Goal: Task Accomplishment & Management: Manage account settings

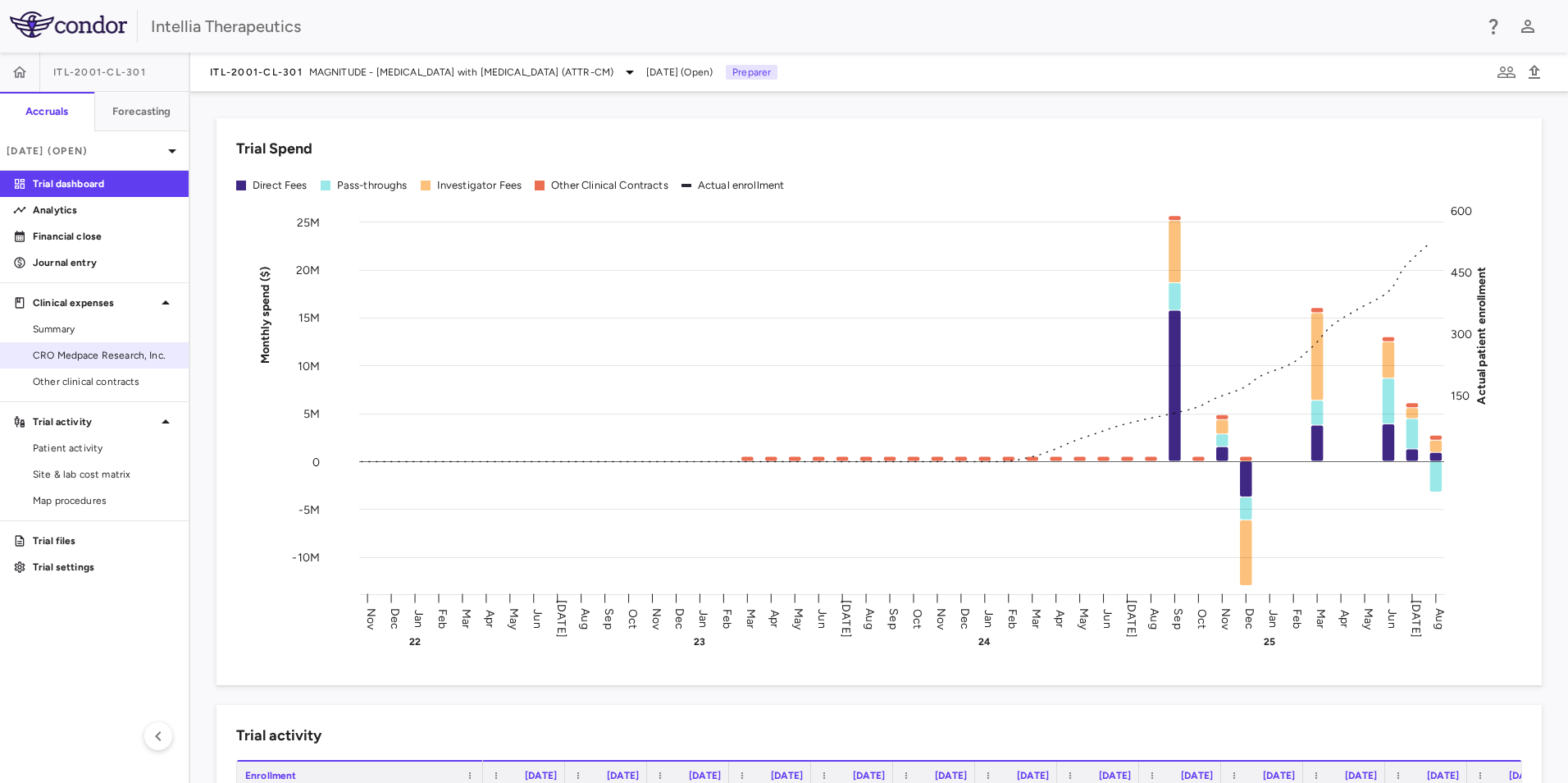
click at [85, 348] on span "CRO Medpace Research, Inc." at bounding box center [104, 356] width 143 height 15
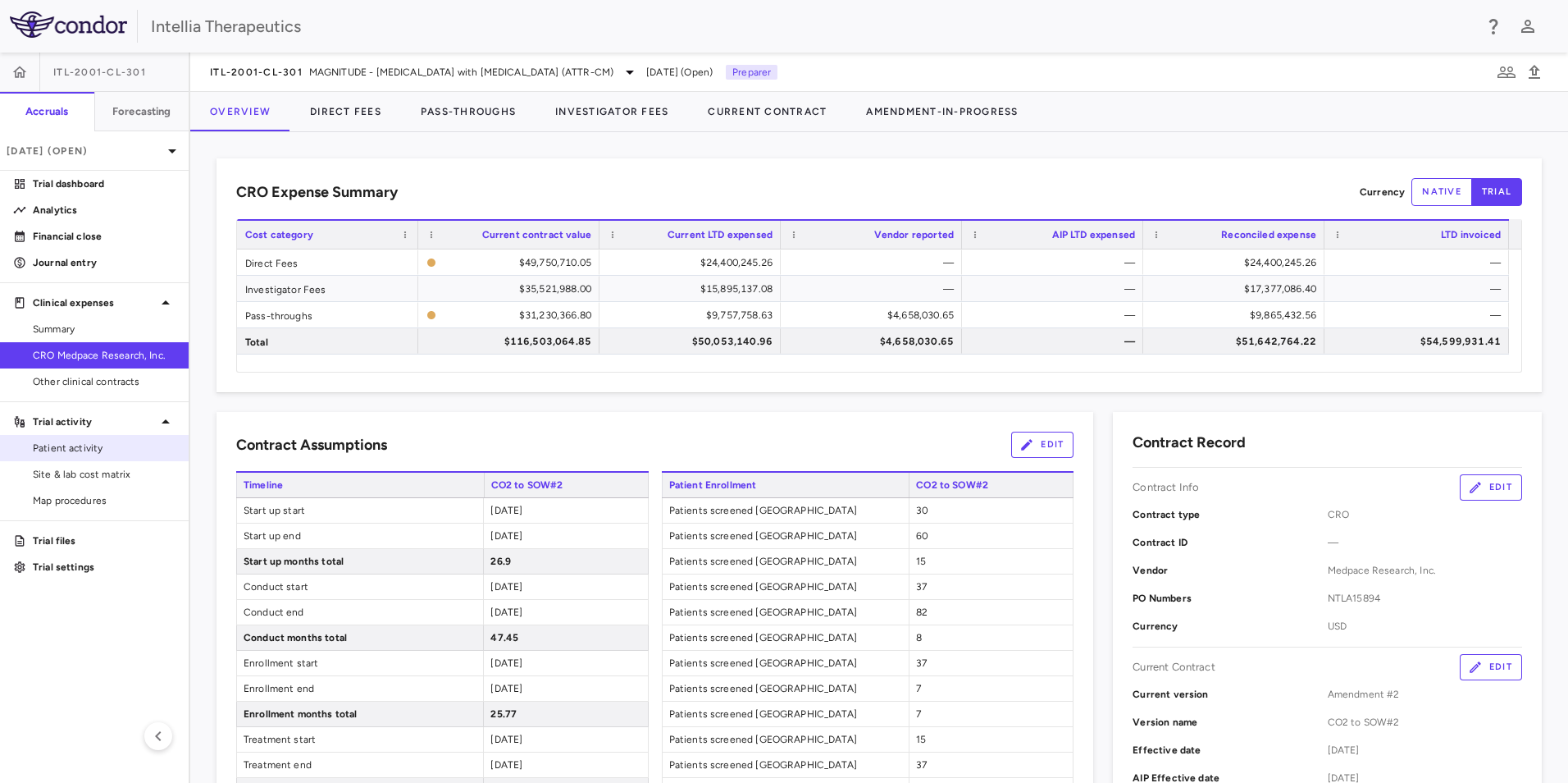
click at [76, 441] on span "Patient activity" at bounding box center [104, 448] width 143 height 15
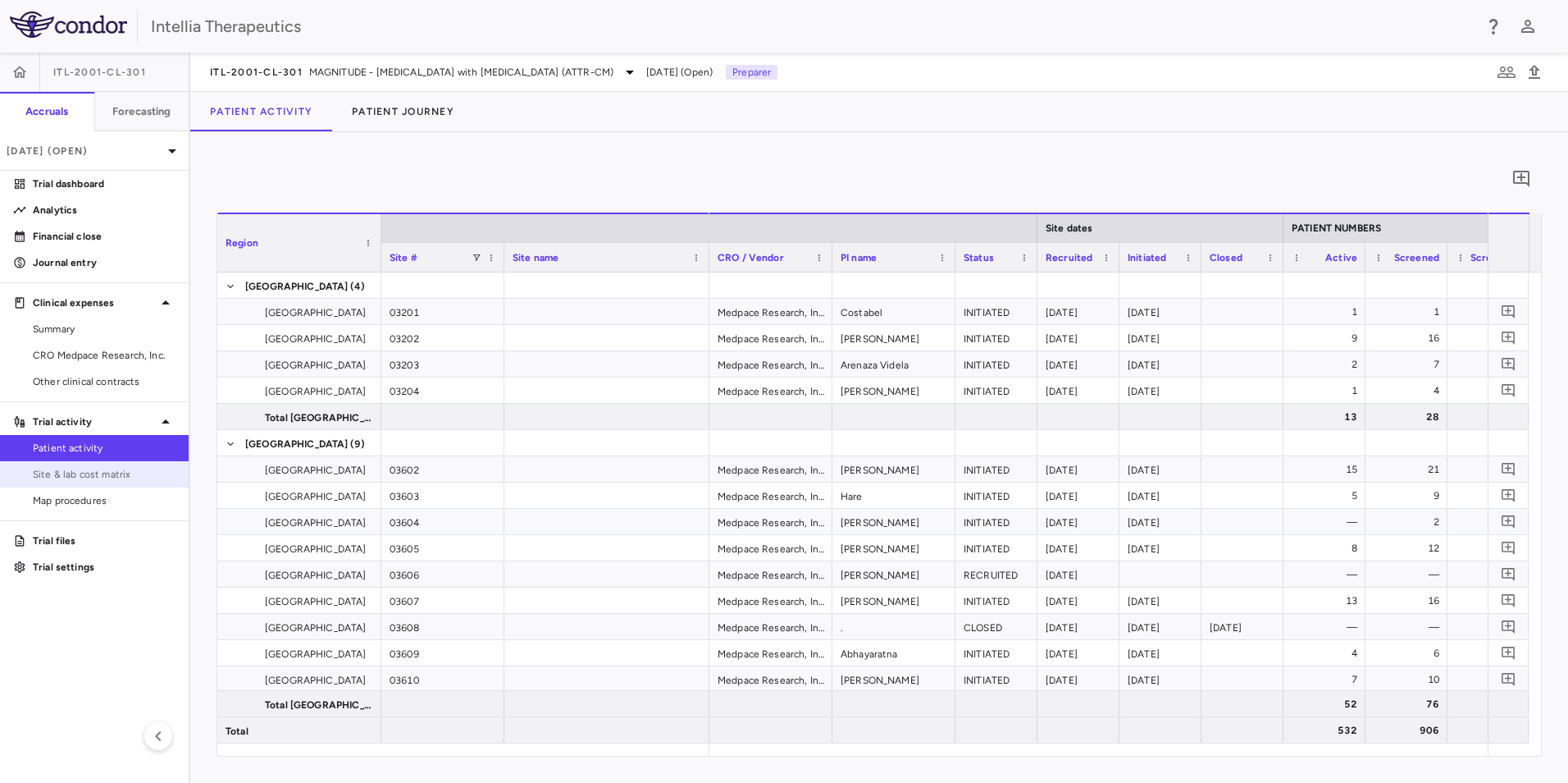
click at [132, 482] on link "Site & lab cost matrix" at bounding box center [95, 474] width 189 height 25
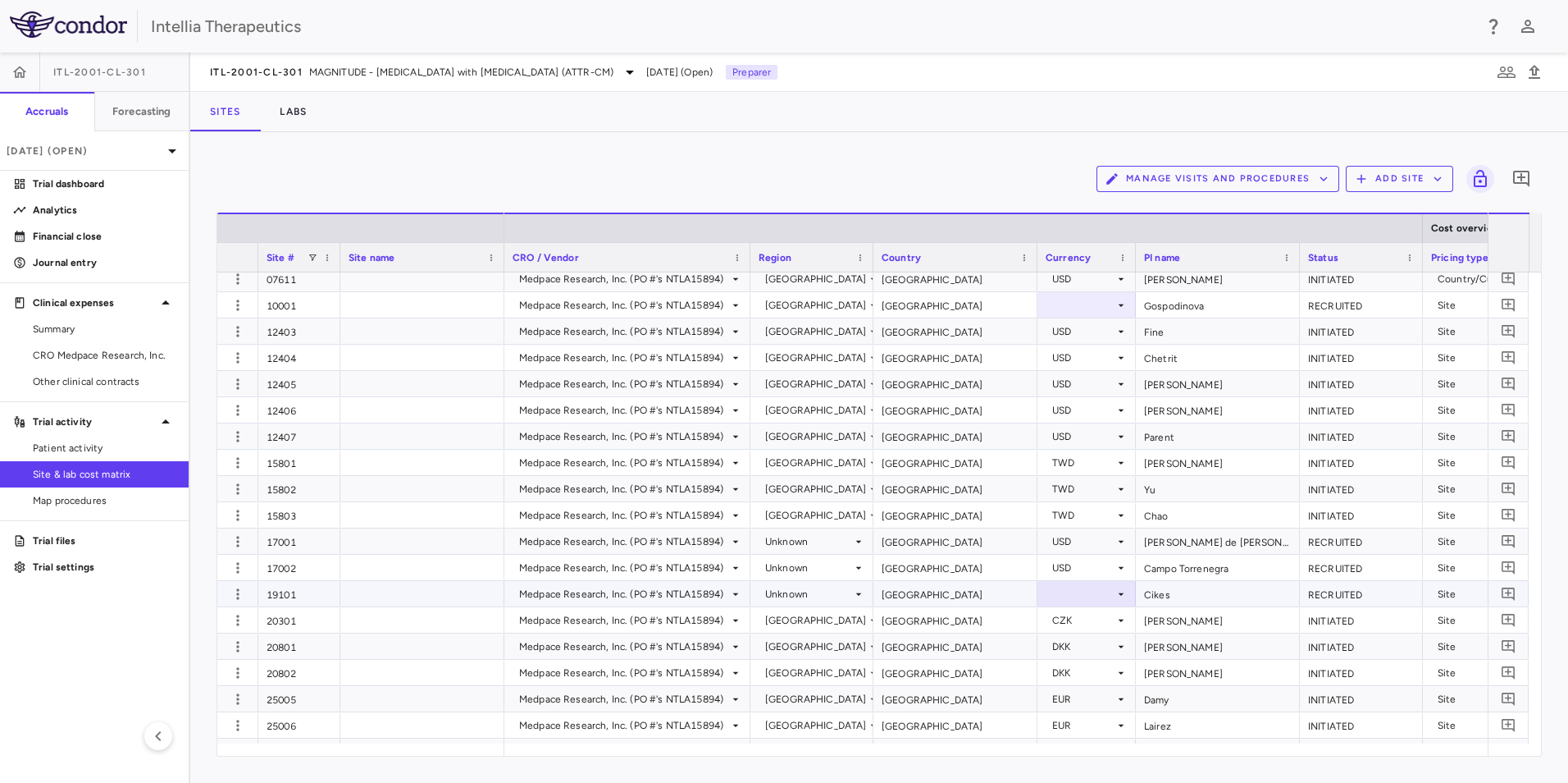
scroll to position [947, 0]
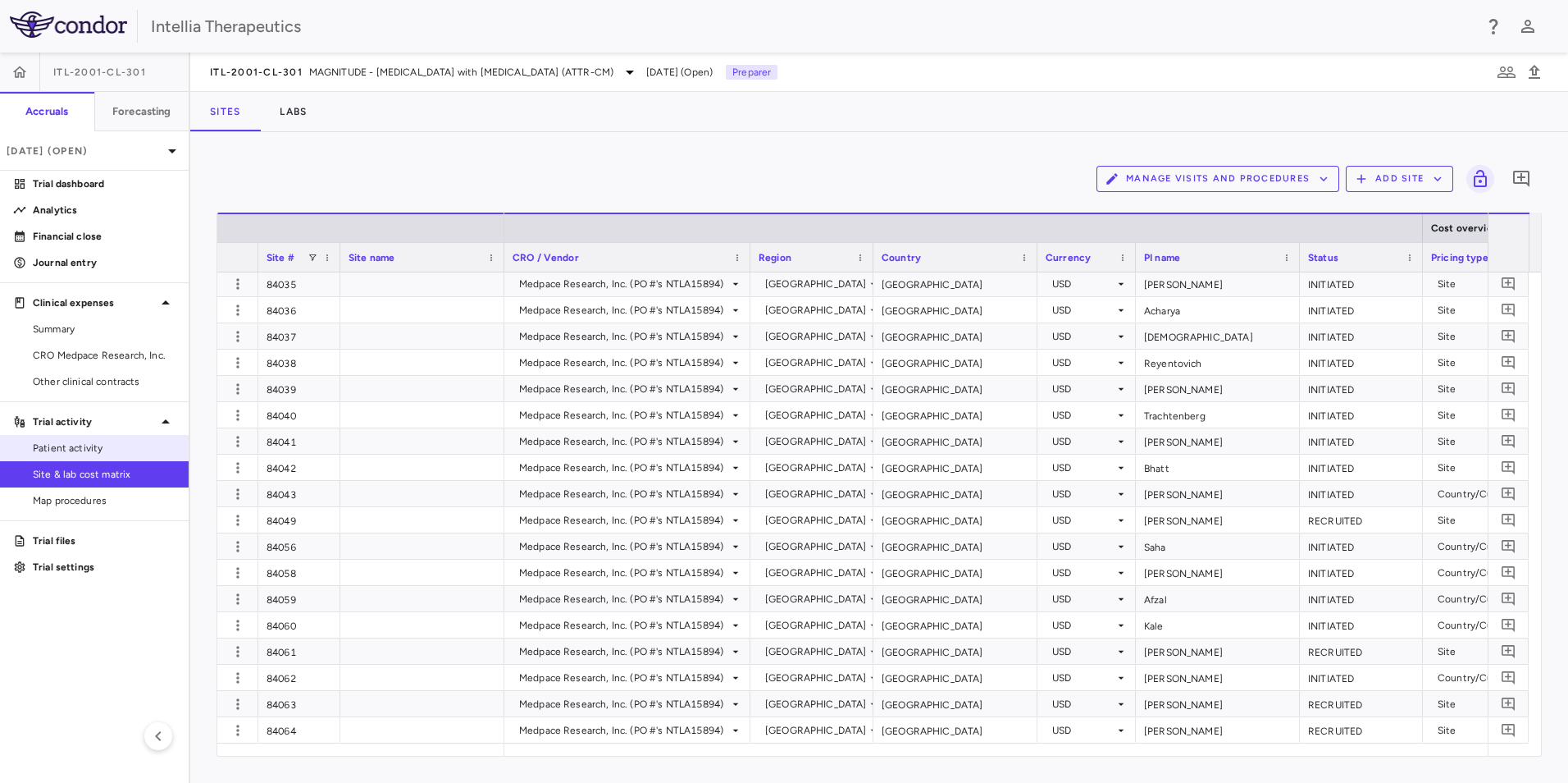
click at [116, 450] on span "Patient activity" at bounding box center [104, 448] width 143 height 15
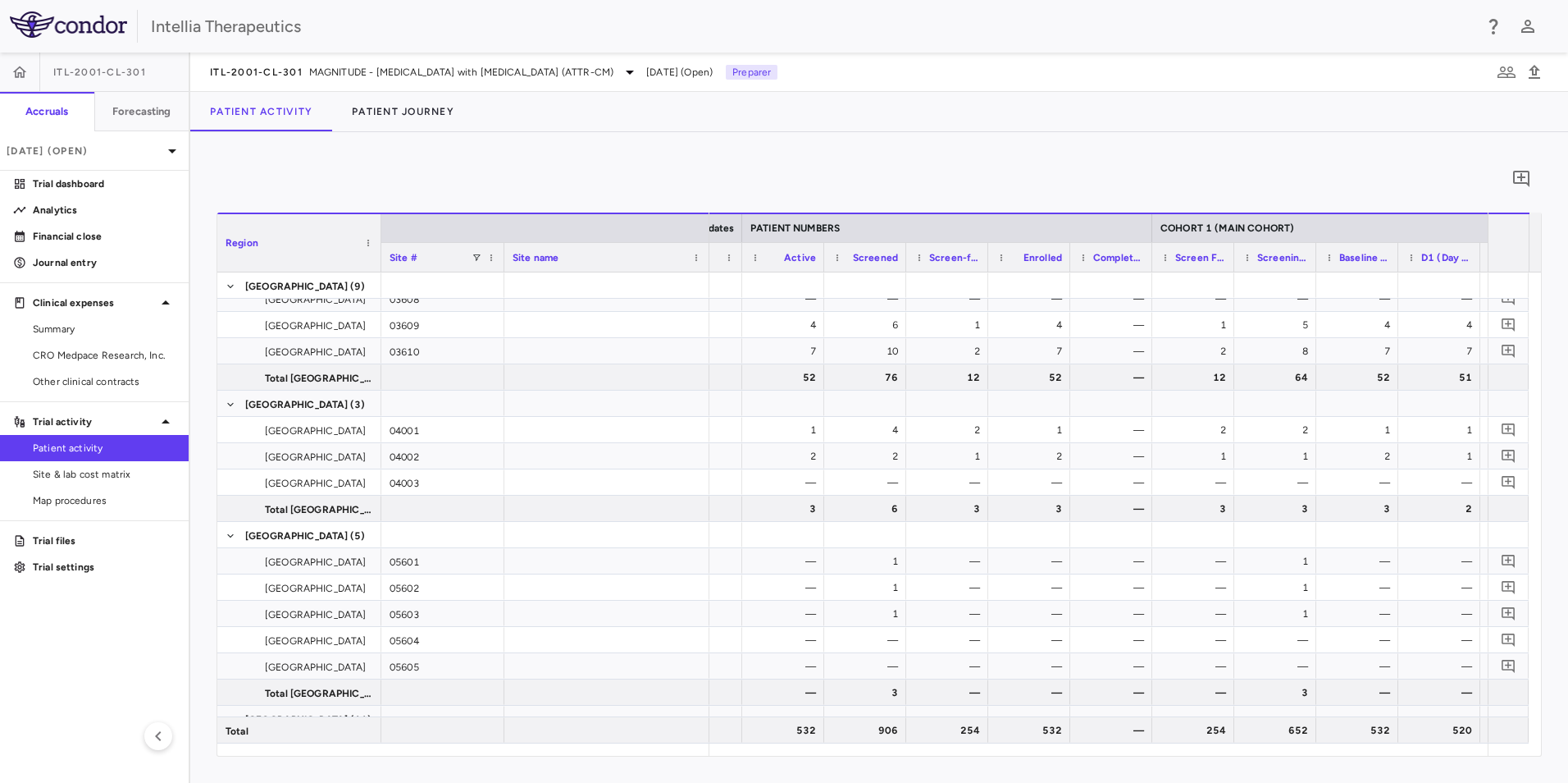
scroll to position [0, 639]
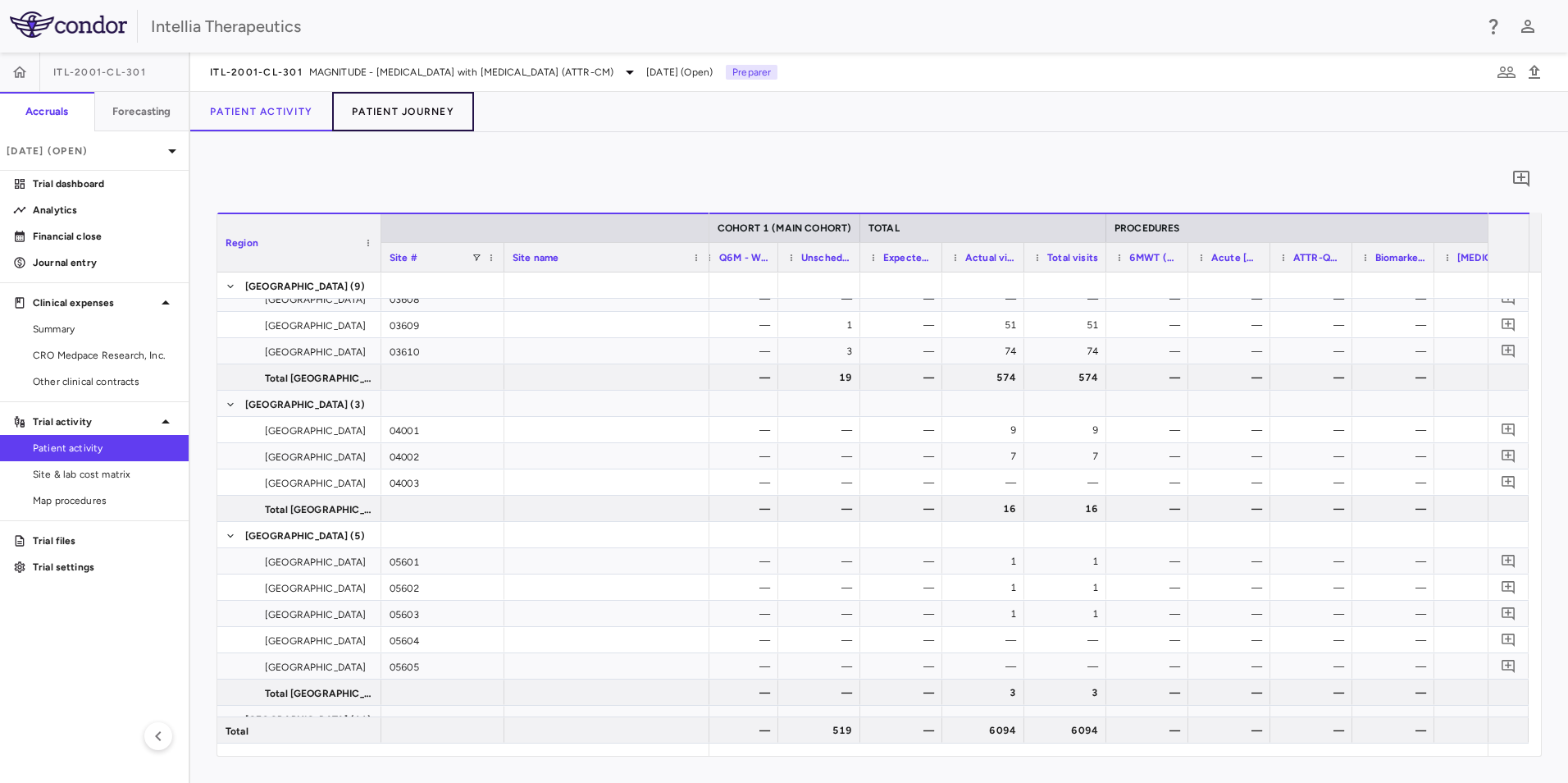
drag, startPoint x: 374, startPoint y: 125, endPoint x: 382, endPoint y: 123, distance: 8.2
click at [374, 125] on button "Patient Journey" at bounding box center [403, 111] width 142 height 39
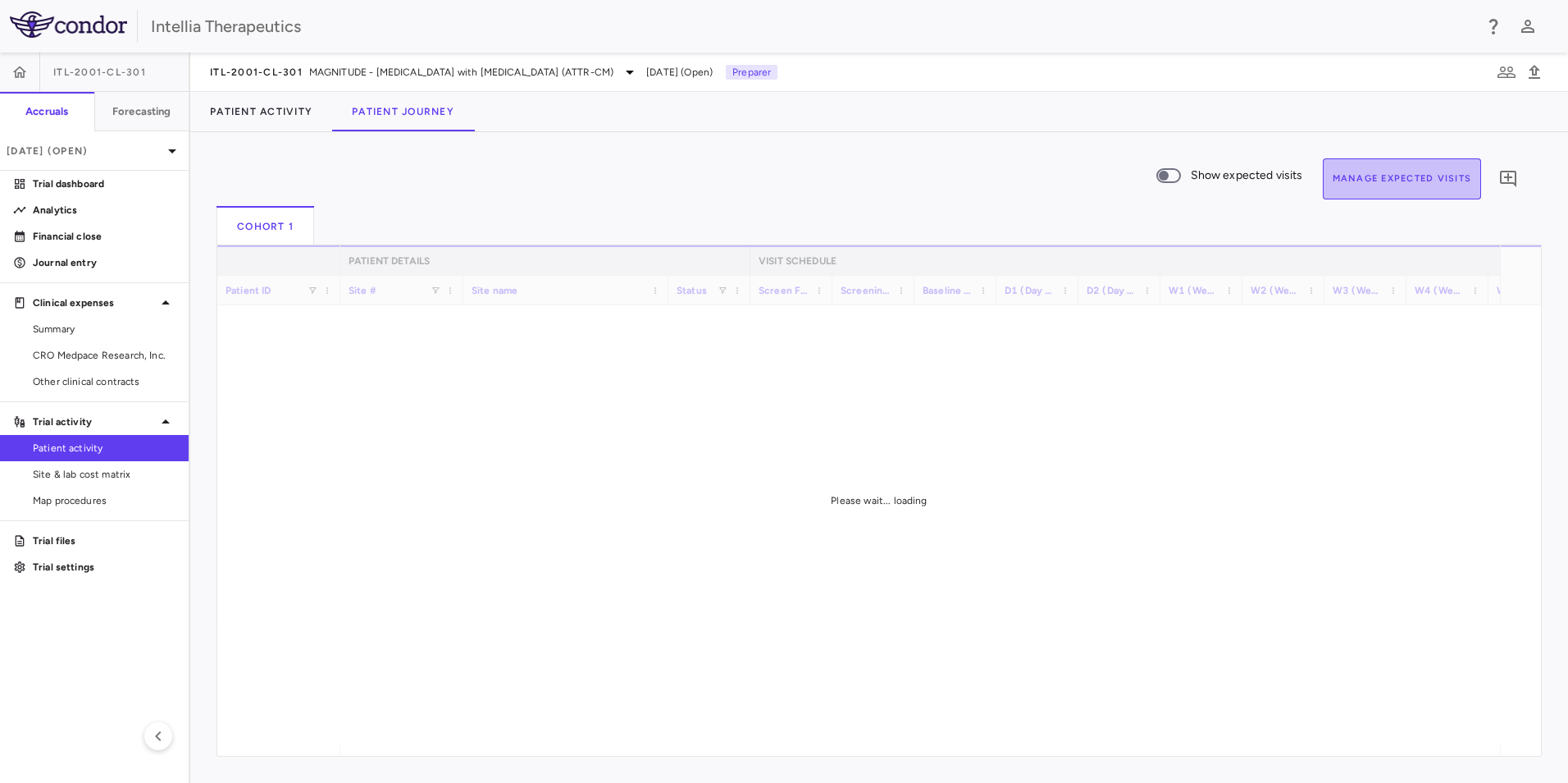
click at [1356, 163] on button "Manage Expected Visits" at bounding box center [1402, 178] width 159 height 41
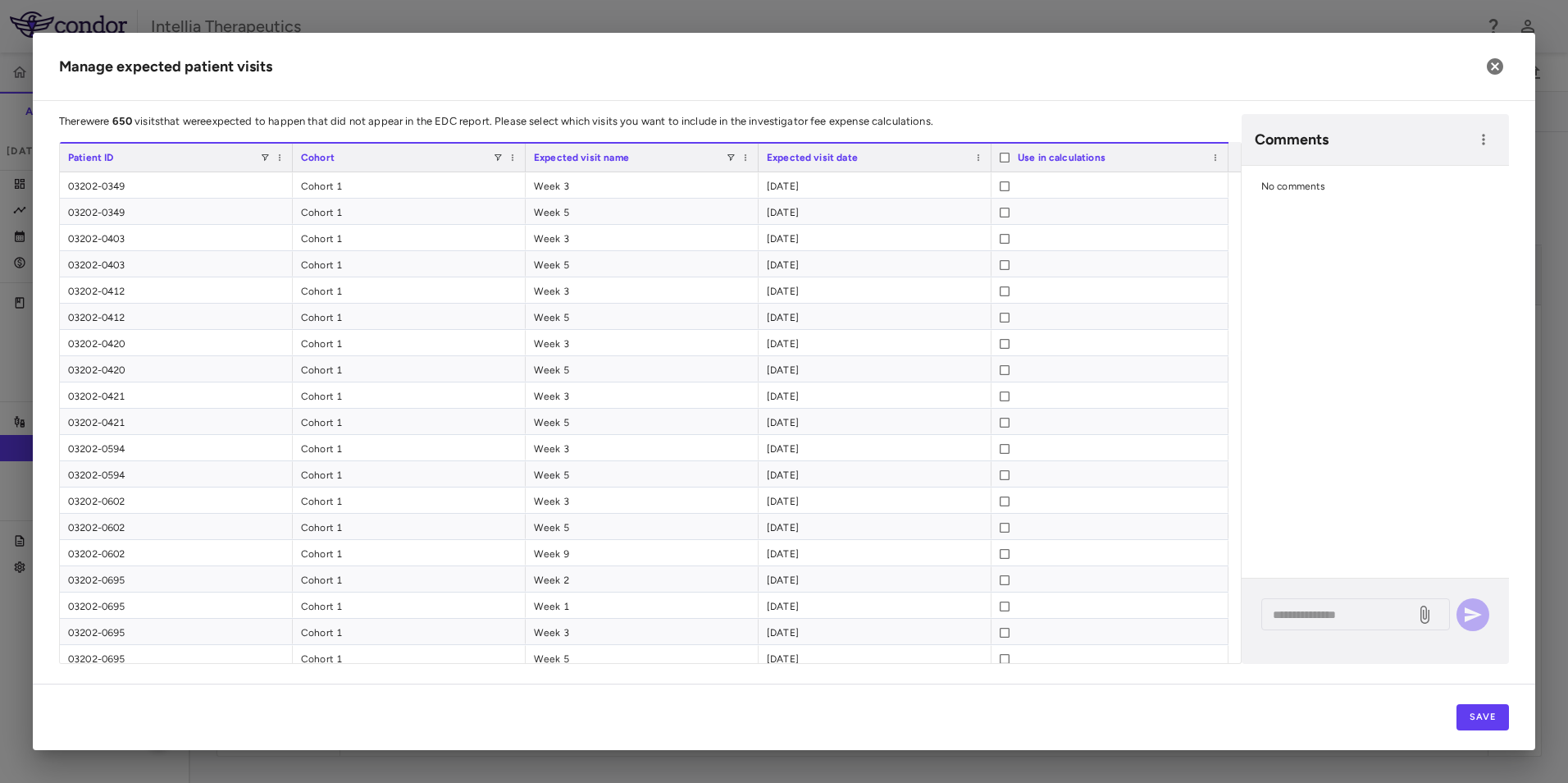
click at [747, 164] on div "Expected visit name" at bounding box center [642, 157] width 216 height 28
click at [744, 156] on span at bounding box center [745, 157] width 10 height 10
click at [810, 177] on span "Sort Ascending" at bounding box center [819, 183] width 122 height 23
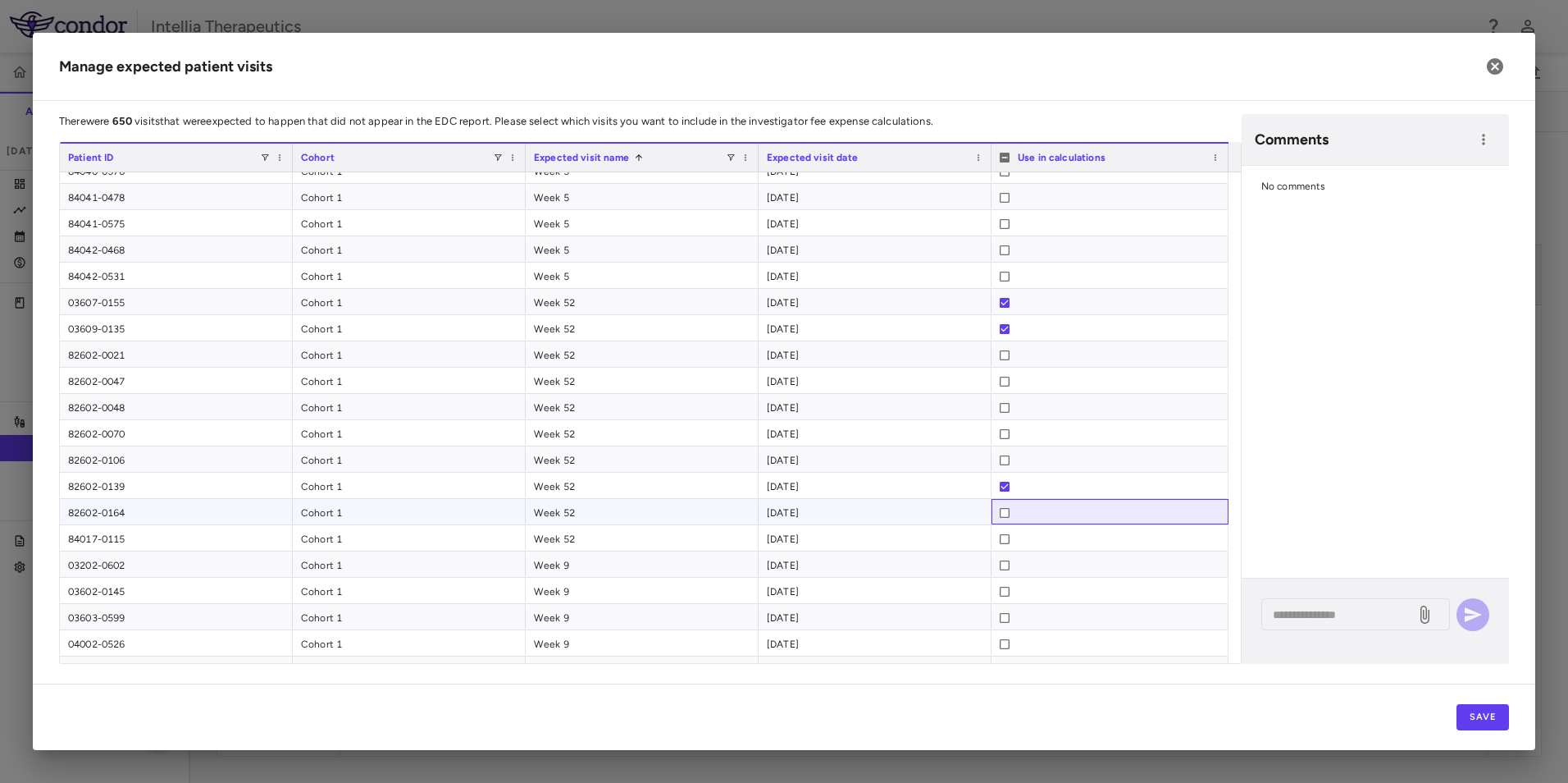
click at [1004, 507] on div at bounding box center [1004, 512] width 10 height 26
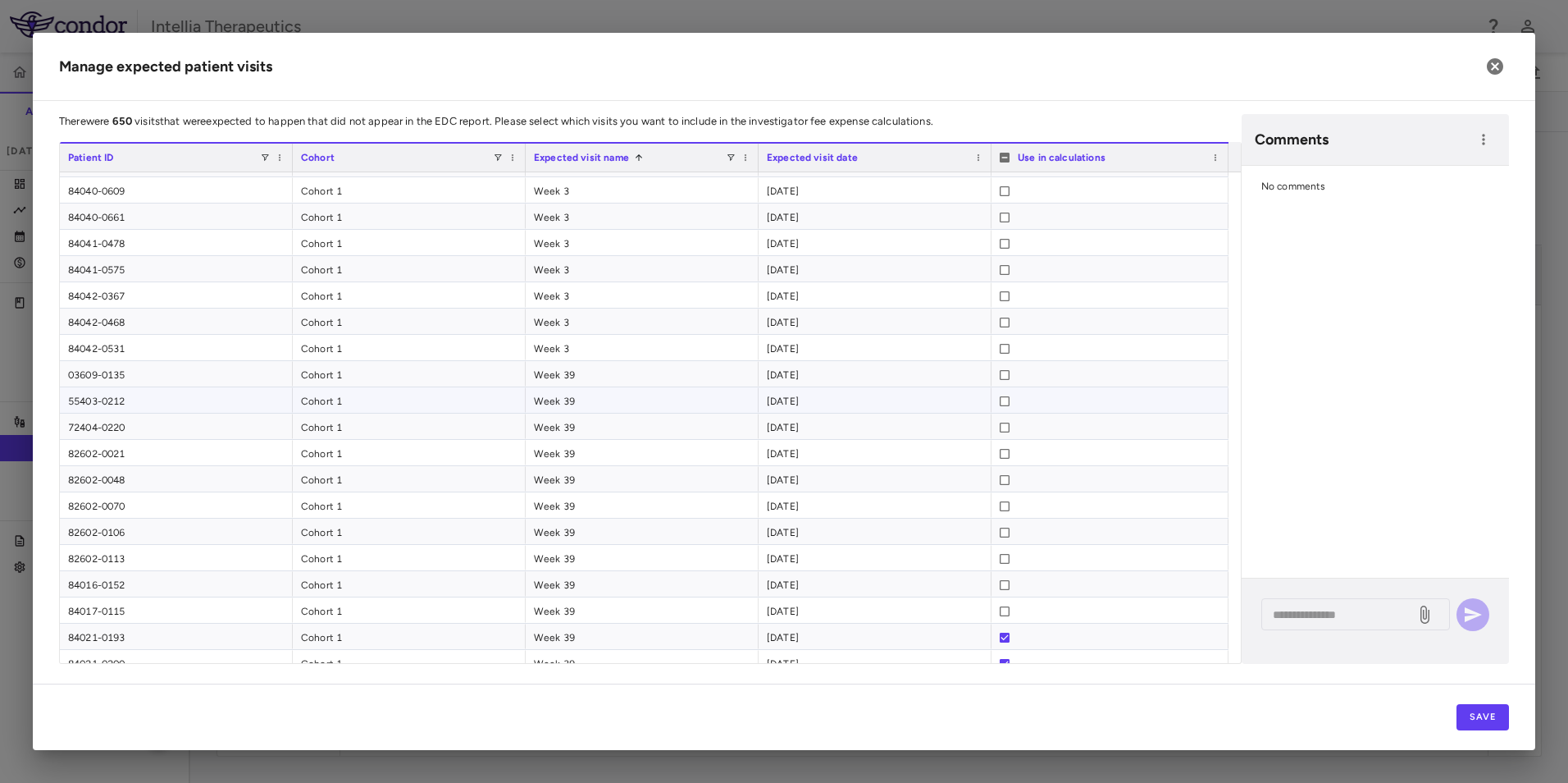
click at [1001, 407] on div at bounding box center [1004, 401] width 10 height 26
click at [1328, 626] on div "* ​" at bounding box center [1356, 614] width 189 height 32
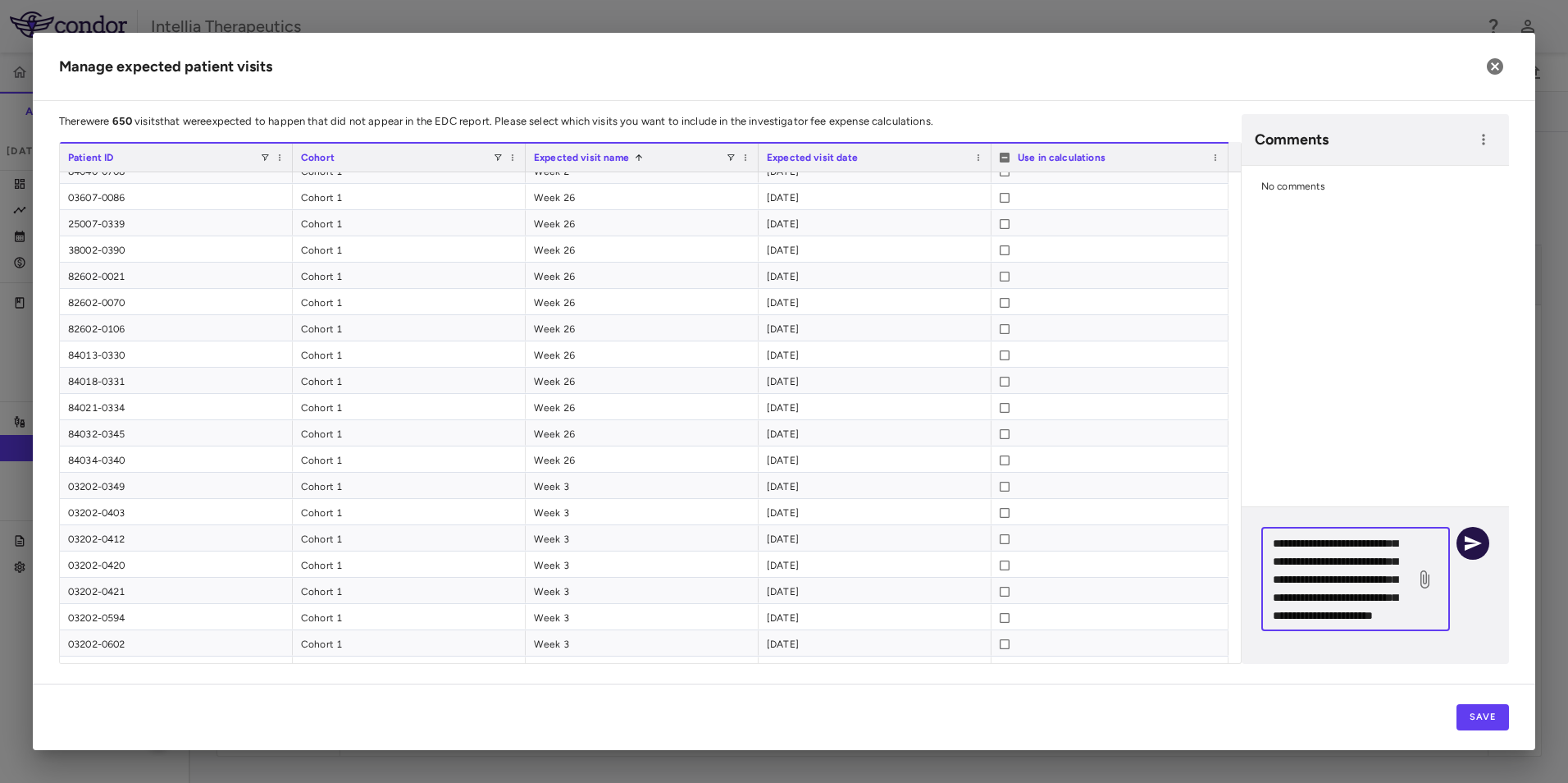
type textarea "**********"
click at [1473, 529] on button "button" at bounding box center [1473, 543] width 33 height 33
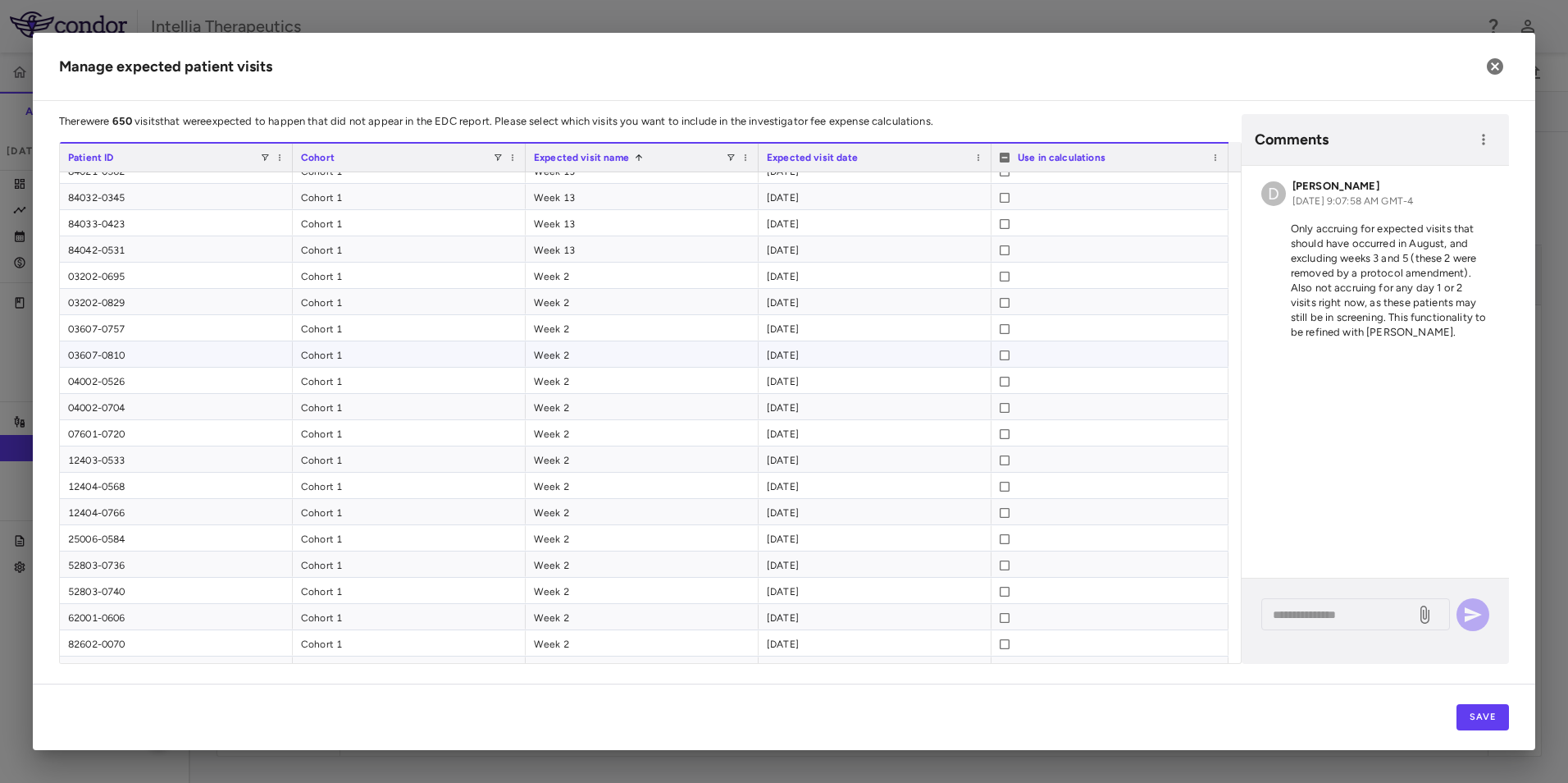
scroll to position [1314, 0]
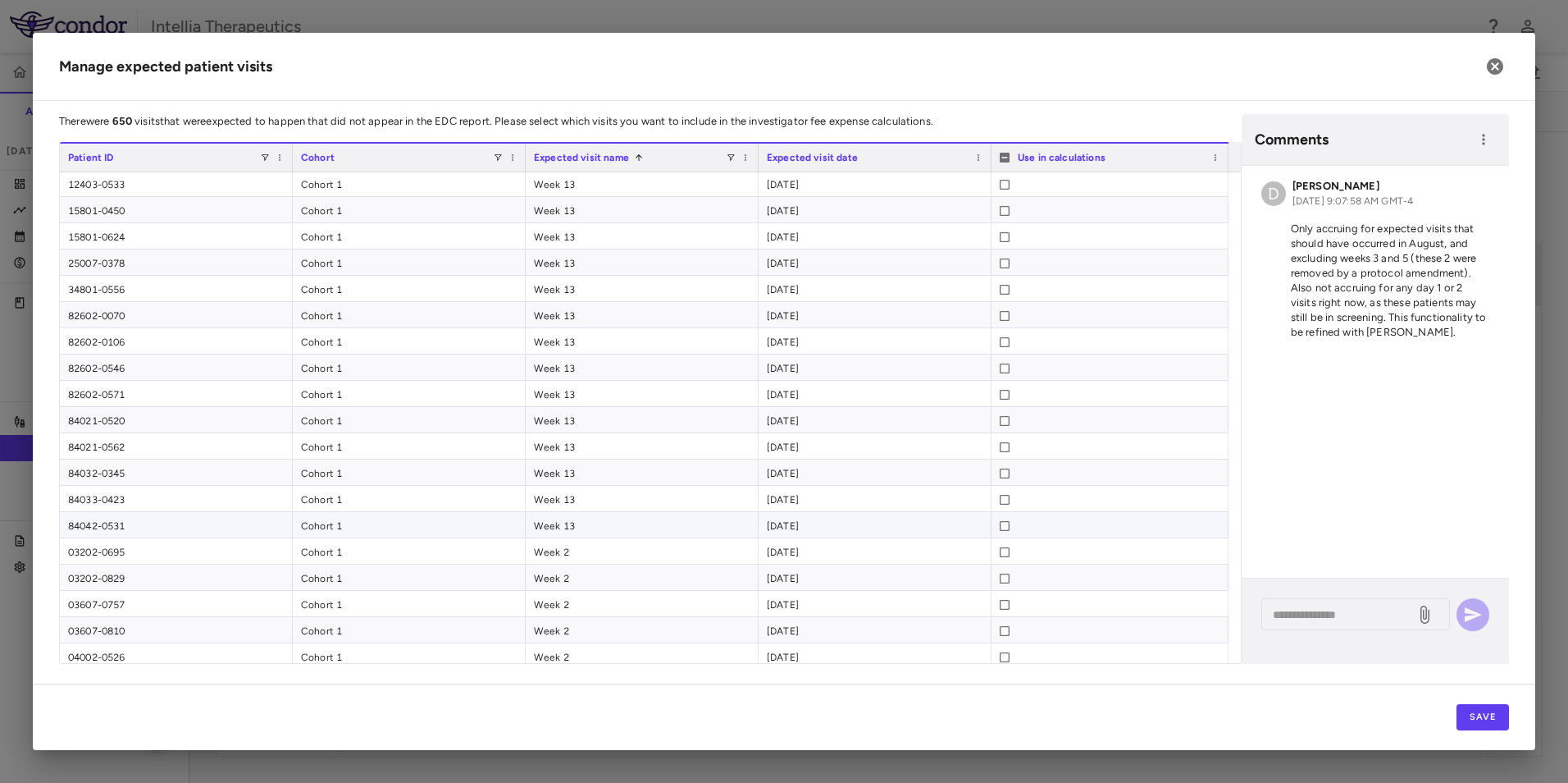
click at [1002, 533] on div at bounding box center [1004, 526] width 10 height 26
click at [1005, 427] on div at bounding box center [1004, 420] width 10 height 26
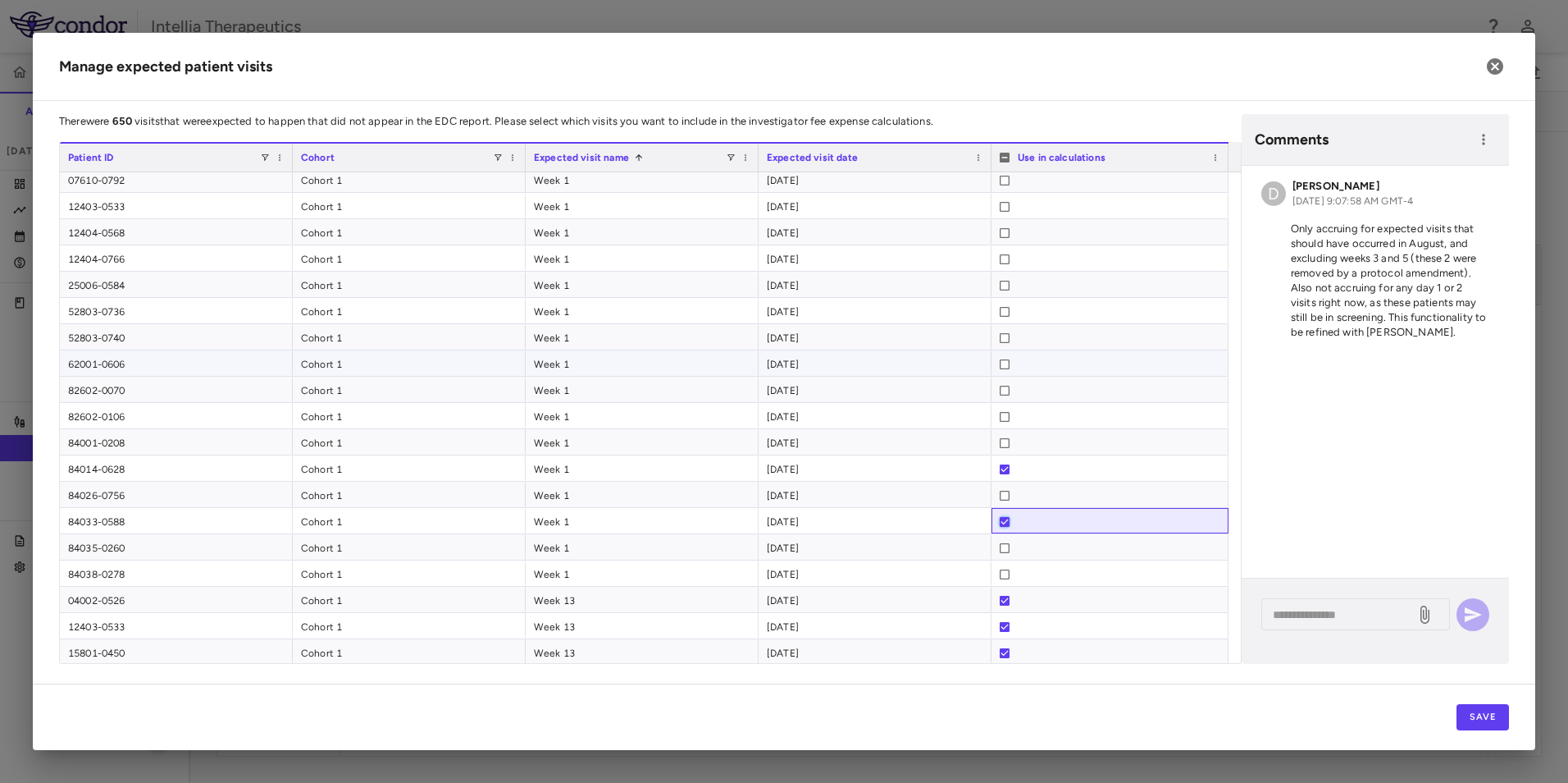
scroll to position [822, 0]
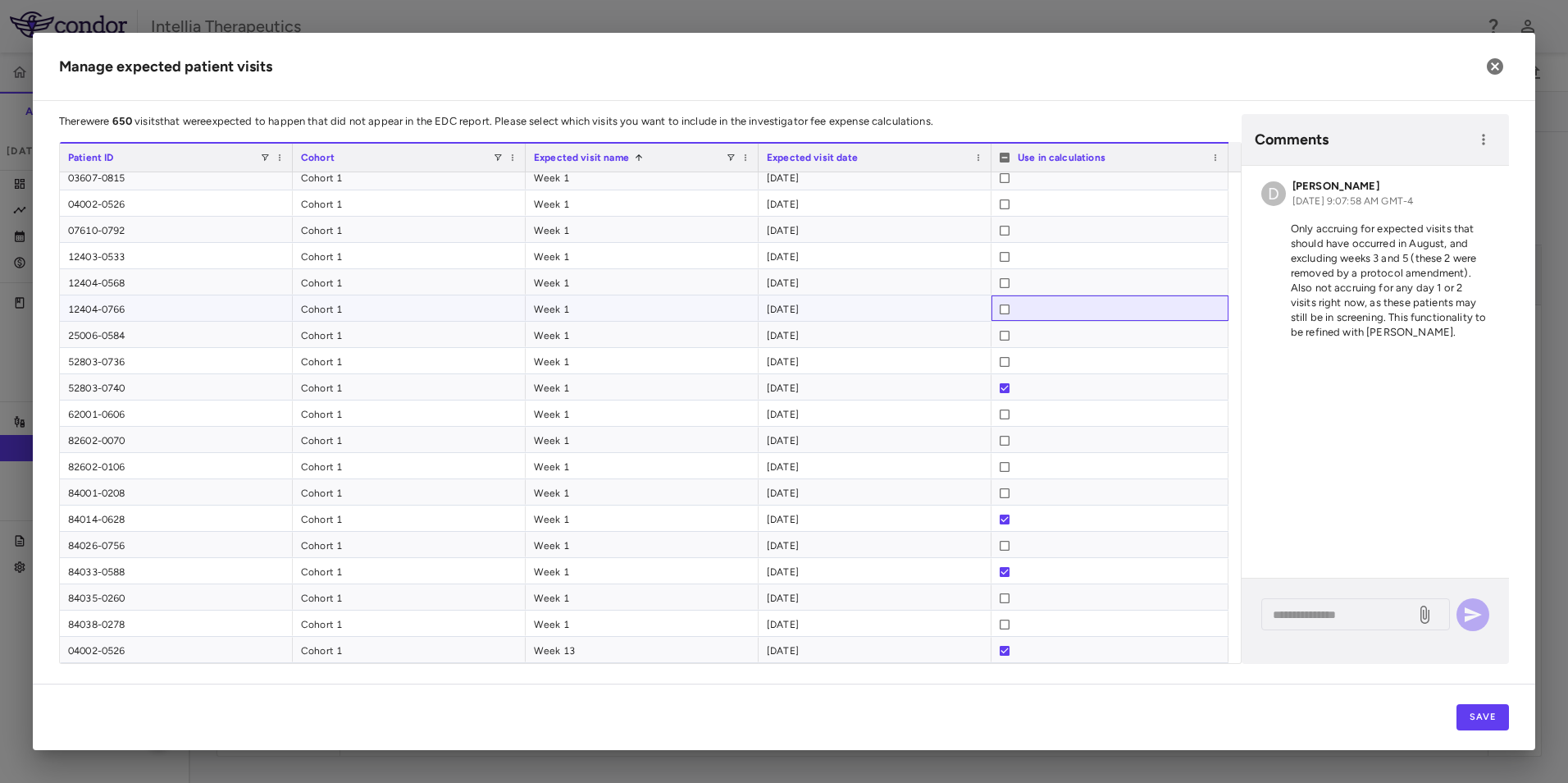
click at [999, 307] on div at bounding box center [1110, 308] width 237 height 25
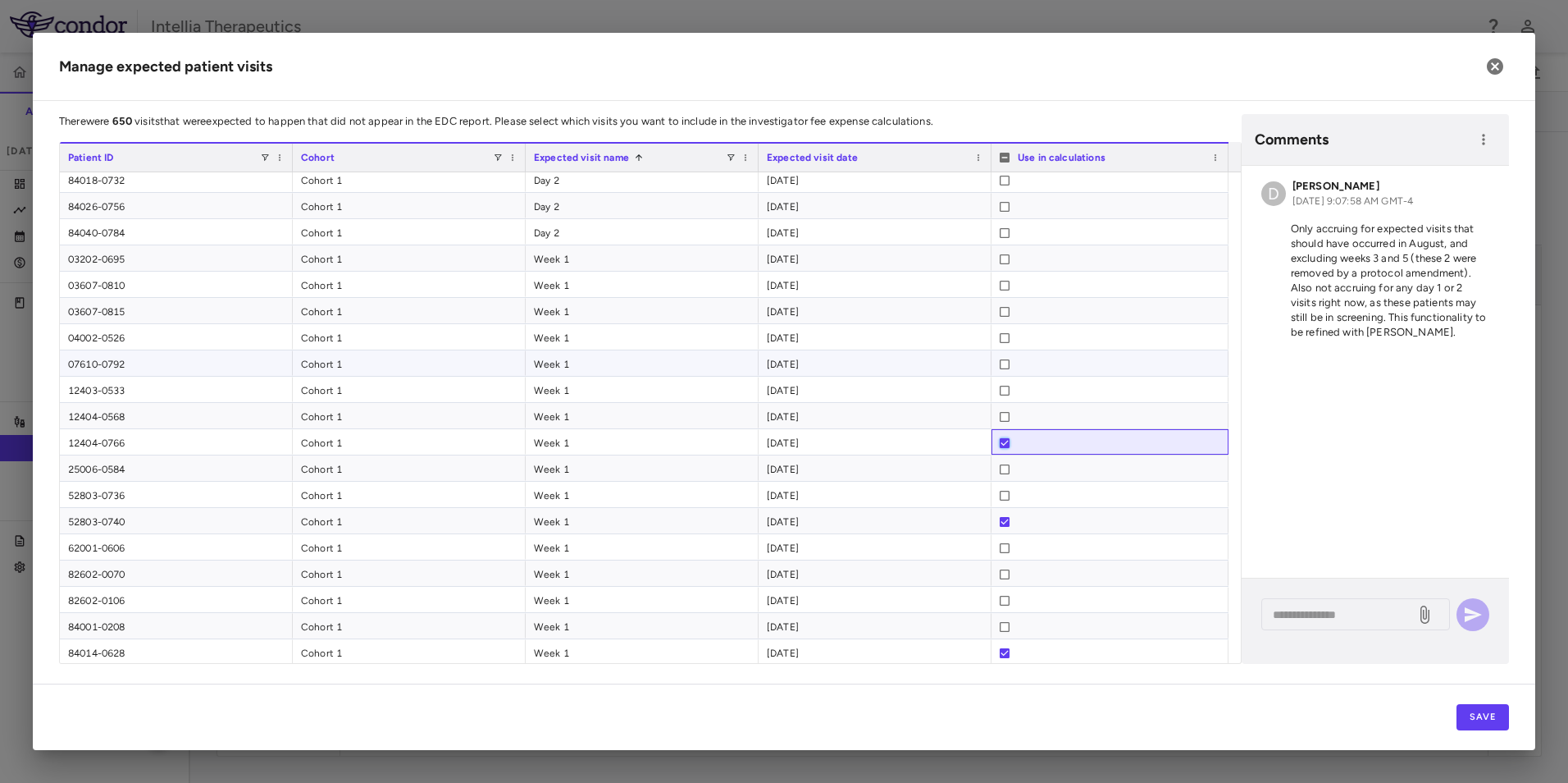
scroll to position [658, 0]
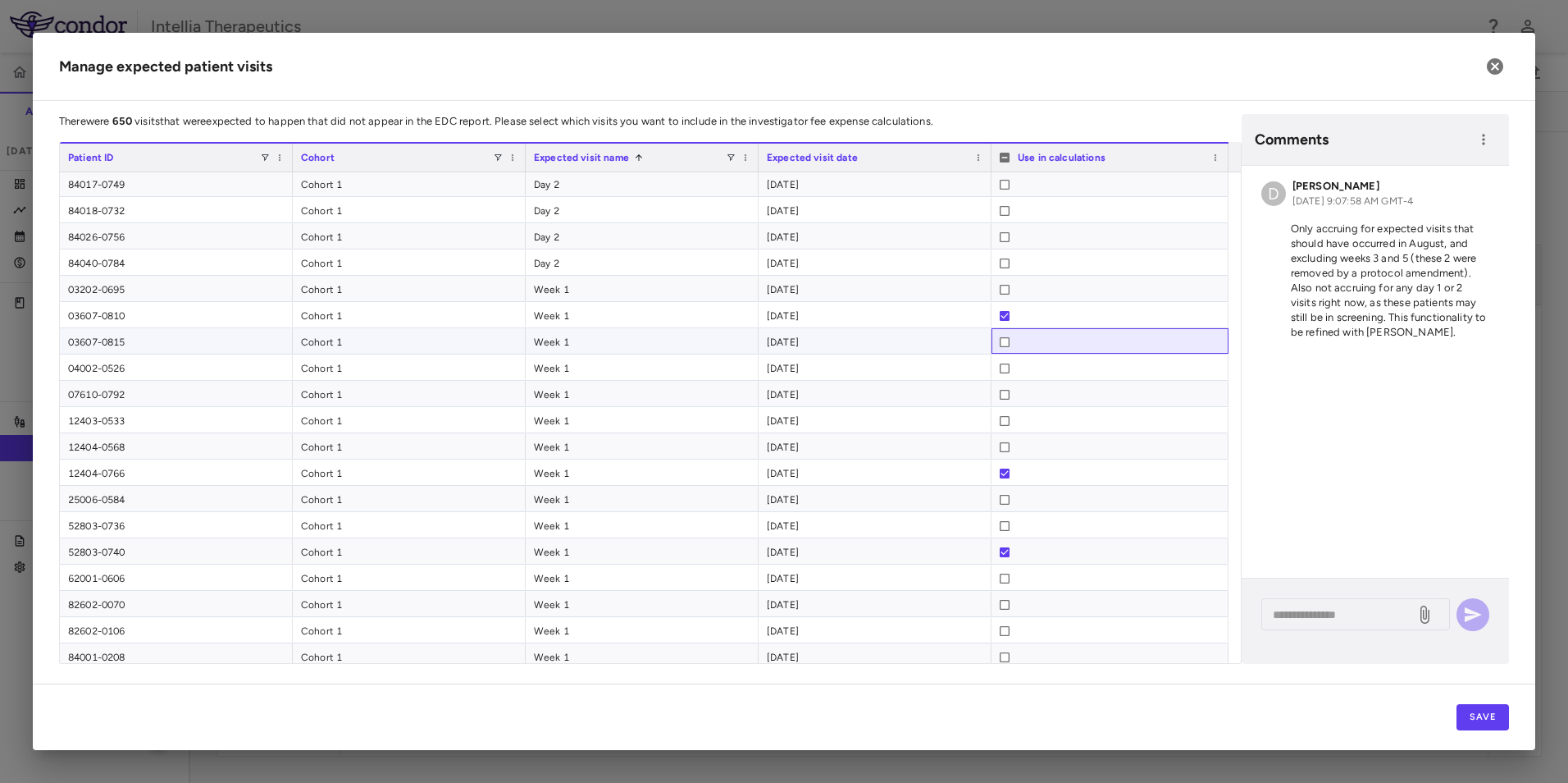
click at [1004, 348] on div at bounding box center [1004, 342] width 10 height 26
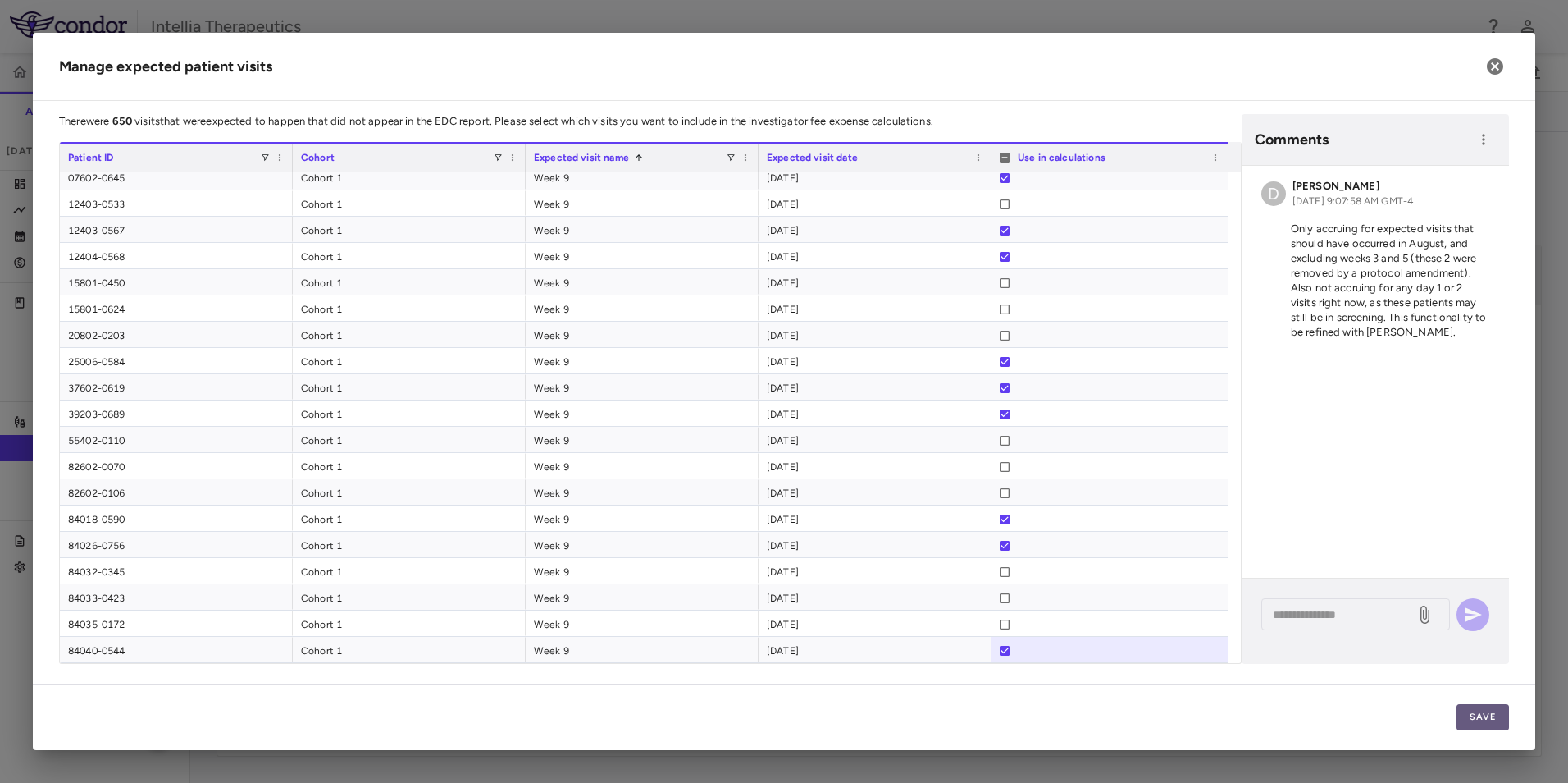
click at [1490, 715] on button "Save" at bounding box center [1483, 717] width 53 height 26
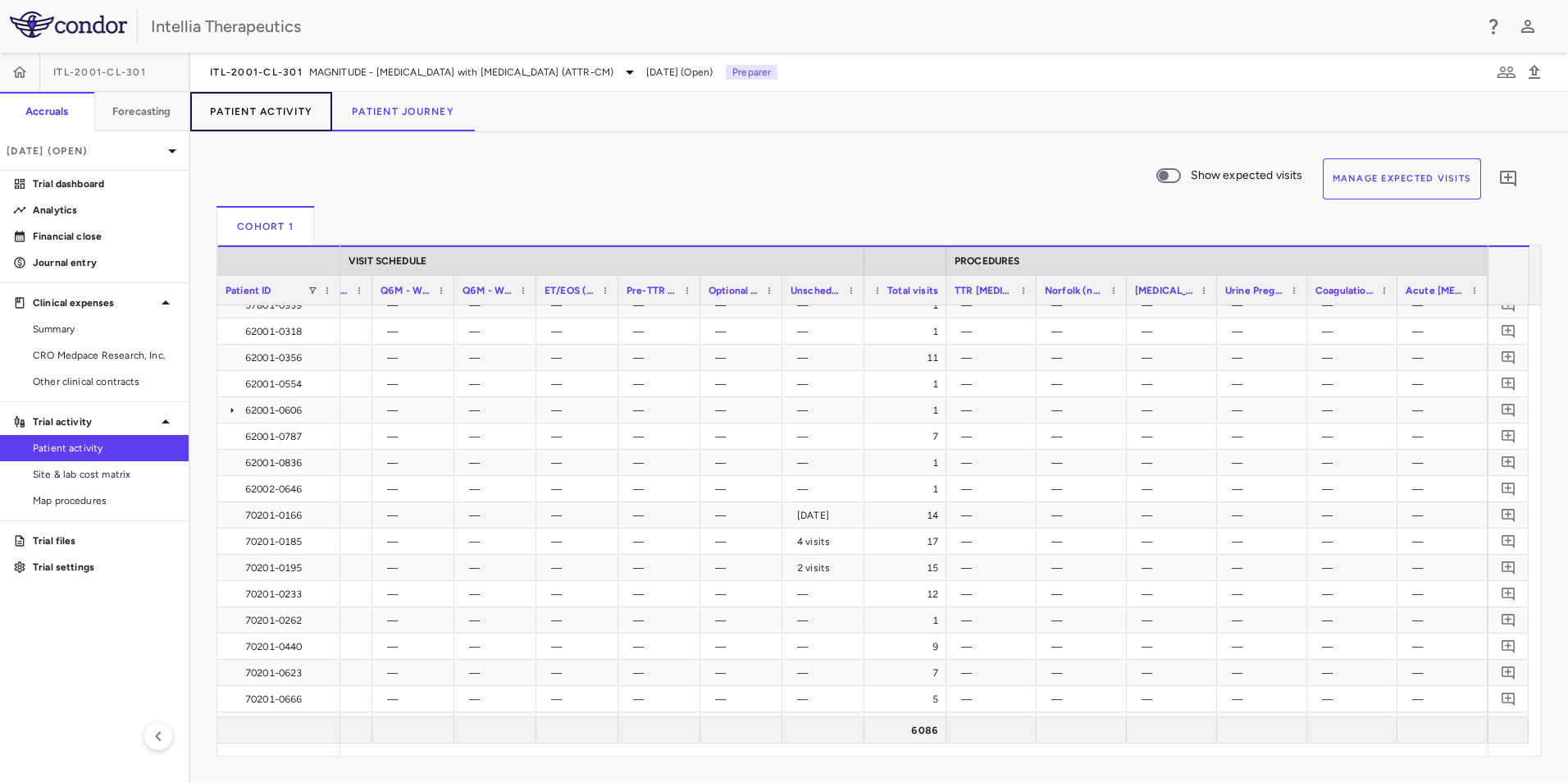
click at [243, 120] on button "Patient Activity" at bounding box center [261, 111] width 142 height 39
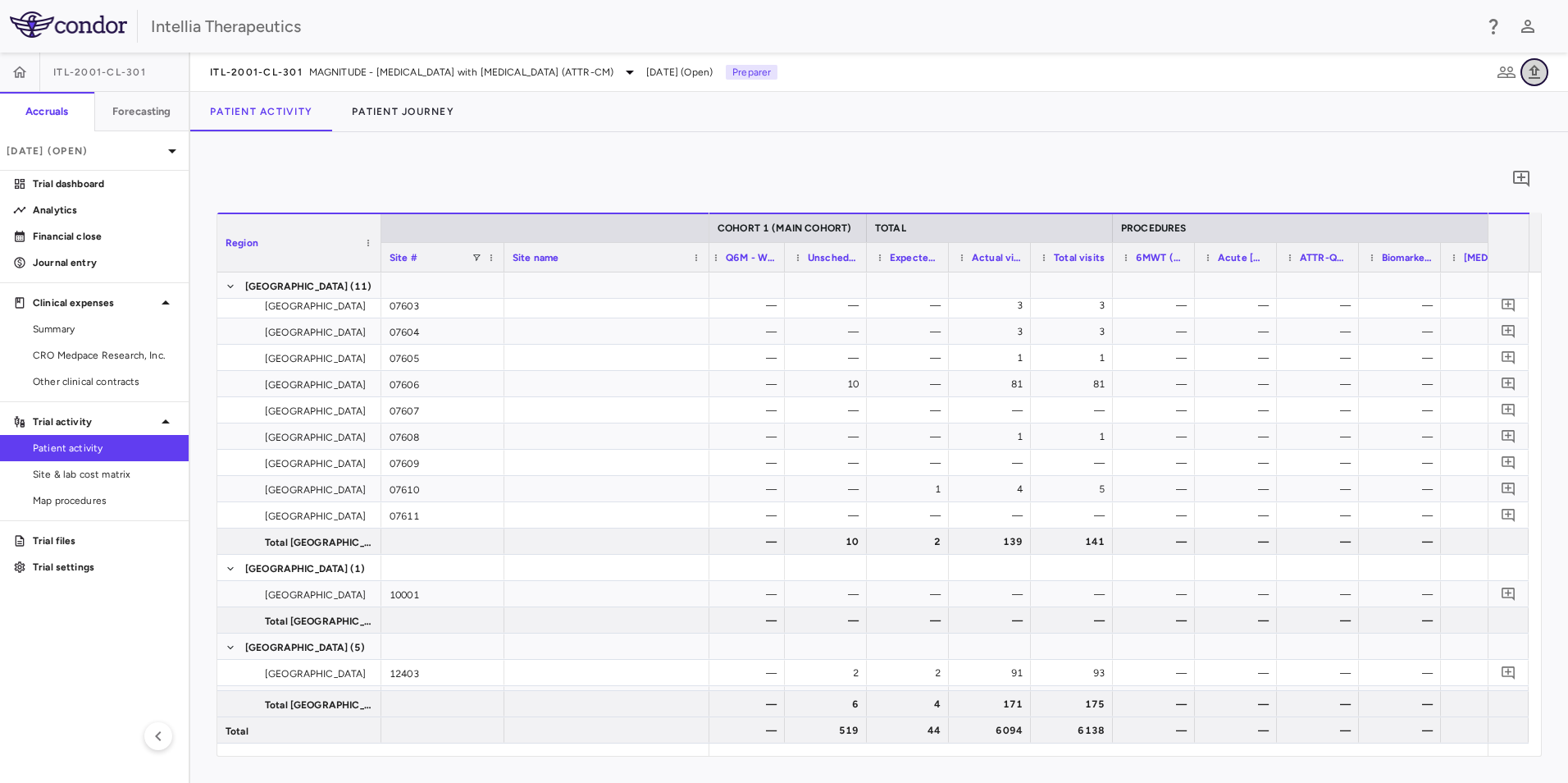
click at [1533, 80] on icon "button" at bounding box center [1534, 73] width 20 height 20
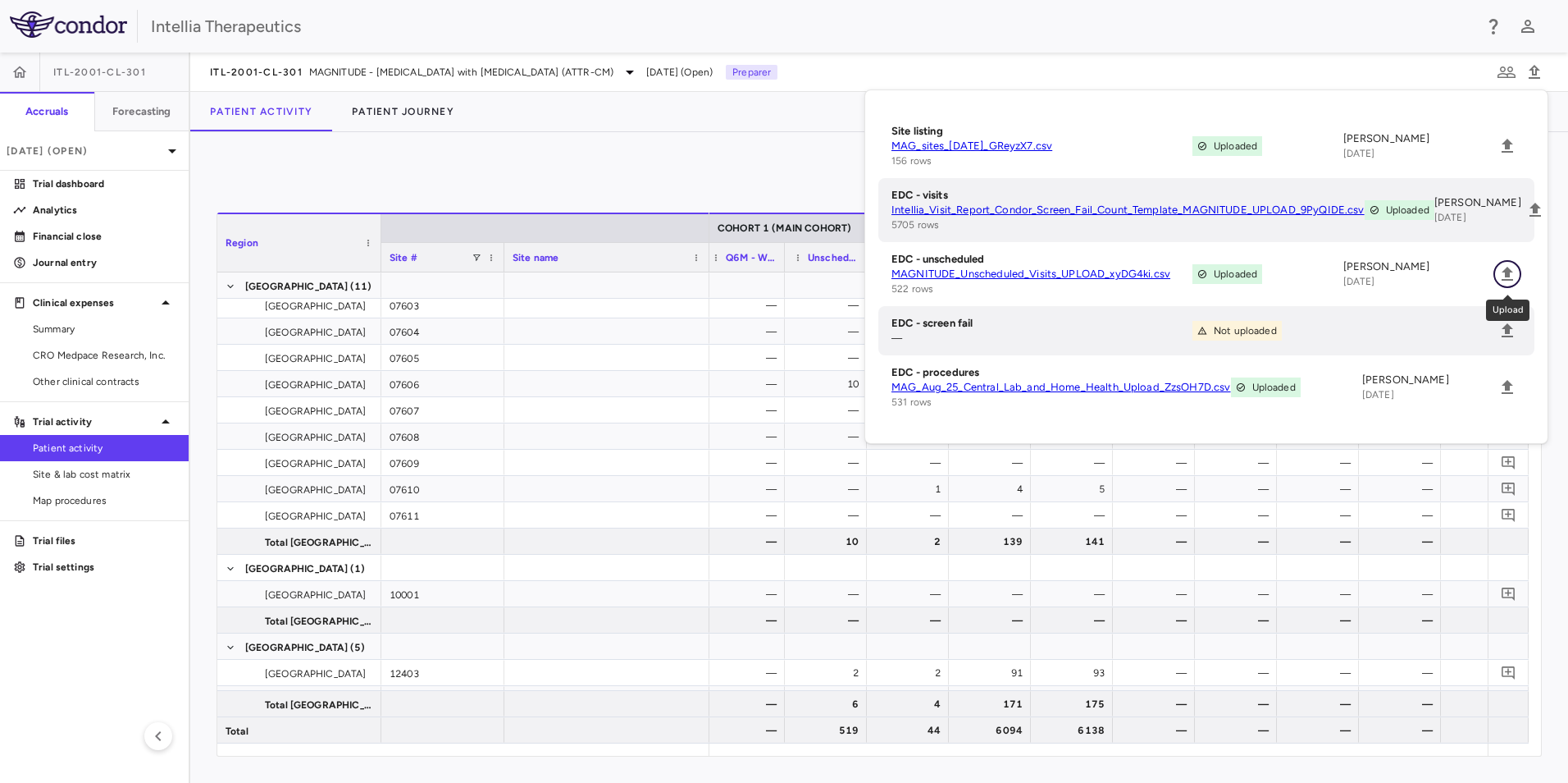
click at [1503, 268] on icon "Upload" at bounding box center [1508, 275] width 20 height 20
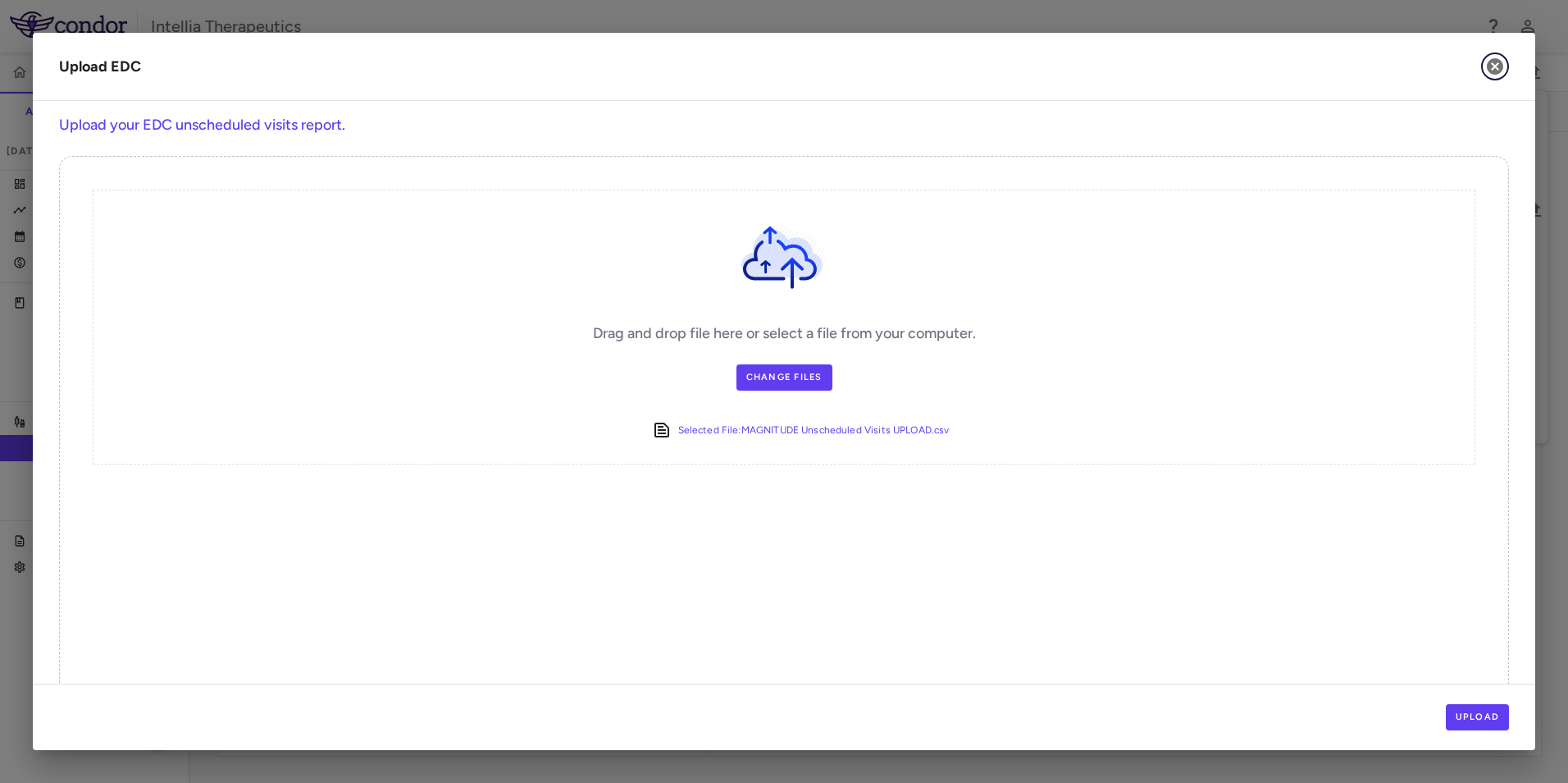
click at [1497, 74] on icon "button" at bounding box center [1495, 66] width 16 height 16
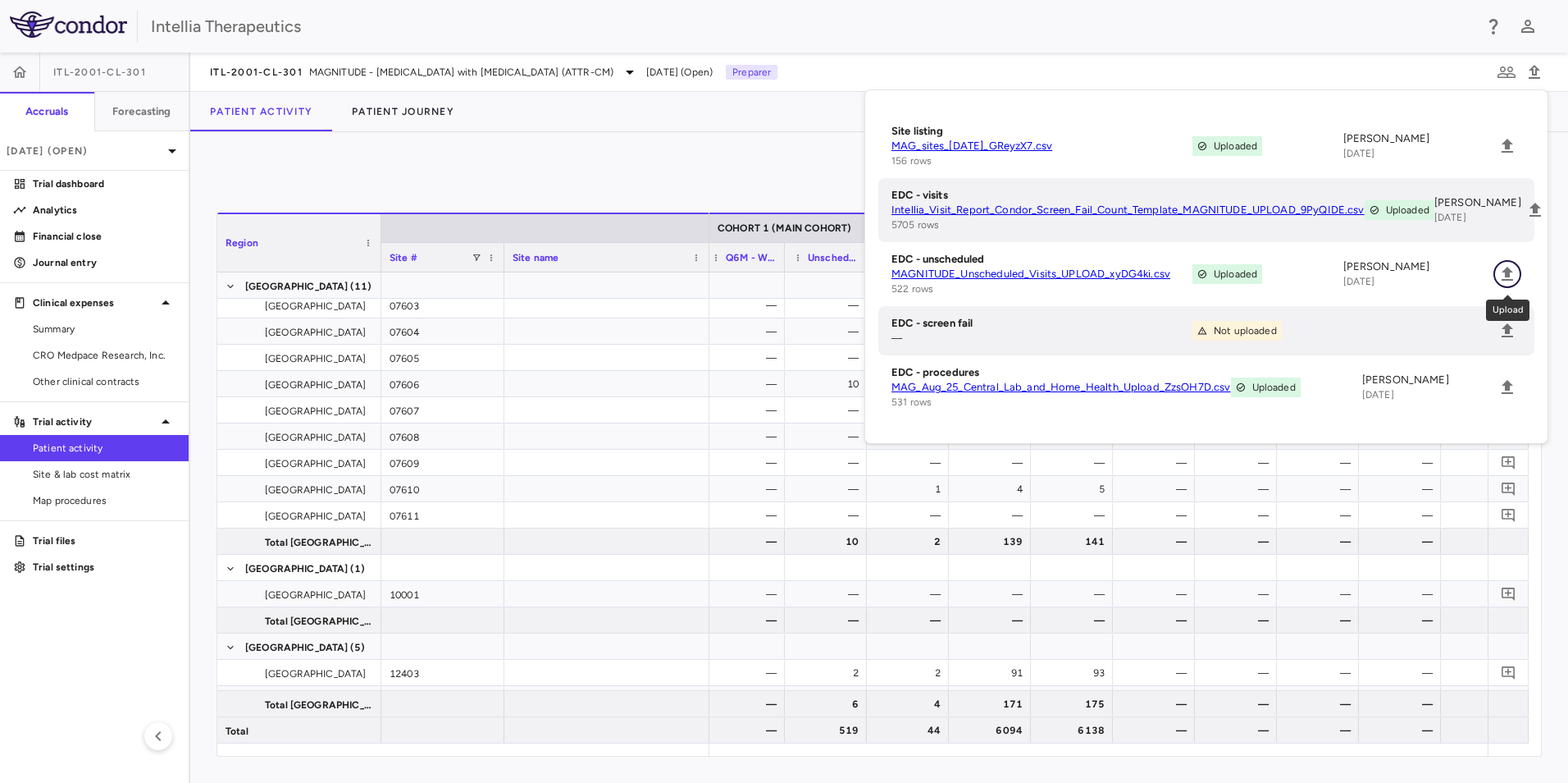
click at [1515, 283] on icon "Upload" at bounding box center [1508, 275] width 20 height 20
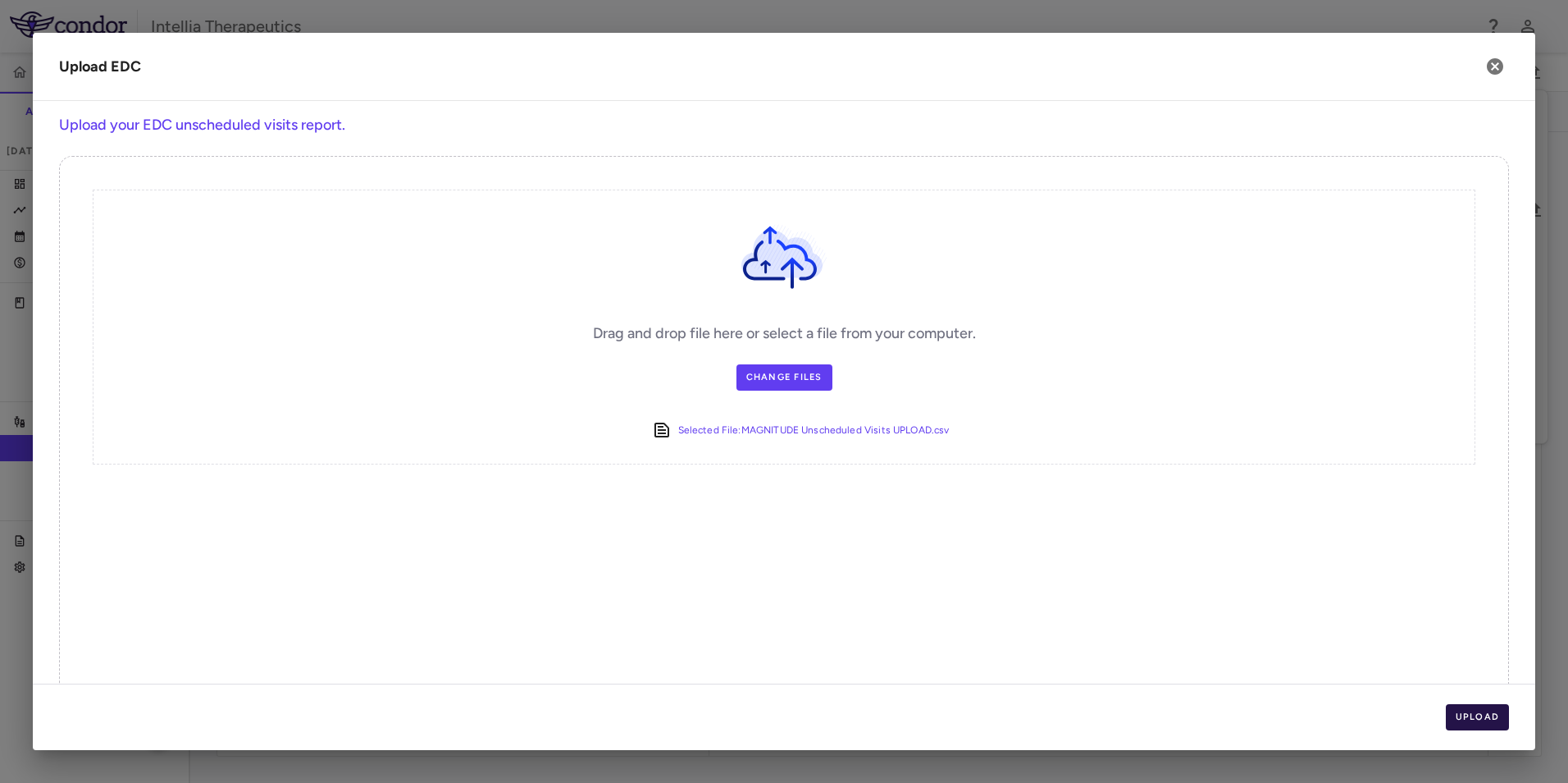
click at [1503, 714] on button "Upload" at bounding box center [1478, 717] width 64 height 26
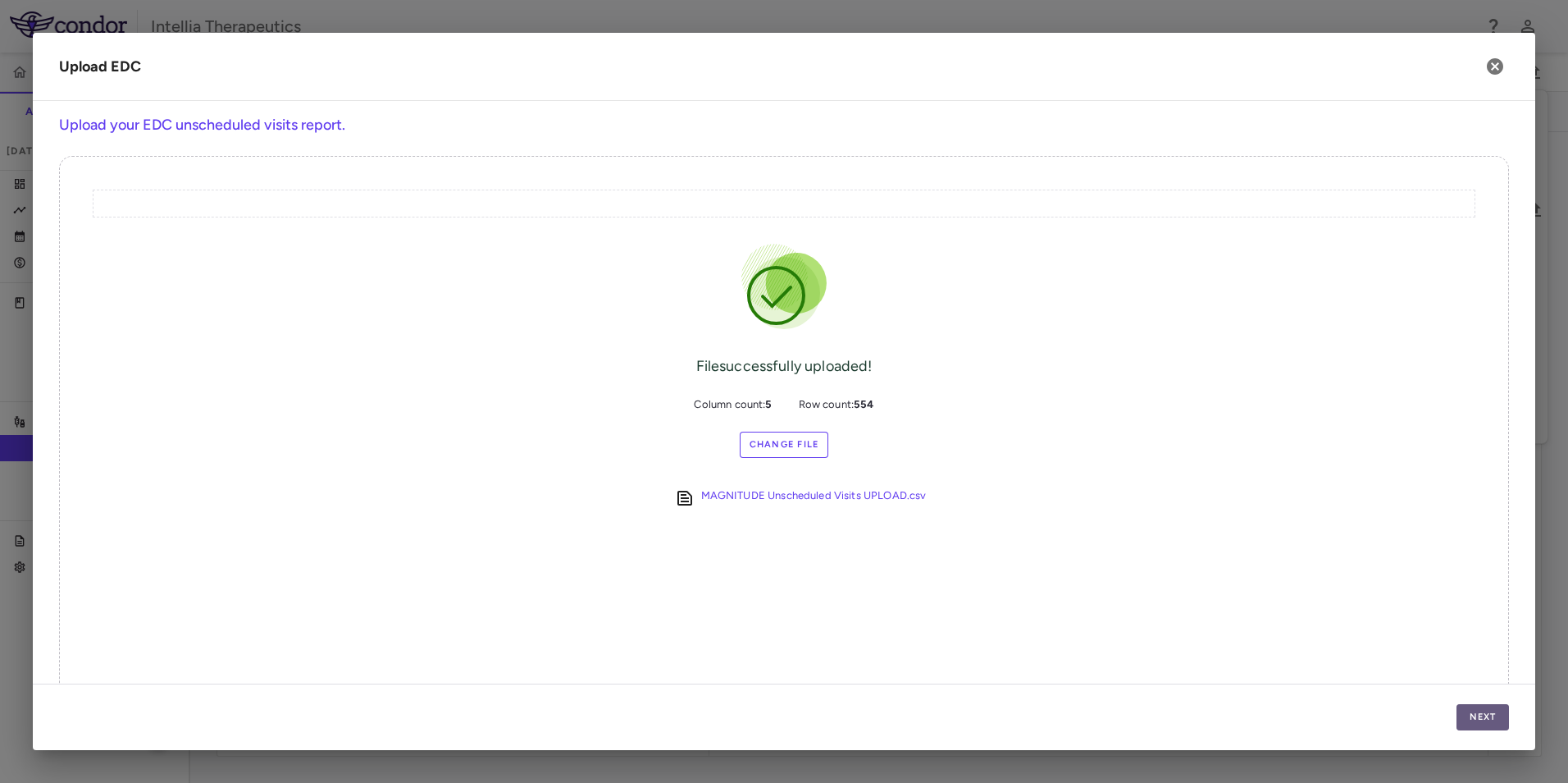
click at [1476, 717] on button "Next" at bounding box center [1483, 717] width 53 height 26
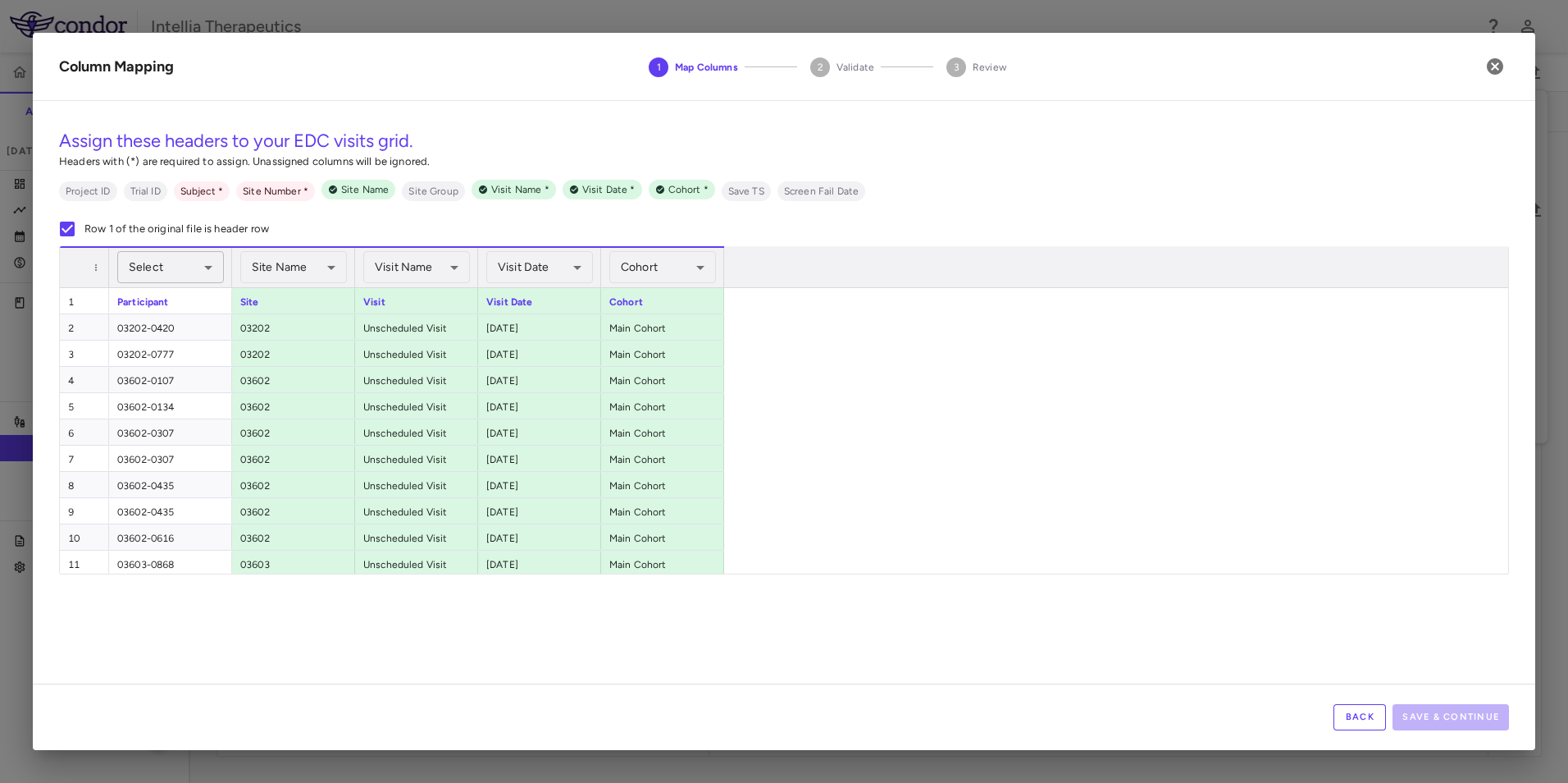
click at [176, 270] on body "Skip to sidebar Skip to main content Intellia Therapeutics ITL-2001-CL-301 Accr…" at bounding box center [784, 391] width 1568 height 783
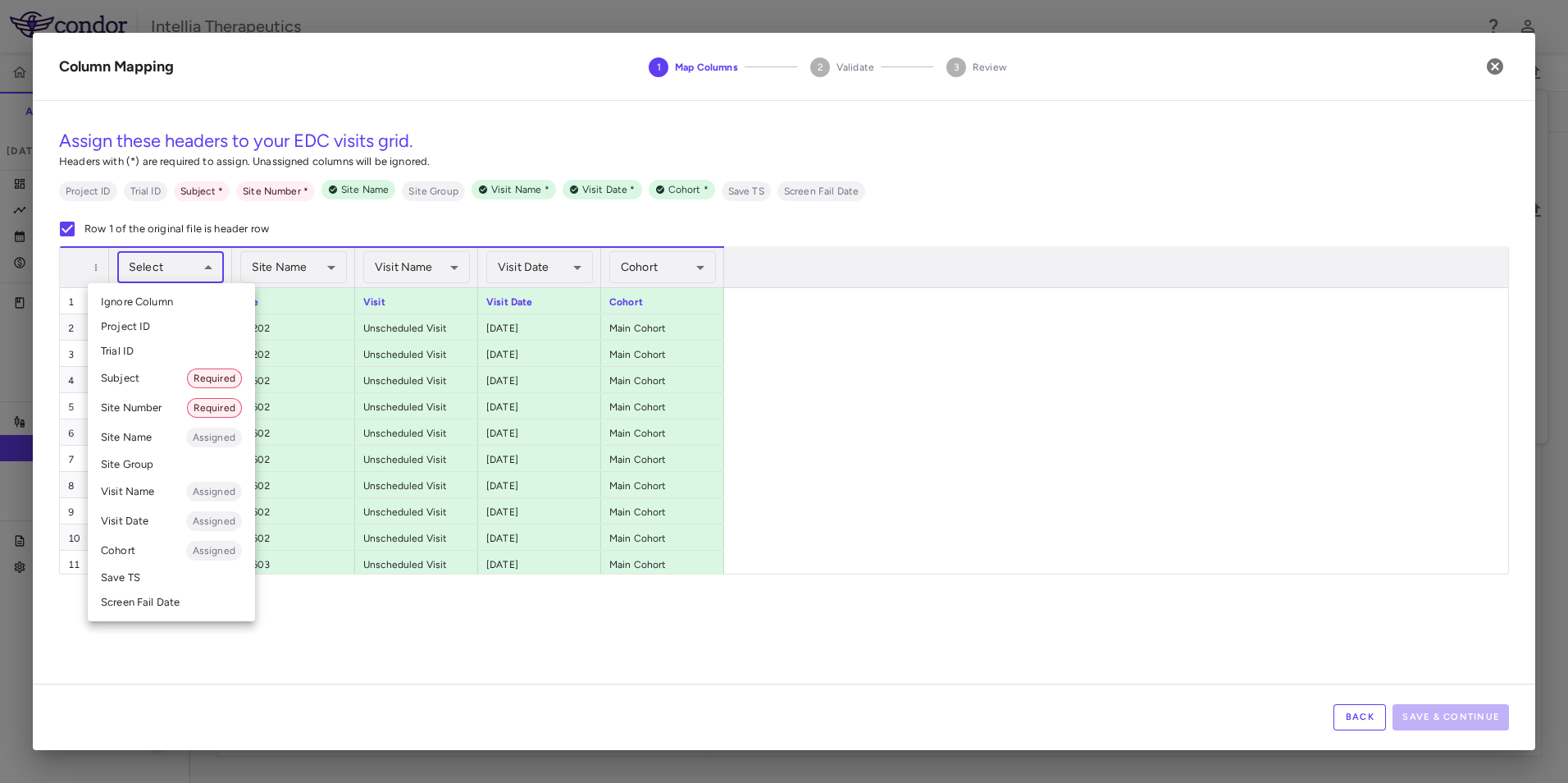
click at [158, 386] on li "Subject Required" at bounding box center [172, 378] width 167 height 29
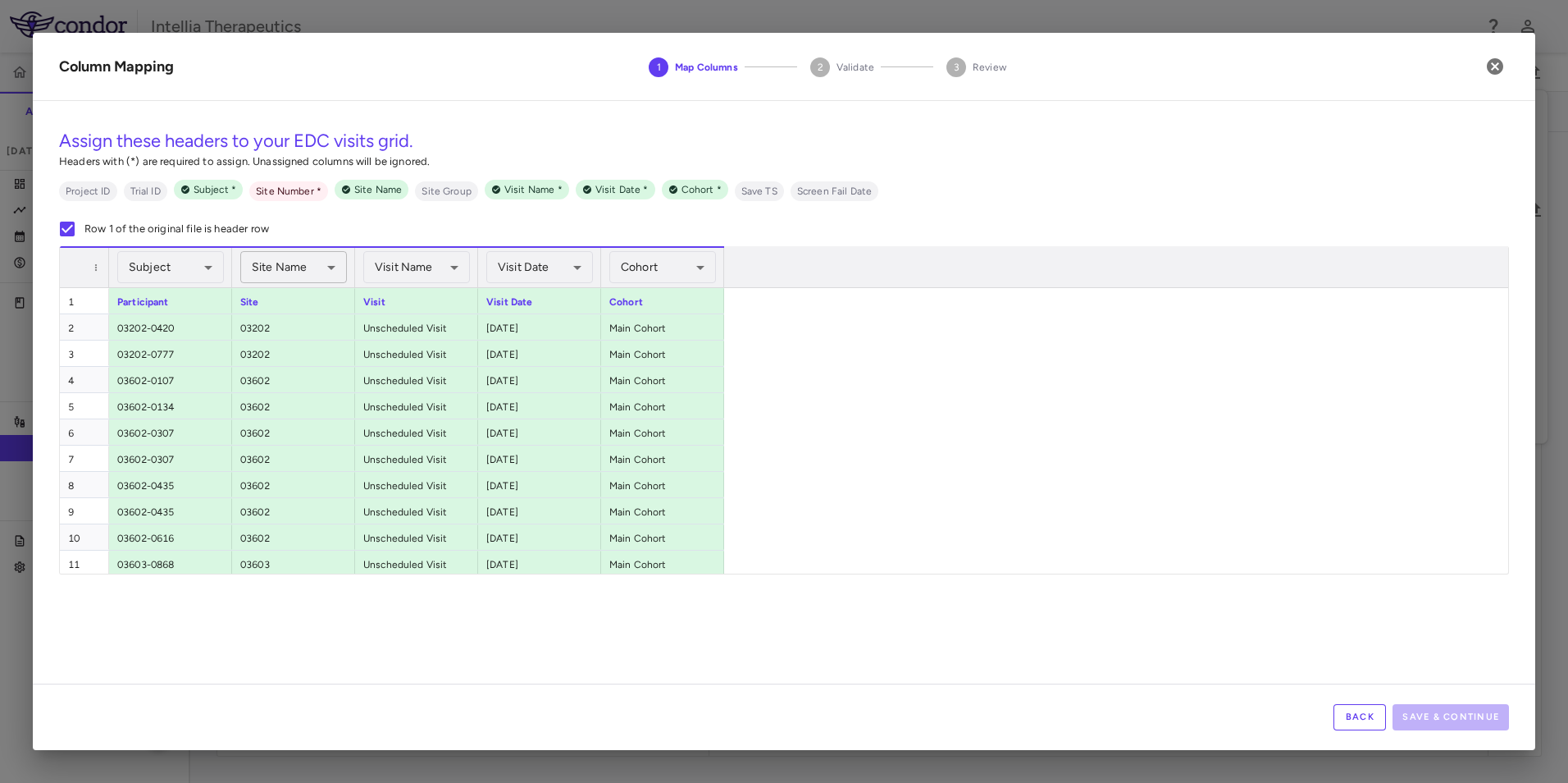
click at [293, 266] on body "Skip to sidebar Skip to main content Intellia Therapeutics ITL-2001-CL-301 Accr…" at bounding box center [784, 391] width 1568 height 783
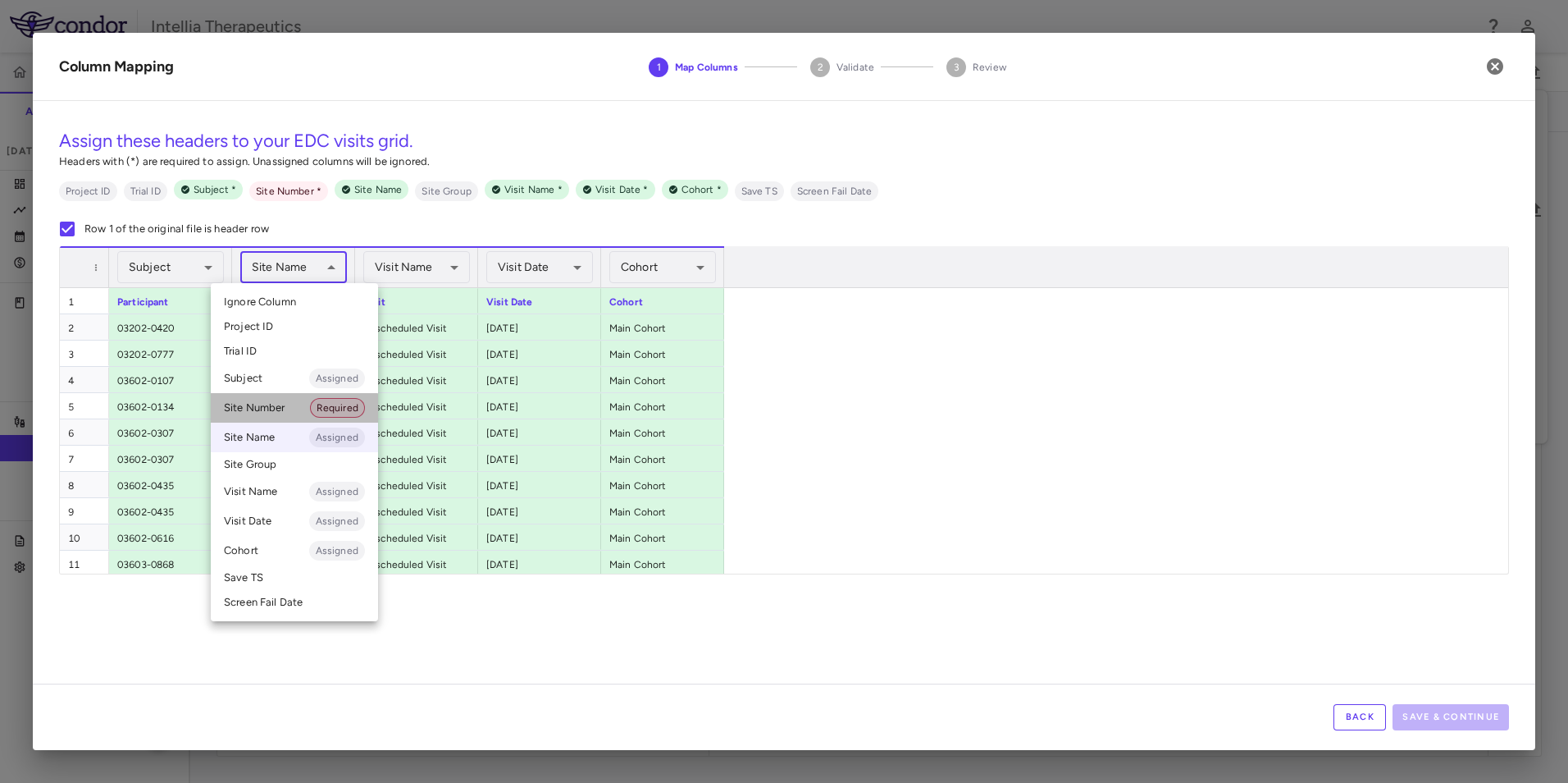
click at [281, 412] on li "Site Number Required" at bounding box center [295, 407] width 167 height 29
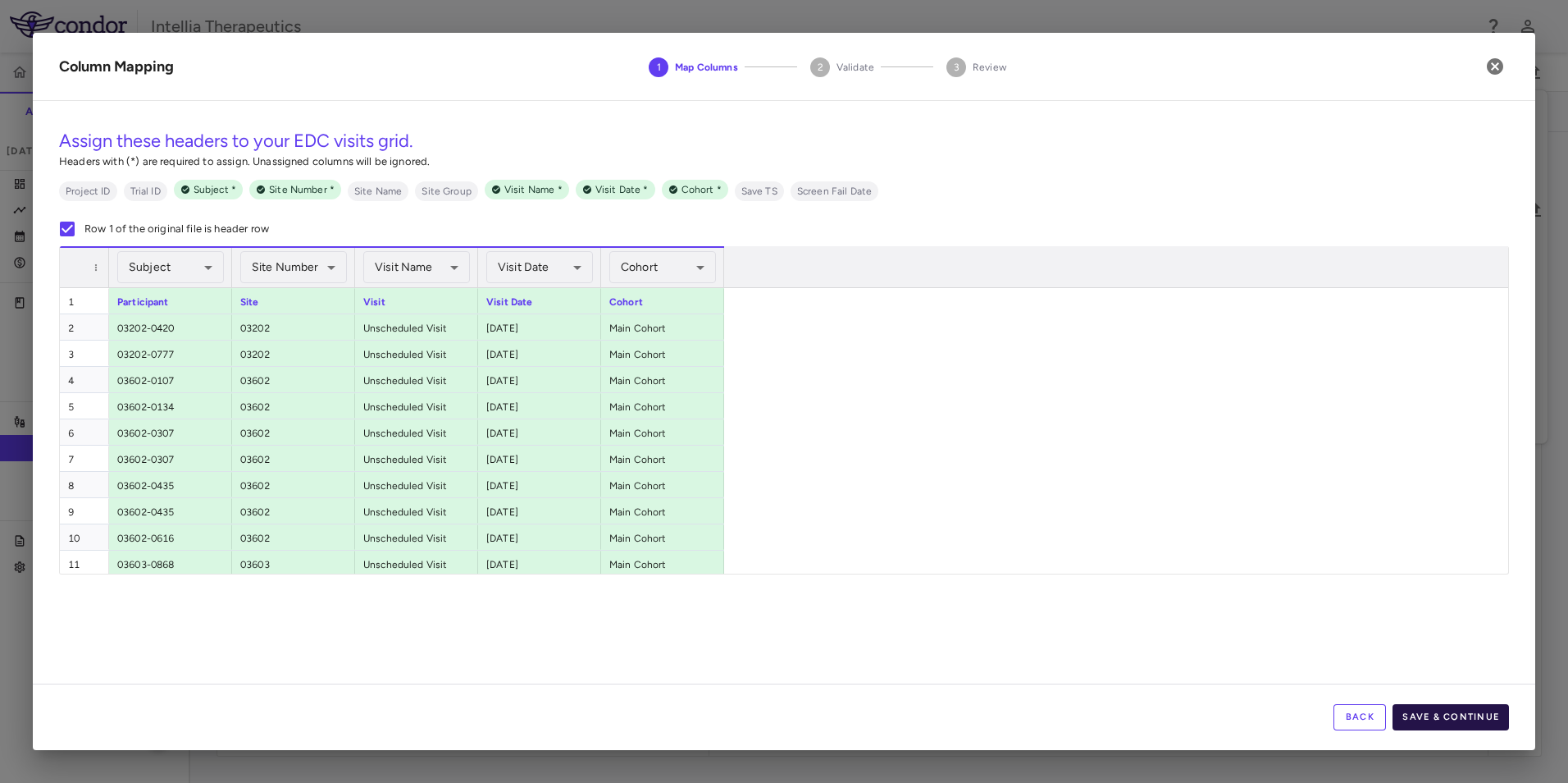
click at [1423, 721] on button "Save & Continue" at bounding box center [1451, 717] width 116 height 26
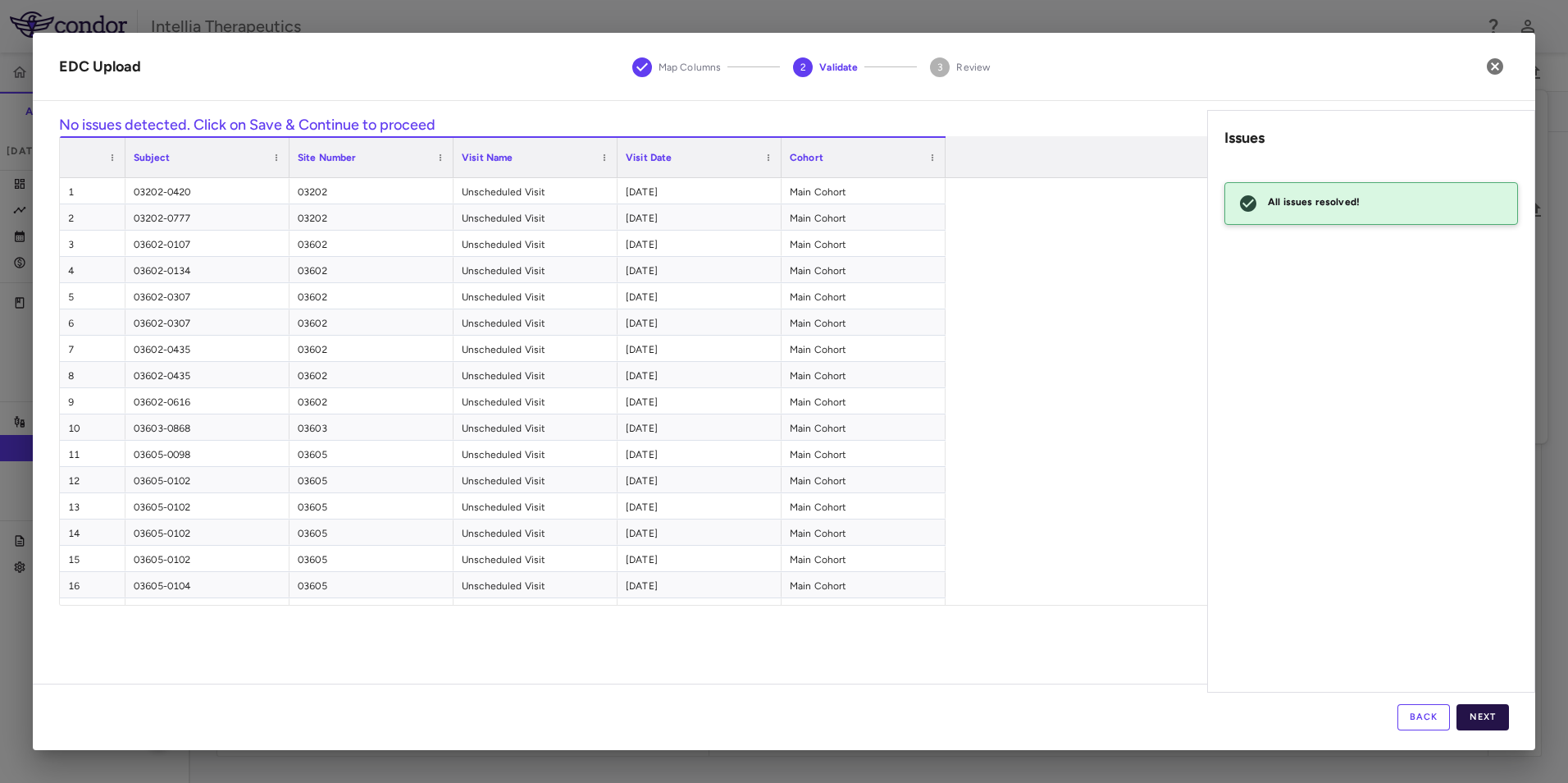
click at [1493, 726] on button "Next" at bounding box center [1483, 717] width 53 height 26
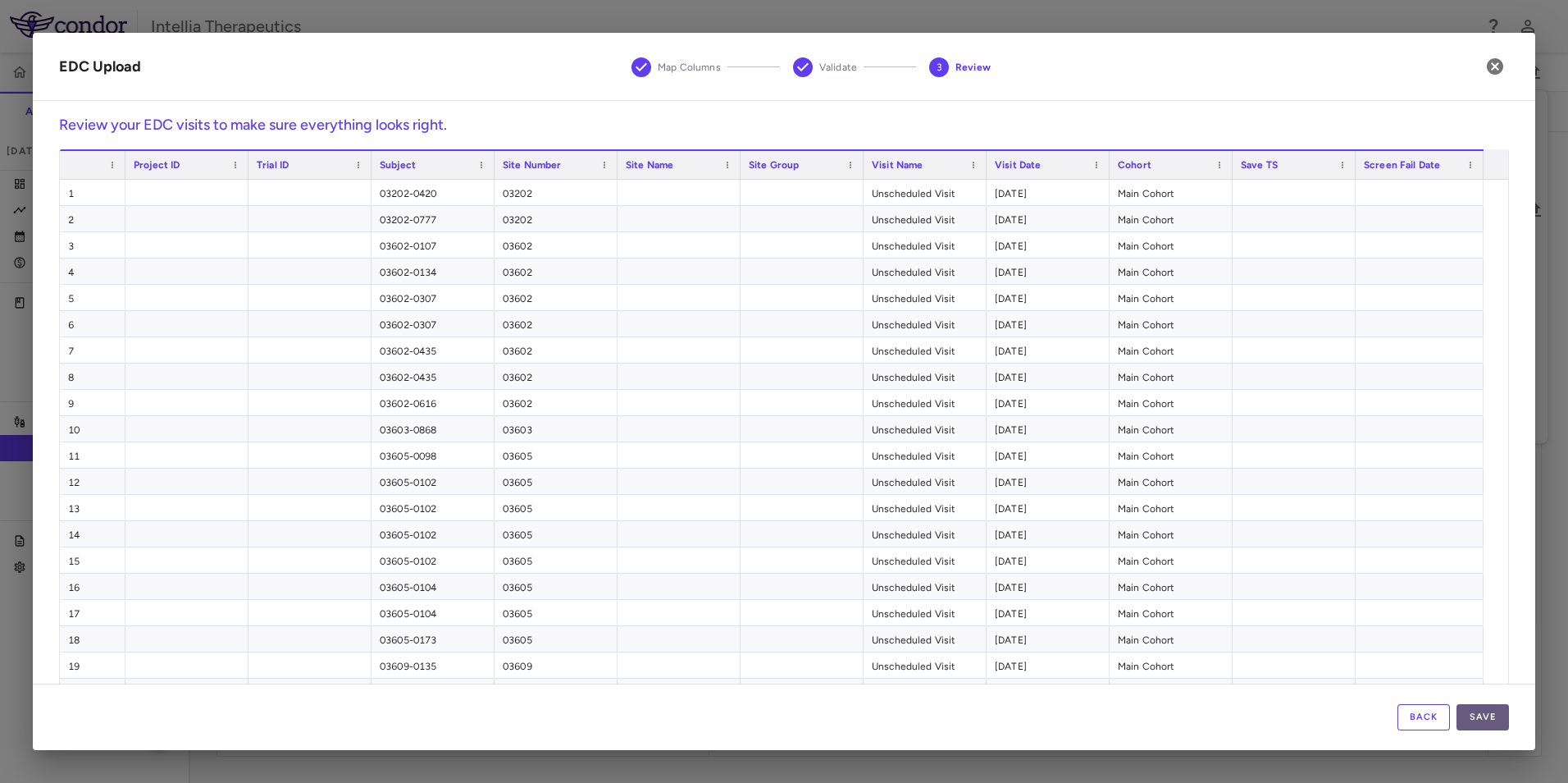
click at [1480, 712] on button "Save" at bounding box center [1483, 717] width 53 height 26
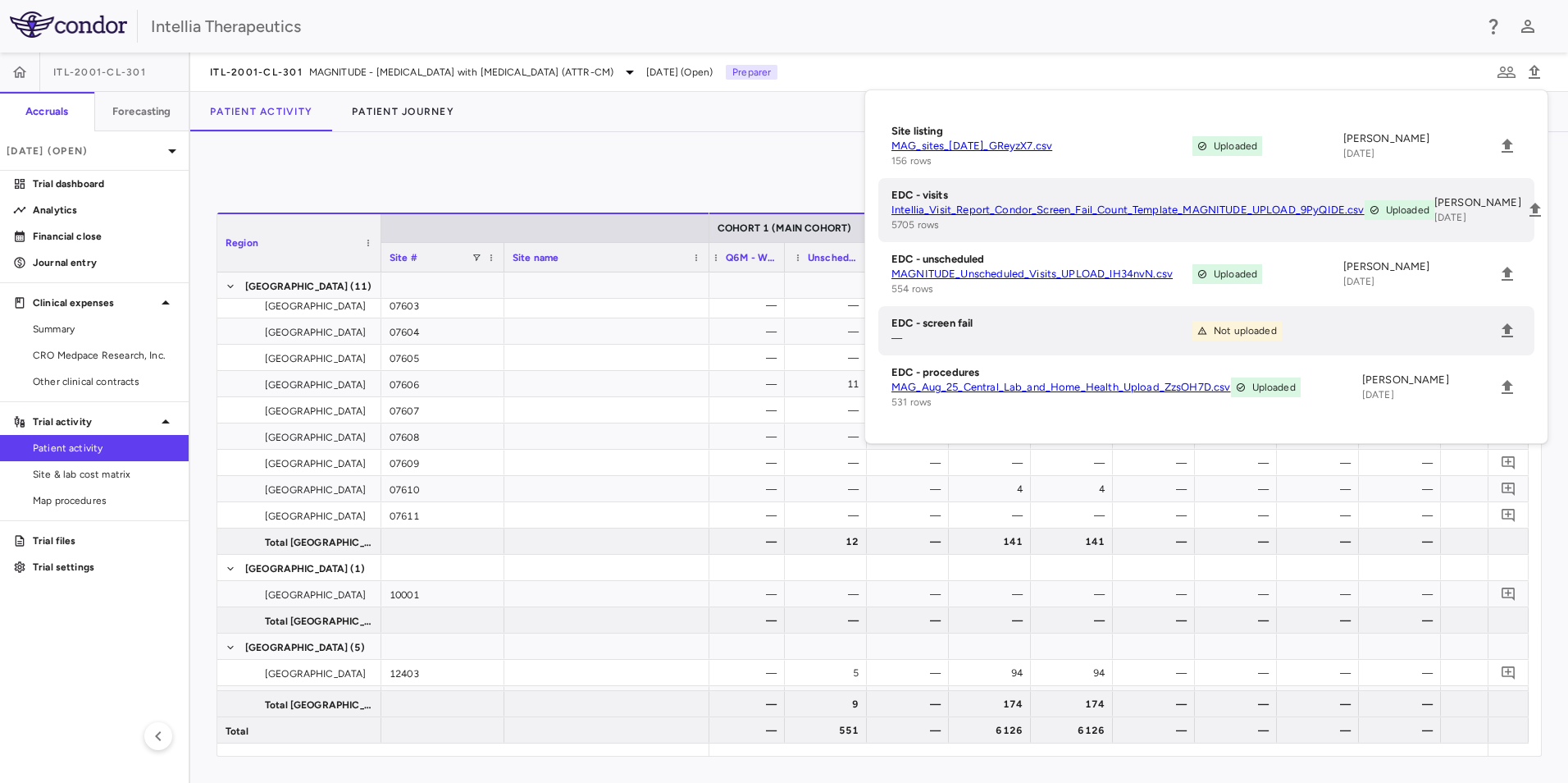
click at [726, 170] on div "0" at bounding box center [879, 178] width 1325 height 41
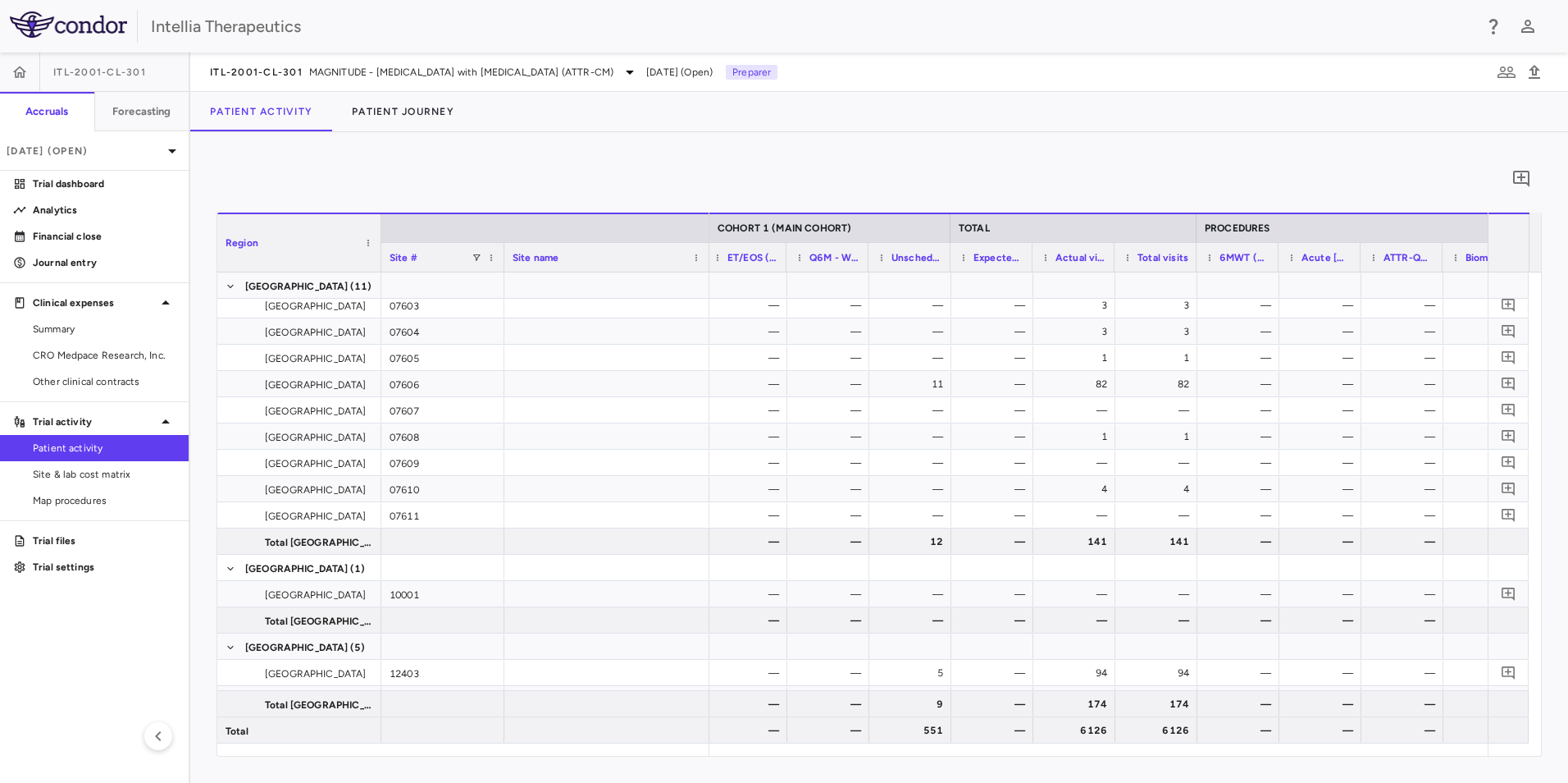
scroll to position [0, 2220]
drag, startPoint x: 1032, startPoint y: 251, endPoint x: 1044, endPoint y: 269, distance: 21.6
click at [1044, 269] on div at bounding box center [1043, 257] width 6 height 29
click at [427, 119] on button "Patient Journey" at bounding box center [403, 111] width 142 height 39
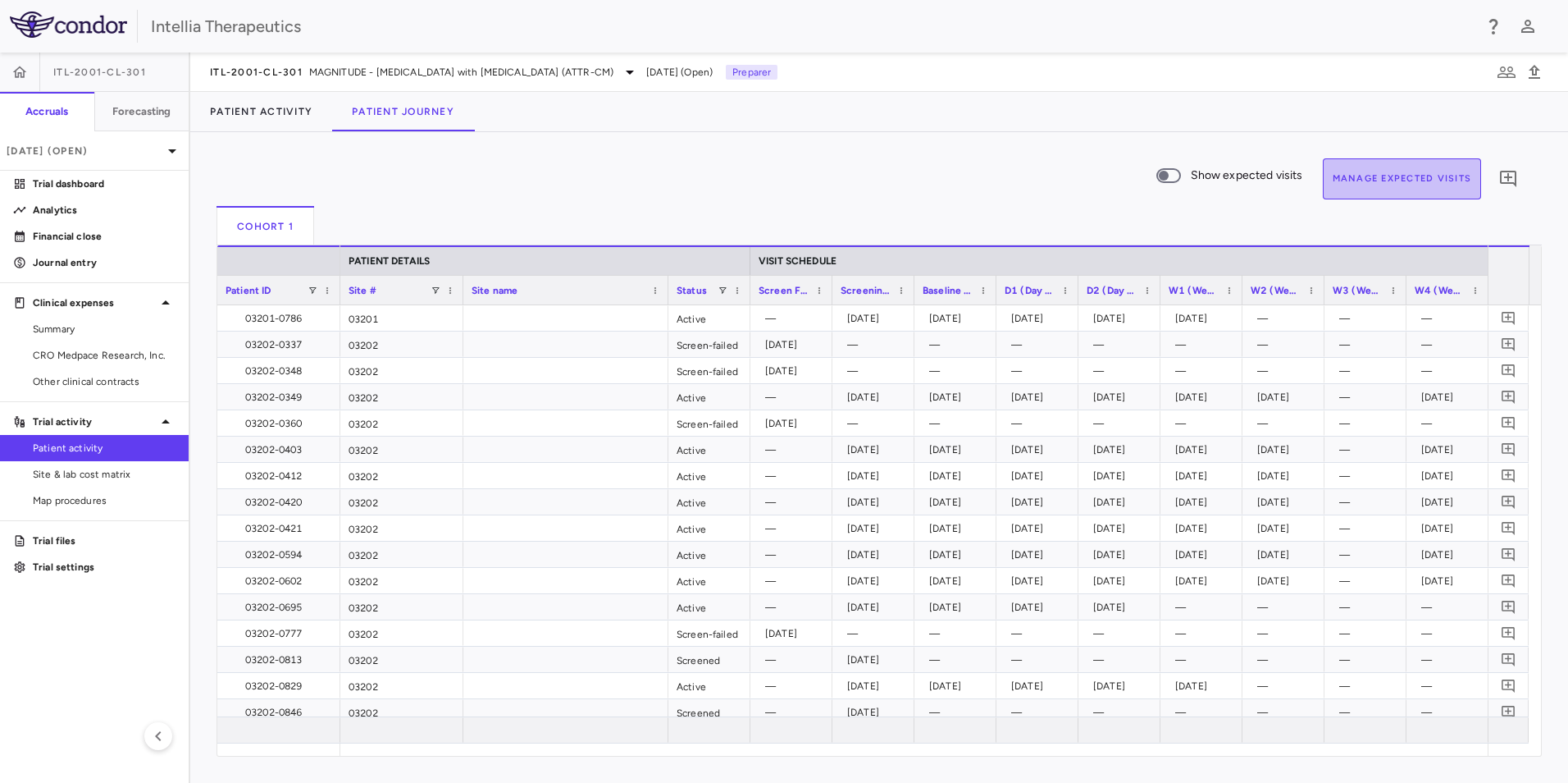
click at [1325, 193] on button "Manage Expected Visits" at bounding box center [1402, 178] width 159 height 41
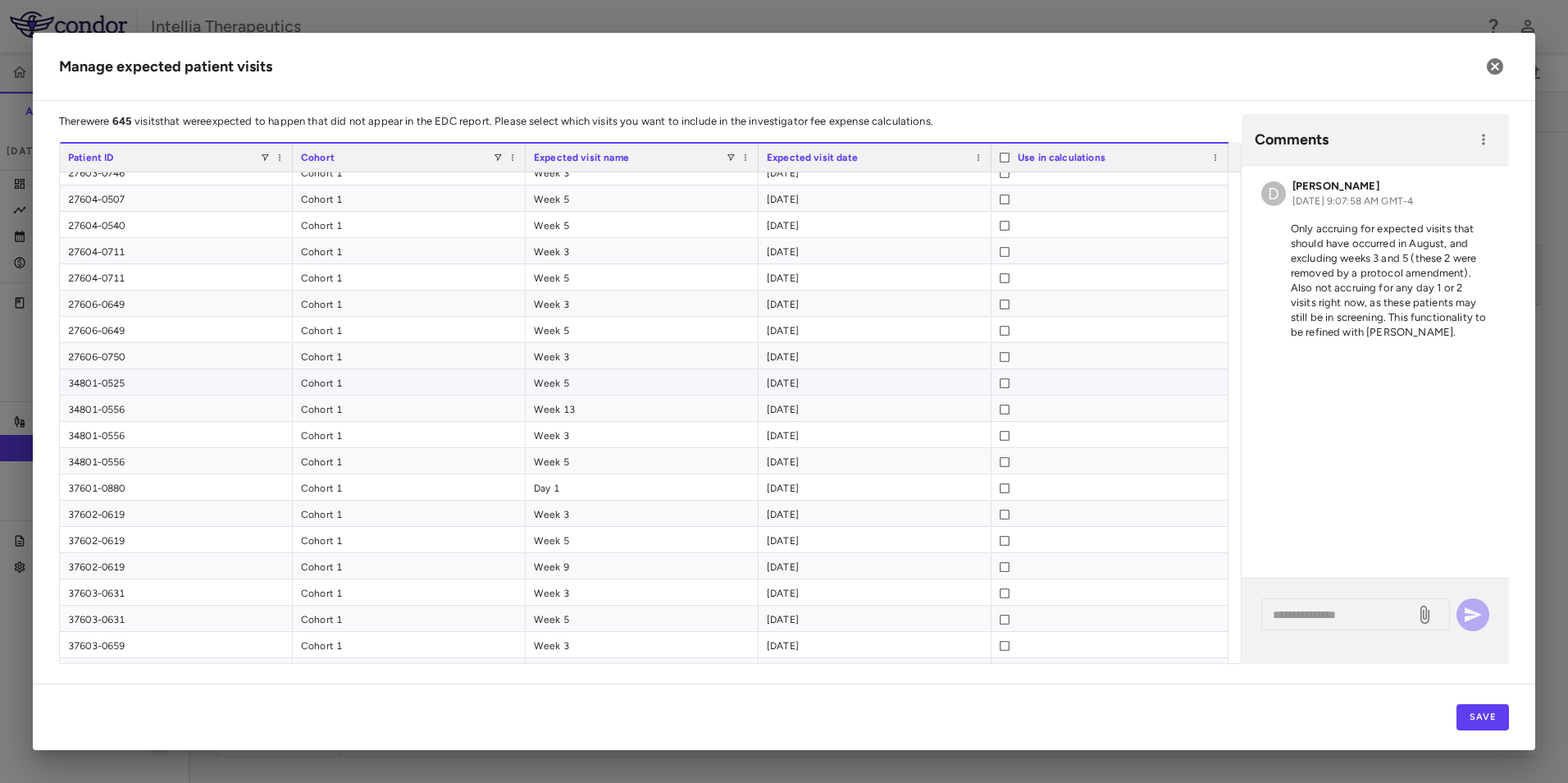
scroll to position [6891, 0]
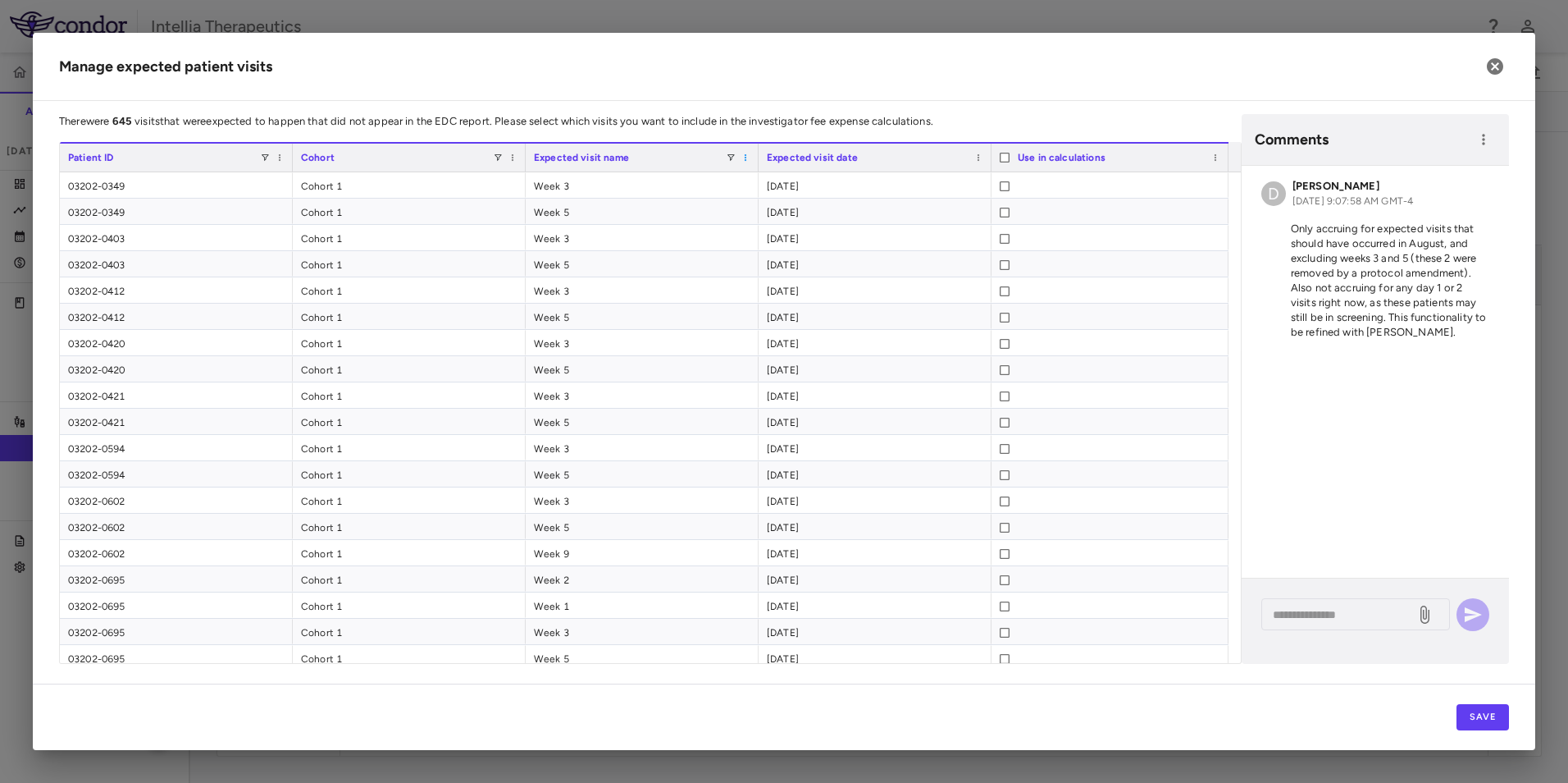
click at [746, 159] on span at bounding box center [745, 157] width 10 height 10
click at [784, 181] on span "Sort Ascending" at bounding box center [819, 183] width 122 height 23
click at [1005, 298] on div at bounding box center [1004, 291] width 10 height 26
click at [728, 160] on span at bounding box center [731, 157] width 10 height 10
click at [743, 300] on div "Week 13" at bounding box center [811, 297] width 155 height 20
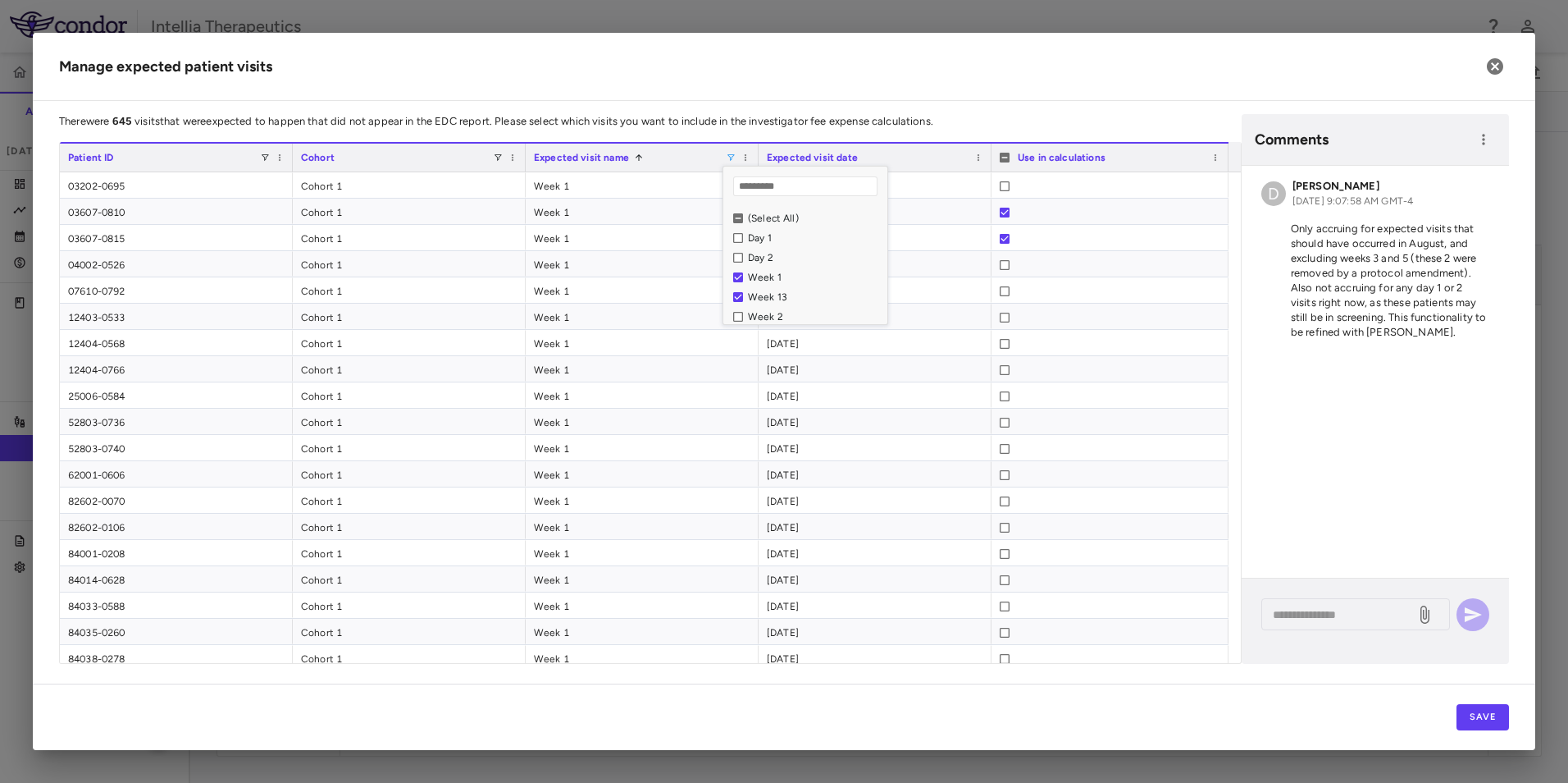
click at [738, 311] on div "Week 2" at bounding box center [811, 316] width 155 height 20
click at [1042, 97] on h2 "Manage expected patient visits" at bounding box center [784, 66] width 1503 height 68
click at [976, 155] on span at bounding box center [978, 157] width 10 height 10
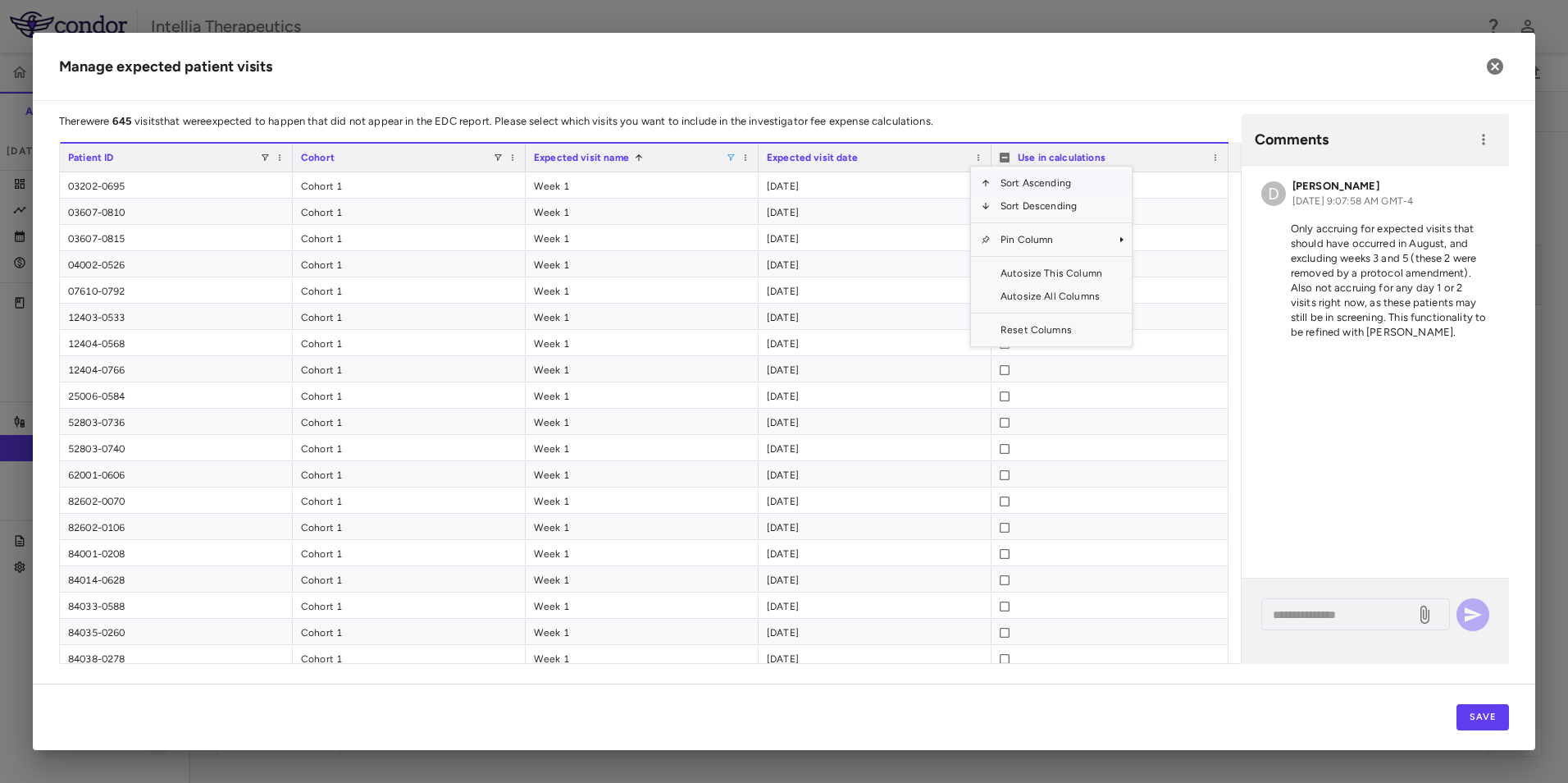
click at [1007, 186] on span "Sort Ascending" at bounding box center [1052, 183] width 122 height 23
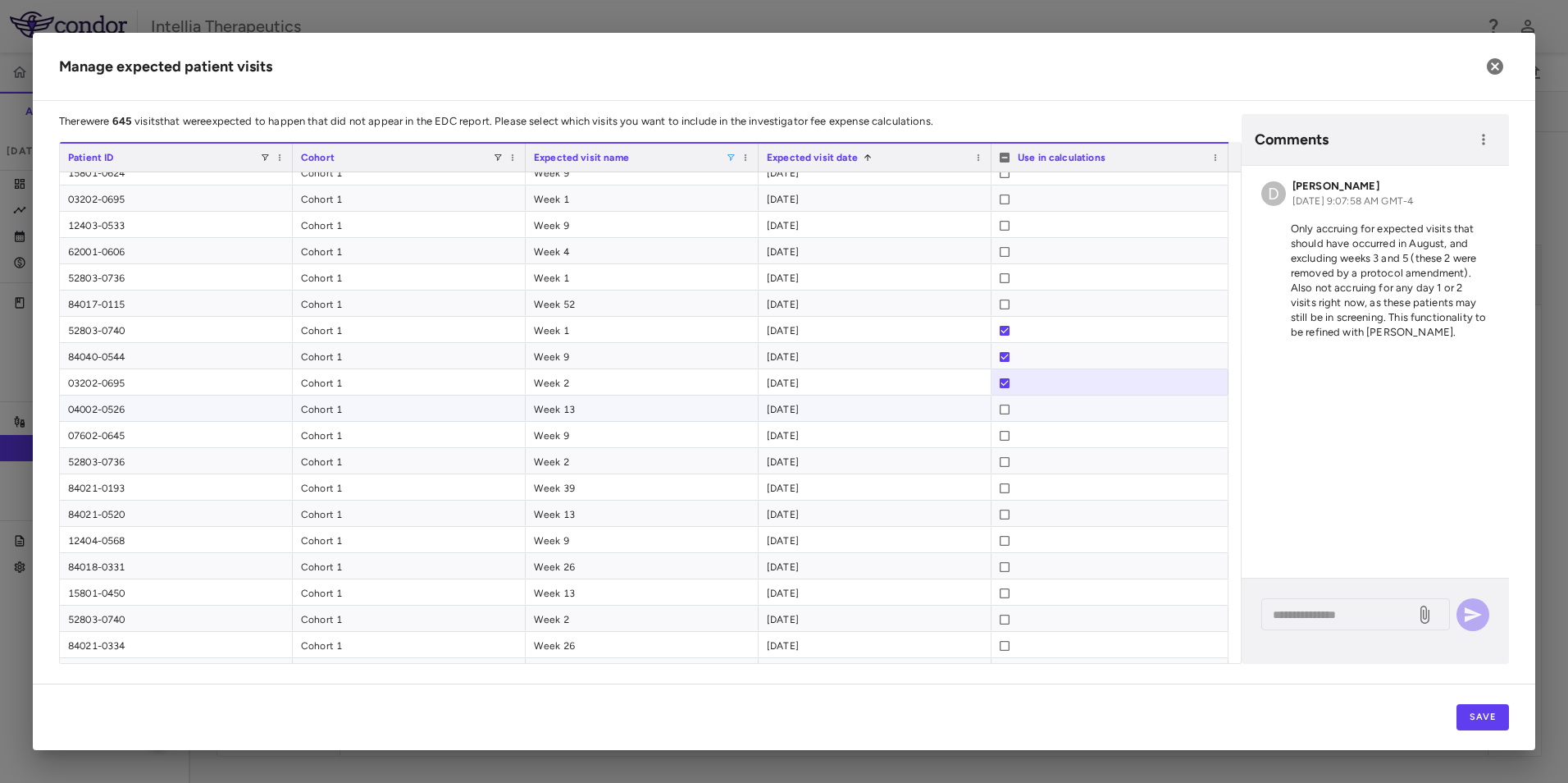
click at [1004, 402] on div at bounding box center [1004, 409] width 10 height 26
click at [1006, 467] on div at bounding box center [1004, 462] width 10 height 26
click at [1004, 457] on div at bounding box center [1004, 462] width 10 height 26
click at [1004, 467] on div at bounding box center [1004, 462] width 10 height 26
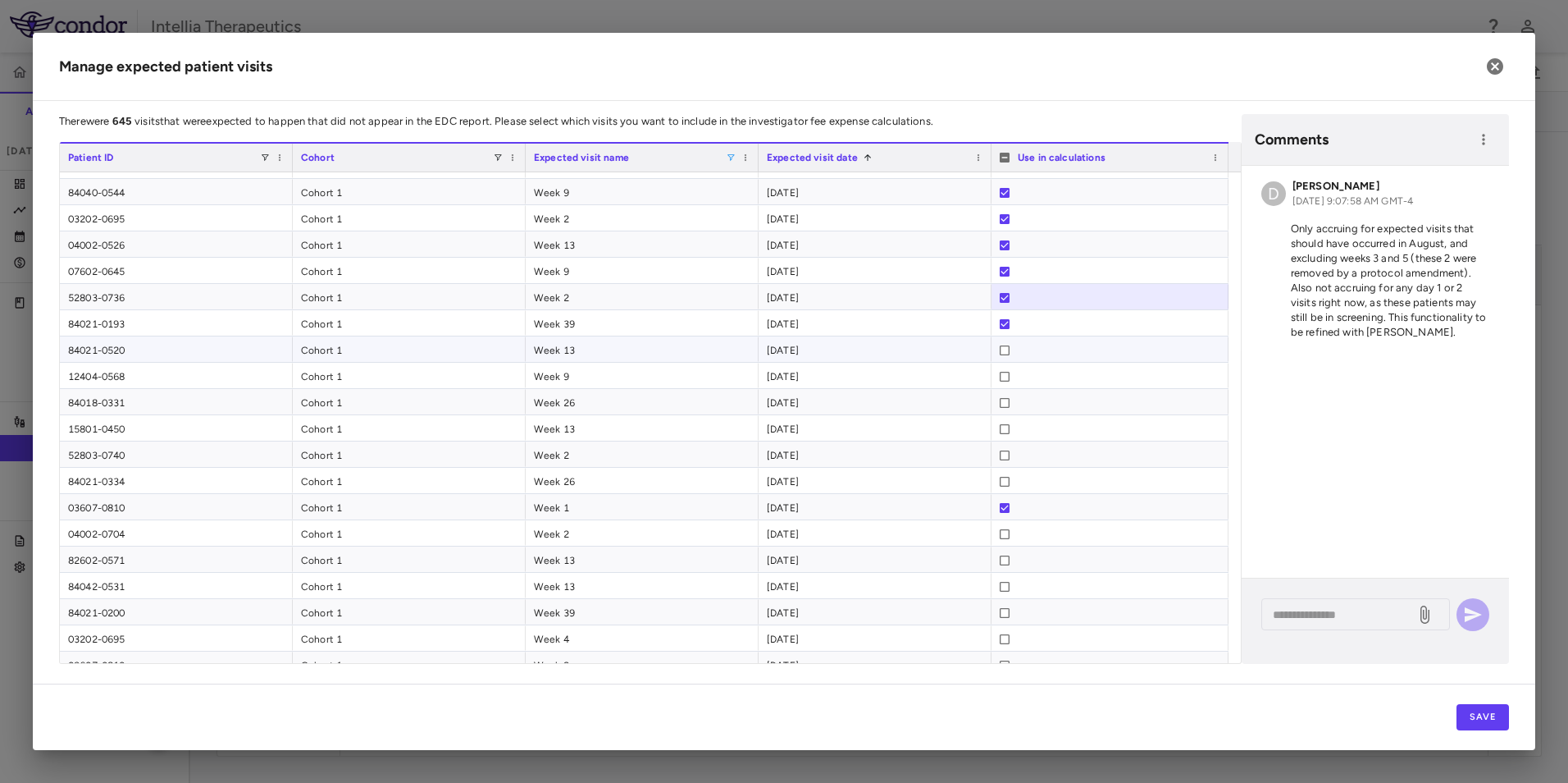
click at [999, 353] on div at bounding box center [1110, 349] width 237 height 25
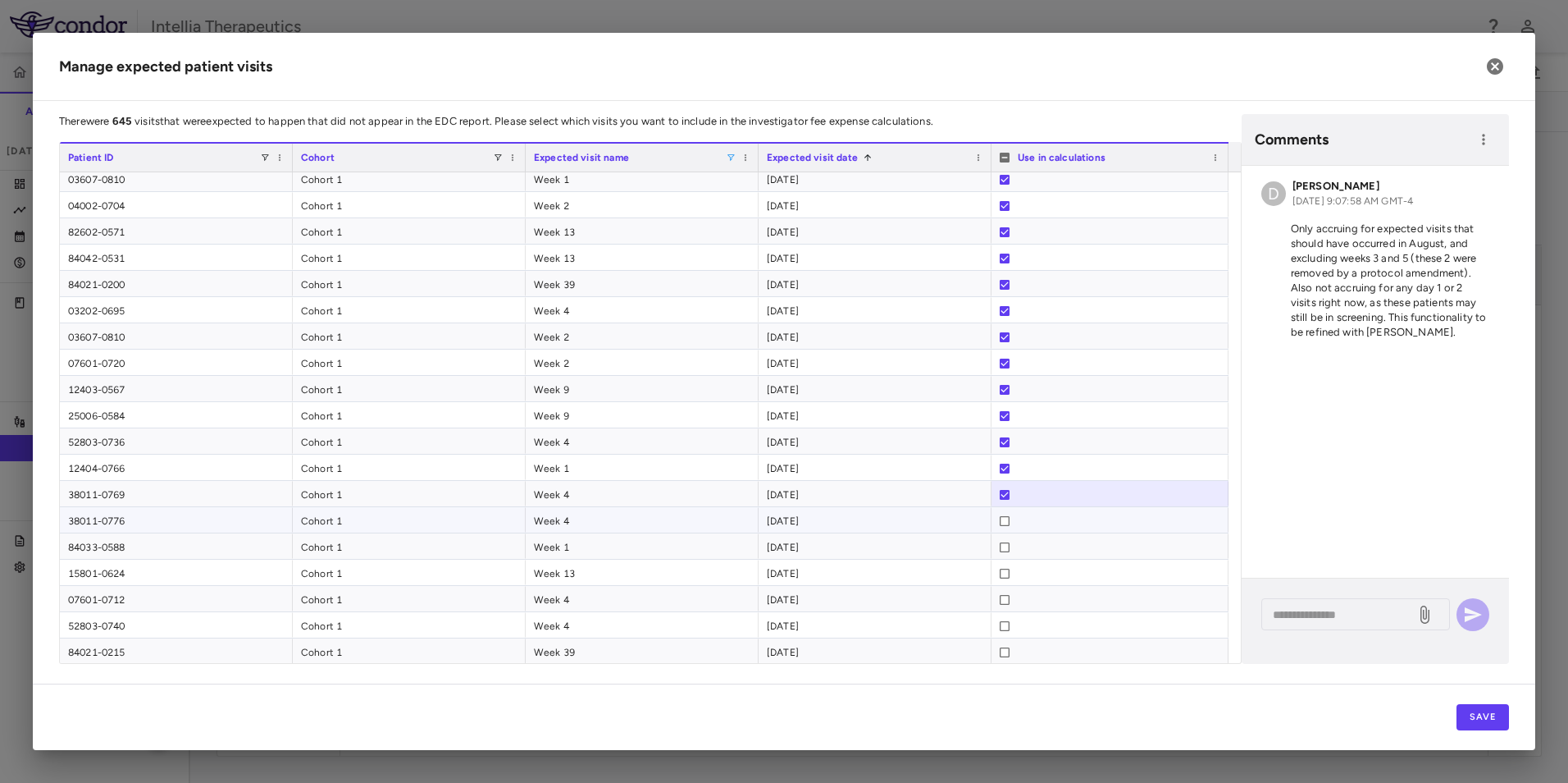
click at [1003, 514] on div at bounding box center [1004, 521] width 10 height 26
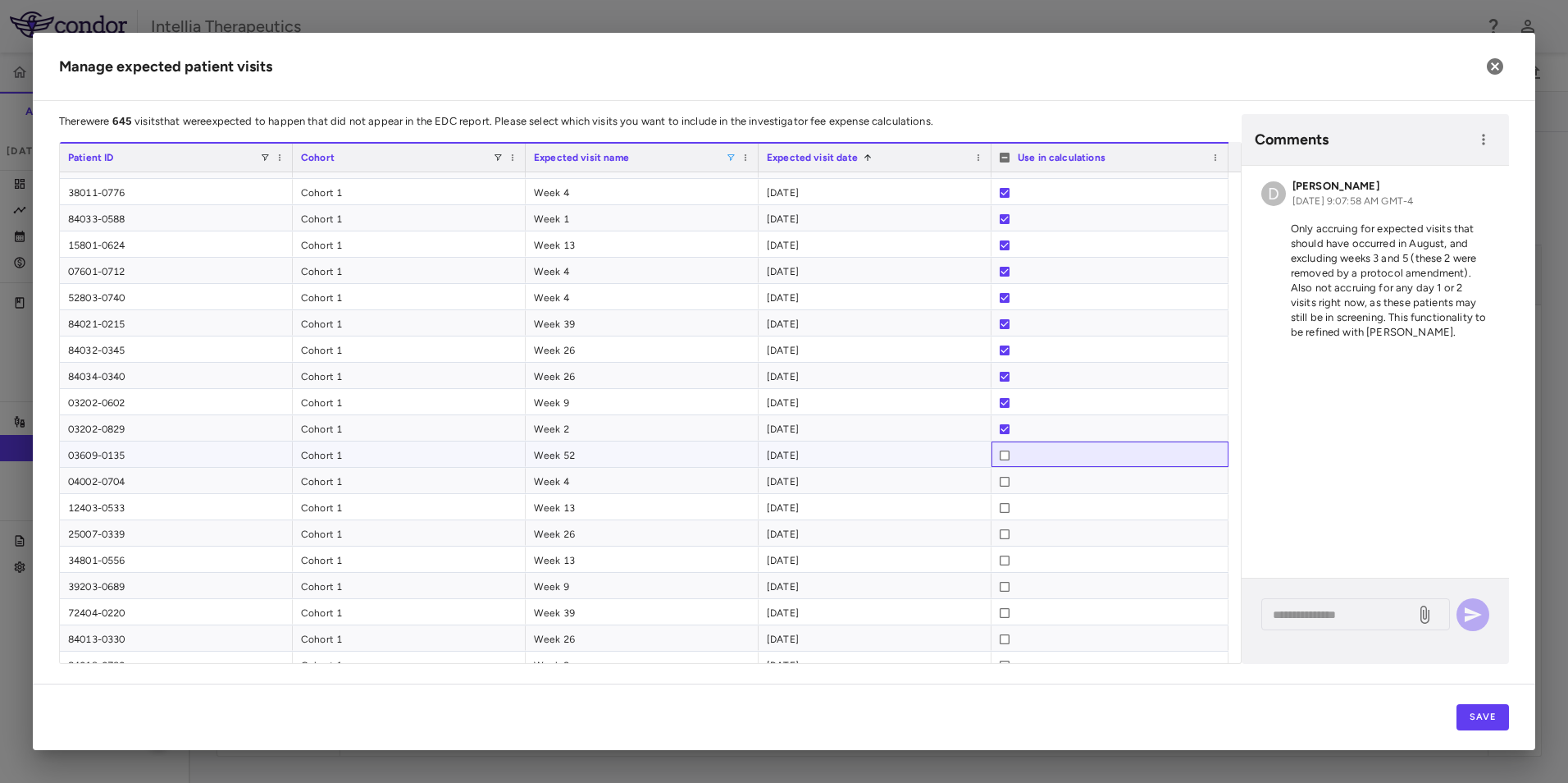
click at [1002, 460] on div at bounding box center [1004, 455] width 10 height 26
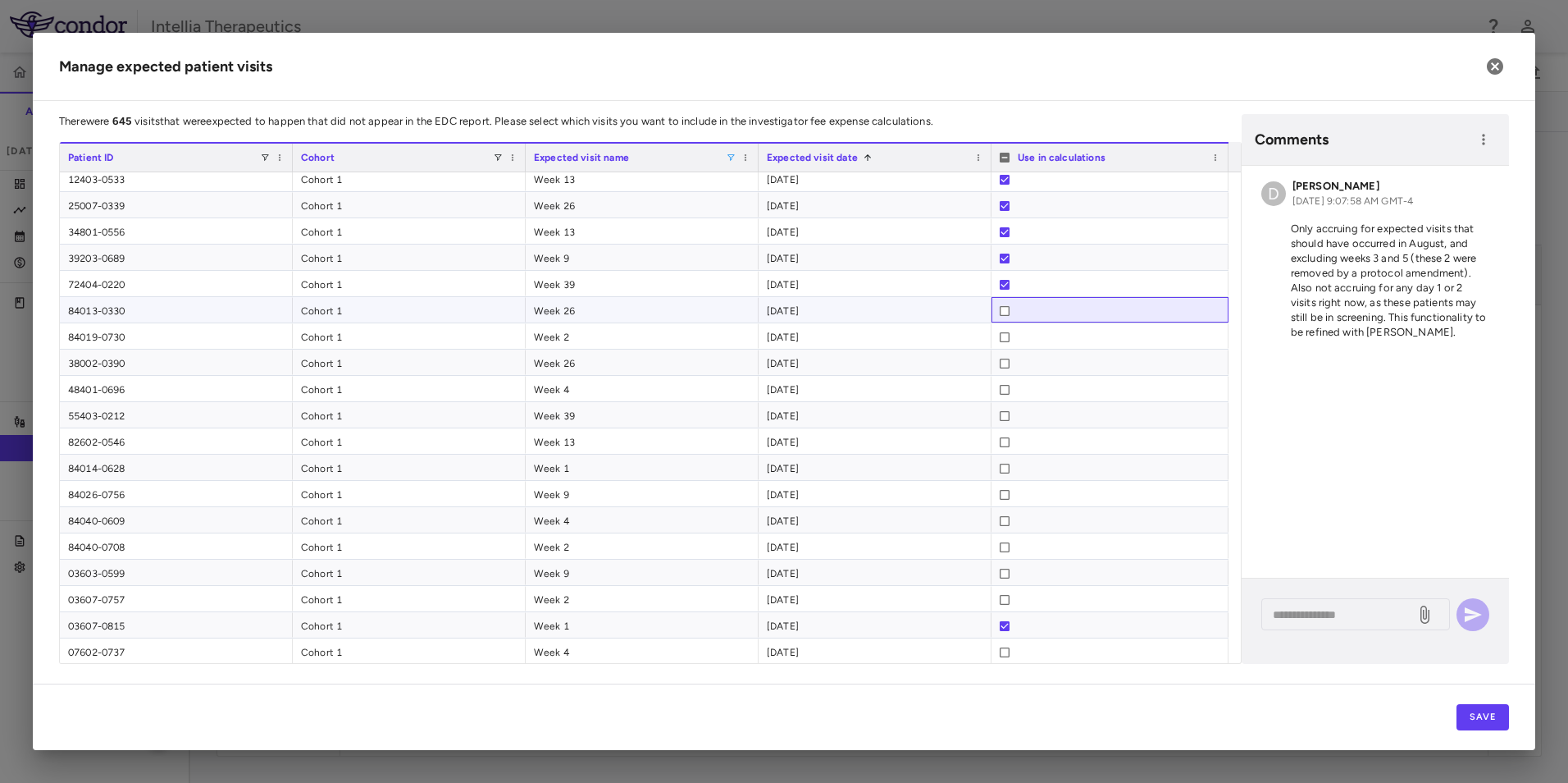
click at [1004, 305] on div at bounding box center [1004, 311] width 10 height 26
click at [1006, 448] on div at bounding box center [1004, 442] width 10 height 26
click at [1004, 315] on div at bounding box center [1004, 309] width 10 height 26
click at [1004, 344] on div at bounding box center [1004, 336] width 10 height 26
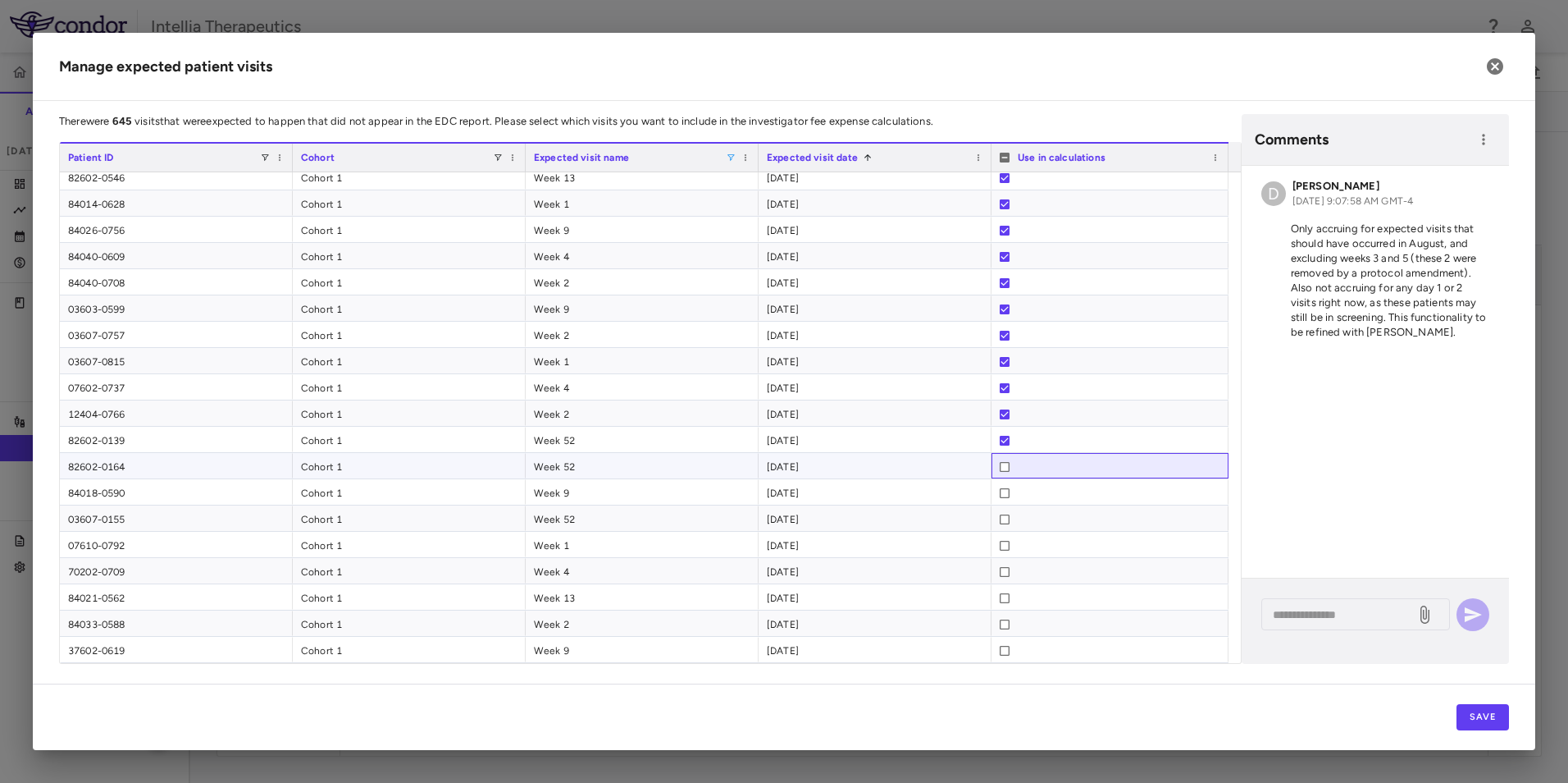
click at [1003, 462] on div at bounding box center [1004, 467] width 10 height 26
click at [1012, 497] on div at bounding box center [1110, 493] width 221 height 26
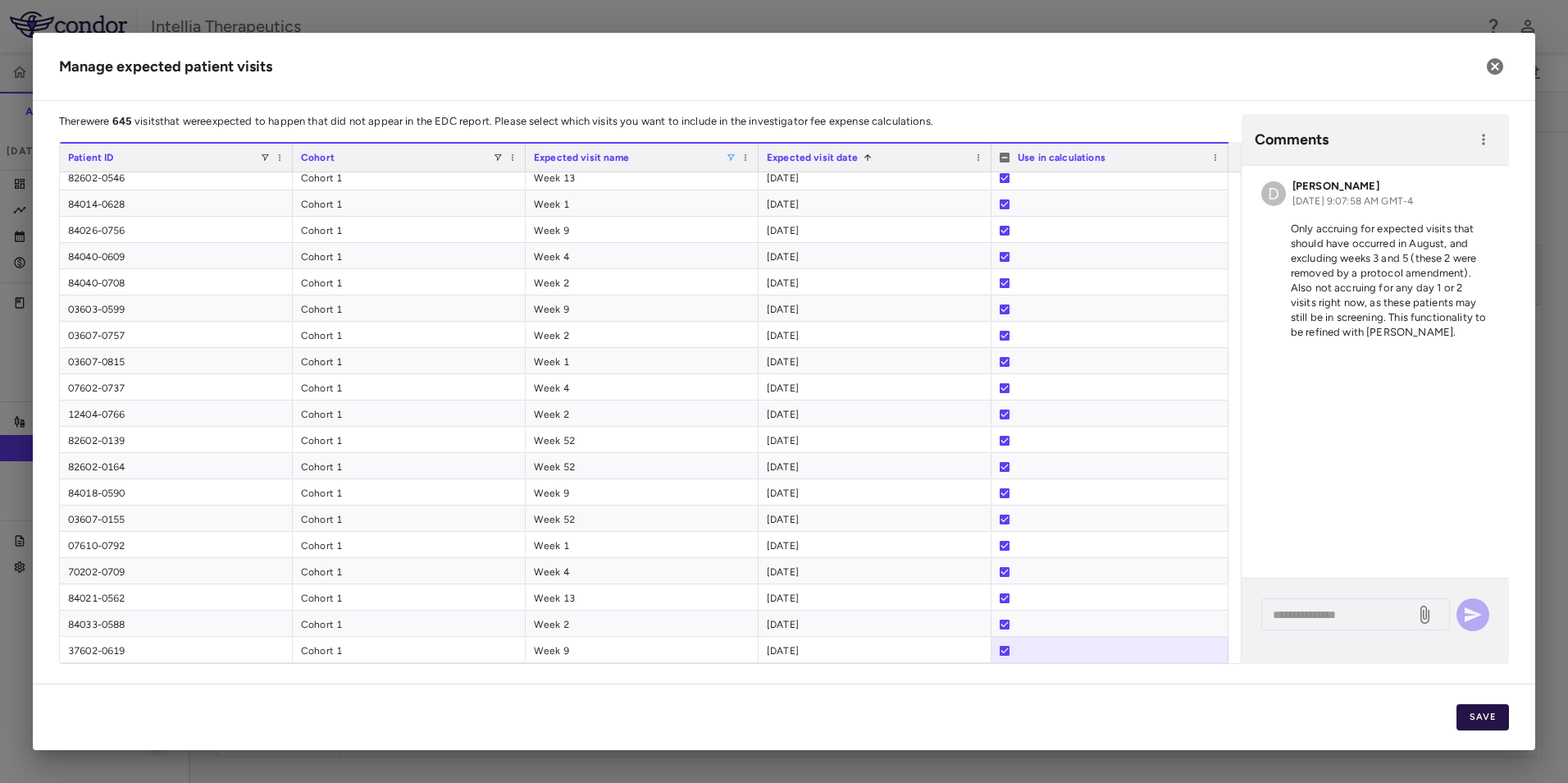
click at [1470, 718] on button "Save" at bounding box center [1483, 717] width 53 height 26
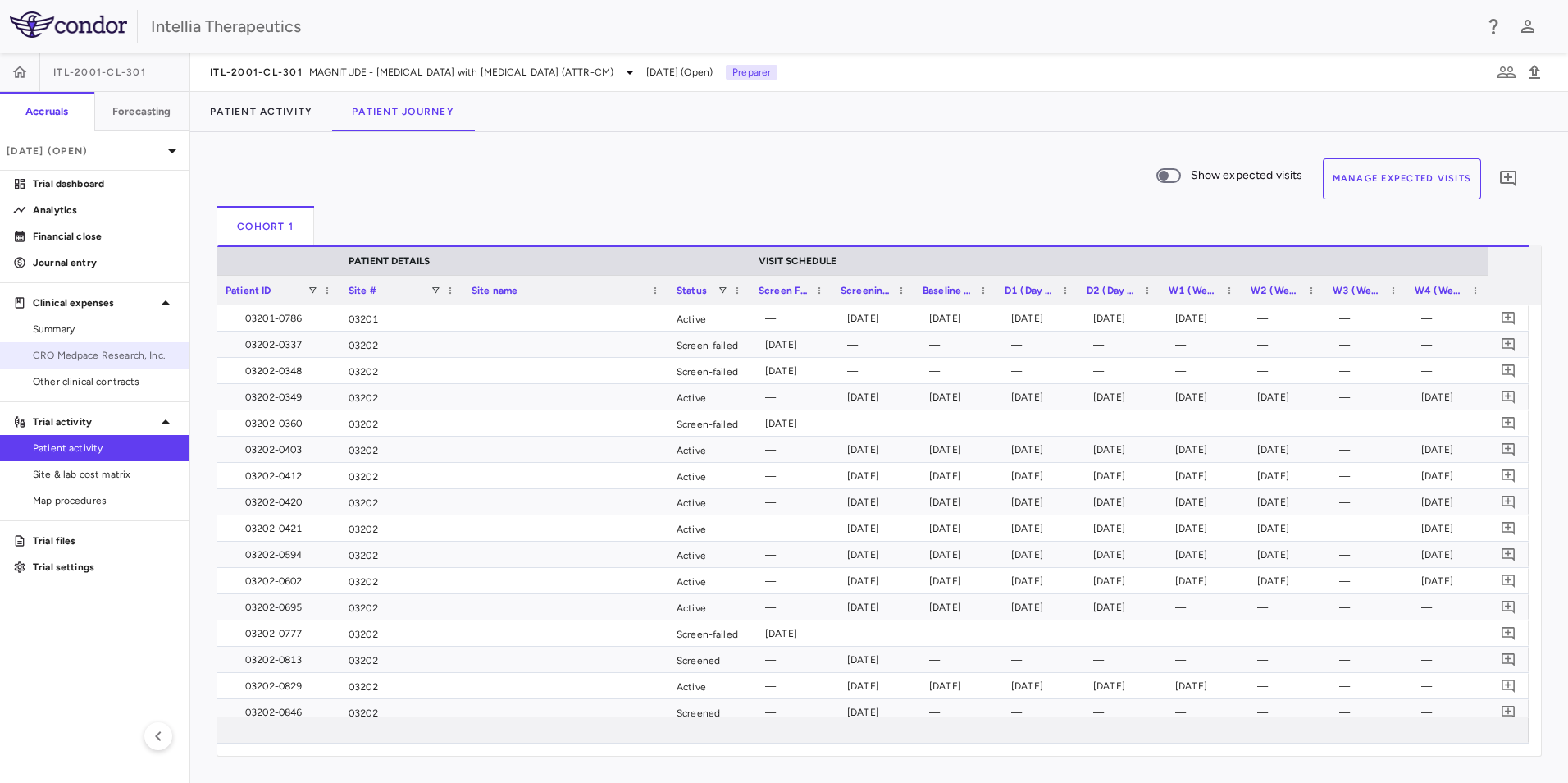
click at [122, 348] on span "CRO Medpace Research, Inc." at bounding box center [104, 356] width 143 height 15
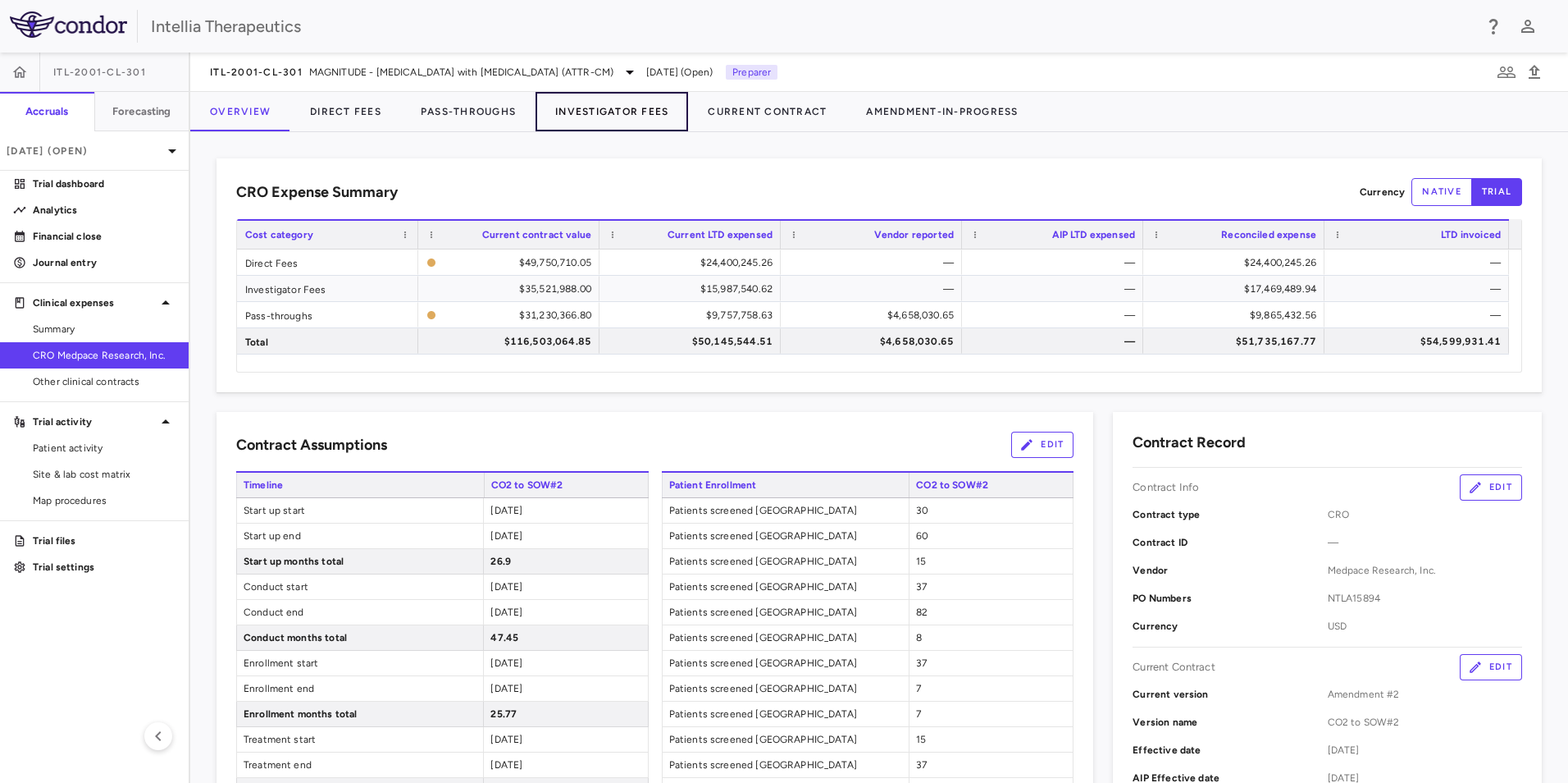
click at [585, 102] on button "Investigator Fees" at bounding box center [612, 111] width 153 height 39
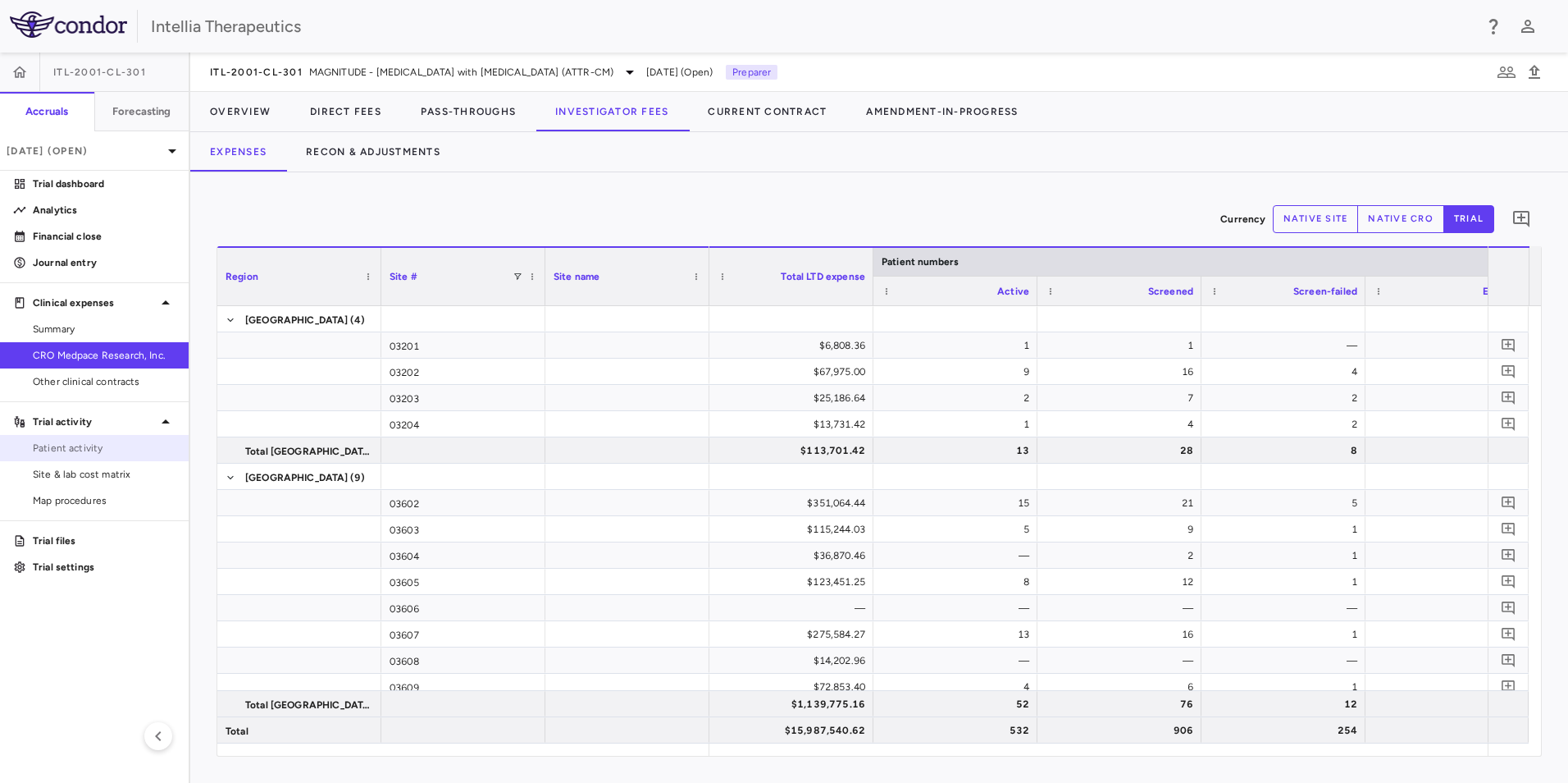
click at [101, 447] on span "Patient activity" at bounding box center [104, 448] width 143 height 15
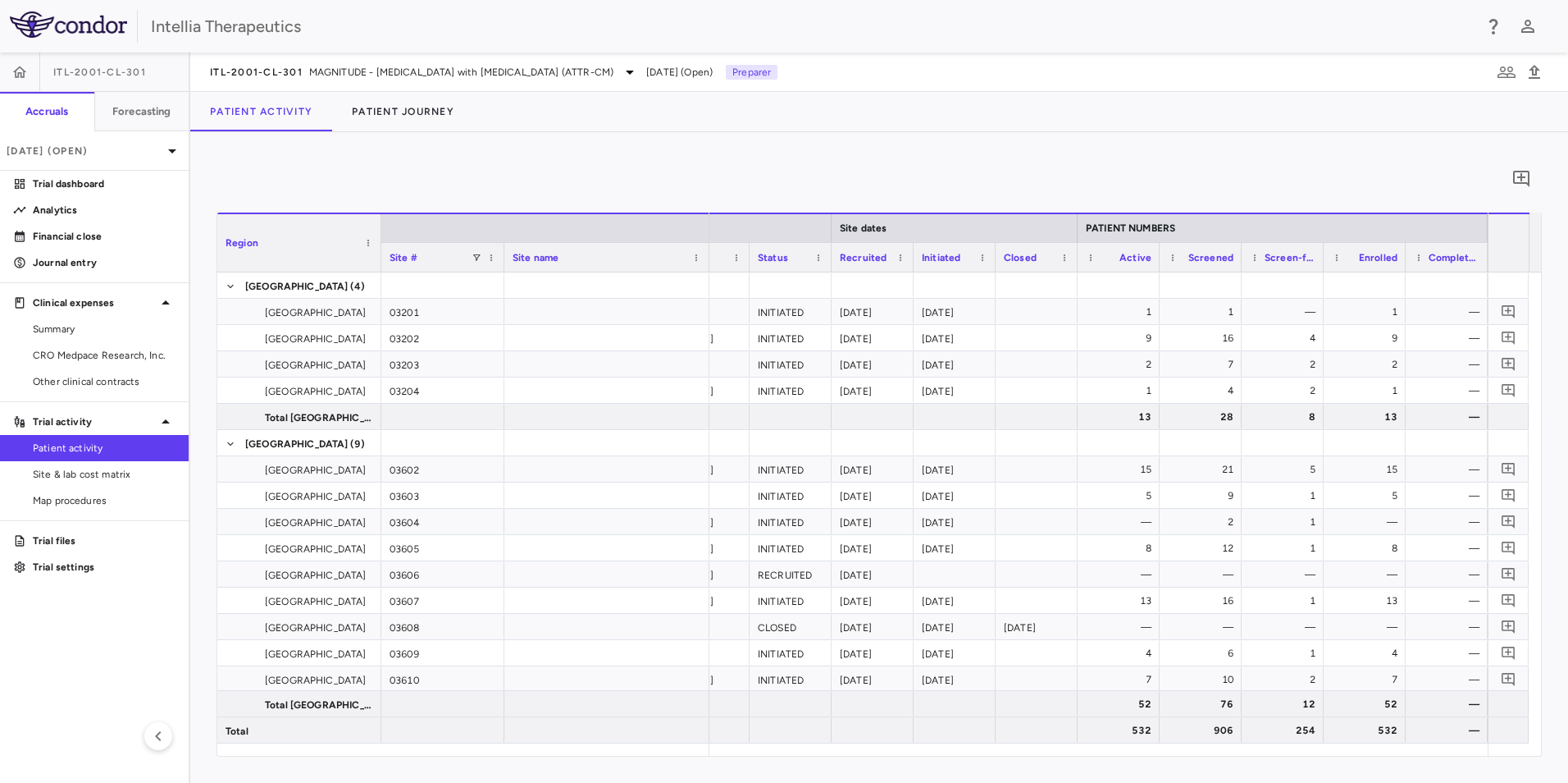
scroll to position [0, 309]
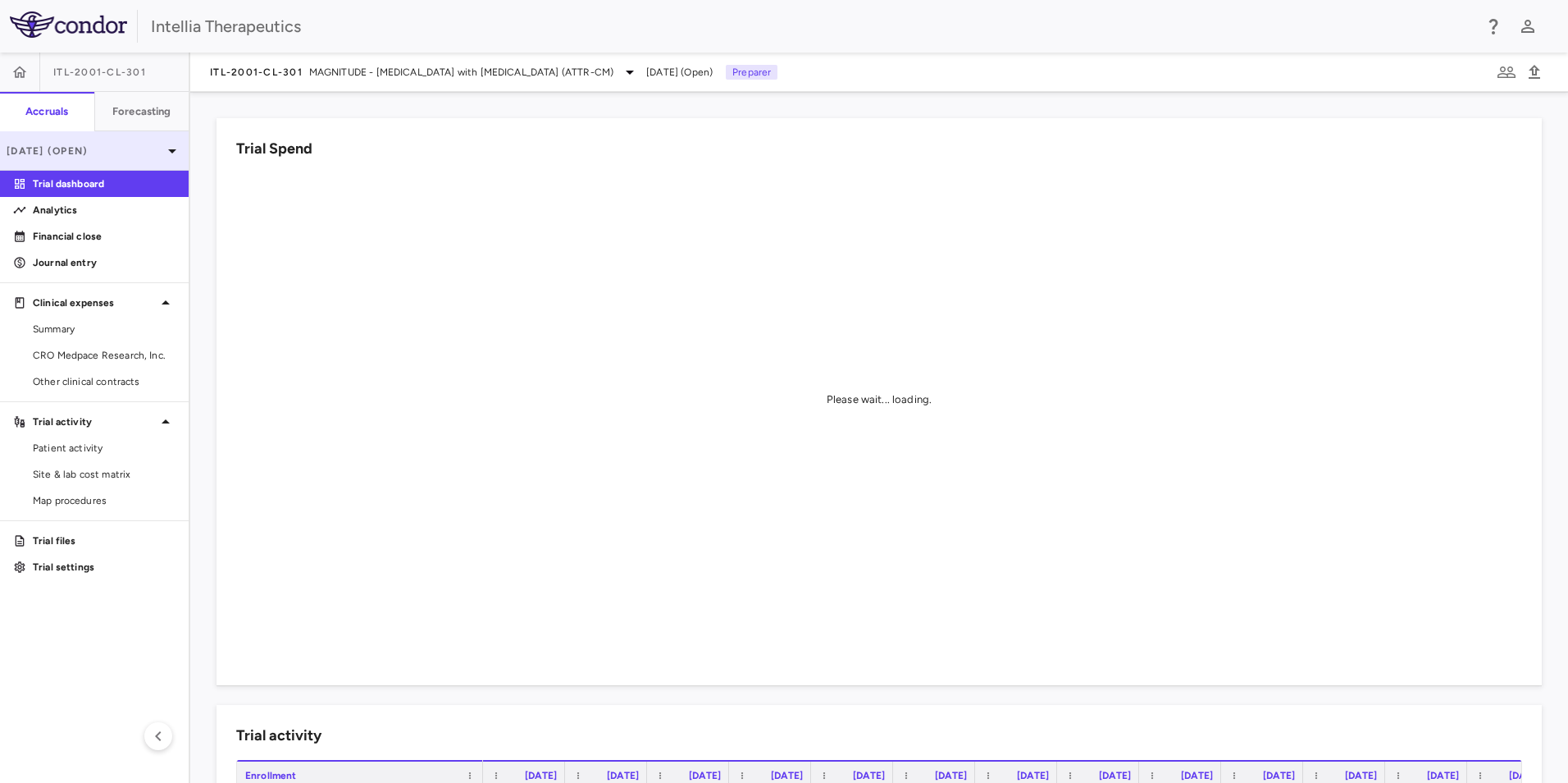
click at [107, 146] on p "[DATE] (Open)" at bounding box center [84, 151] width 155 height 15
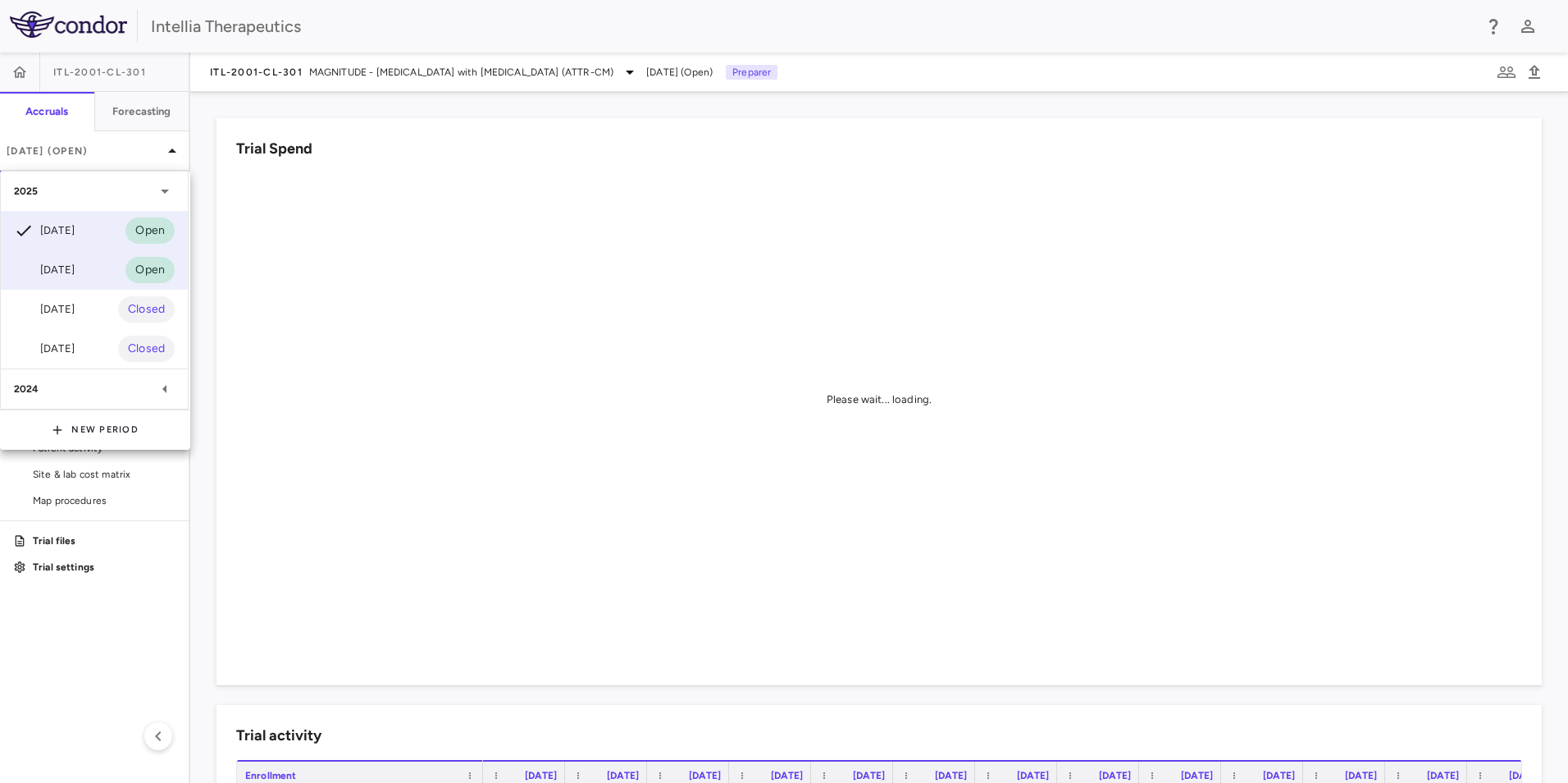
click at [104, 260] on div "[DATE] Open" at bounding box center [95, 269] width 187 height 39
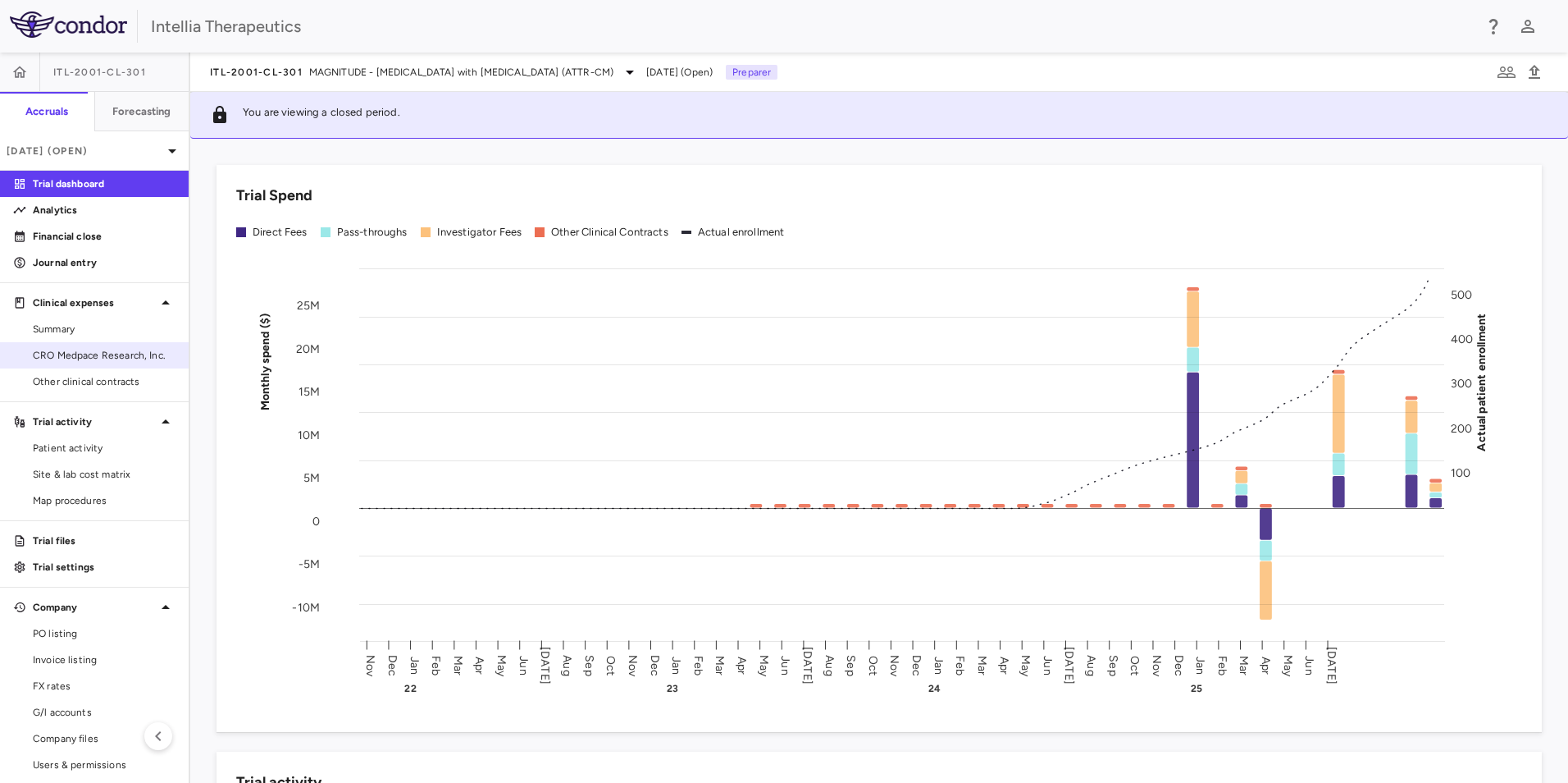
click at [84, 352] on span "CRO Medpace Research, Inc." at bounding box center [104, 356] width 143 height 15
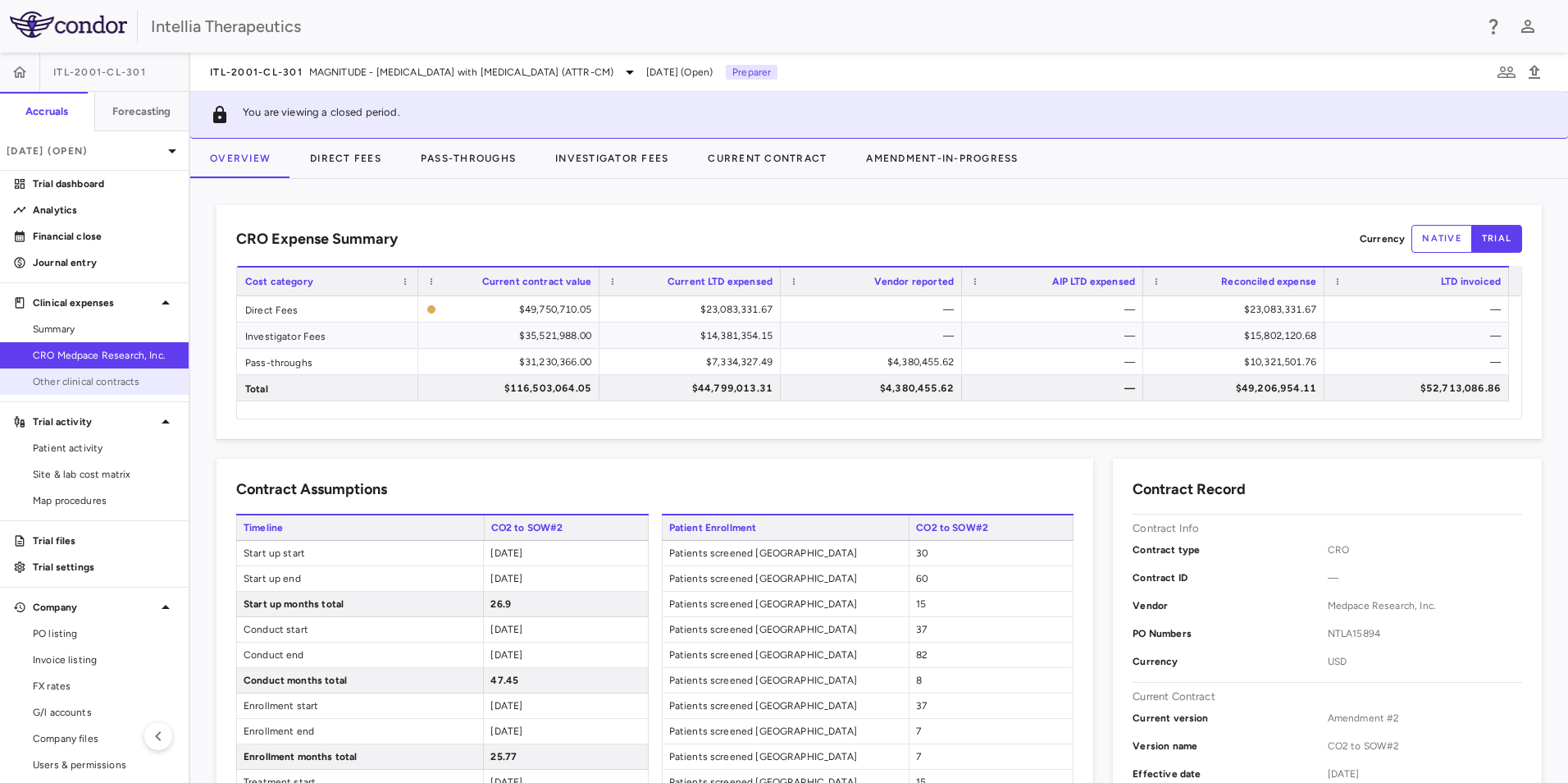
click at [65, 386] on span "Other clinical contracts" at bounding box center [104, 381] width 143 height 15
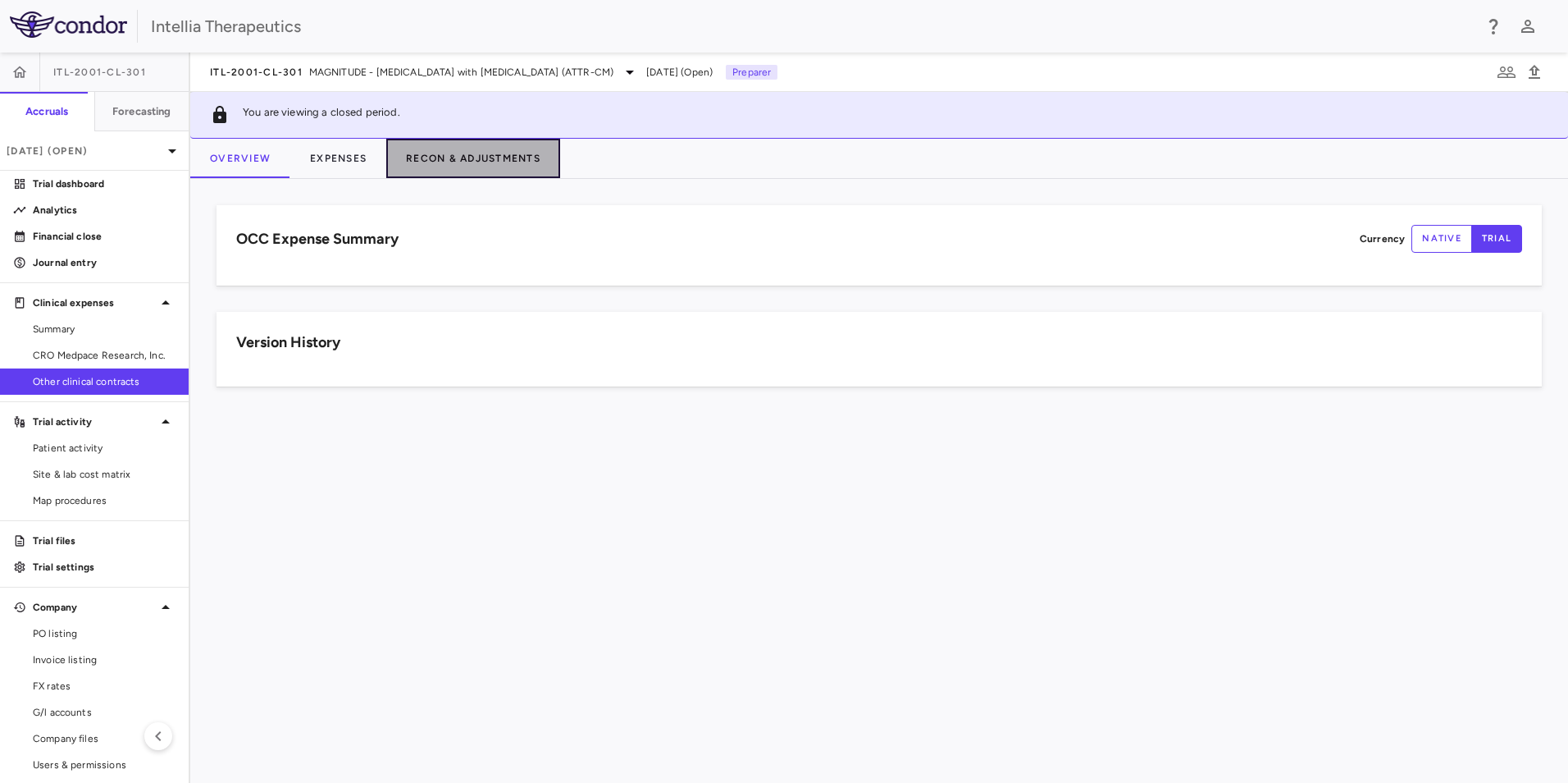
click at [449, 156] on button "Recon & Adjustments" at bounding box center [473, 157] width 174 height 39
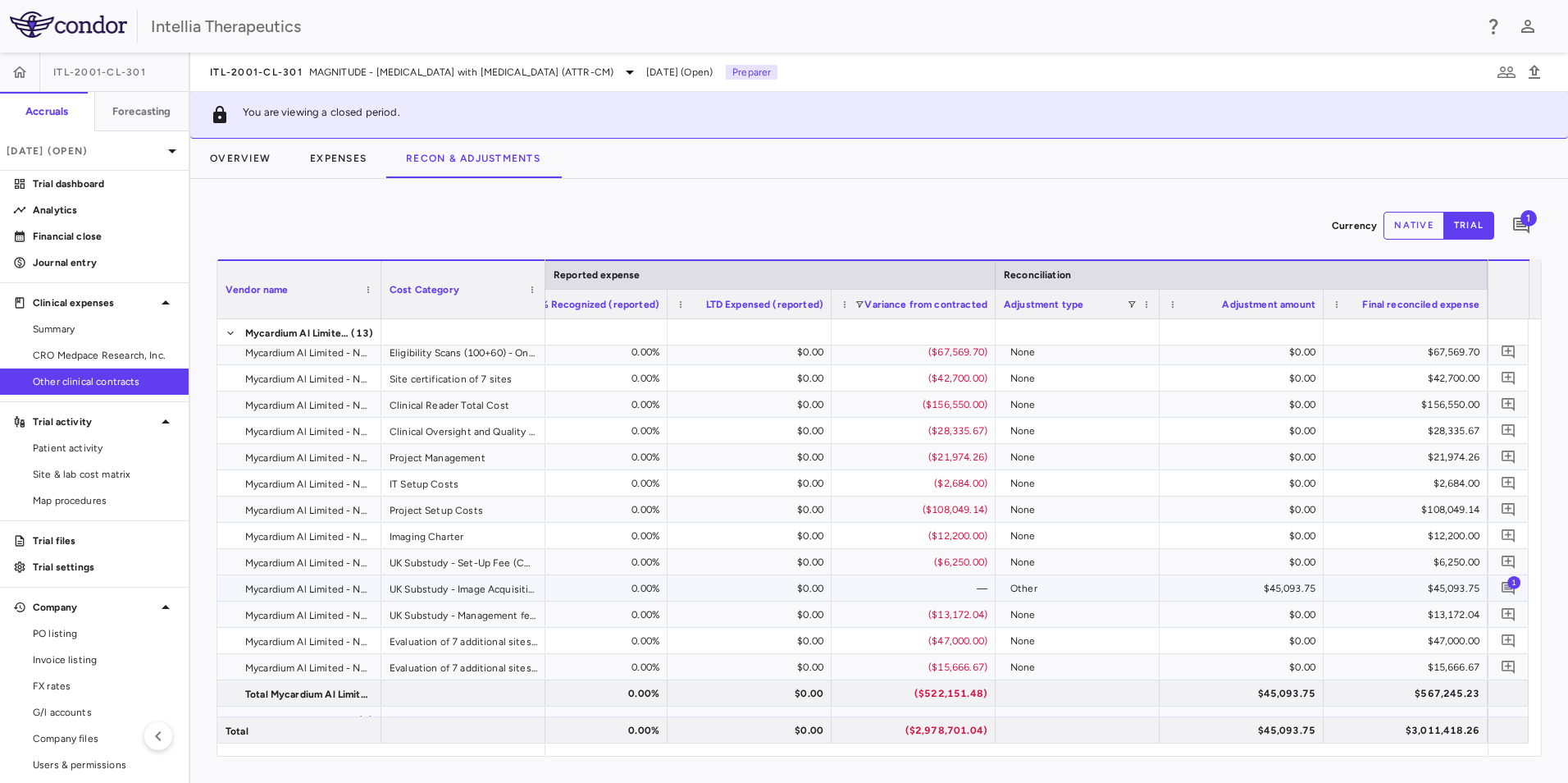
click at [1510, 577] on span "1" at bounding box center [1513, 581] width 13 height 13
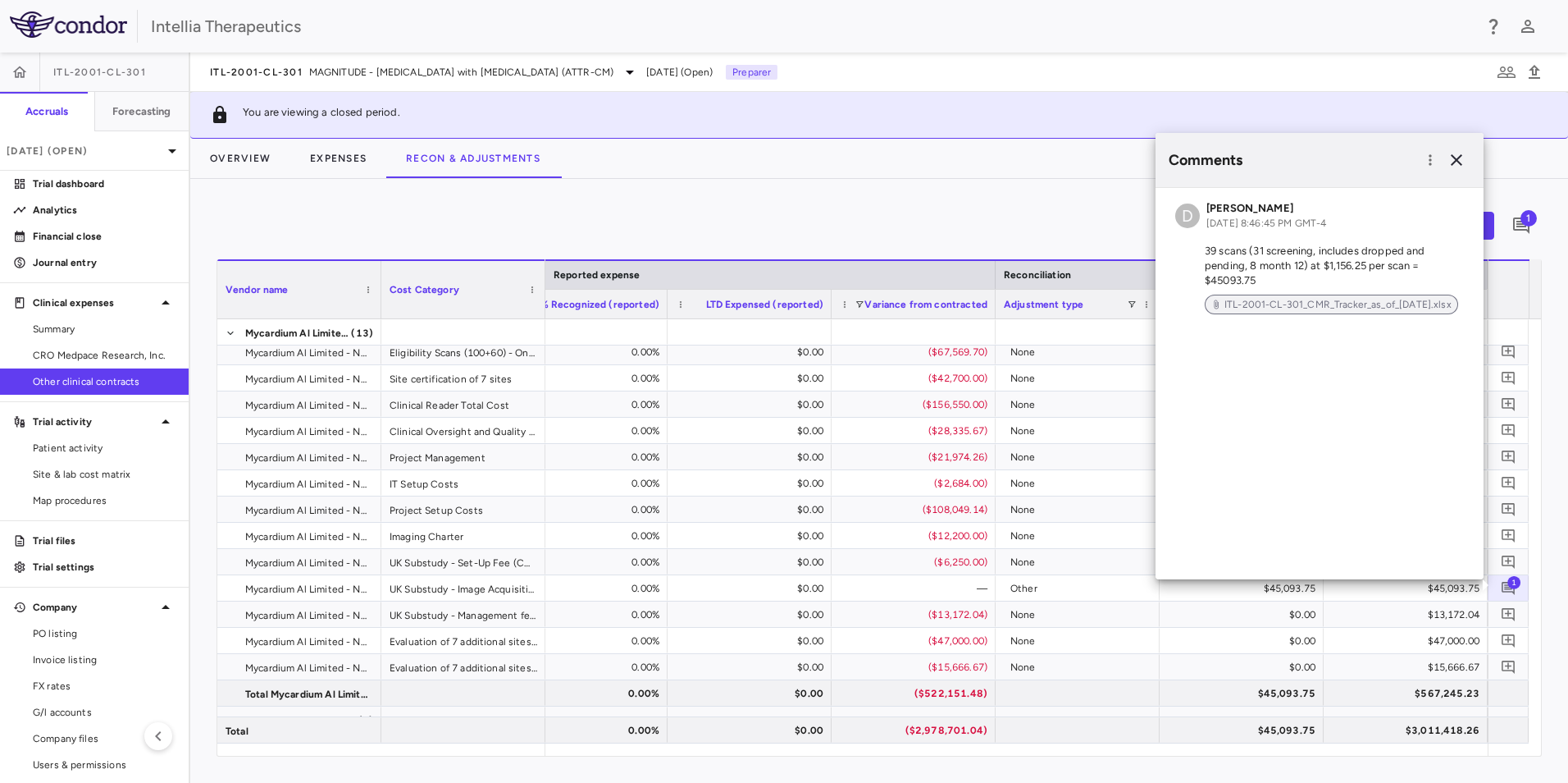
click at [1365, 312] on div "ITL-2001-CL-301_CMR_Tracker_as_of_8.12.2025.xlsx" at bounding box center [1331, 305] width 254 height 20
drag, startPoint x: 703, startPoint y: 191, endPoint x: 1041, endPoint y: 187, distance: 338.0
click at [707, 191] on div "Currency native trial 1 Vendor Name Drag here to set column labels Vendor name …" at bounding box center [879, 481] width 1378 height 604
click at [1456, 159] on icon "button" at bounding box center [1456, 160] width 12 height 12
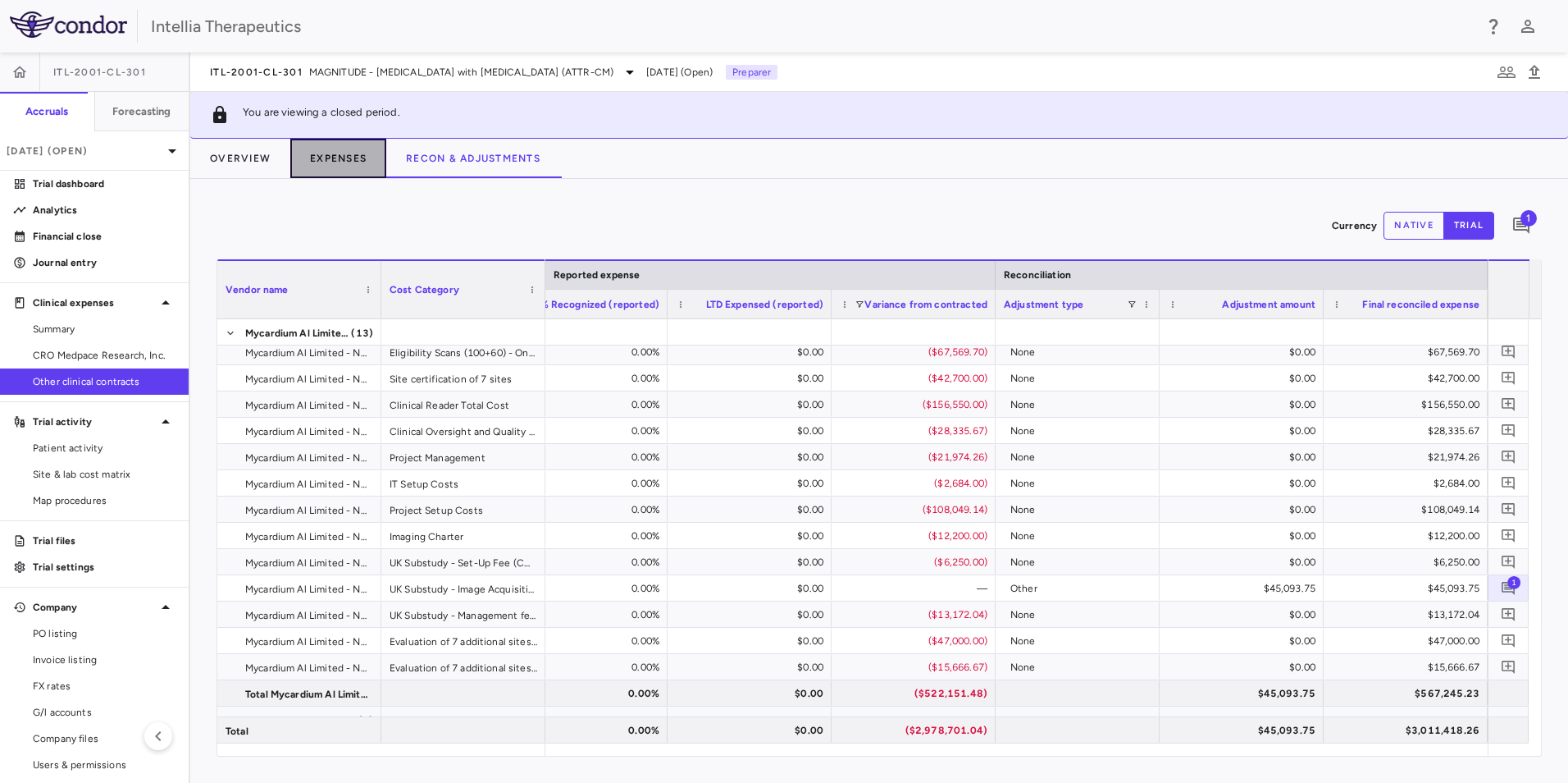
click at [321, 146] on button "Expenses" at bounding box center [338, 157] width 96 height 39
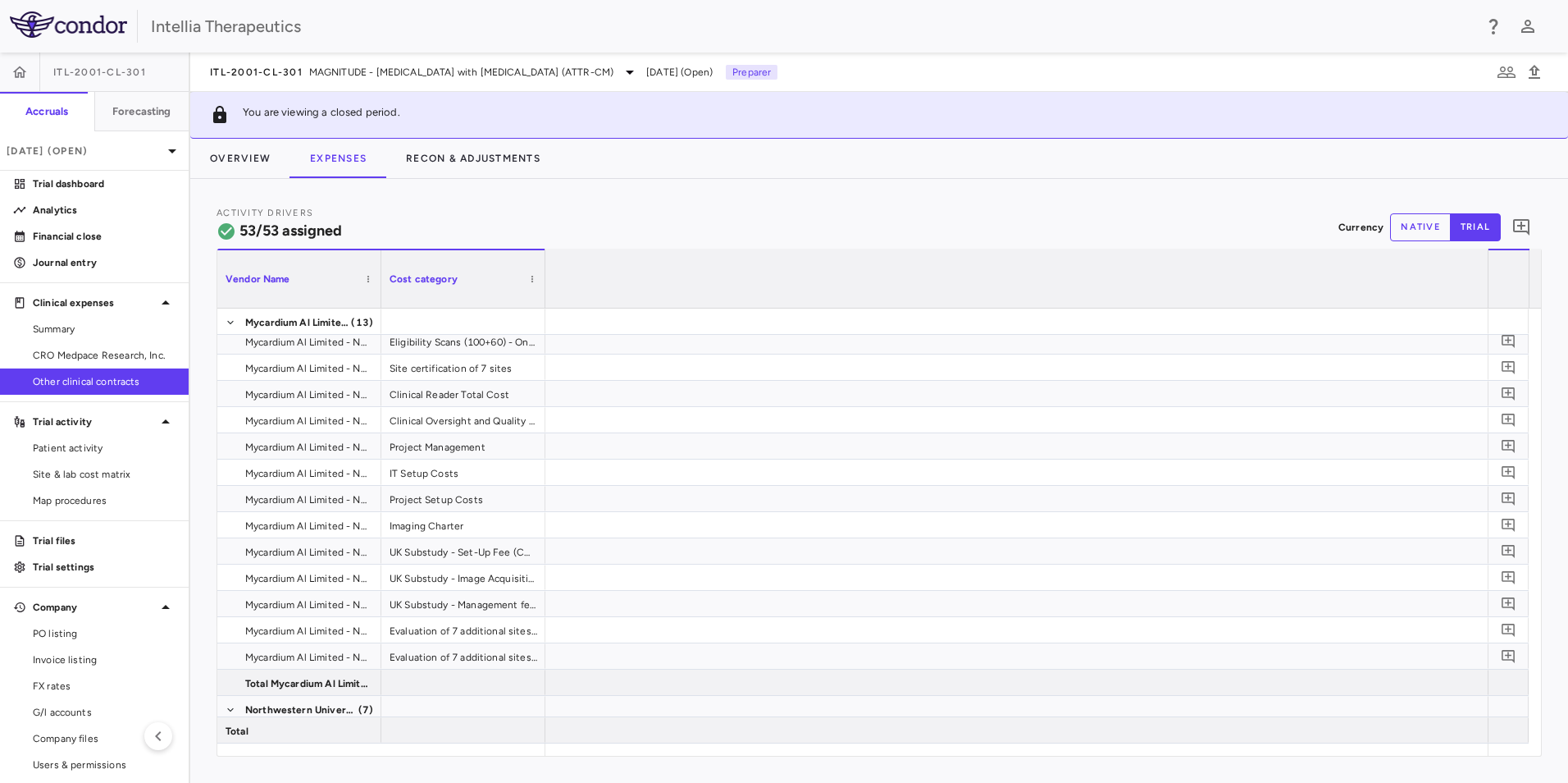
scroll to position [0, 15461]
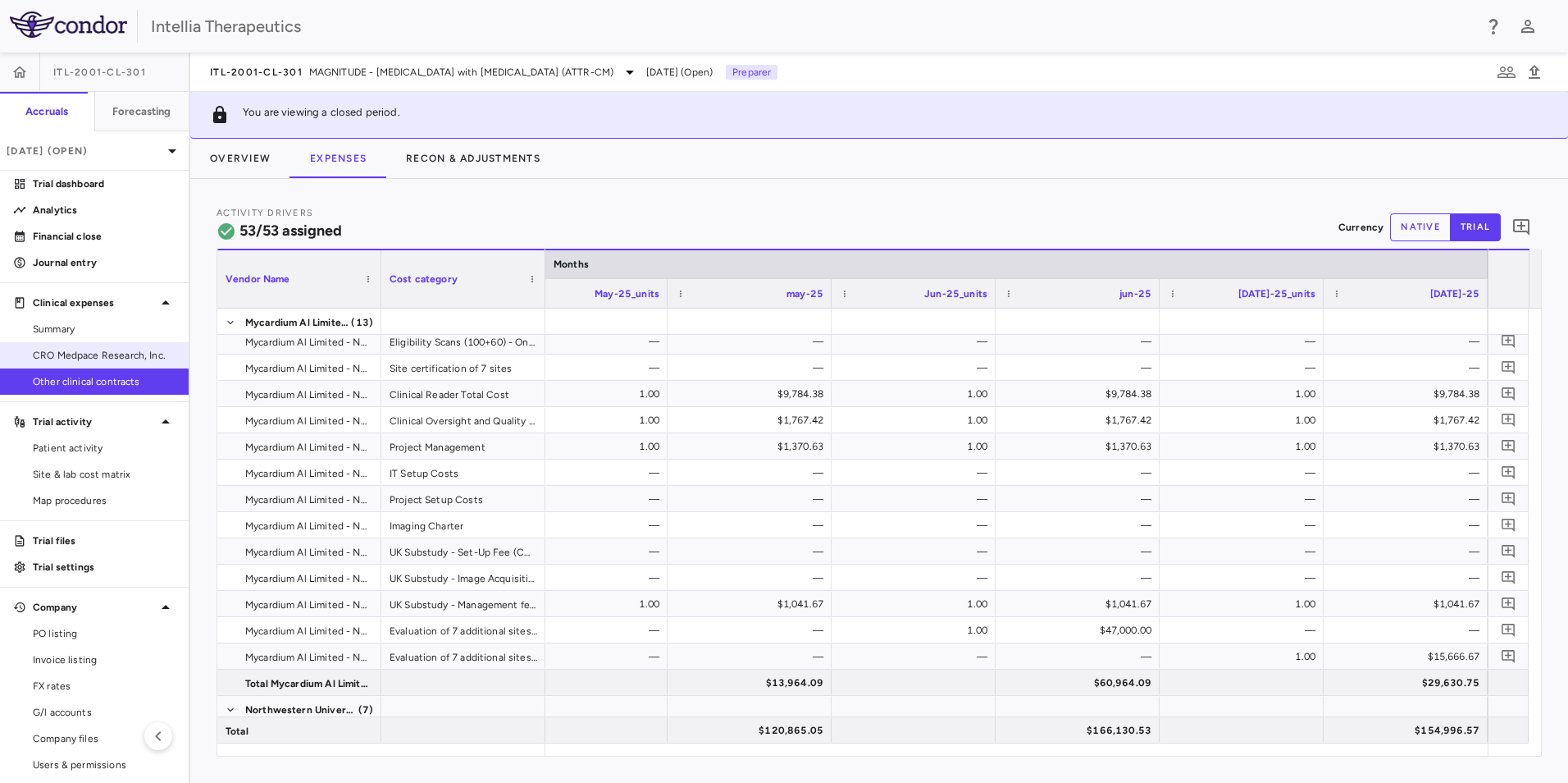
click at [102, 356] on span "CRO Medpace Research, Inc." at bounding box center [104, 356] width 143 height 15
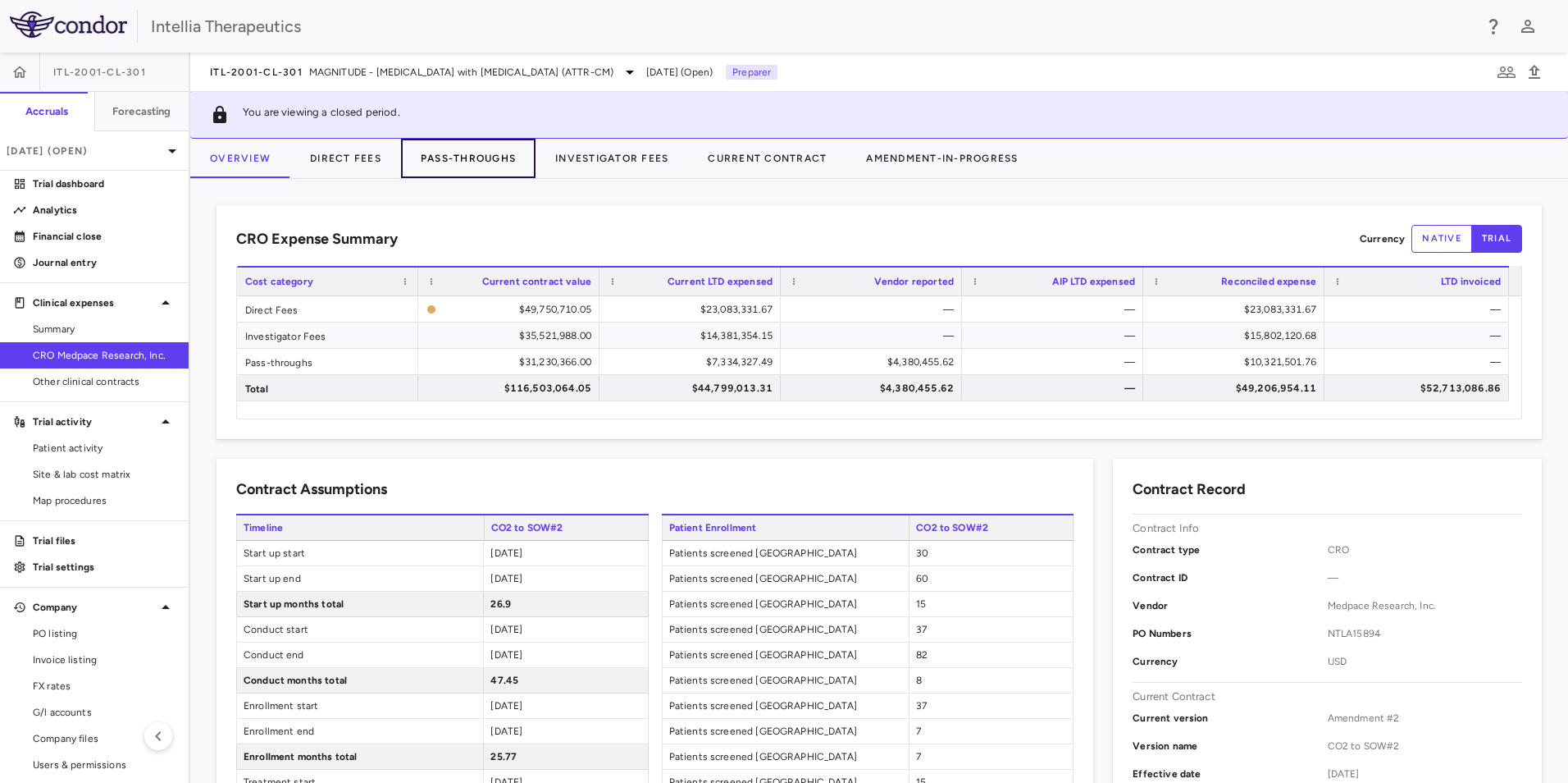
drag, startPoint x: 449, startPoint y: 159, endPoint x: 457, endPoint y: 160, distance: 8.1
click at [449, 159] on button "Pass-Throughs" at bounding box center [468, 157] width 135 height 39
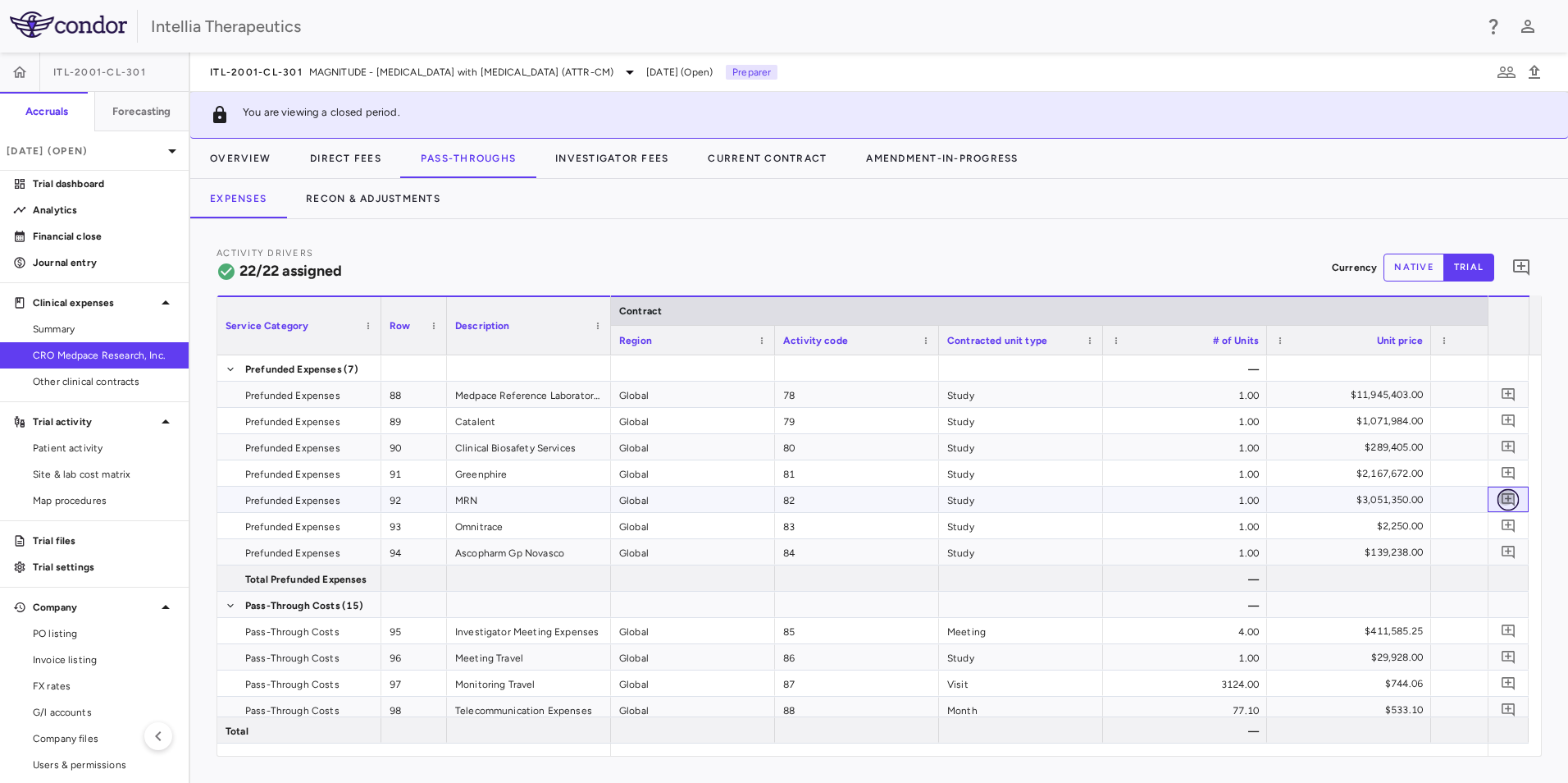
click at [1506, 502] on icon "Add comment" at bounding box center [1508, 498] width 15 height 15
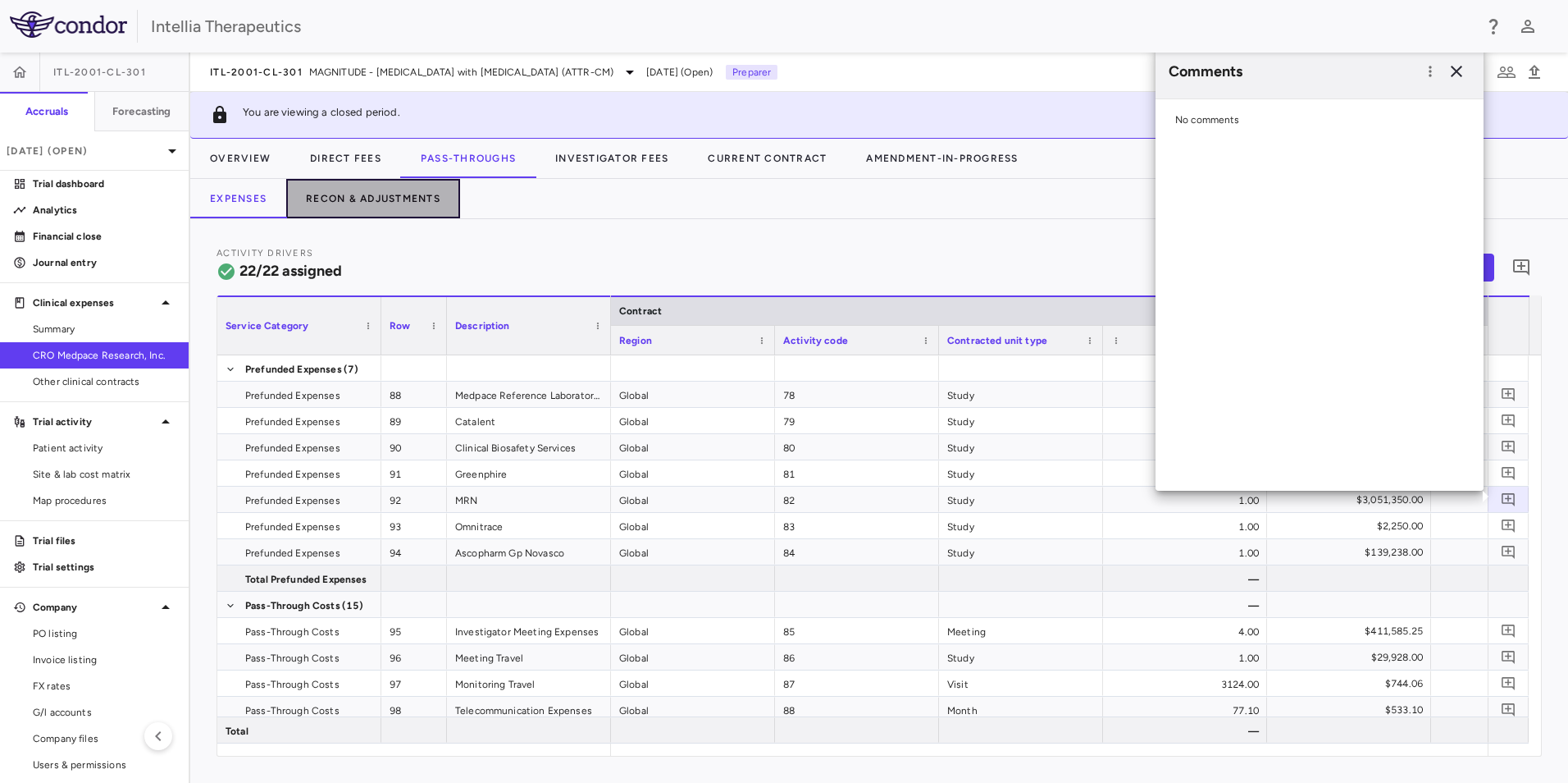
click at [388, 203] on button "Recon & Adjustments" at bounding box center [373, 198] width 174 height 39
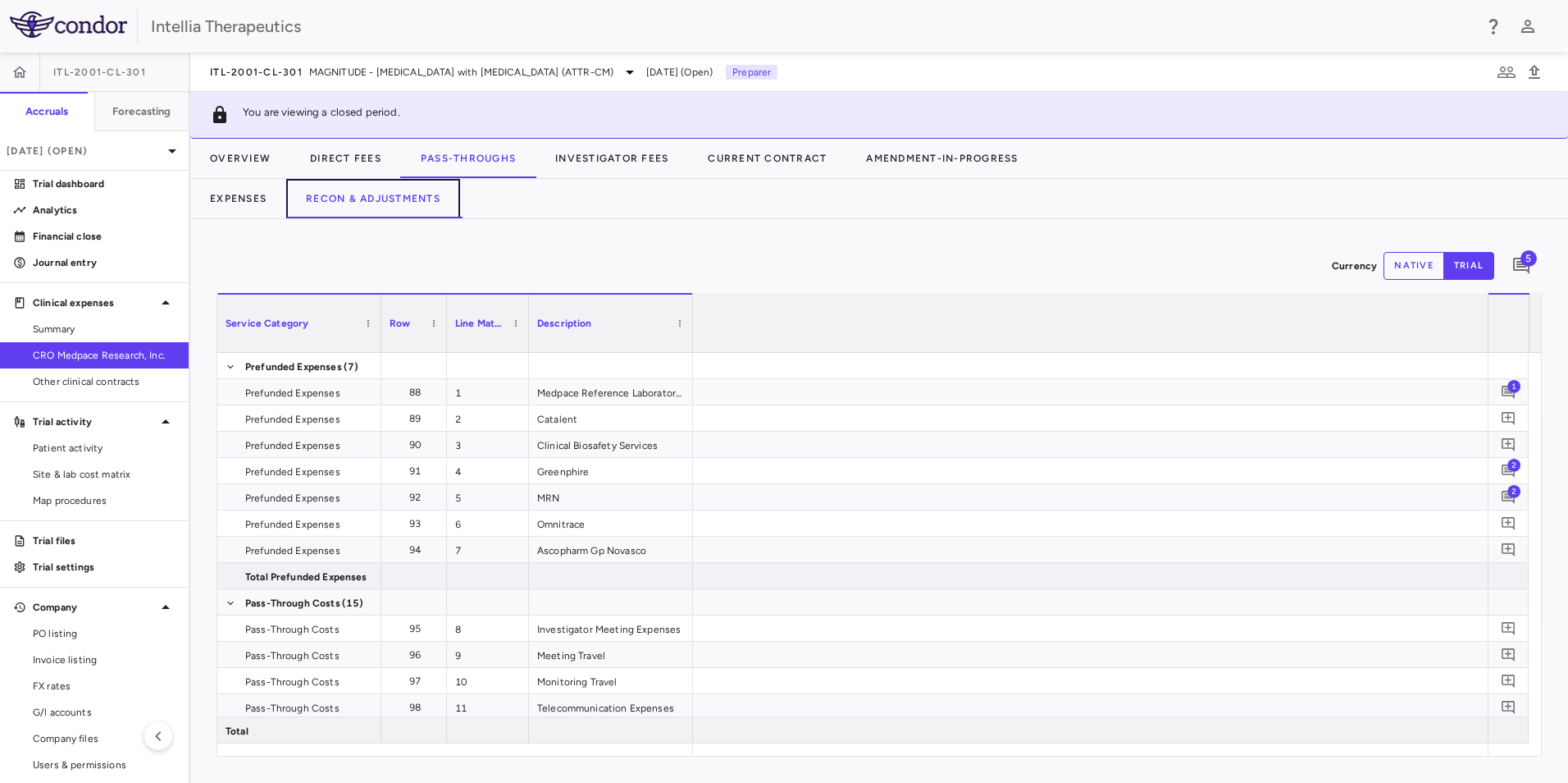
scroll to position [0, 2609]
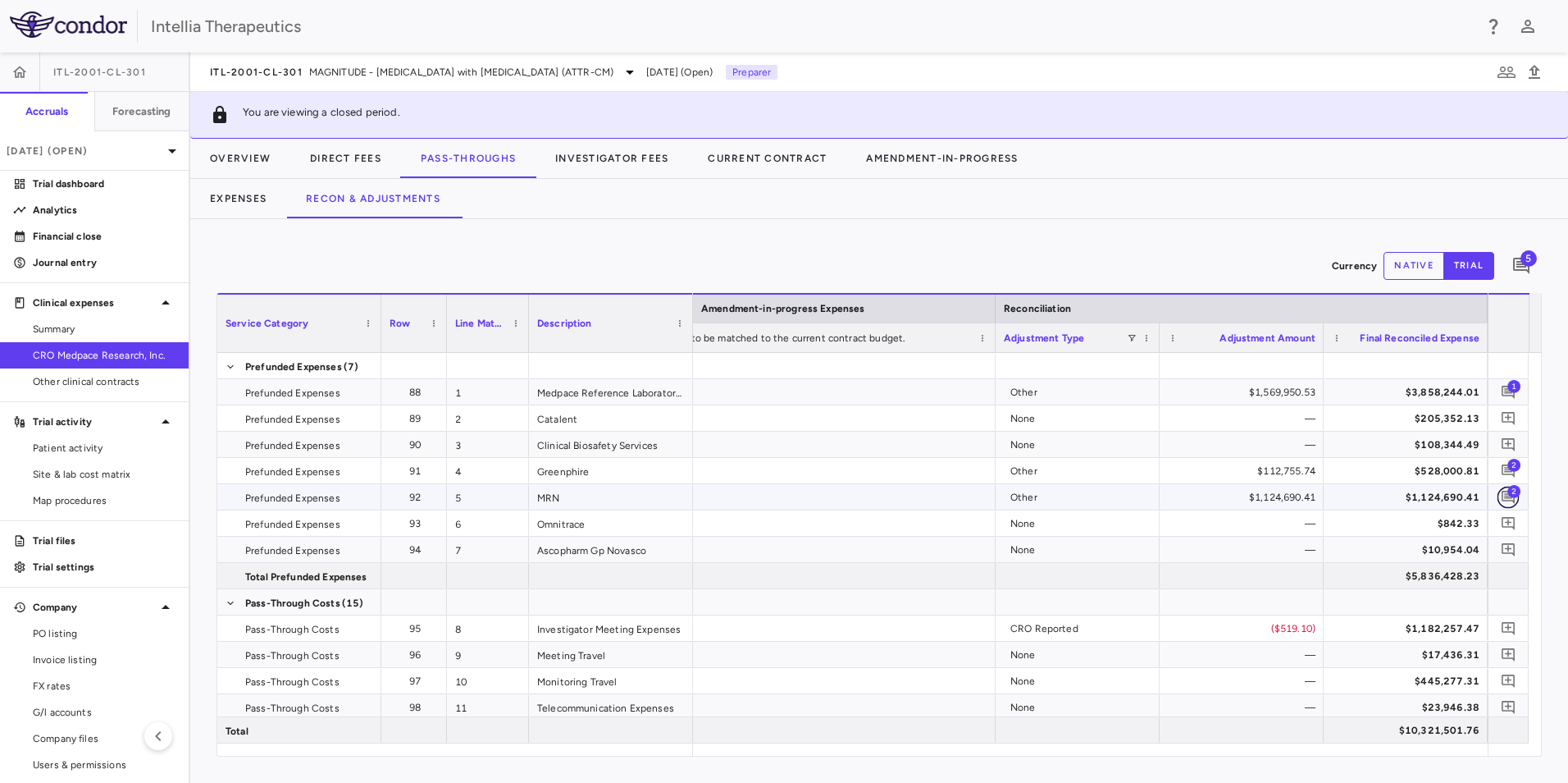
click at [1504, 489] on icon "Add comment" at bounding box center [1508, 497] width 15 height 15
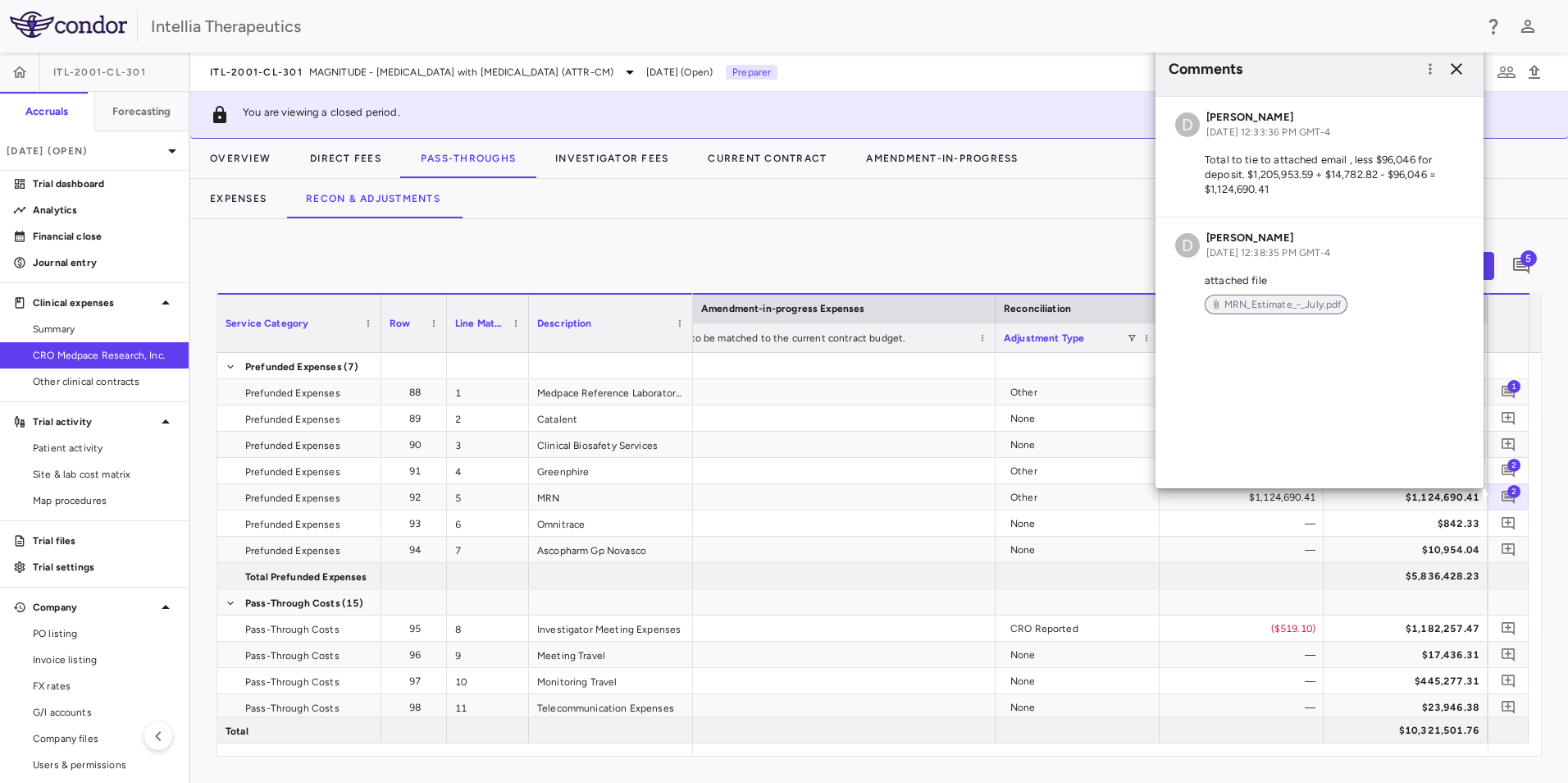
click at [1288, 307] on span "MRN_Estimate_-_July.pdf" at bounding box center [1283, 305] width 130 height 15
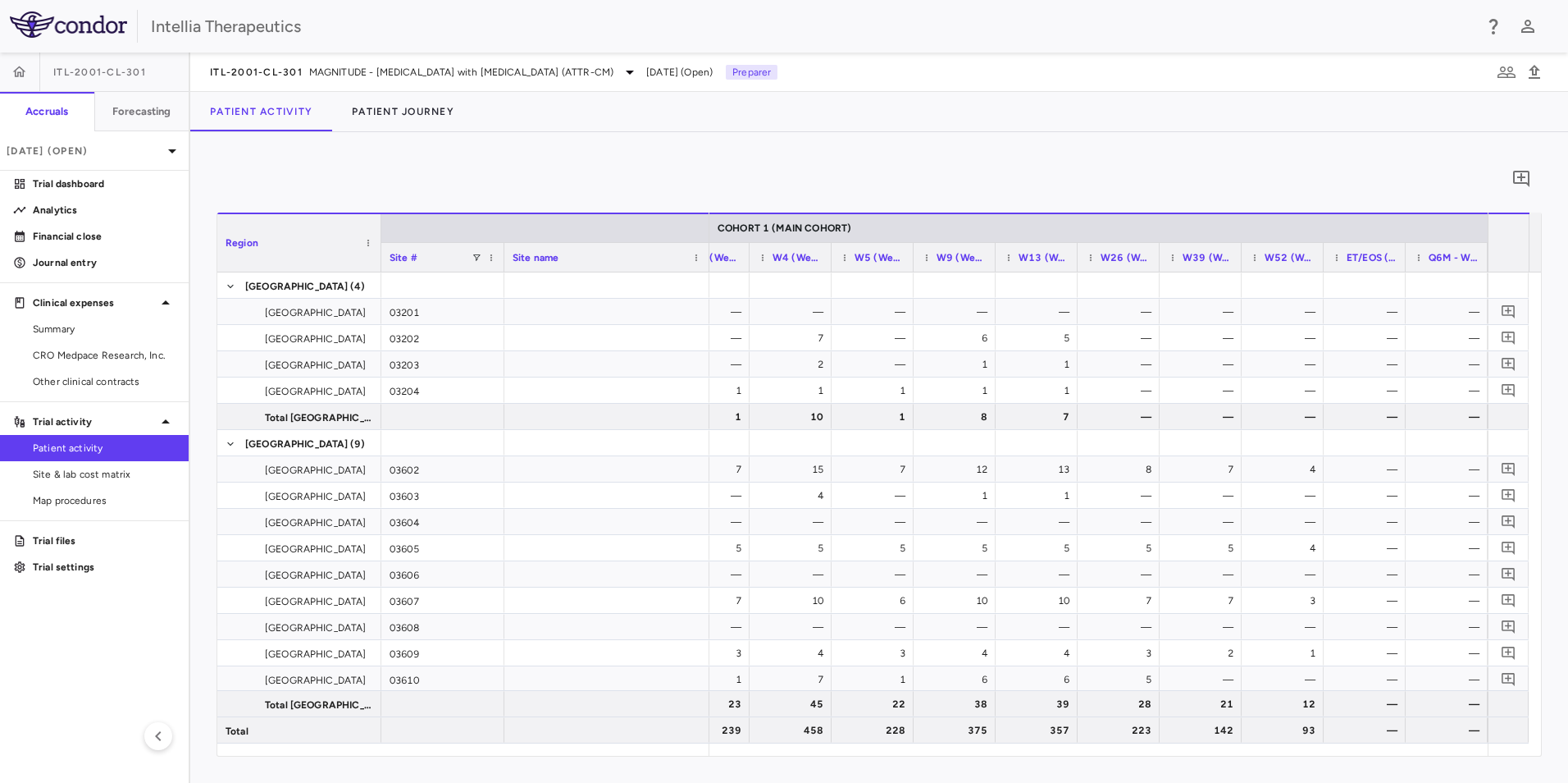
scroll to position [0, 1613]
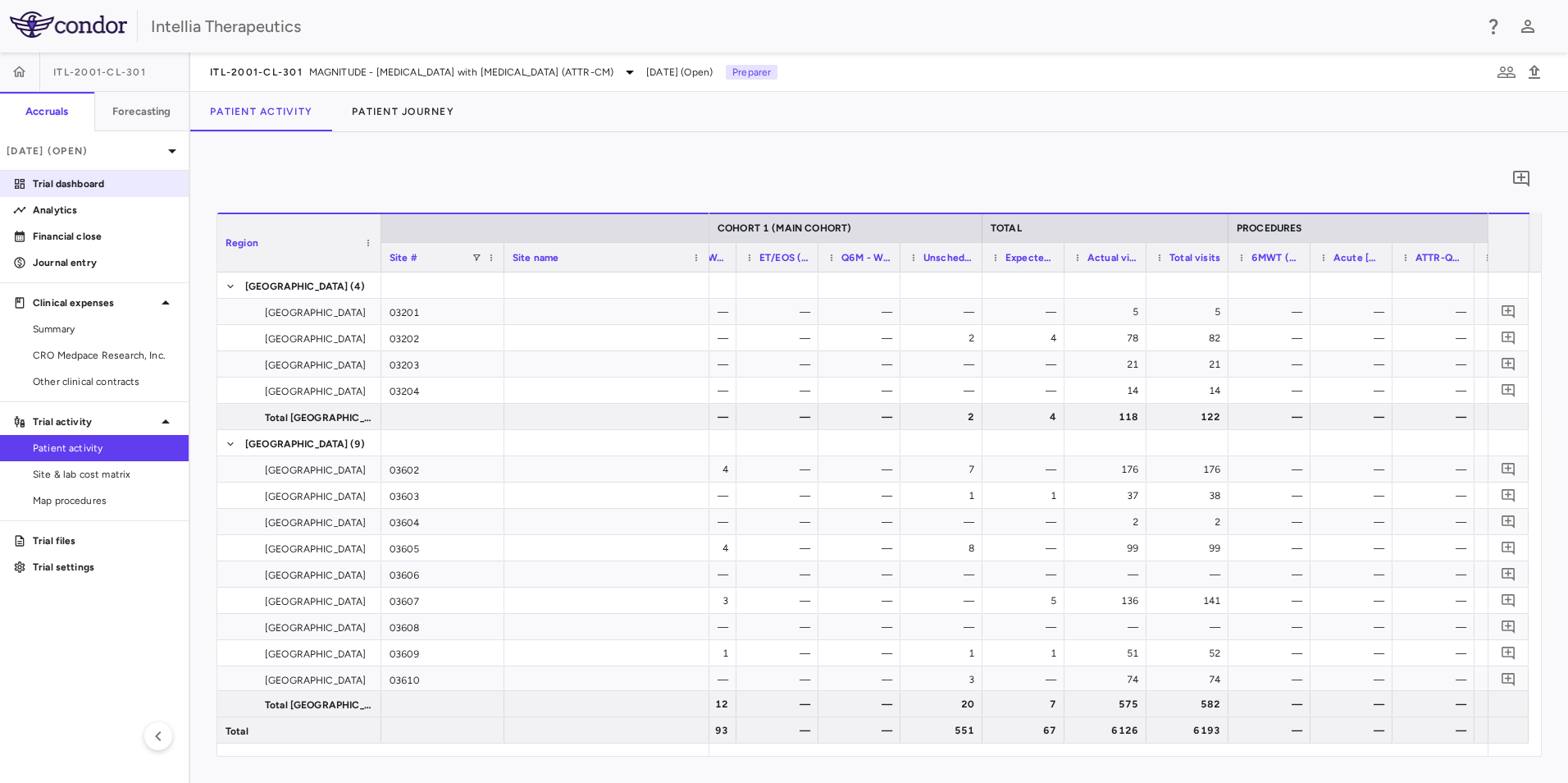
click at [80, 189] on p "Trial dashboard" at bounding box center [104, 184] width 143 height 15
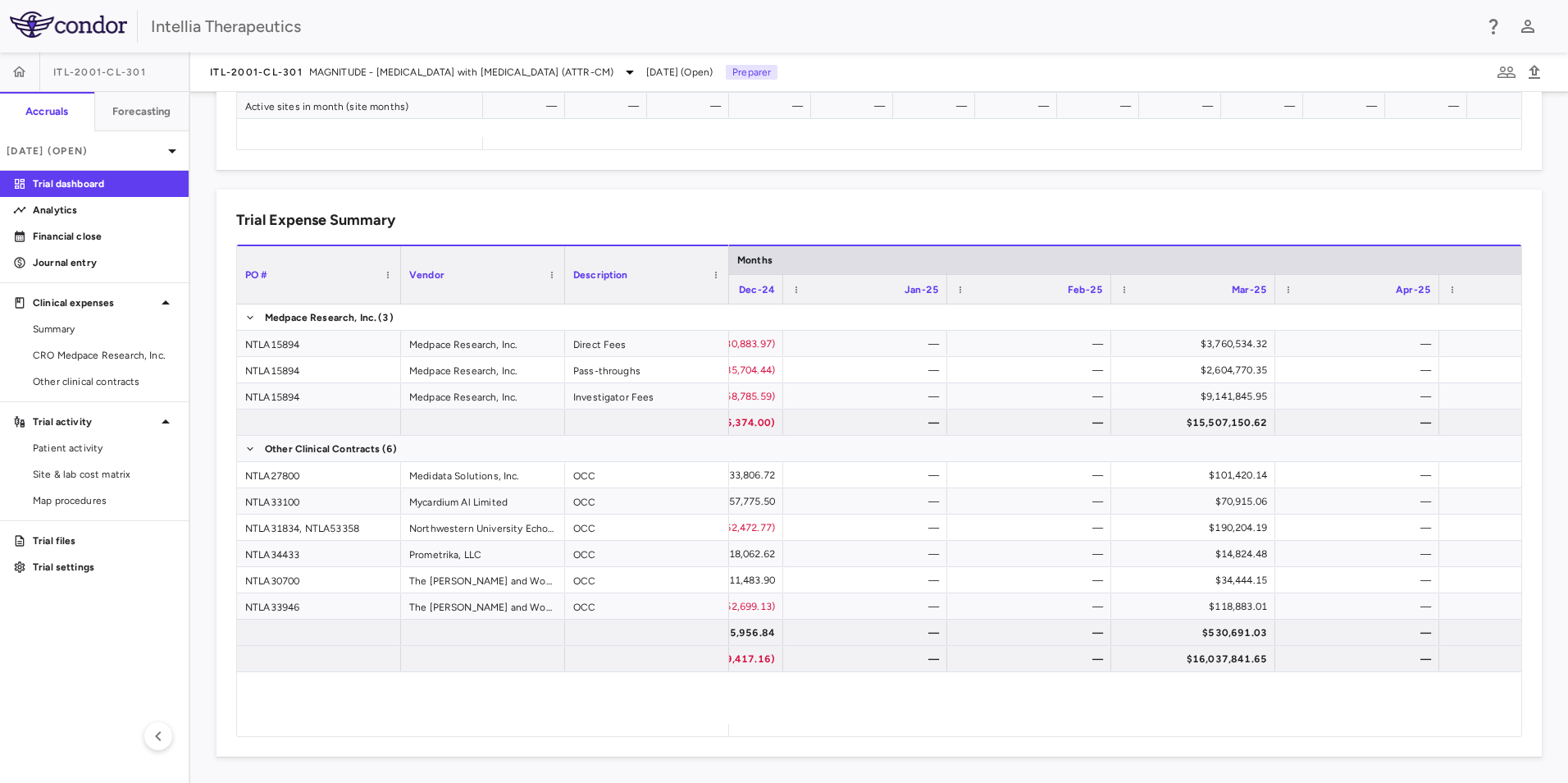
scroll to position [0, 7000]
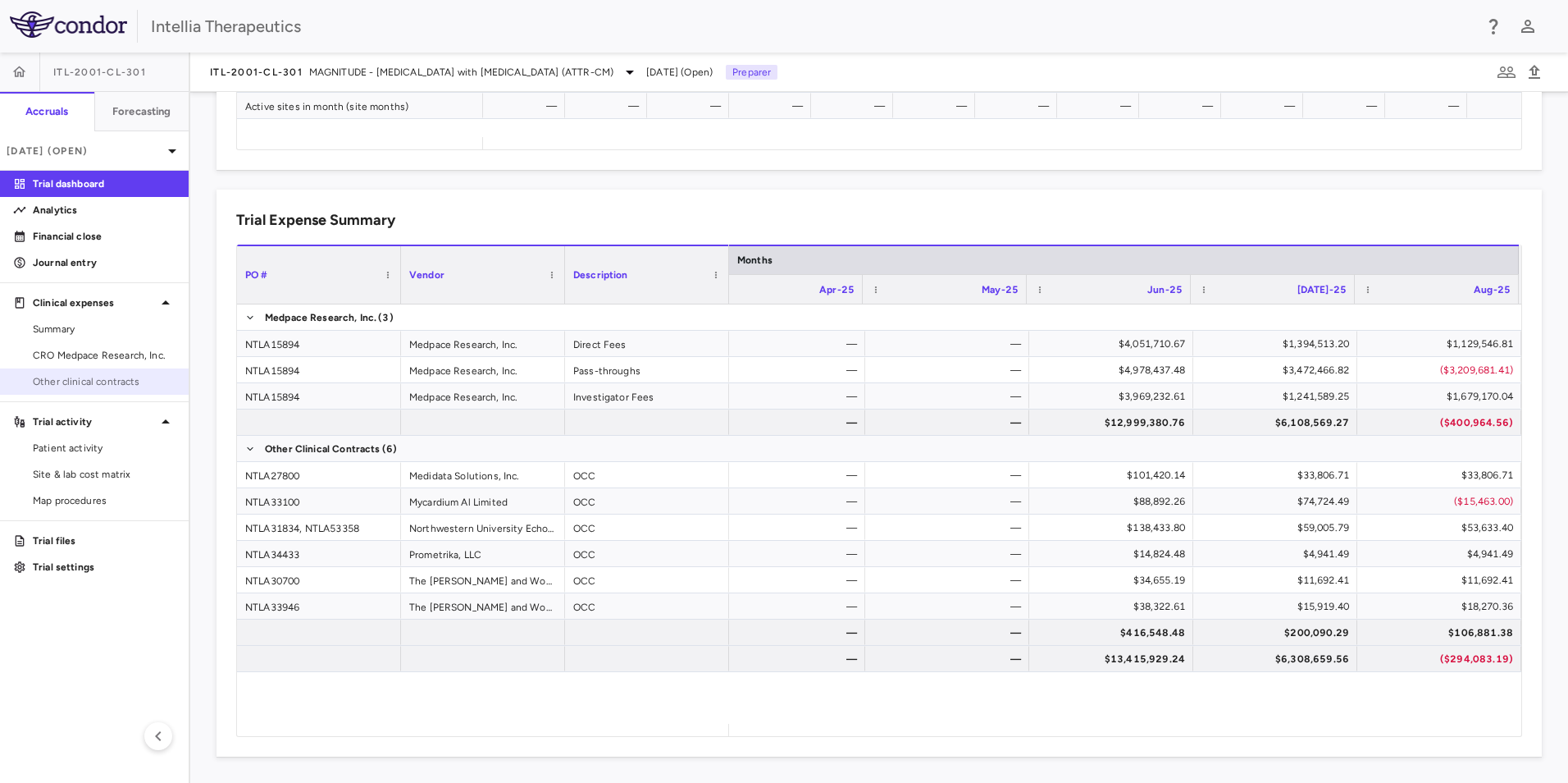
click at [123, 377] on span "Other clinical contracts" at bounding box center [104, 381] width 143 height 15
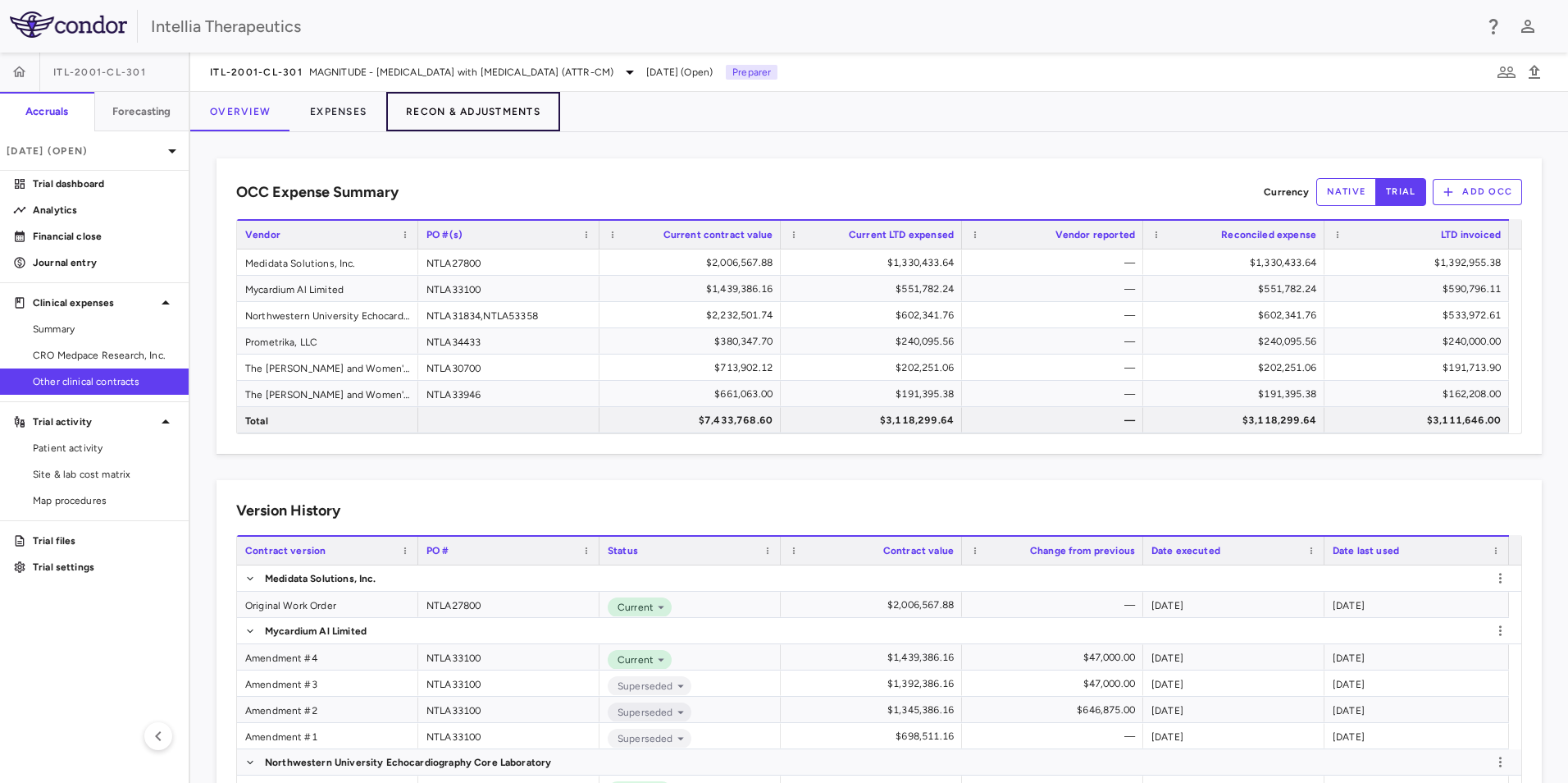
click at [479, 118] on button "Recon & Adjustments" at bounding box center [473, 111] width 174 height 39
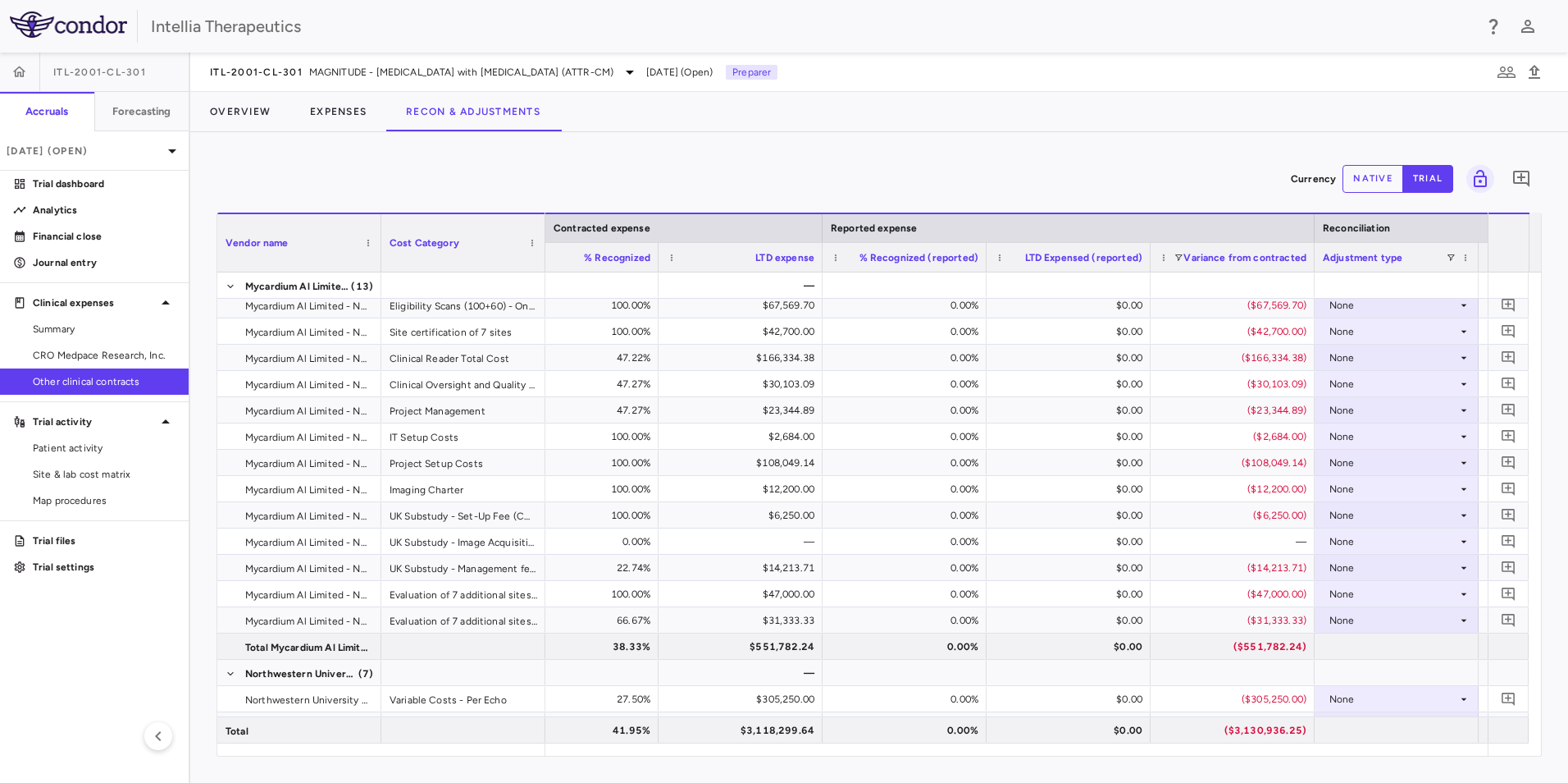
scroll to position [0, 1971]
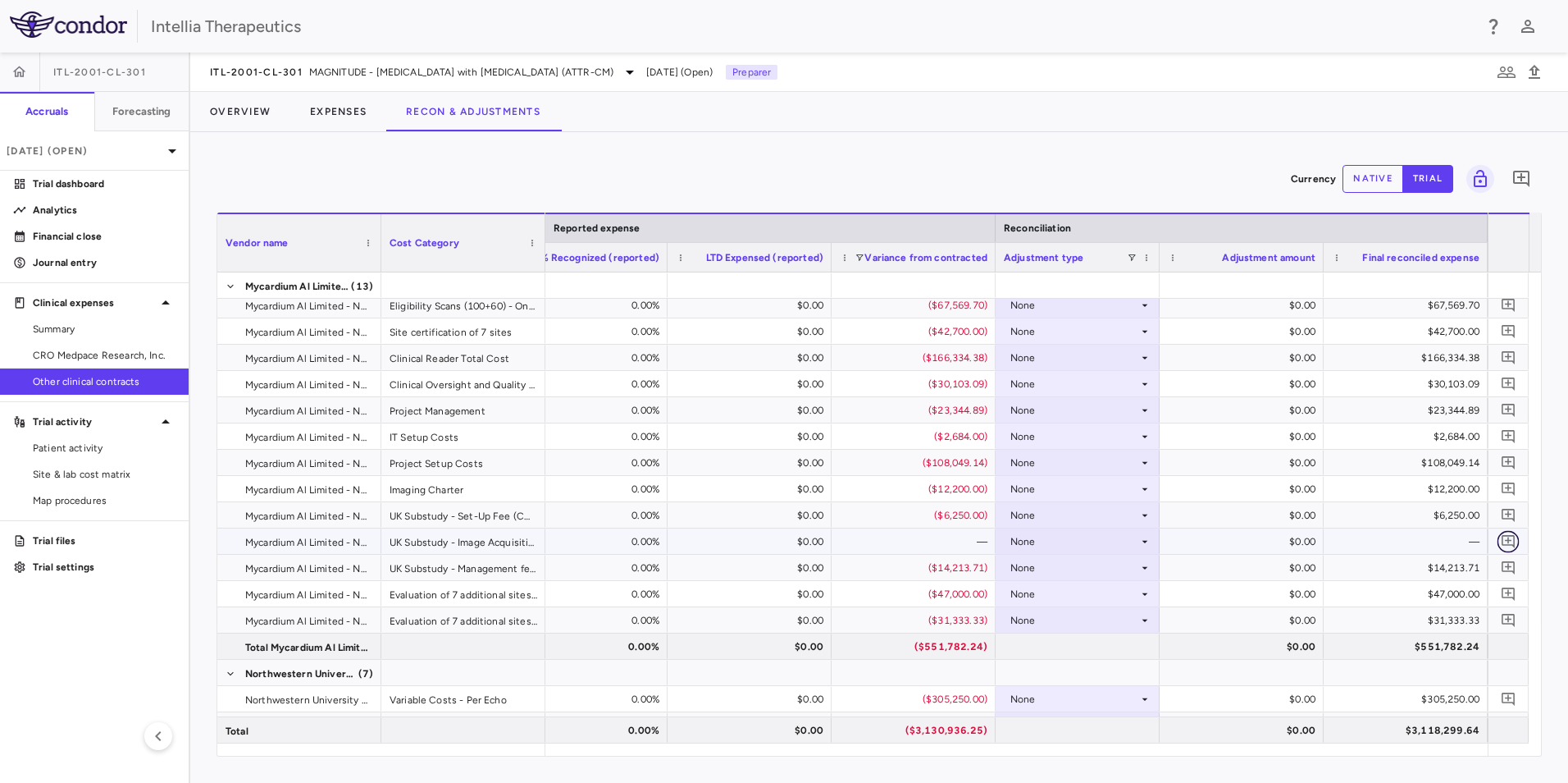
click at [1503, 542] on icon "Add comment" at bounding box center [1508, 540] width 15 height 15
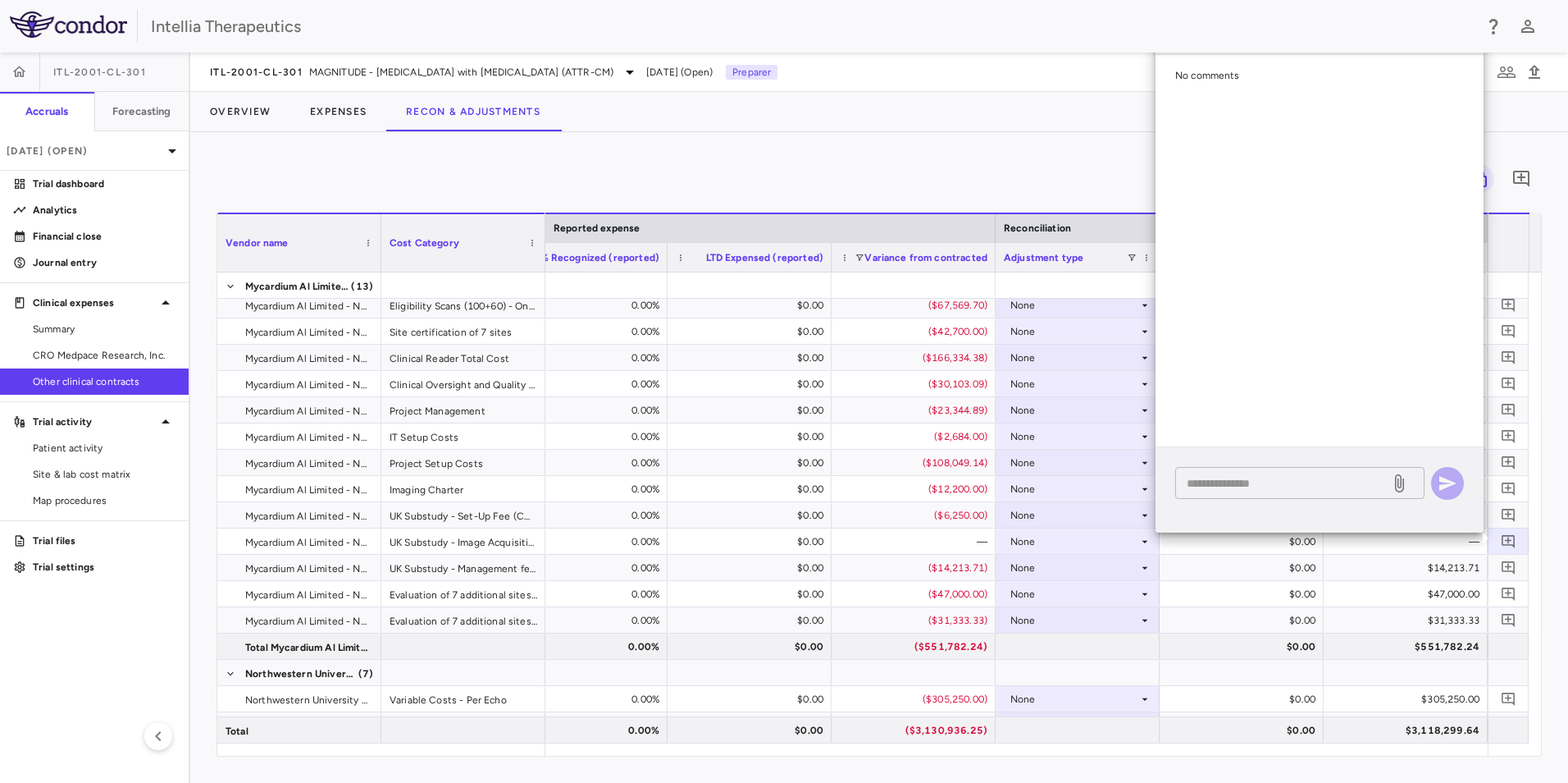
click at [1255, 488] on textarea at bounding box center [1283, 484] width 192 height 18
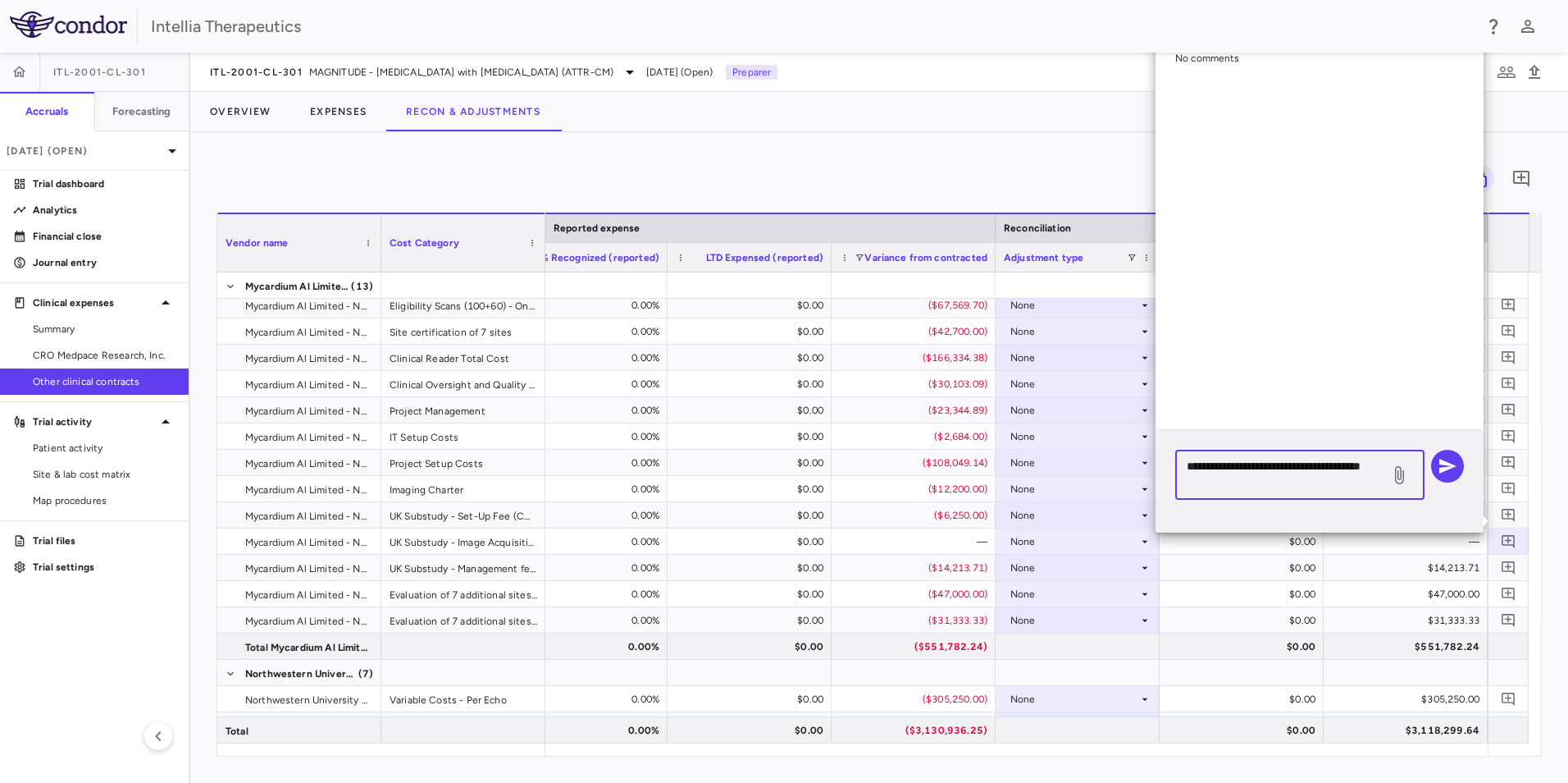
click at [1293, 481] on textarea "**********" at bounding box center [1283, 476] width 192 height 36
type textarea "**********"
click at [1453, 471] on icon "button" at bounding box center [1448, 467] width 20 height 20
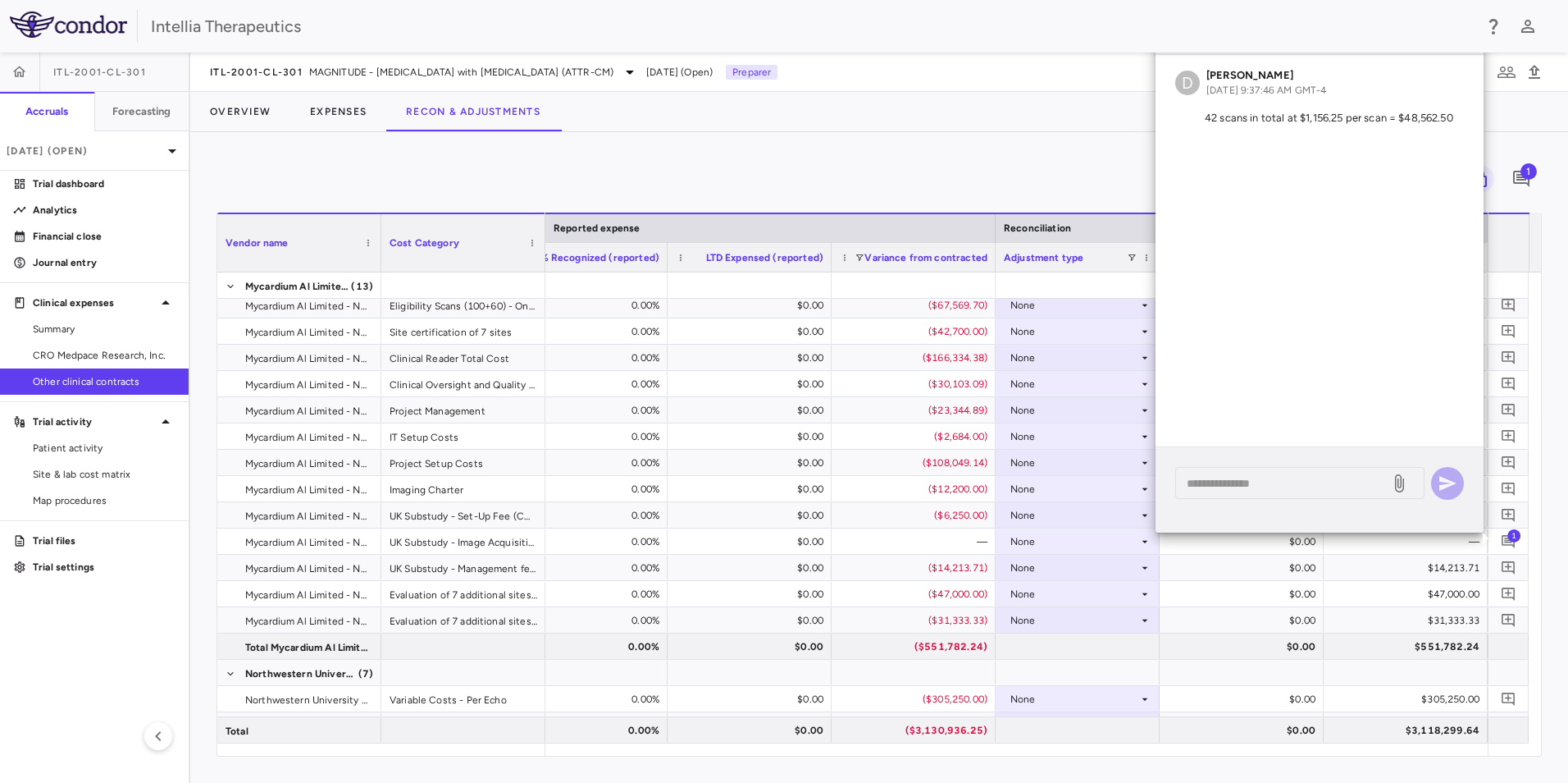
scroll to position [0, 0]
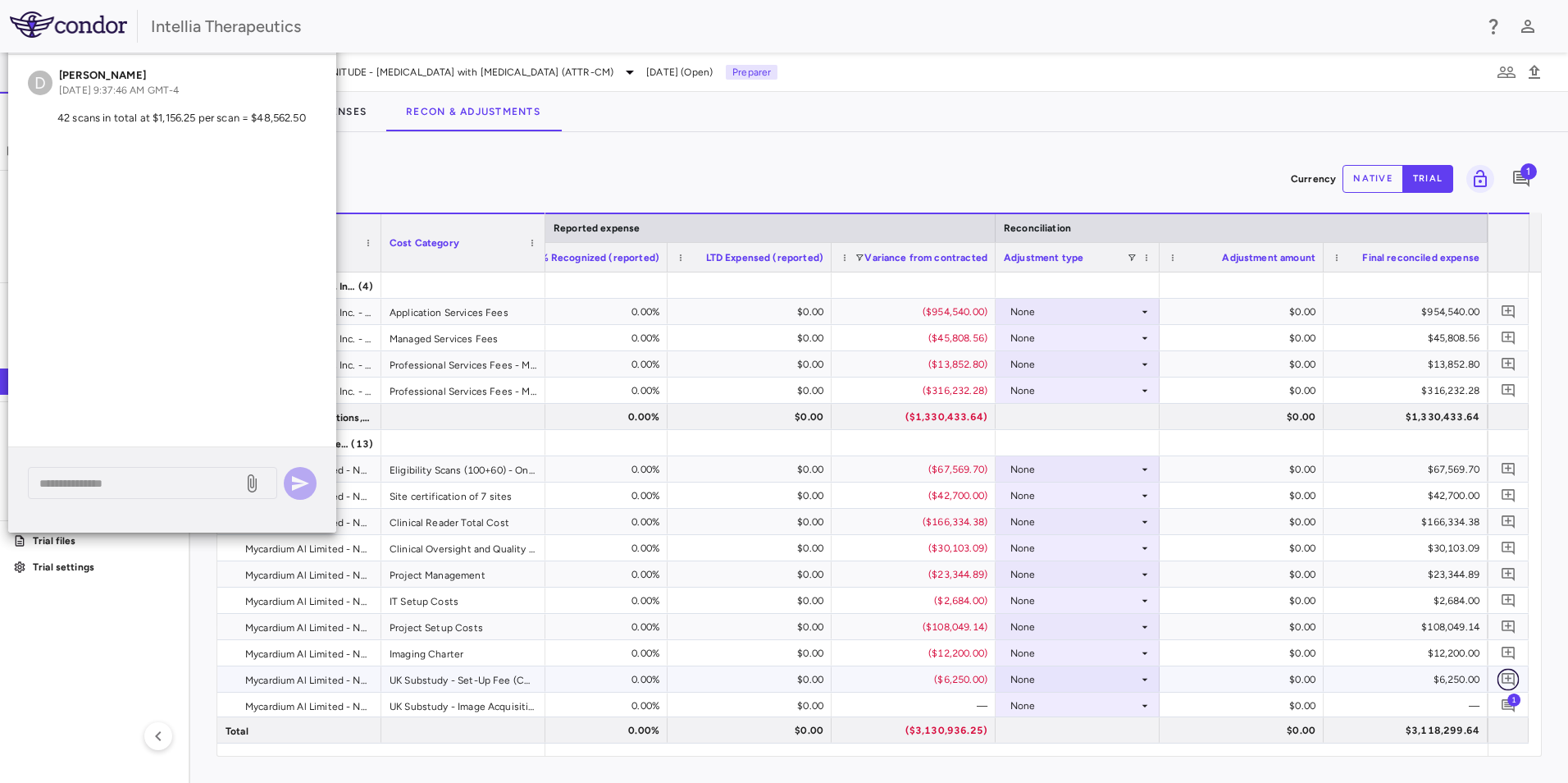
click at [1504, 669] on button "button" at bounding box center [1509, 678] width 22 height 22
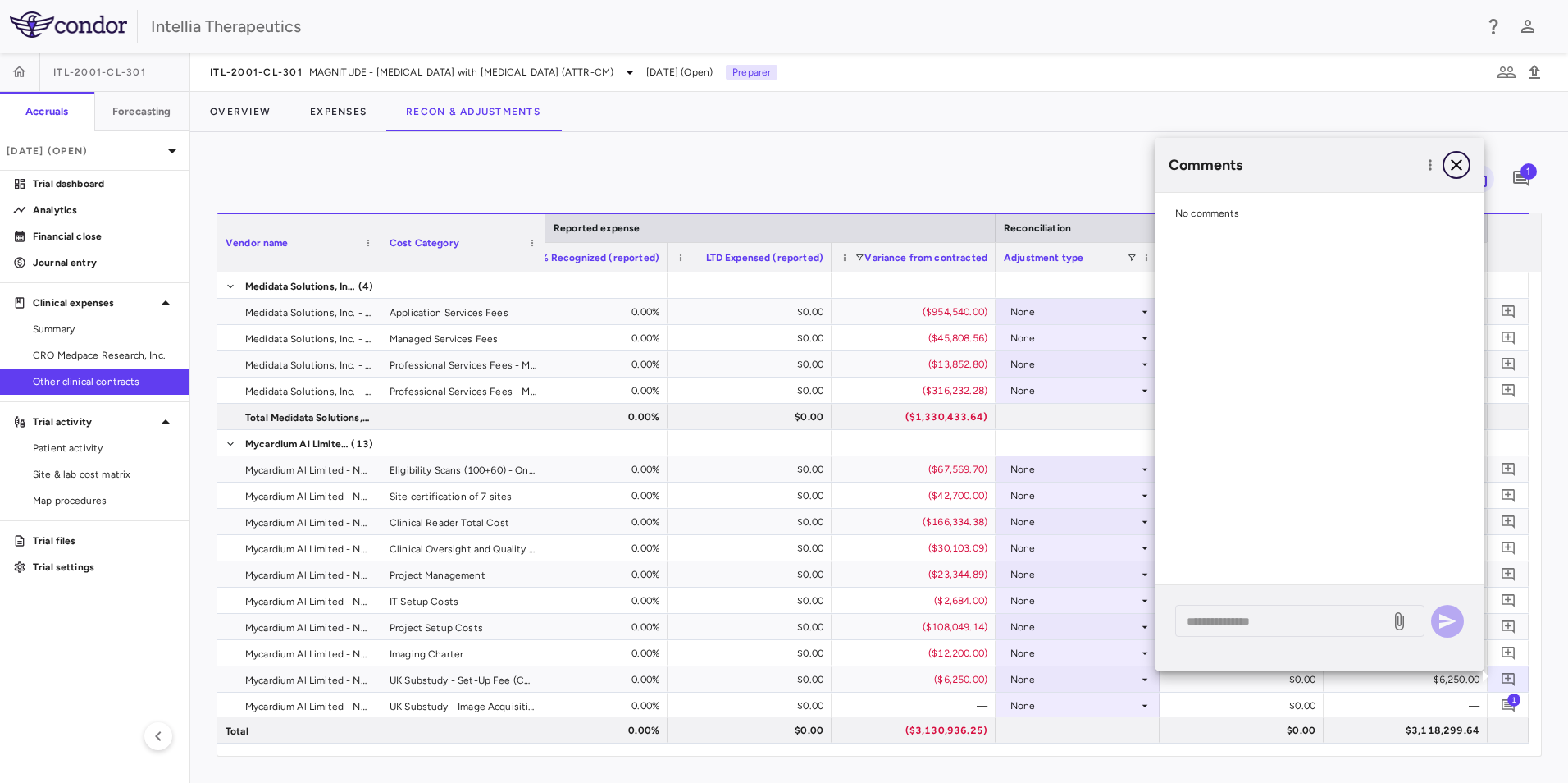
click at [1463, 167] on icon "button" at bounding box center [1457, 166] width 20 height 20
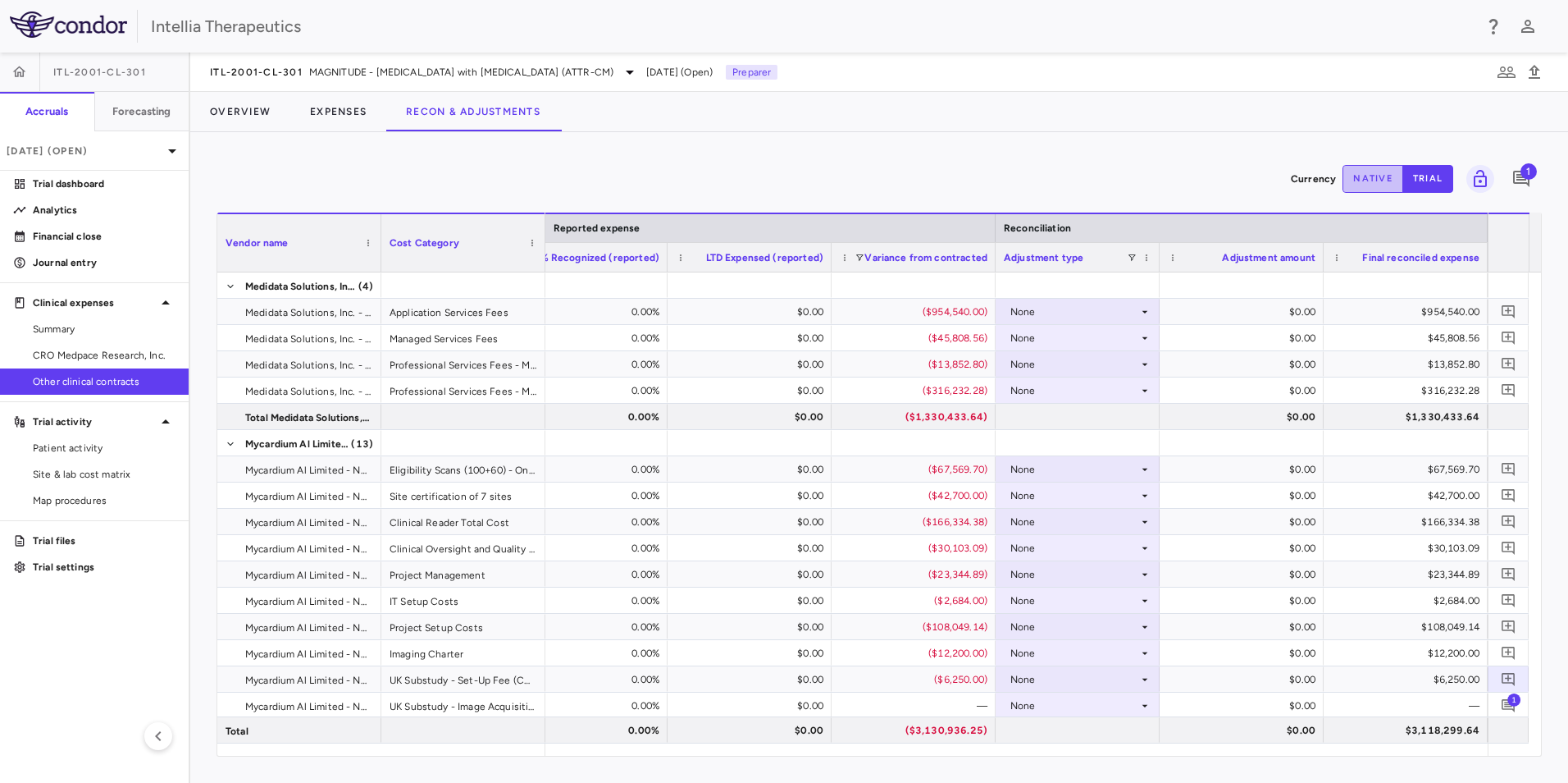
click at [1383, 181] on button "native" at bounding box center [1373, 178] width 61 height 28
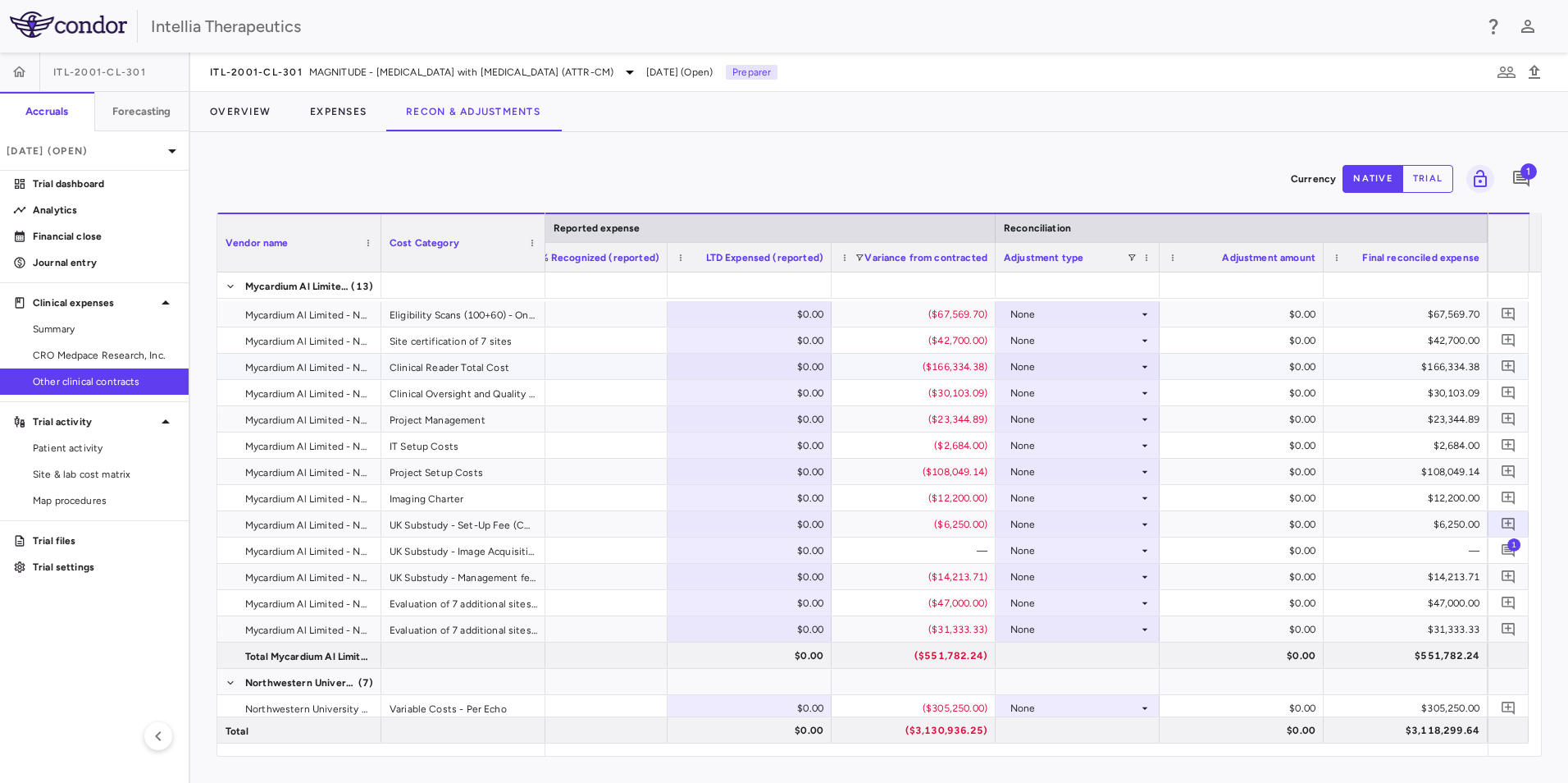
scroll to position [164, 0]
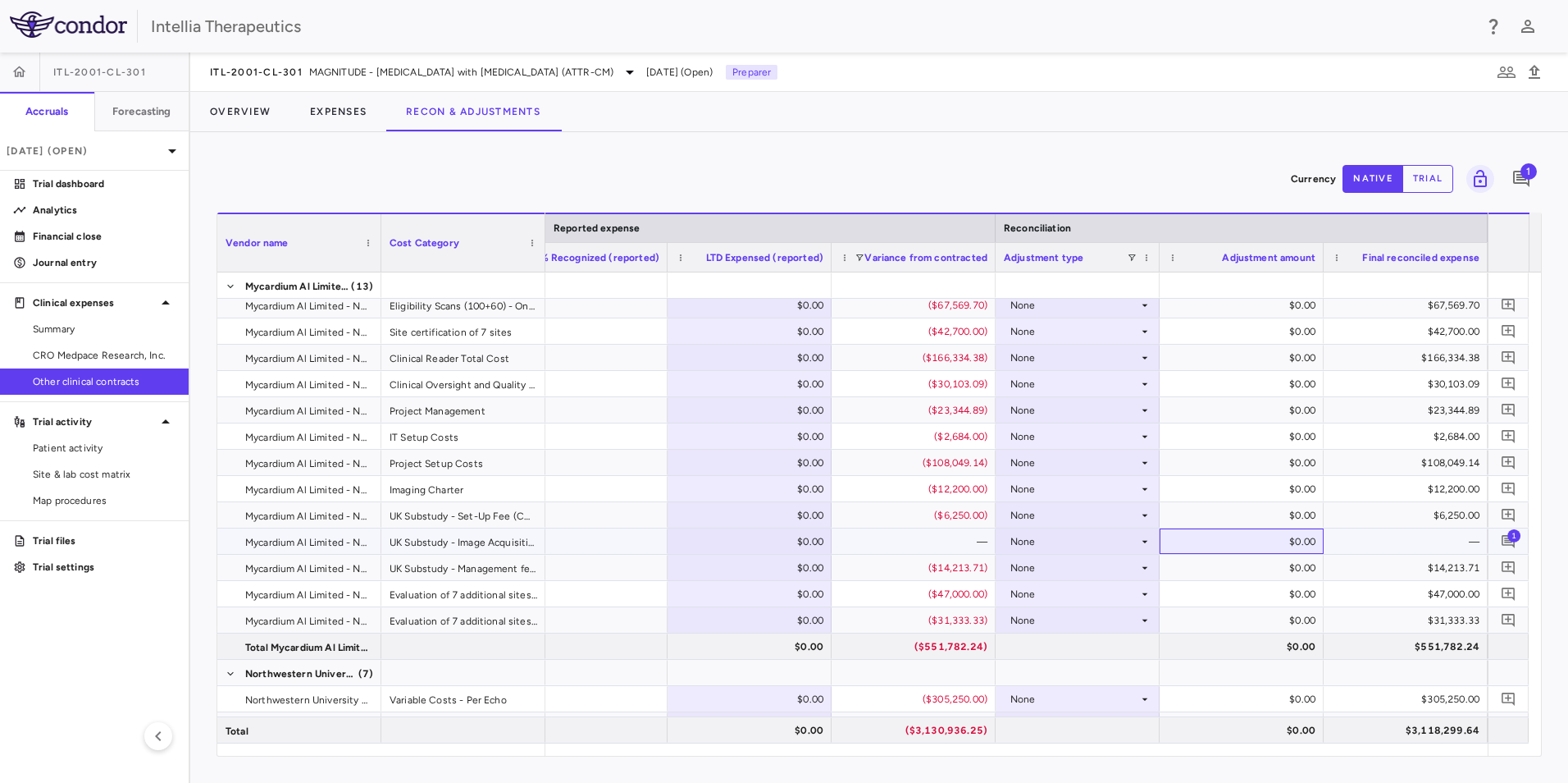
click at [1306, 543] on div "$0.00" at bounding box center [1244, 541] width 141 height 26
click at [1298, 542] on div "$0.00" at bounding box center [1244, 541] width 141 height 26
click at [1146, 537] on icon at bounding box center [1144, 541] width 13 height 13
click at [1119, 597] on li "Other" at bounding box center [1077, 597] width 163 height 25
click at [1309, 545] on div "$0.00" at bounding box center [1244, 541] width 141 height 26
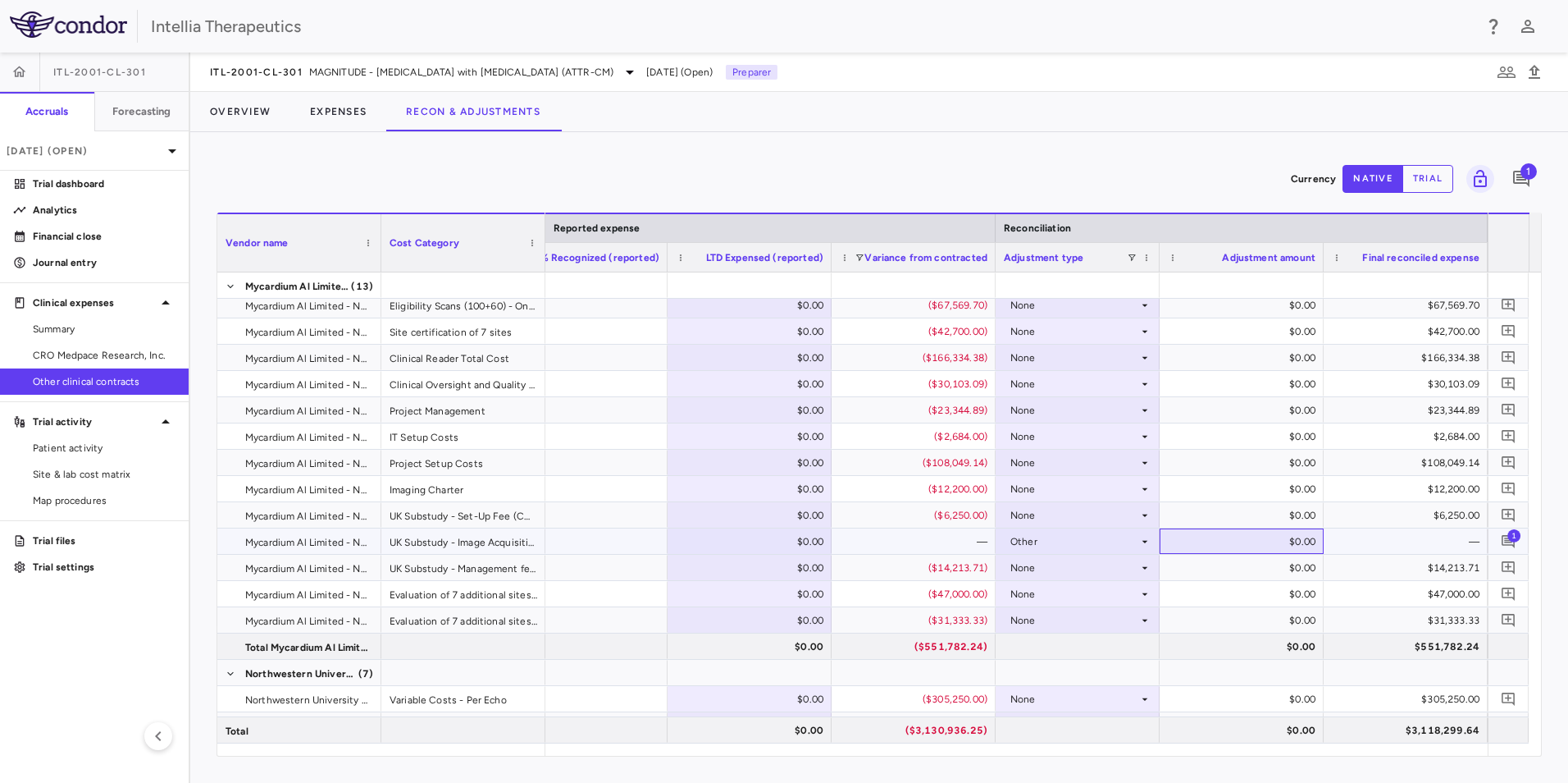
click at [1296, 547] on div "$0.00" at bounding box center [1244, 541] width 141 height 26
type input "********"
click at [1204, 156] on div "Currency native trial 1 Vendor Name Drag here to set column labels Vendor name …" at bounding box center [879, 457] width 1378 height 651
click at [1333, 516] on div "$6,250.00" at bounding box center [1405, 515] width 147 height 24
click at [1504, 546] on icon "Add comment" at bounding box center [1508, 540] width 15 height 15
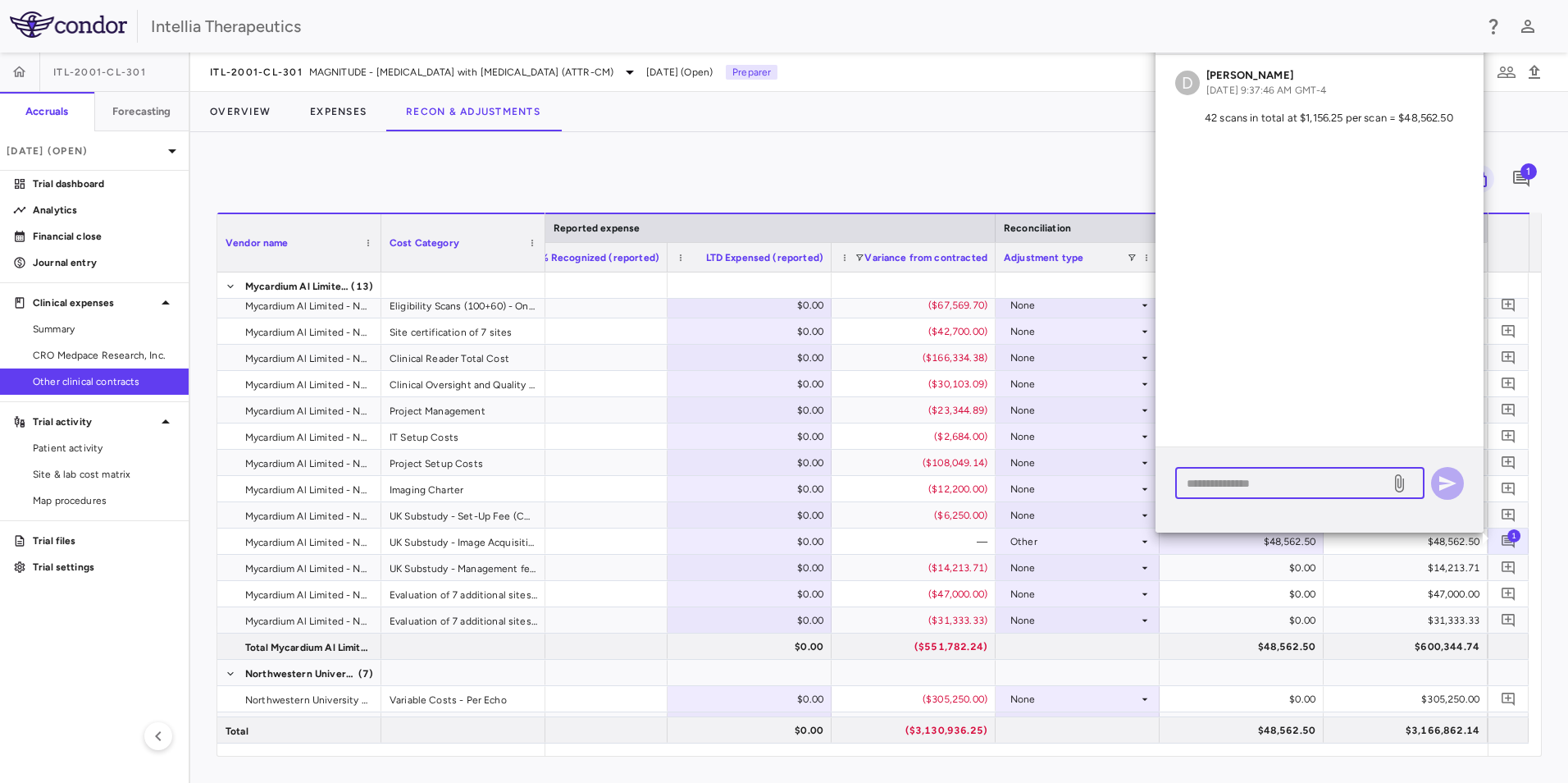
click at [1259, 490] on textarea at bounding box center [1283, 484] width 192 height 18
type textarea "*******"
click at [1409, 490] on label at bounding box center [1399, 483] width 28 height 28
click at [0, 0] on input "file" at bounding box center [0, 0] width 0 height 0
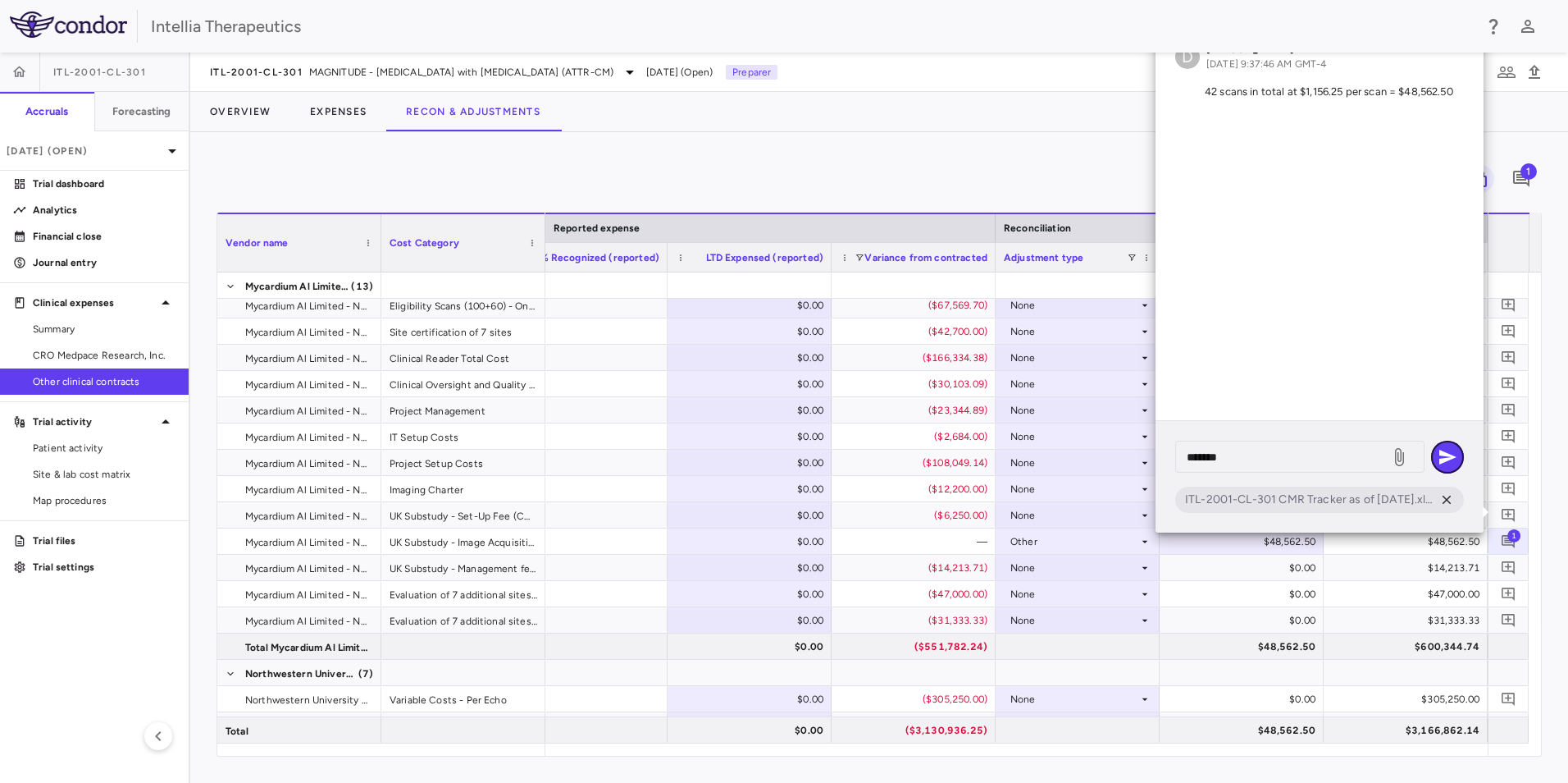
click at [1441, 453] on icon "button" at bounding box center [1448, 457] width 17 height 15
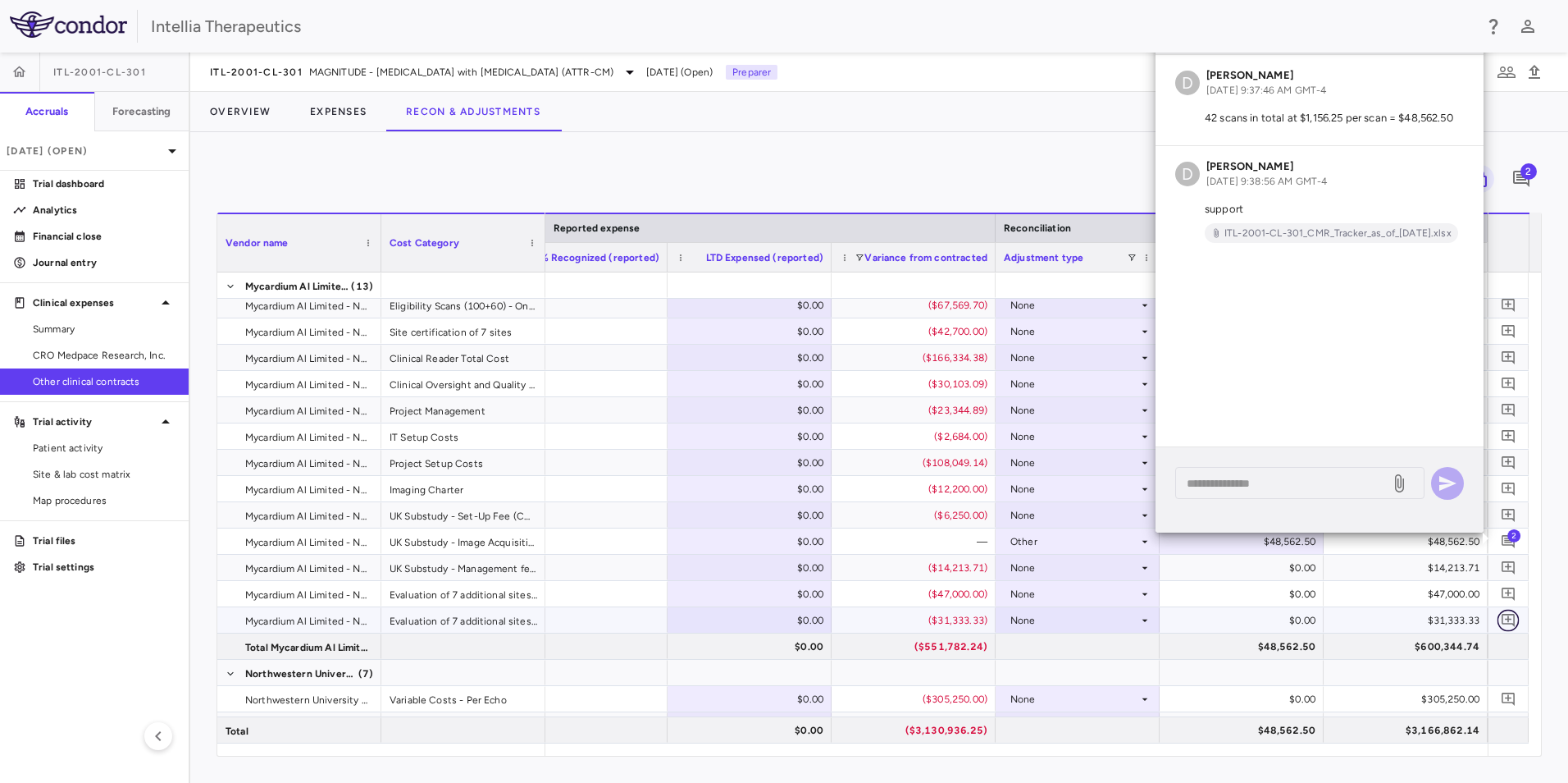
click at [1501, 619] on icon "Add comment" at bounding box center [1508, 619] width 15 height 15
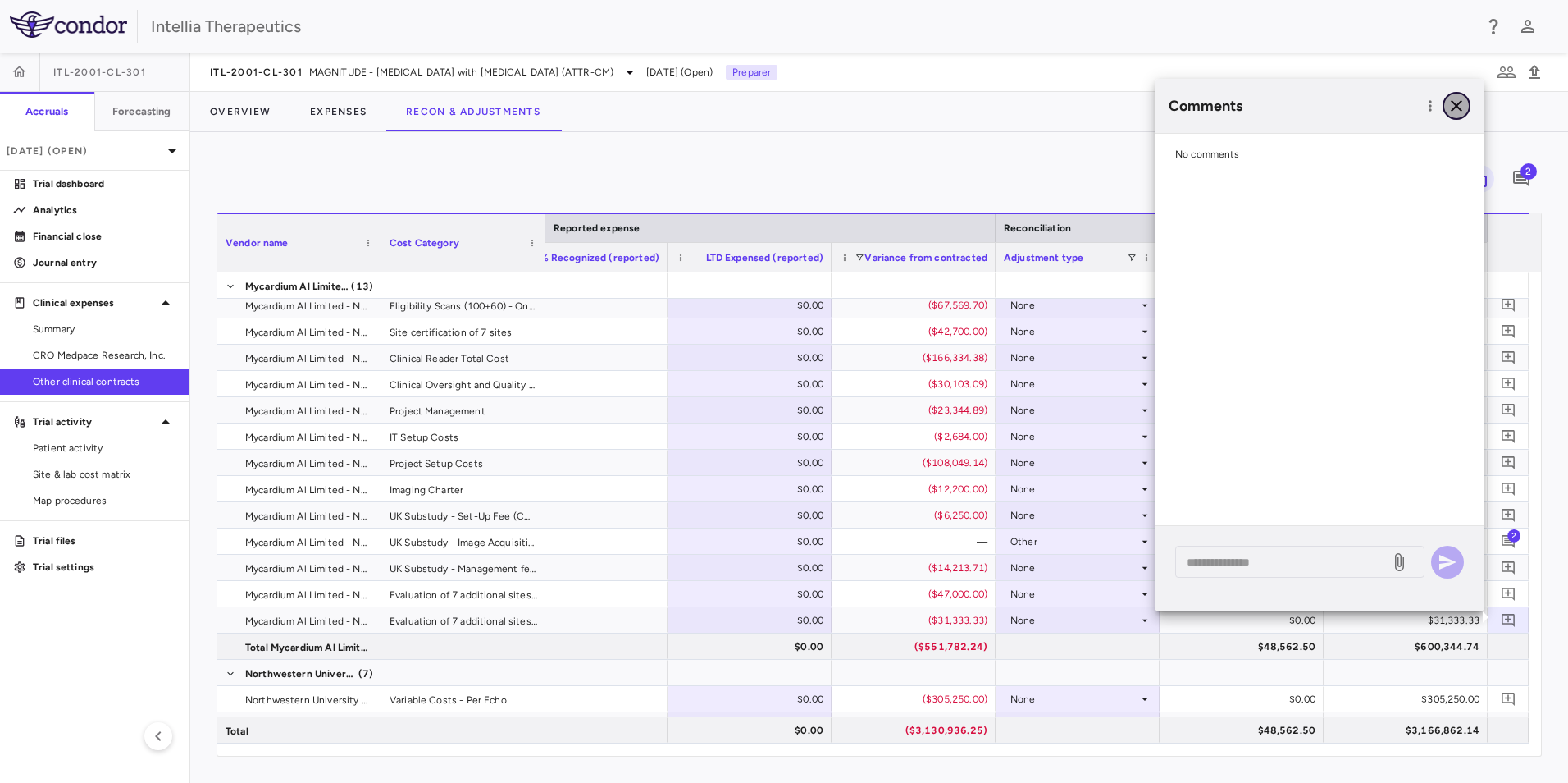
click at [1464, 117] on button "button" at bounding box center [1456, 105] width 28 height 28
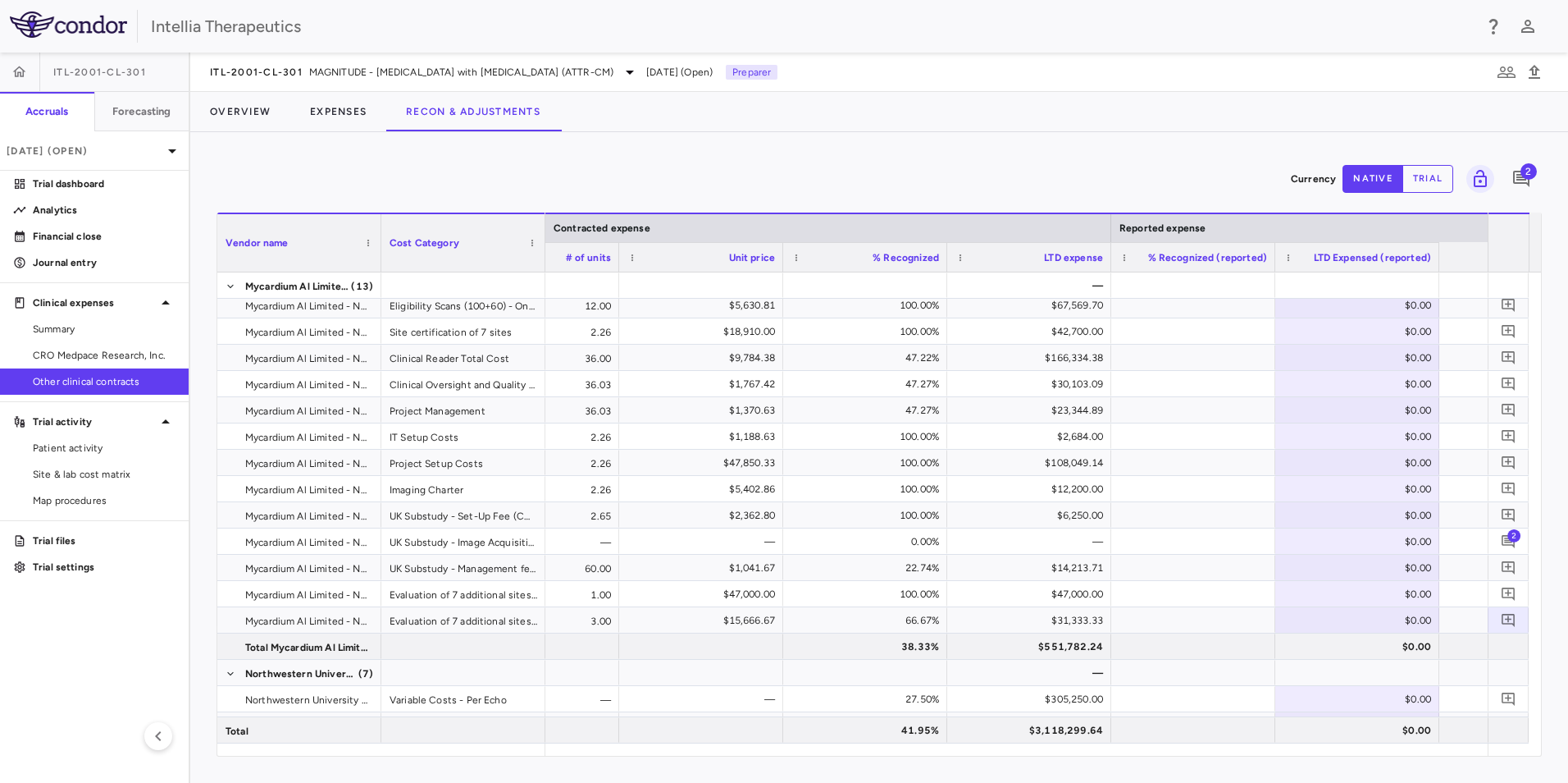
scroll to position [0, 972]
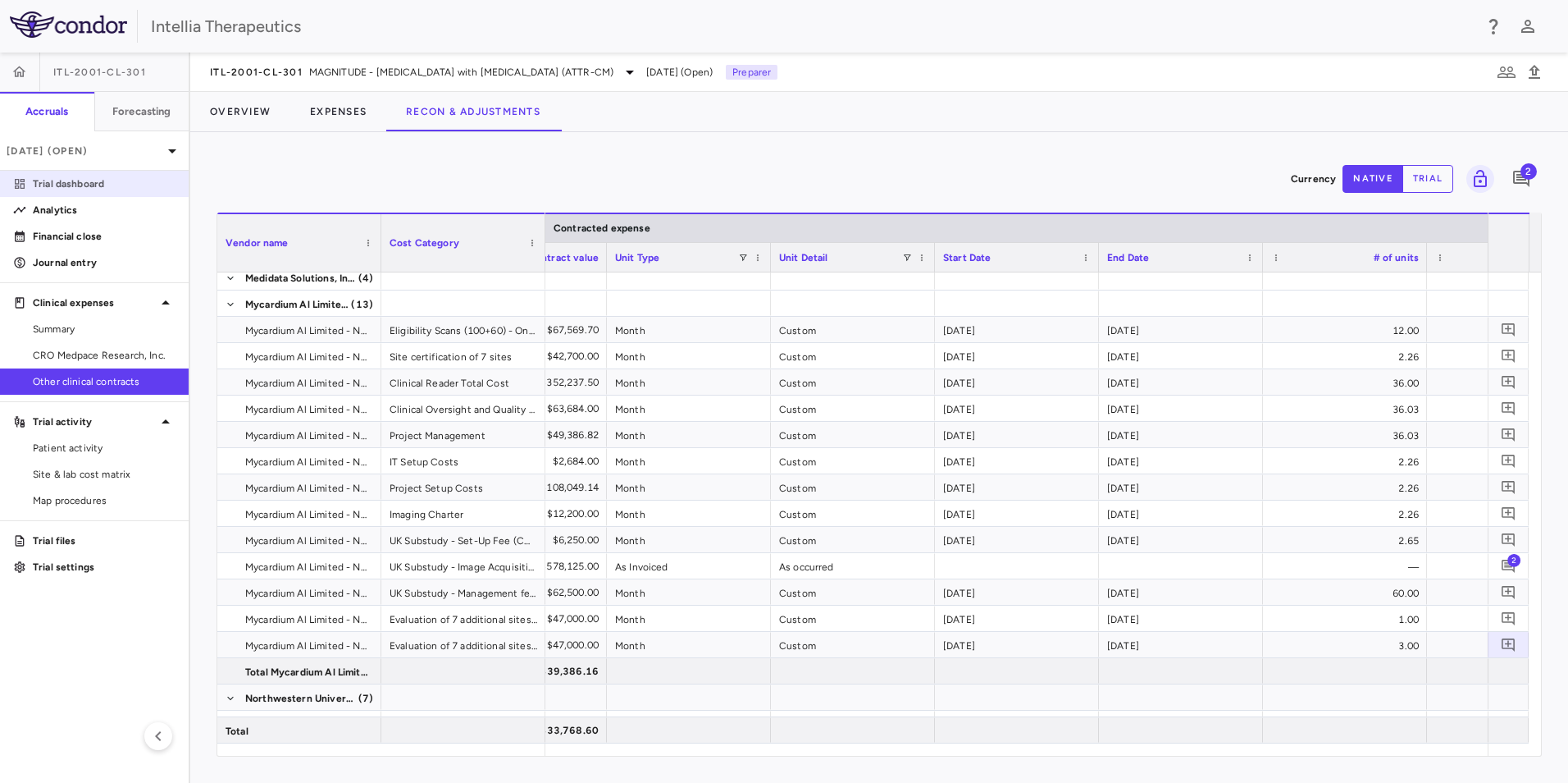
click at [85, 192] on link "Trial dashboard" at bounding box center [95, 184] width 189 height 25
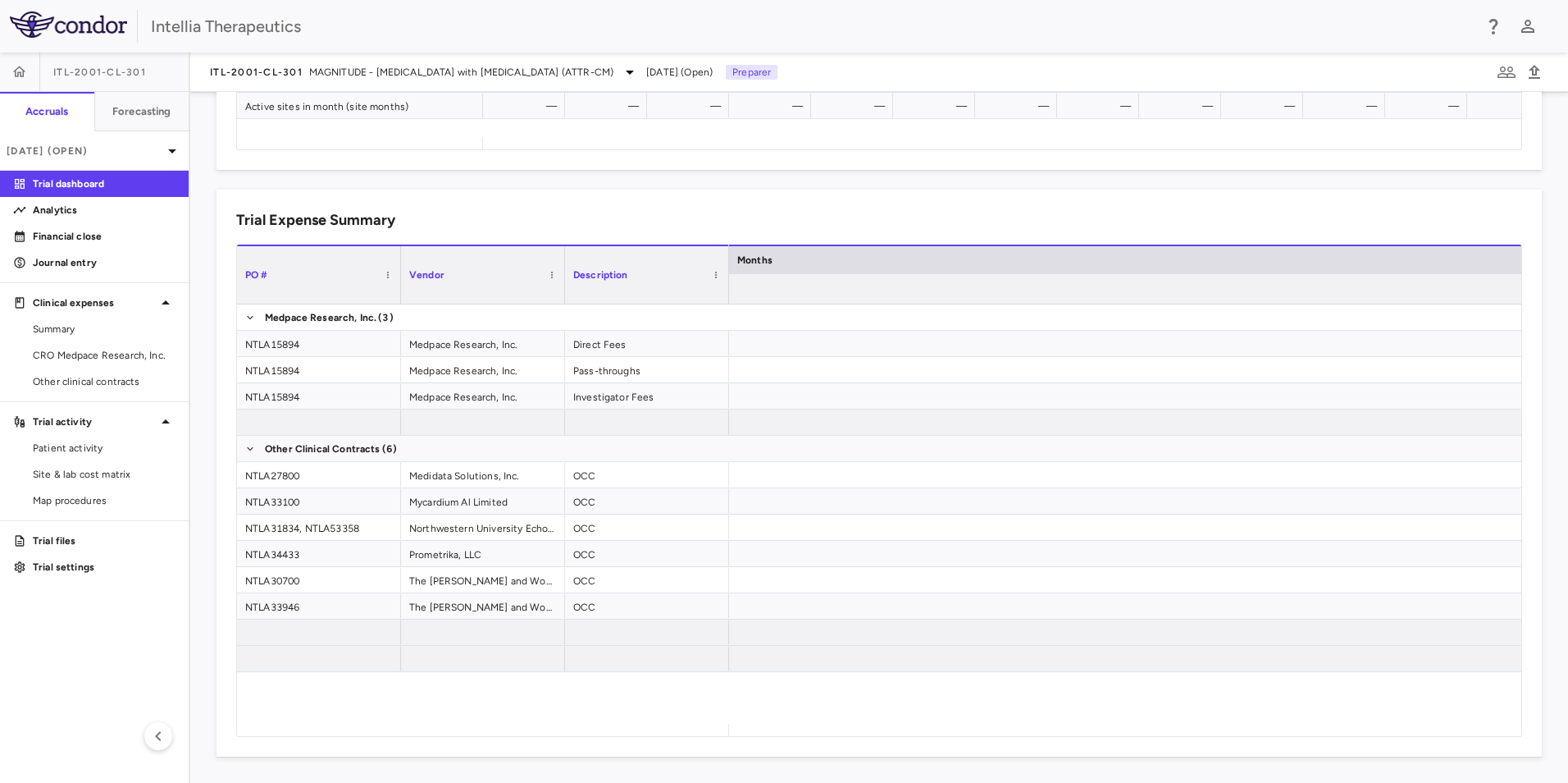
scroll to position [0, 7257]
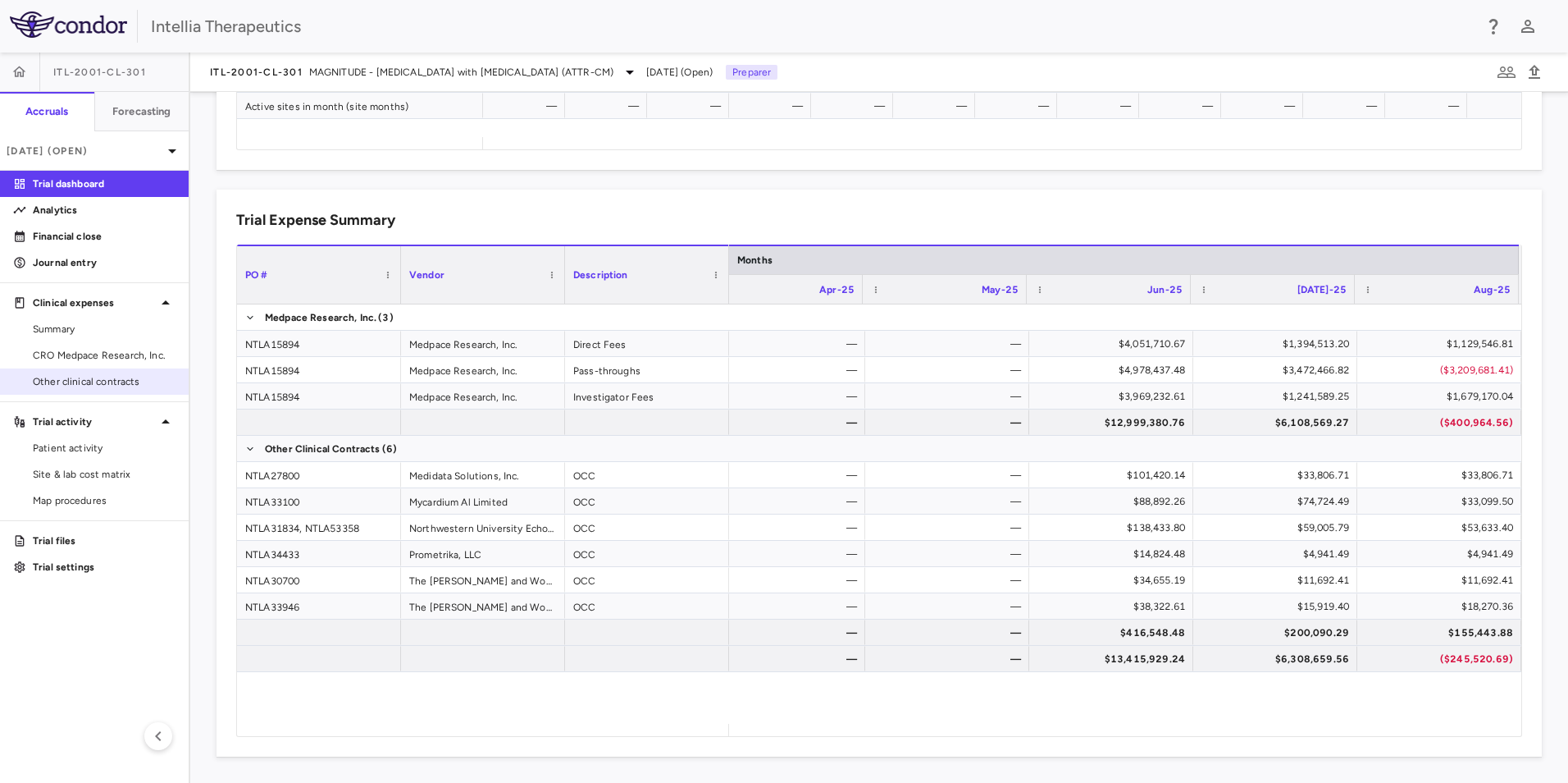
click at [55, 391] on link "Other clinical contracts" at bounding box center [95, 381] width 189 height 25
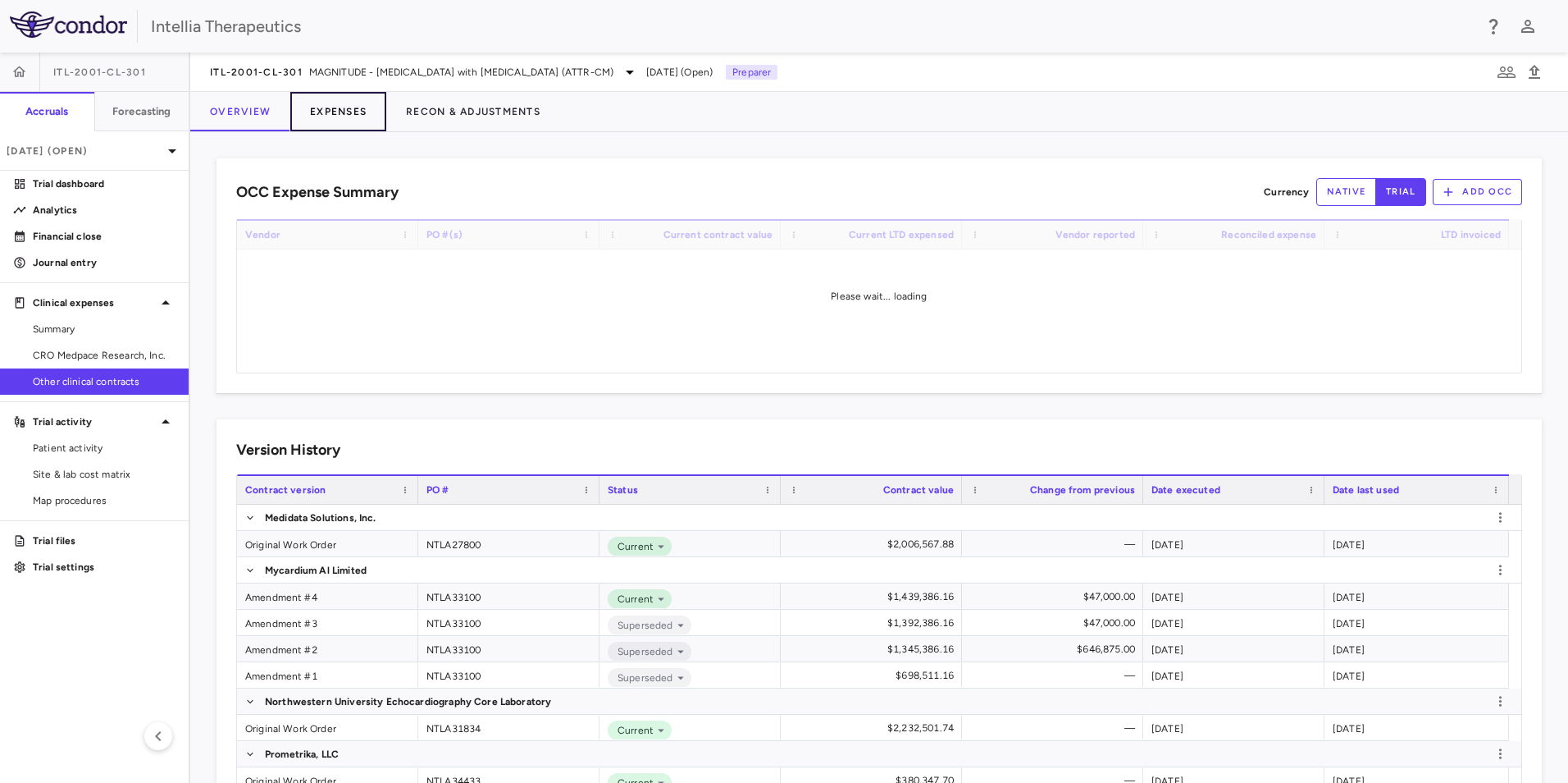
click at [341, 109] on button "Expenses" at bounding box center [338, 111] width 96 height 39
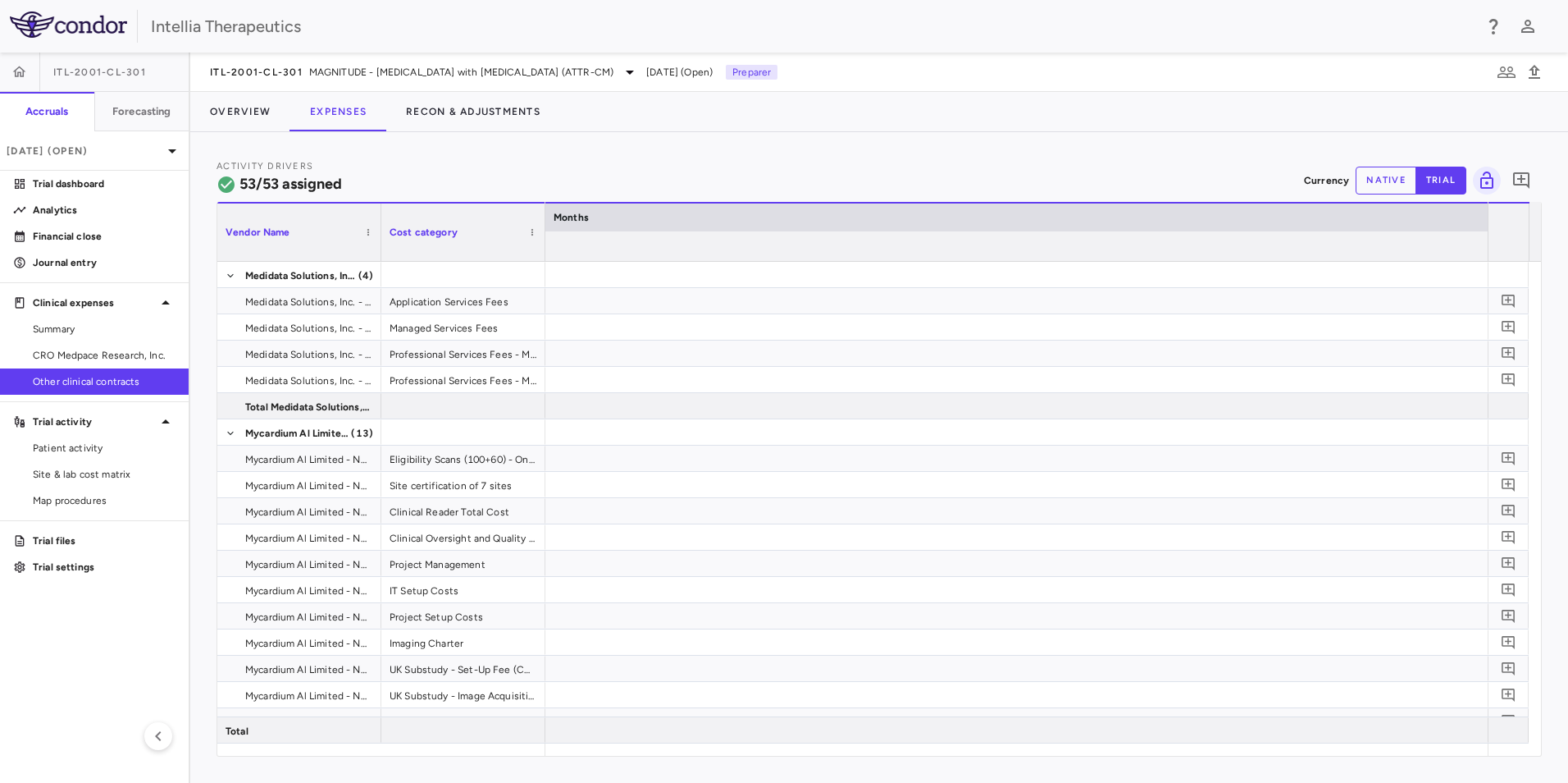
scroll to position [0, 7599]
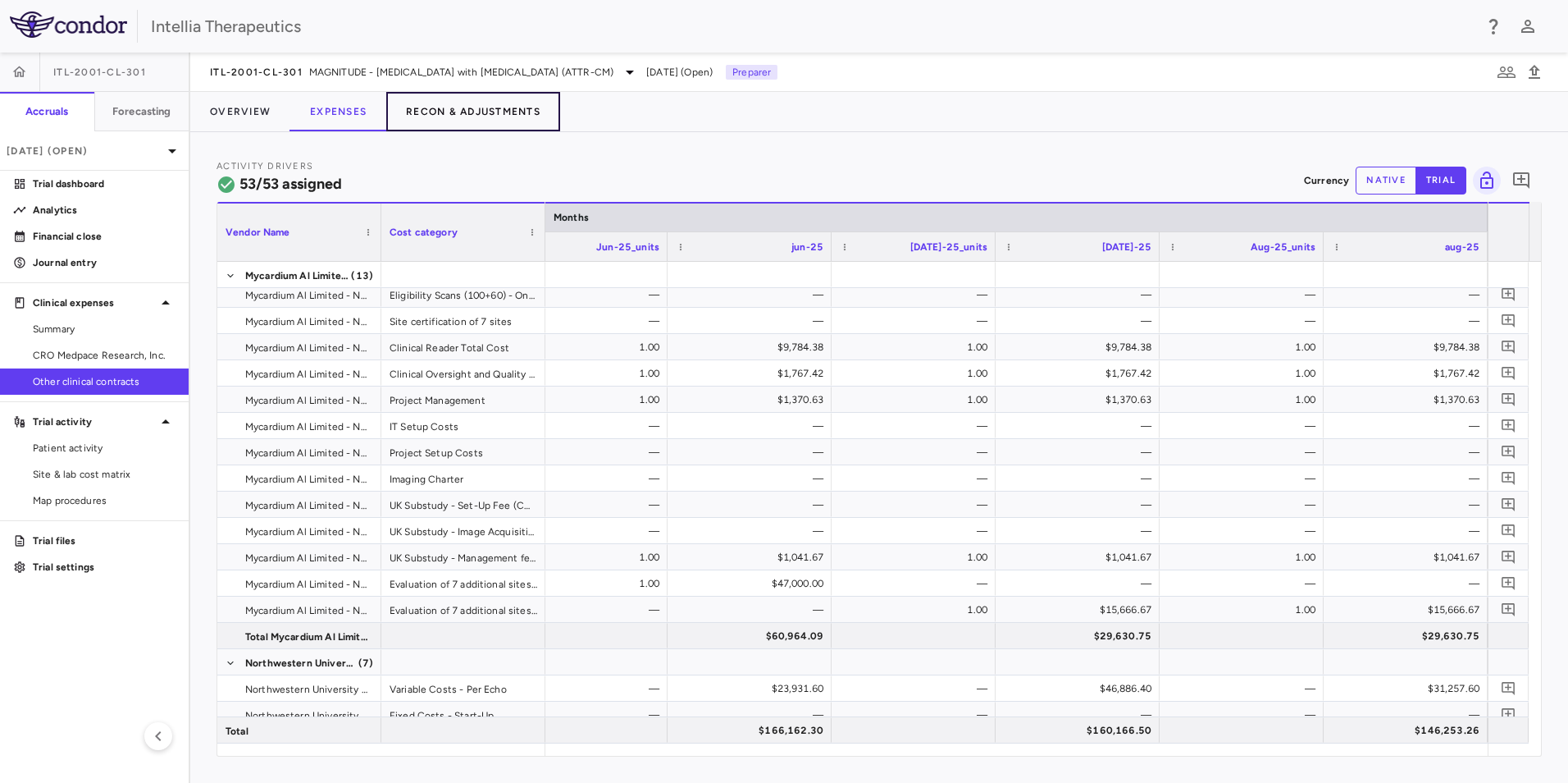
click at [492, 105] on button "Recon & Adjustments" at bounding box center [473, 111] width 174 height 39
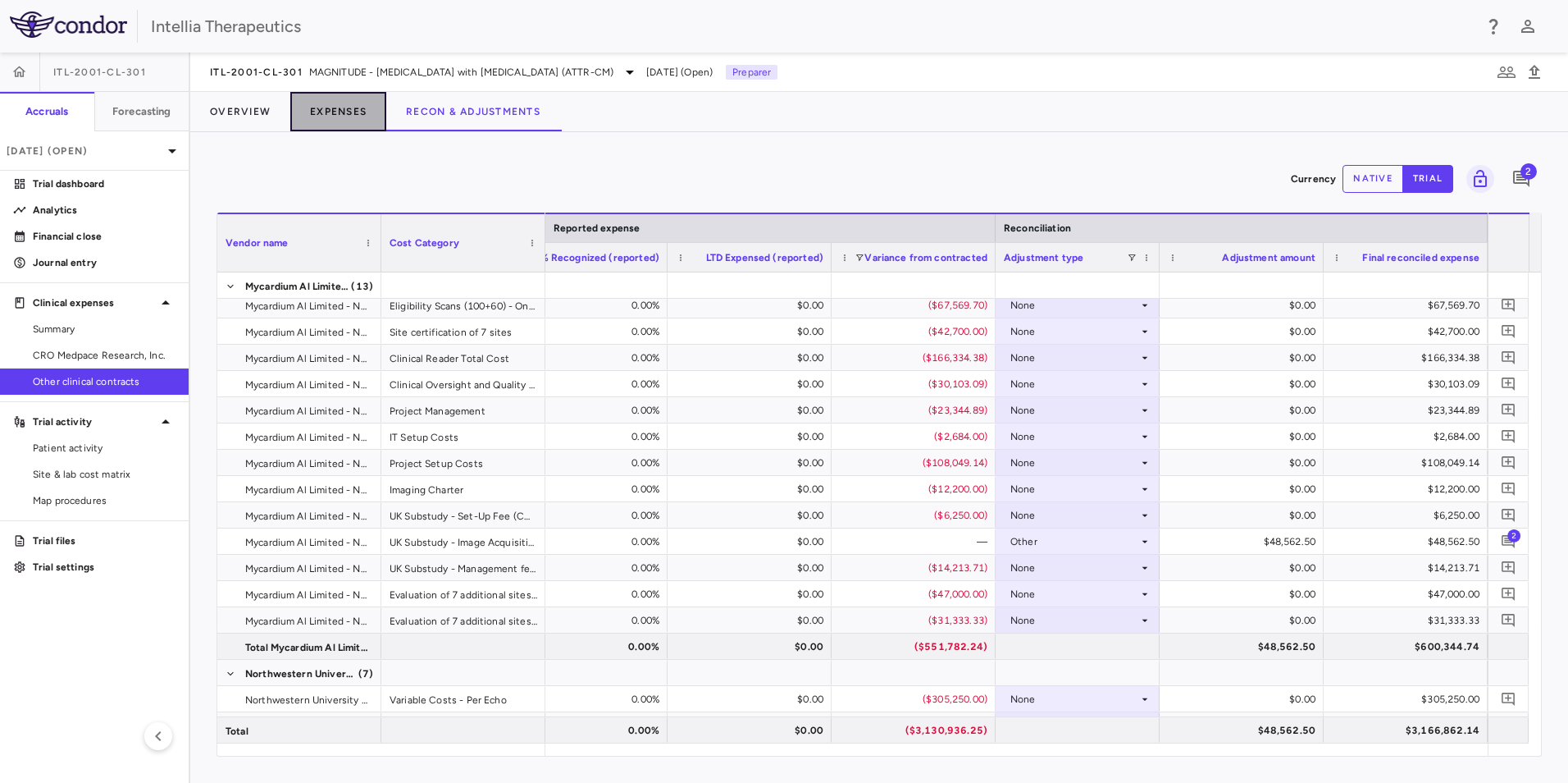
click at [325, 120] on button "Expenses" at bounding box center [338, 111] width 96 height 39
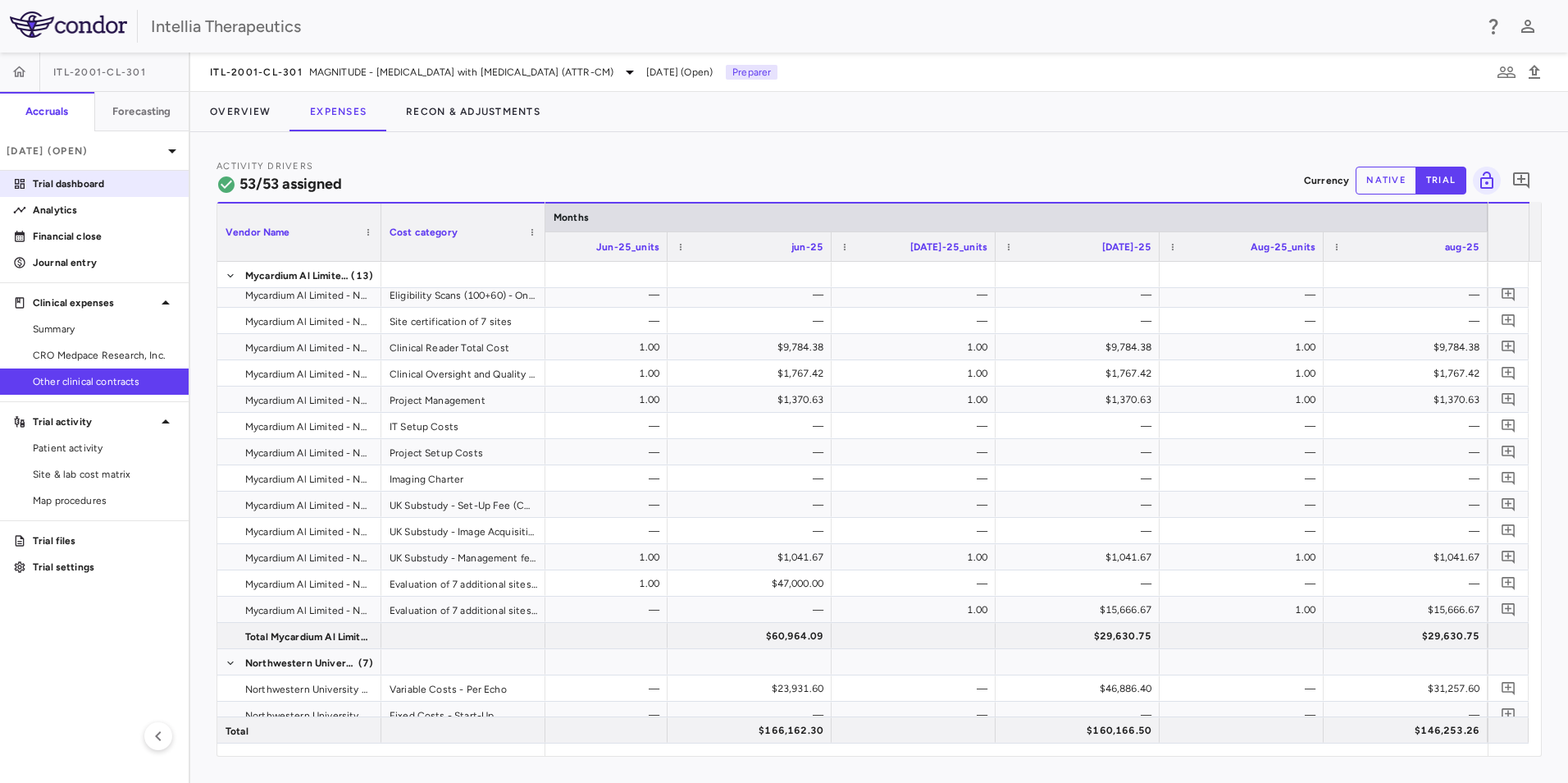
click at [82, 190] on p "Trial dashboard" at bounding box center [104, 184] width 143 height 15
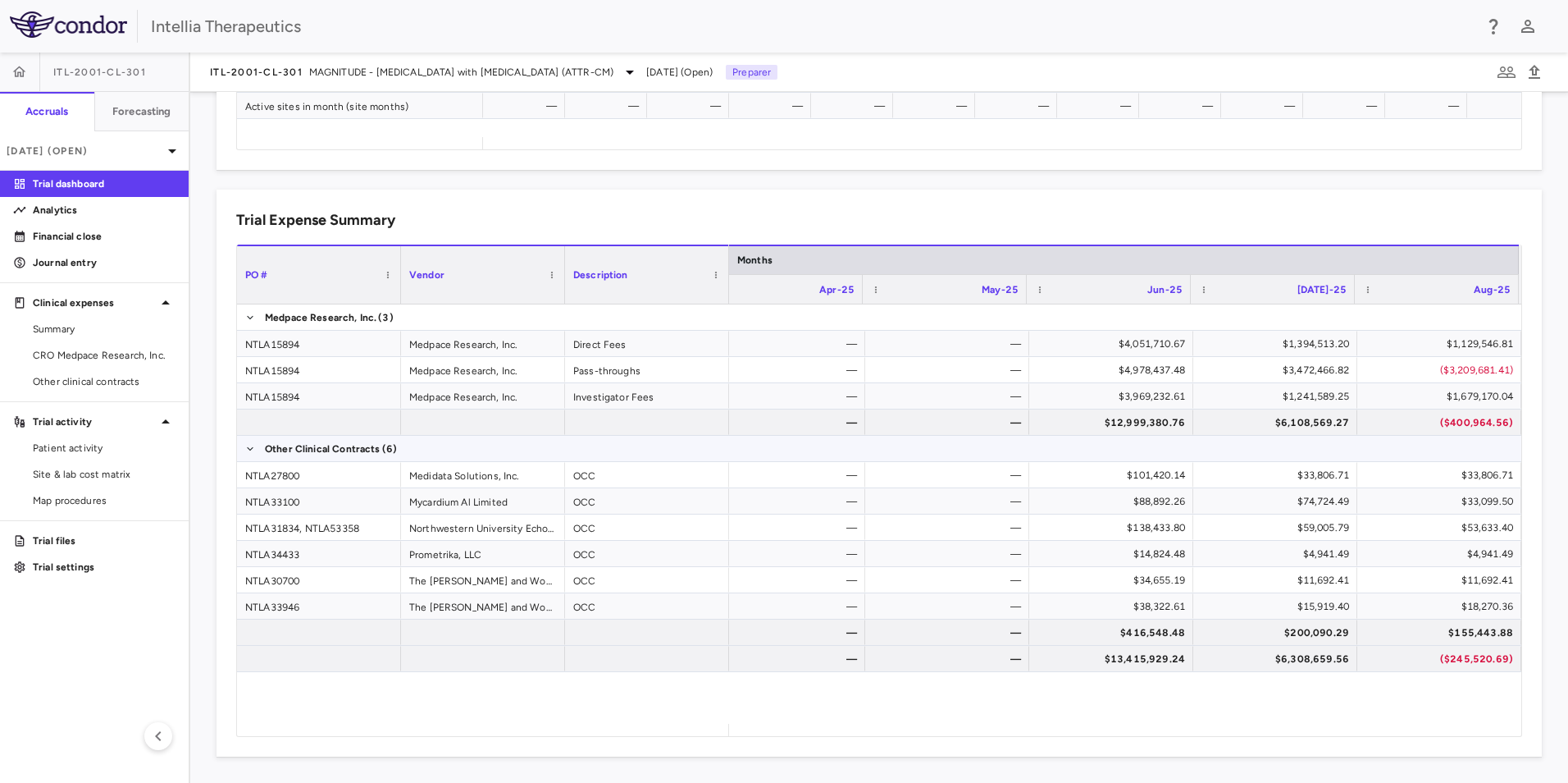
scroll to position [319, 0]
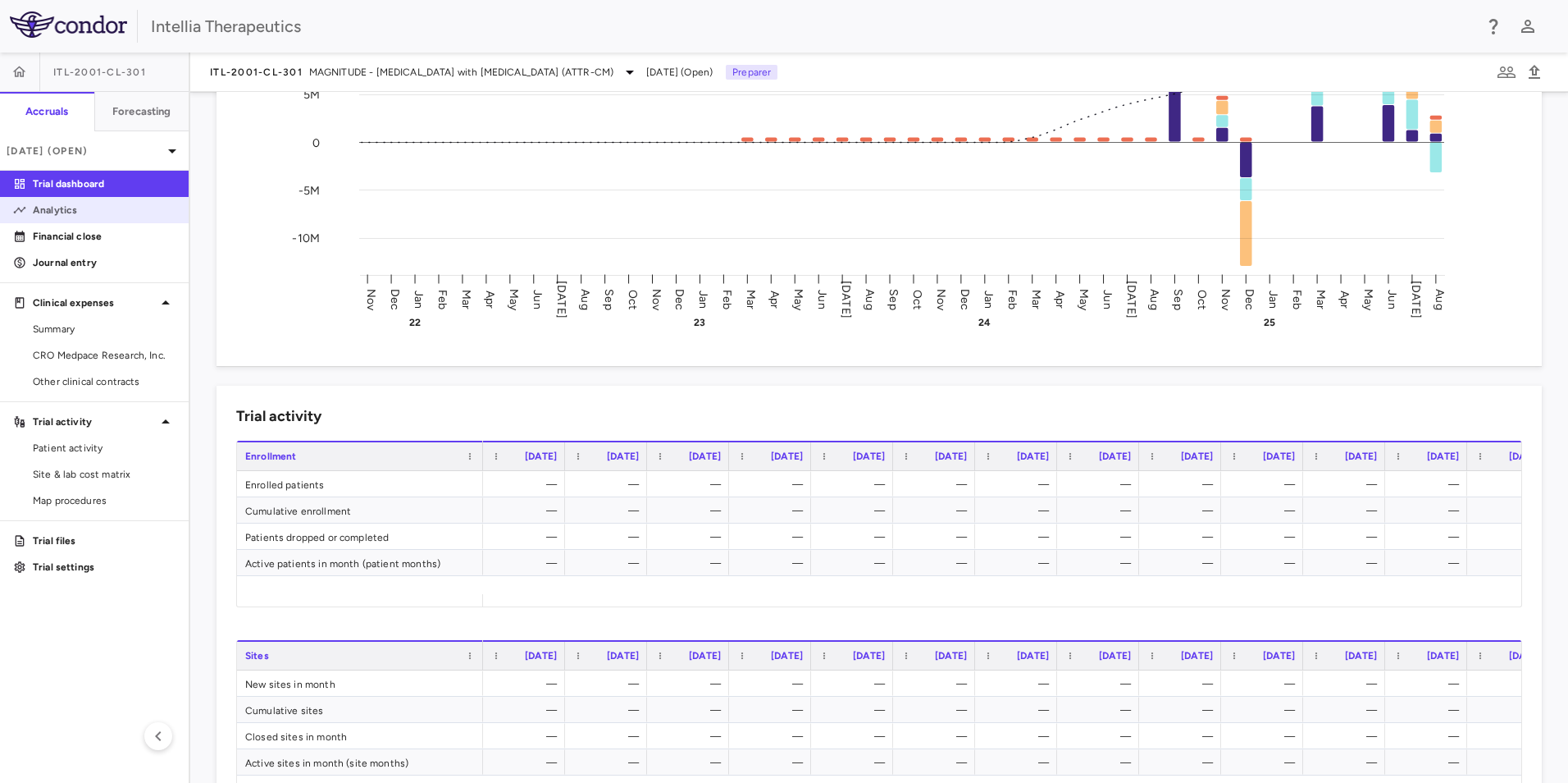
click at [66, 215] on p "Analytics" at bounding box center [104, 210] width 143 height 15
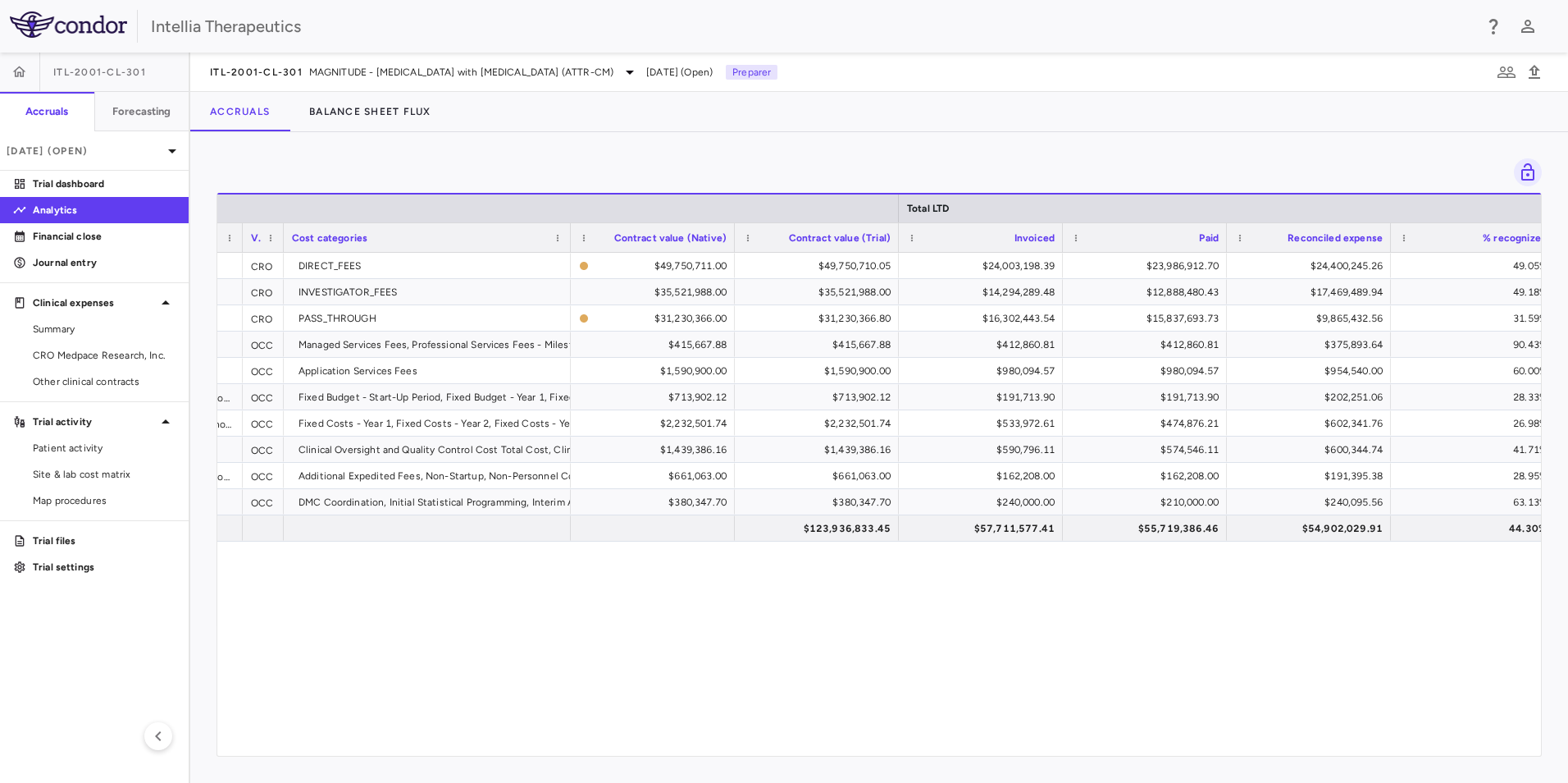
scroll to position [0, 467]
click at [105, 366] on link "CRO Medpace Research, Inc." at bounding box center [95, 355] width 189 height 25
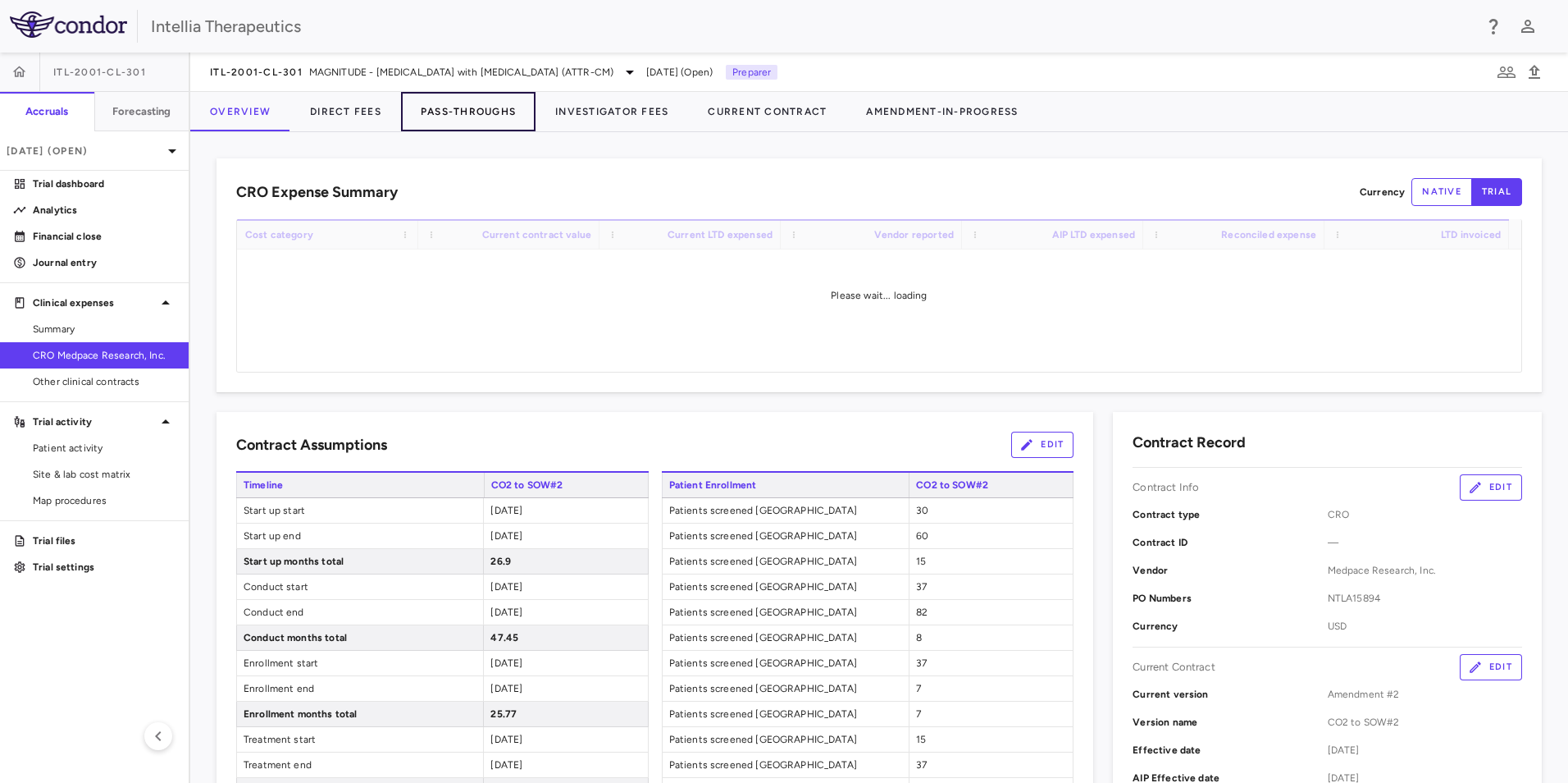
click at [463, 105] on button "Pass-Throughs" at bounding box center [468, 111] width 135 height 39
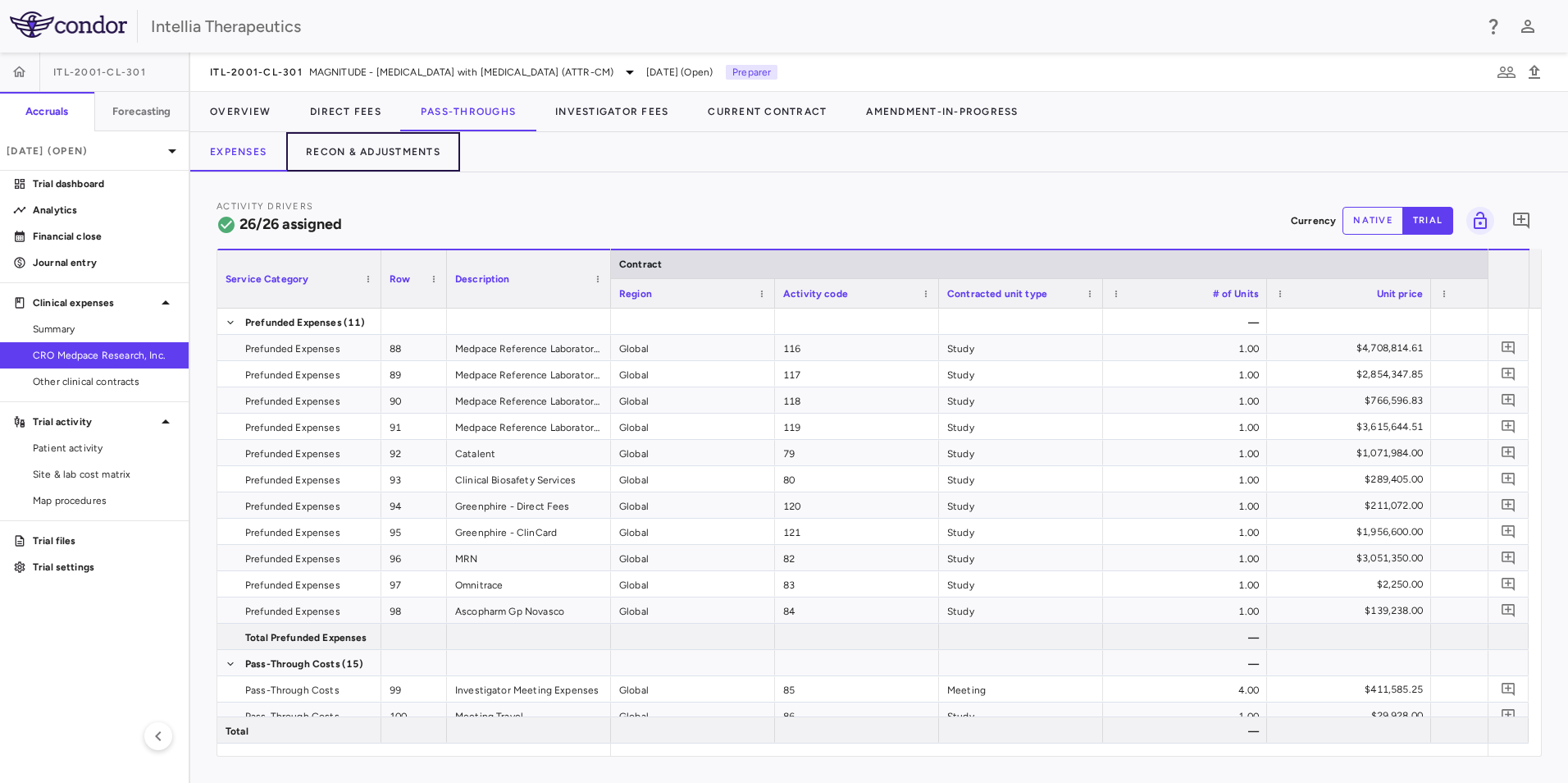
drag, startPoint x: 438, startPoint y: 160, endPoint x: 438, endPoint y: 174, distance: 14.0
click at [438, 160] on button "Recon & Adjustments" at bounding box center [373, 151] width 174 height 39
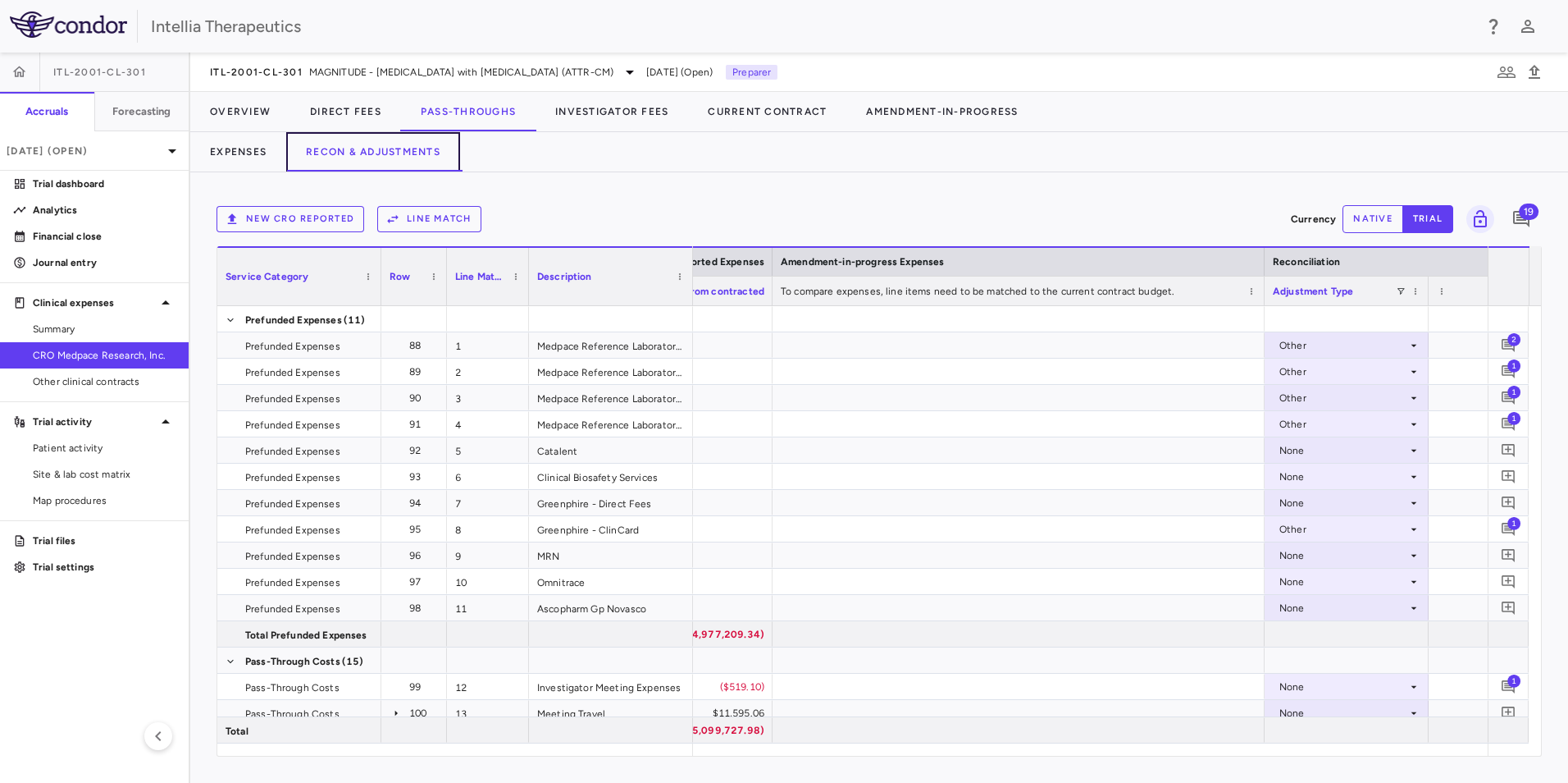
scroll to position [0, 2502]
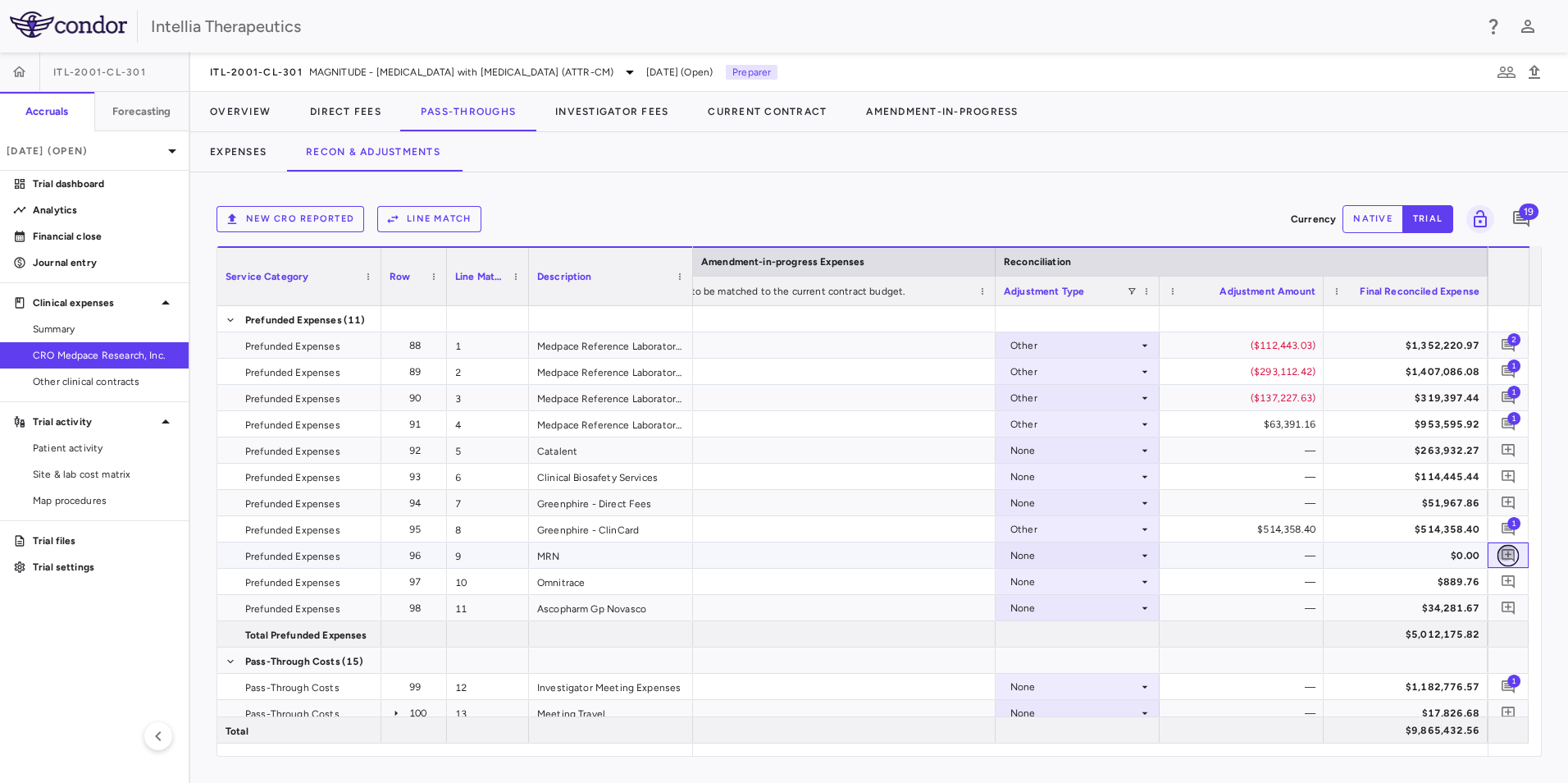
click at [1503, 557] on icon "Add comment" at bounding box center [1508, 556] width 13 height 13
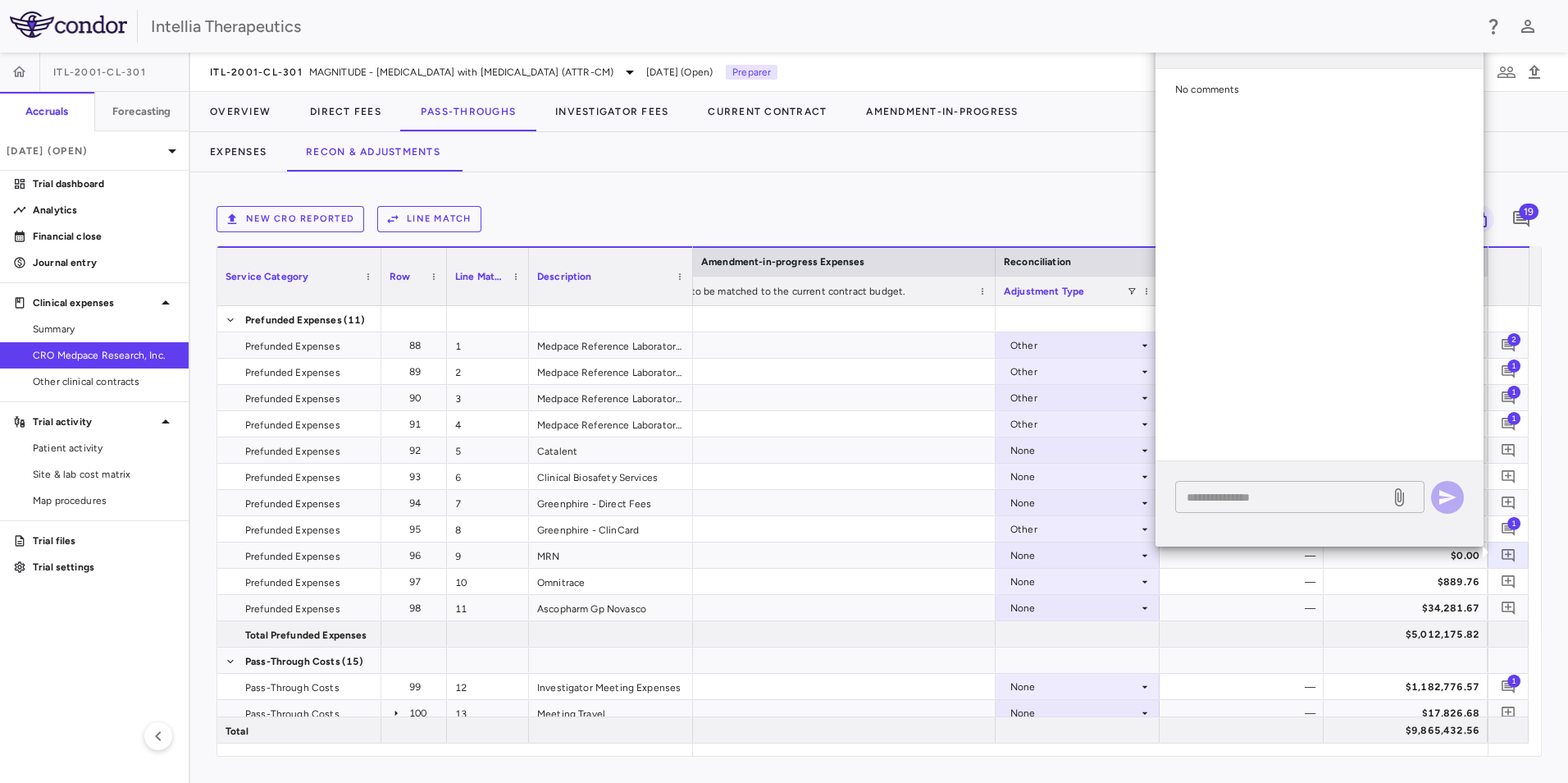
click at [1241, 508] on div "* ​" at bounding box center [1300, 497] width 249 height 32
type textarea "*"
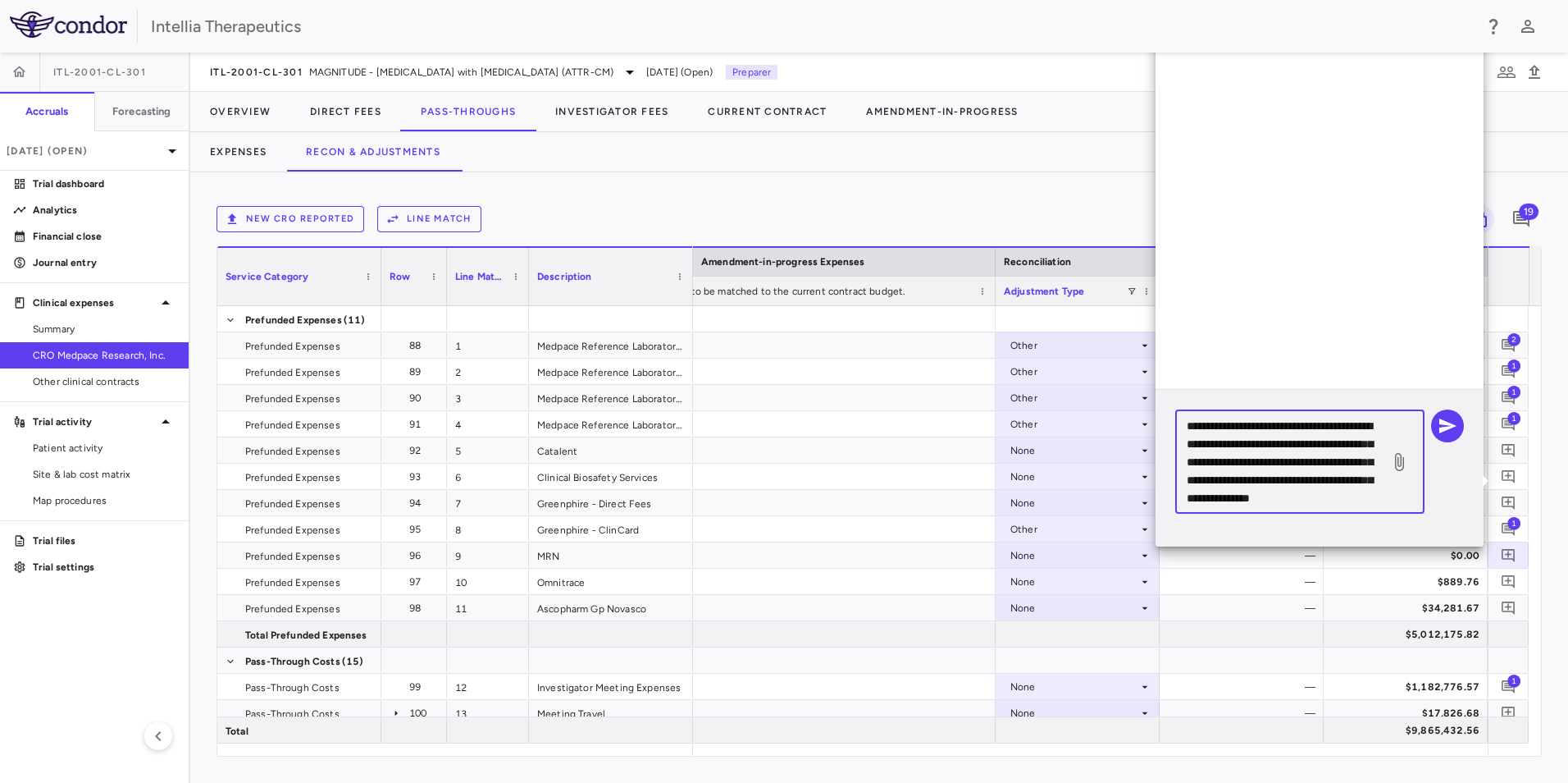
scroll to position [35, 0]
type textarea "**********"
click at [1453, 429] on icon "button" at bounding box center [1448, 426] width 20 height 20
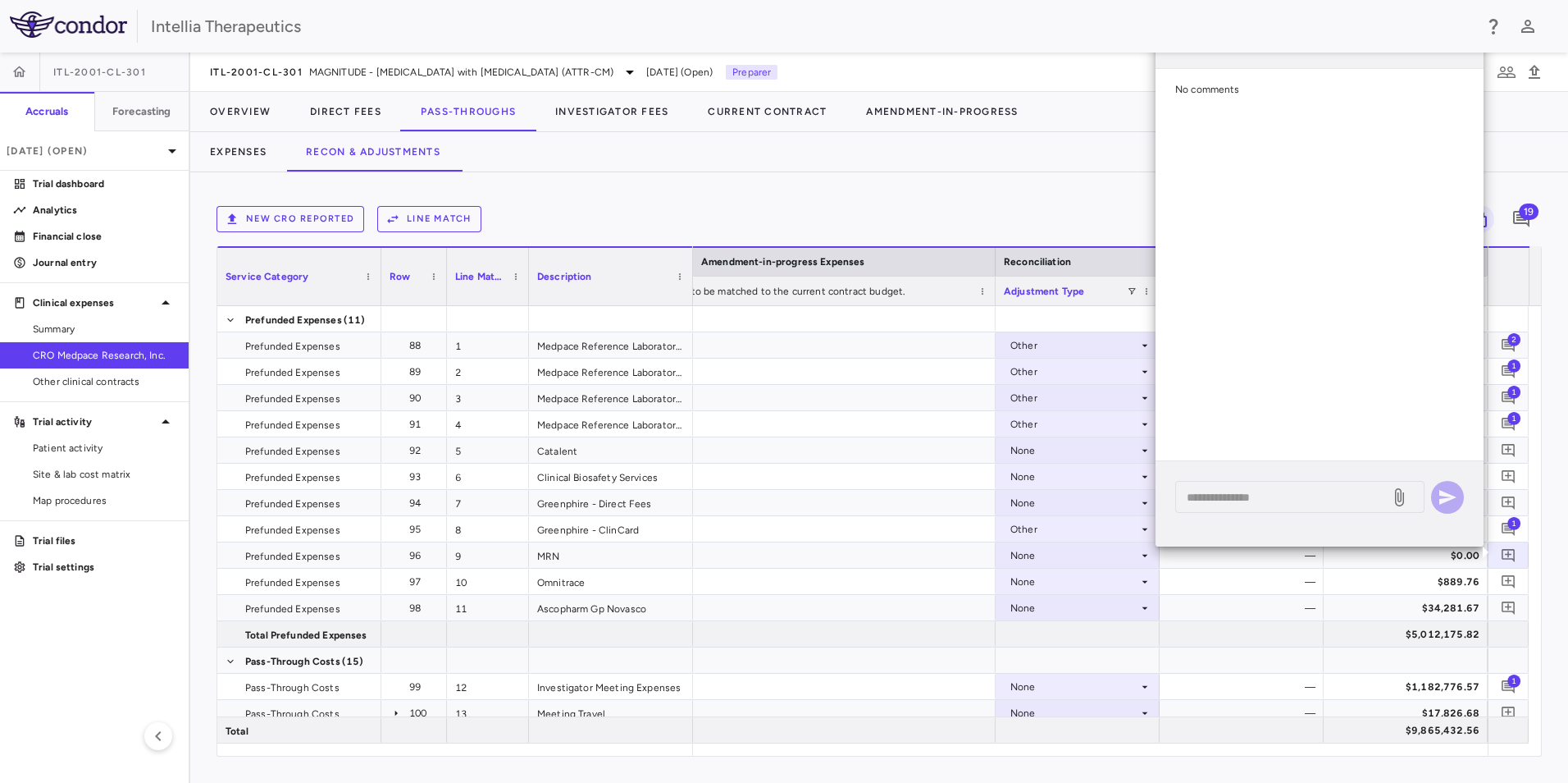
scroll to position [0, 0]
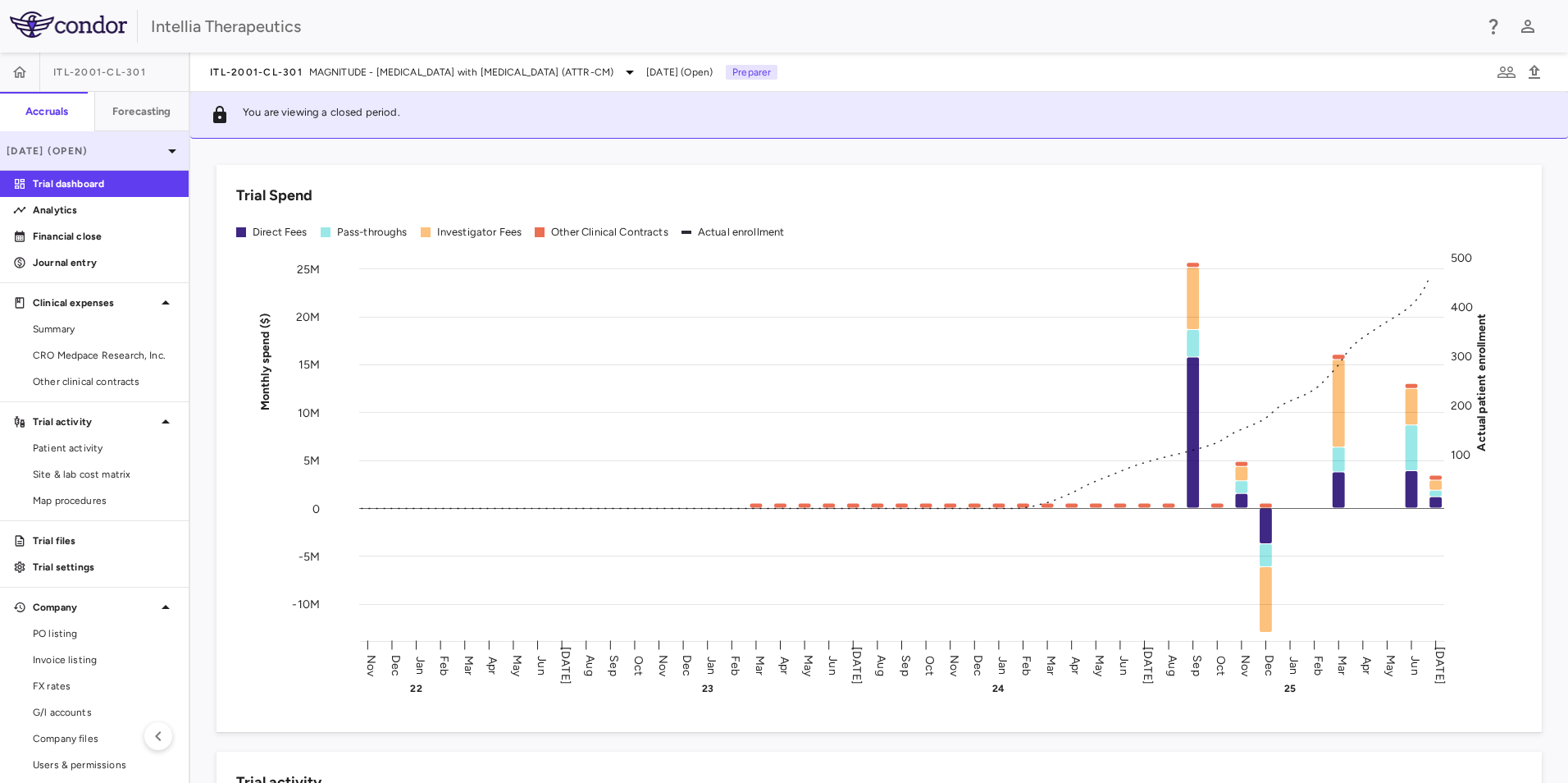
click at [107, 154] on p "[DATE] (Open)" at bounding box center [84, 151] width 155 height 15
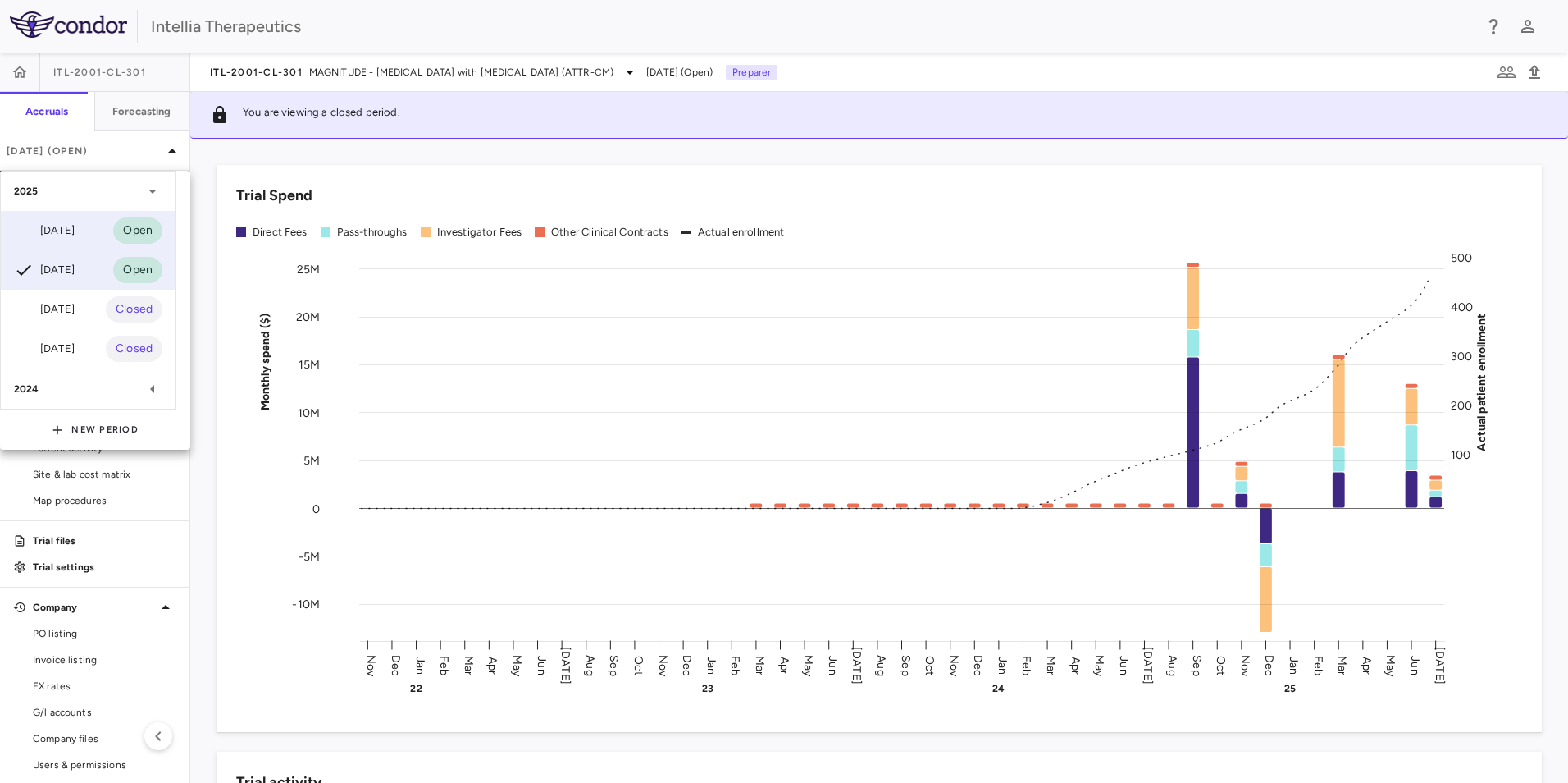
click at [92, 233] on div "Aug 2025 Open" at bounding box center [88, 230] width 175 height 39
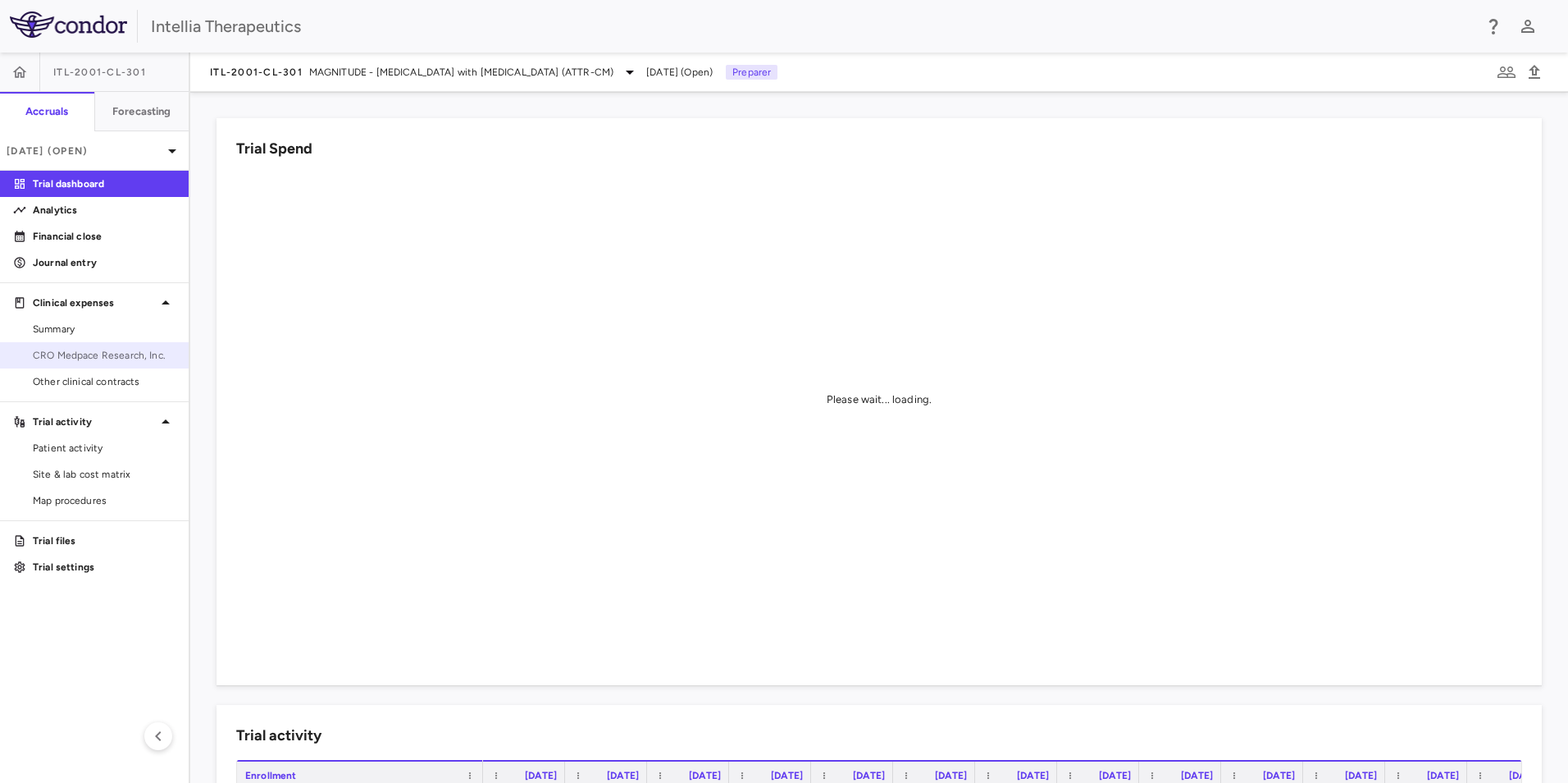
click at [74, 349] on span "CRO Medpace Research, Inc." at bounding box center [104, 356] width 143 height 15
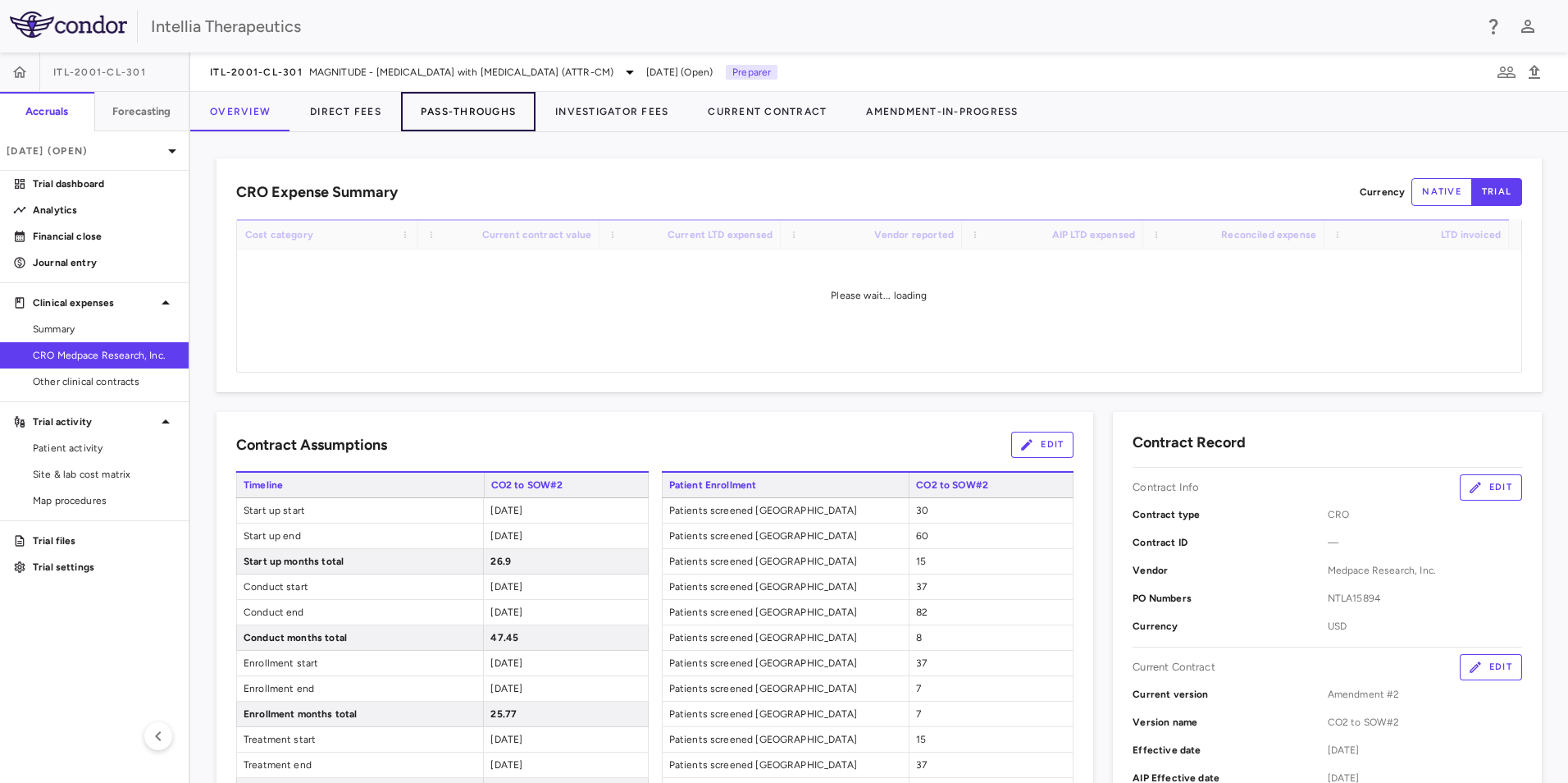
click at [449, 114] on button "Pass-Throughs" at bounding box center [468, 111] width 135 height 39
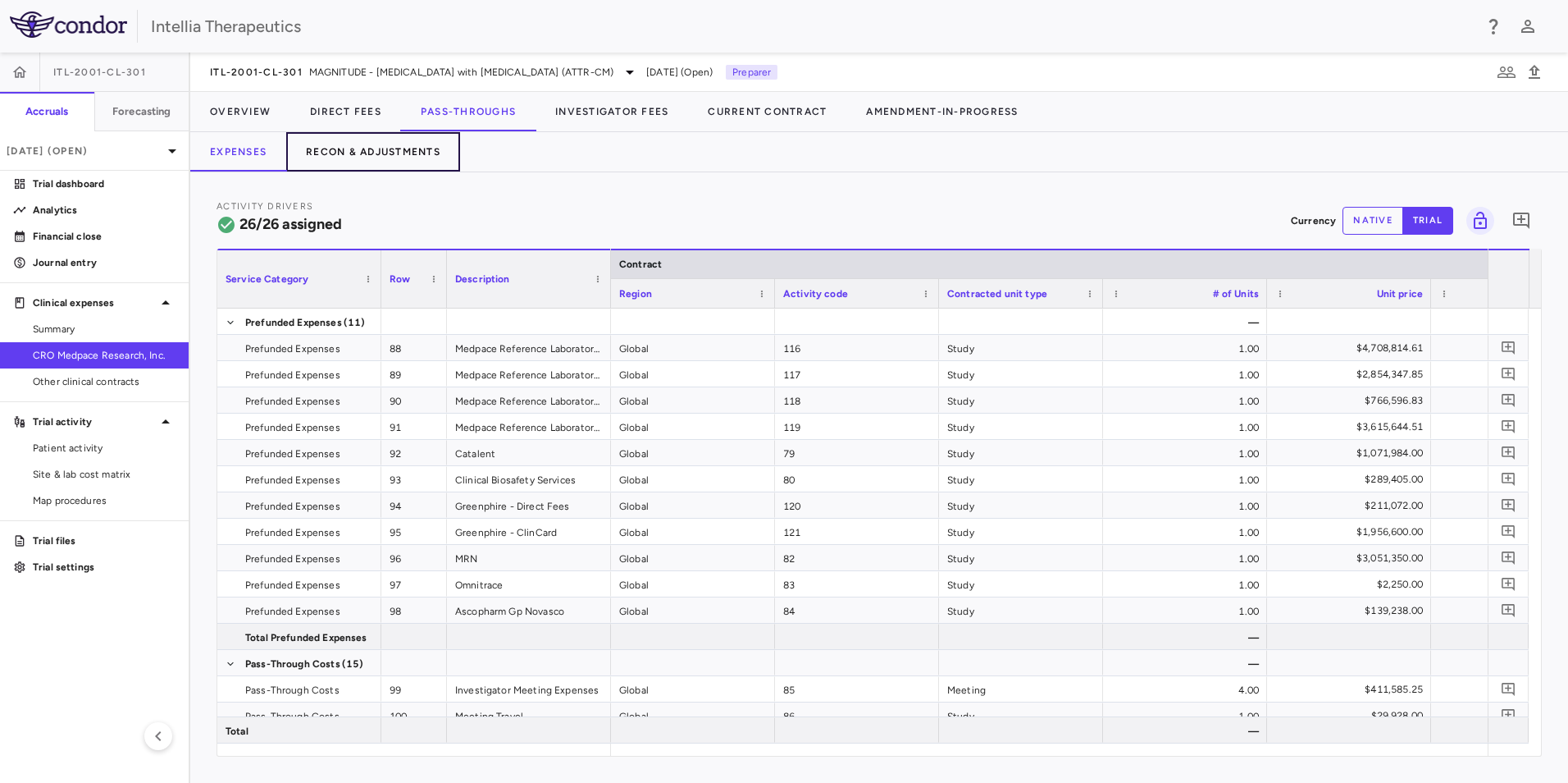
click at [435, 158] on button "Recon & Adjustments" at bounding box center [373, 151] width 174 height 39
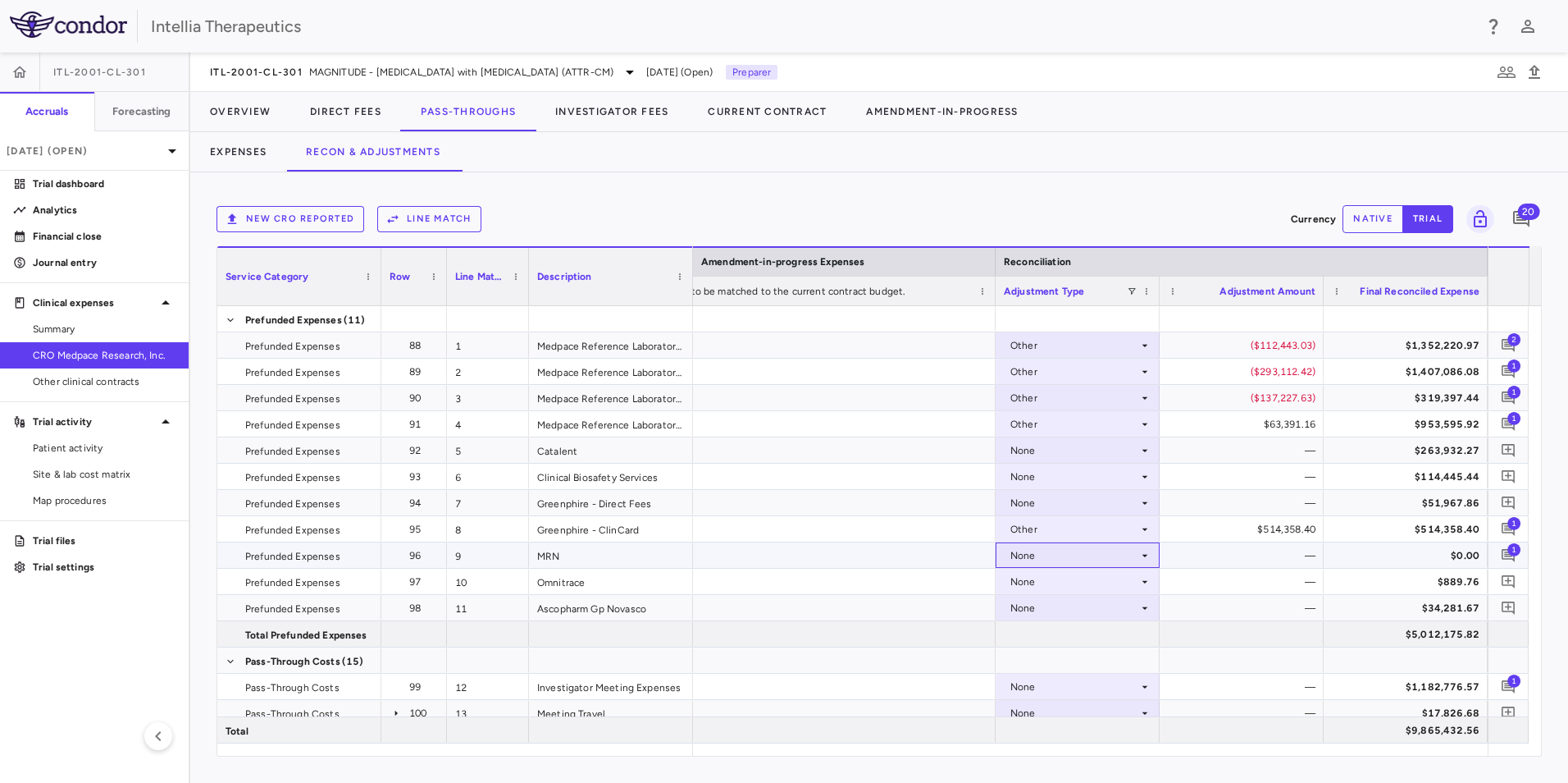
click at [1134, 558] on div "None" at bounding box center [1074, 555] width 128 height 26
click at [1110, 605] on li "Other" at bounding box center [1077, 612] width 163 height 25
click at [1505, 555] on icon "Add comment" at bounding box center [1508, 556] width 13 height 13
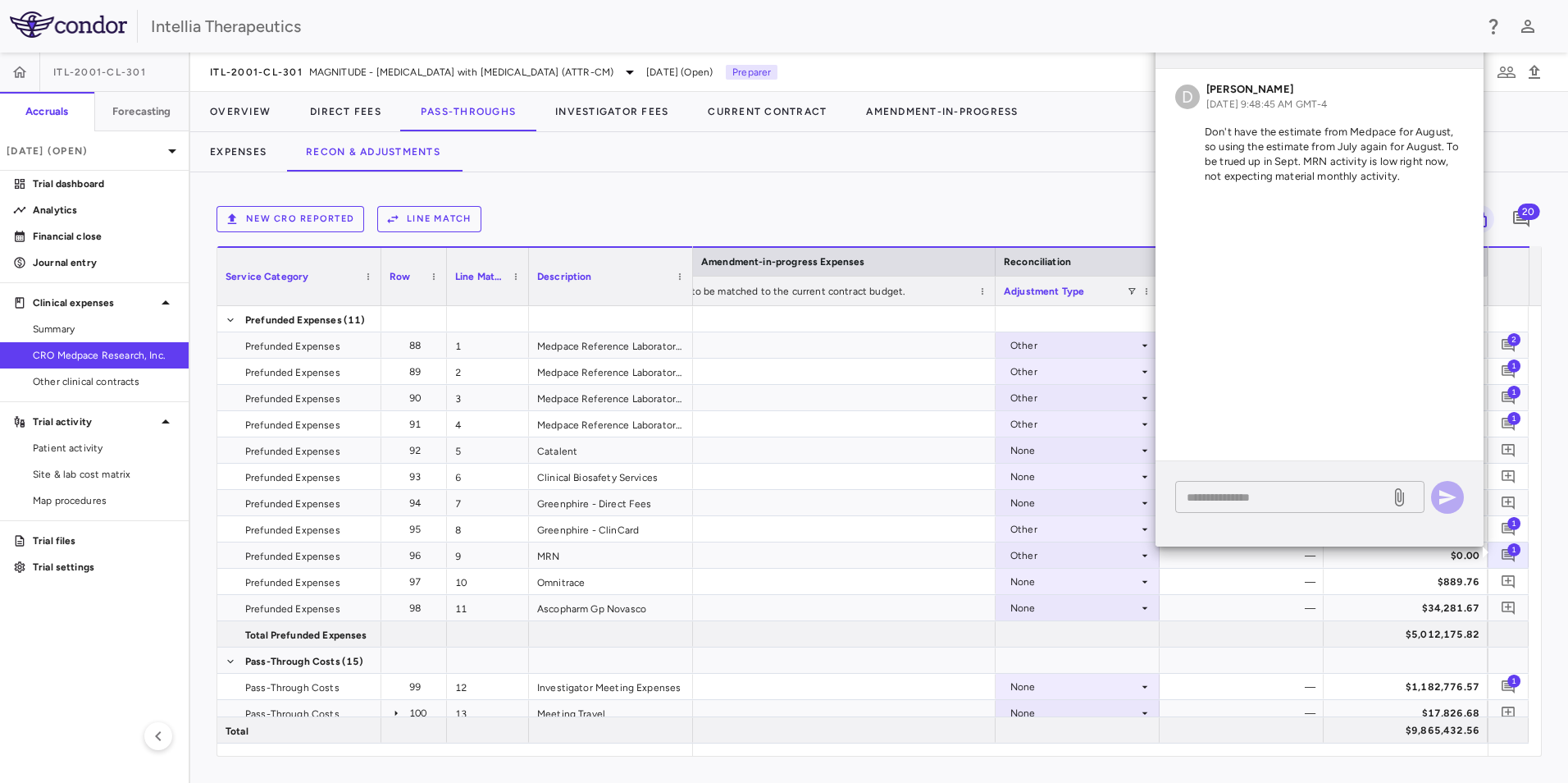
click at [1280, 500] on textarea at bounding box center [1283, 497] width 192 height 18
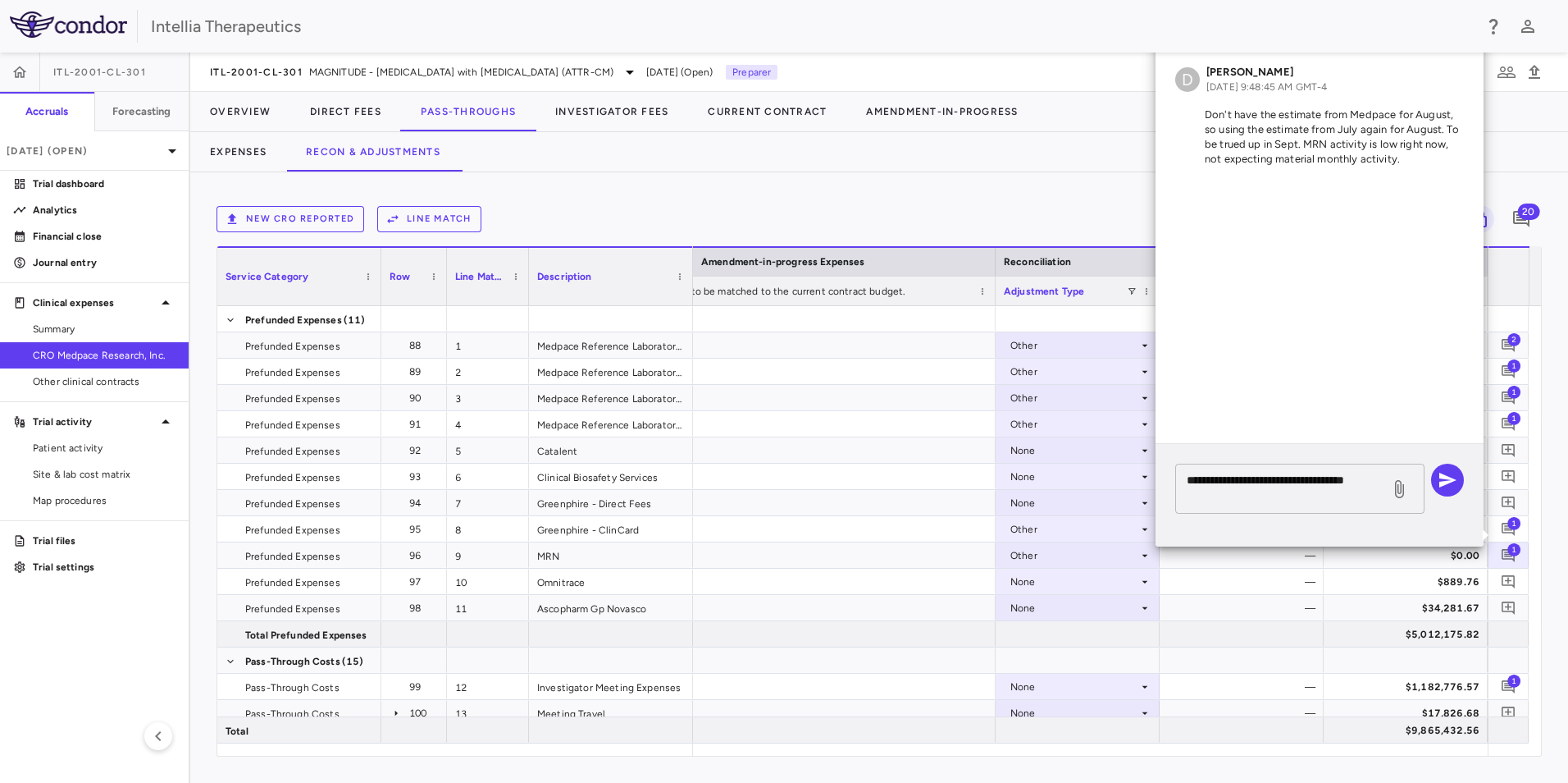
click at [1360, 507] on div "**********" at bounding box center [1300, 488] width 249 height 50
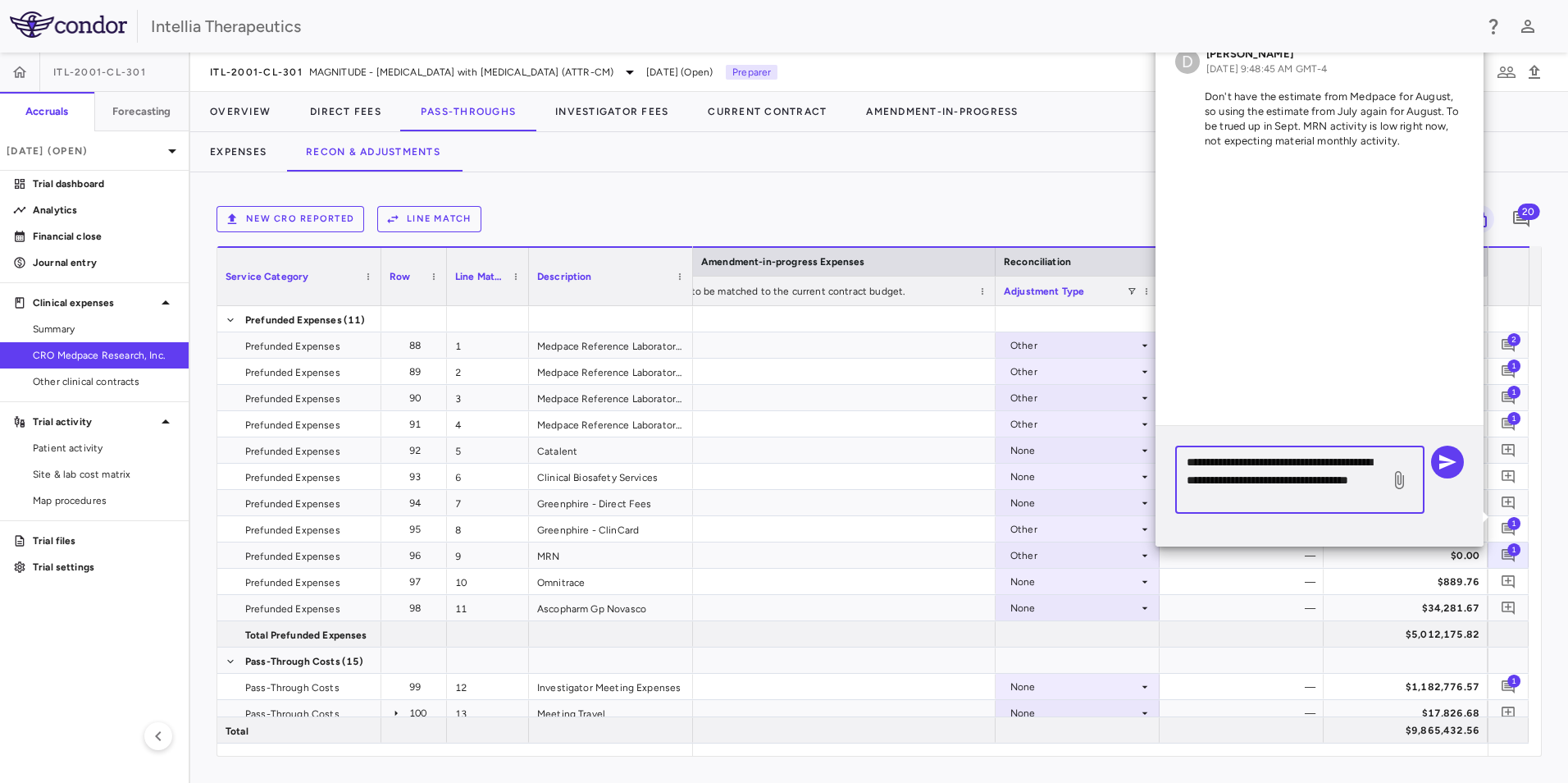
type textarea "**********"
click at [1400, 472] on icon at bounding box center [1400, 480] width 9 height 18
click at [0, 0] on input "file" at bounding box center [0, 0] width 0 height 0
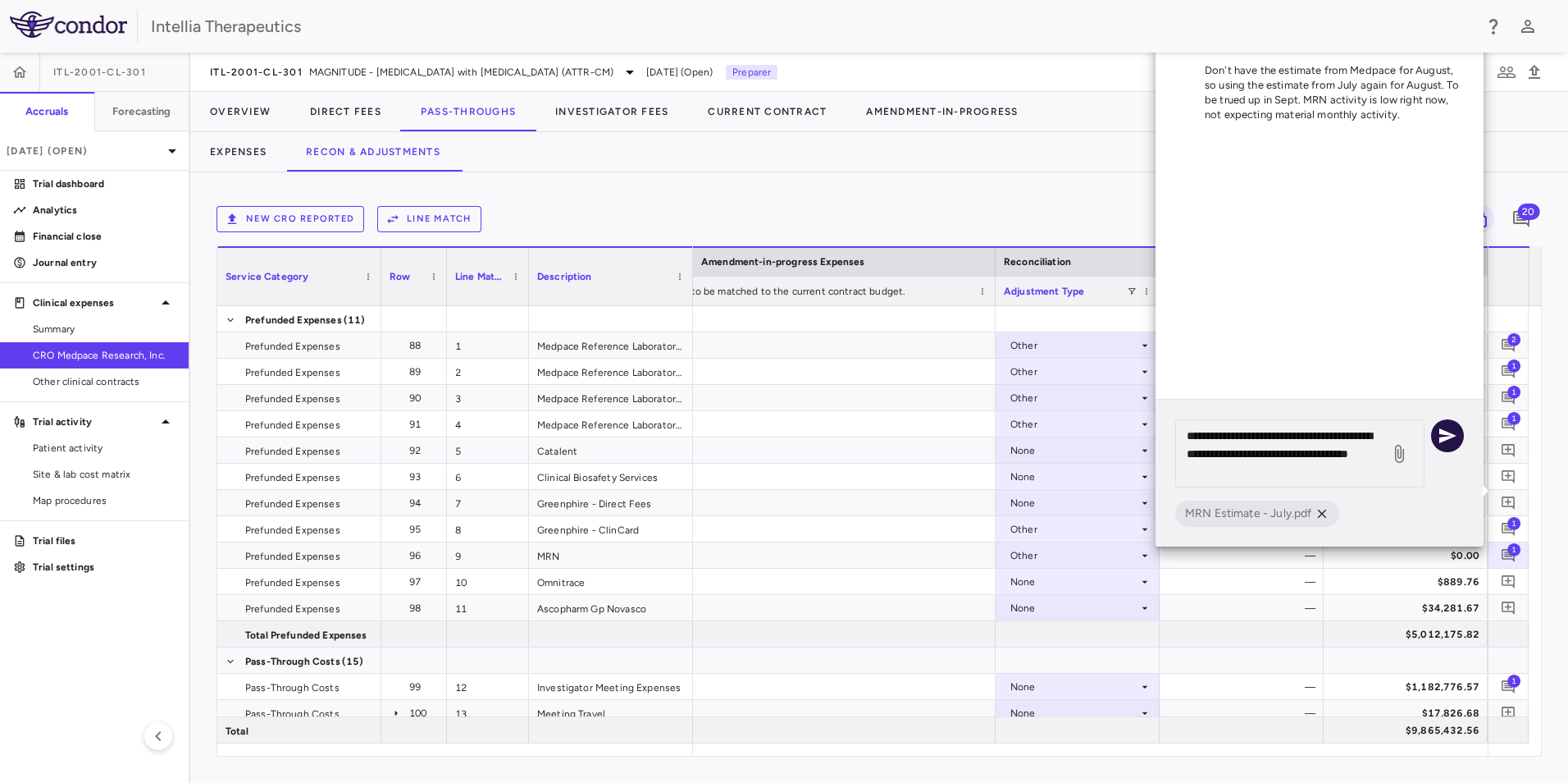
click at [1451, 441] on icon "button" at bounding box center [1448, 436] width 20 height 20
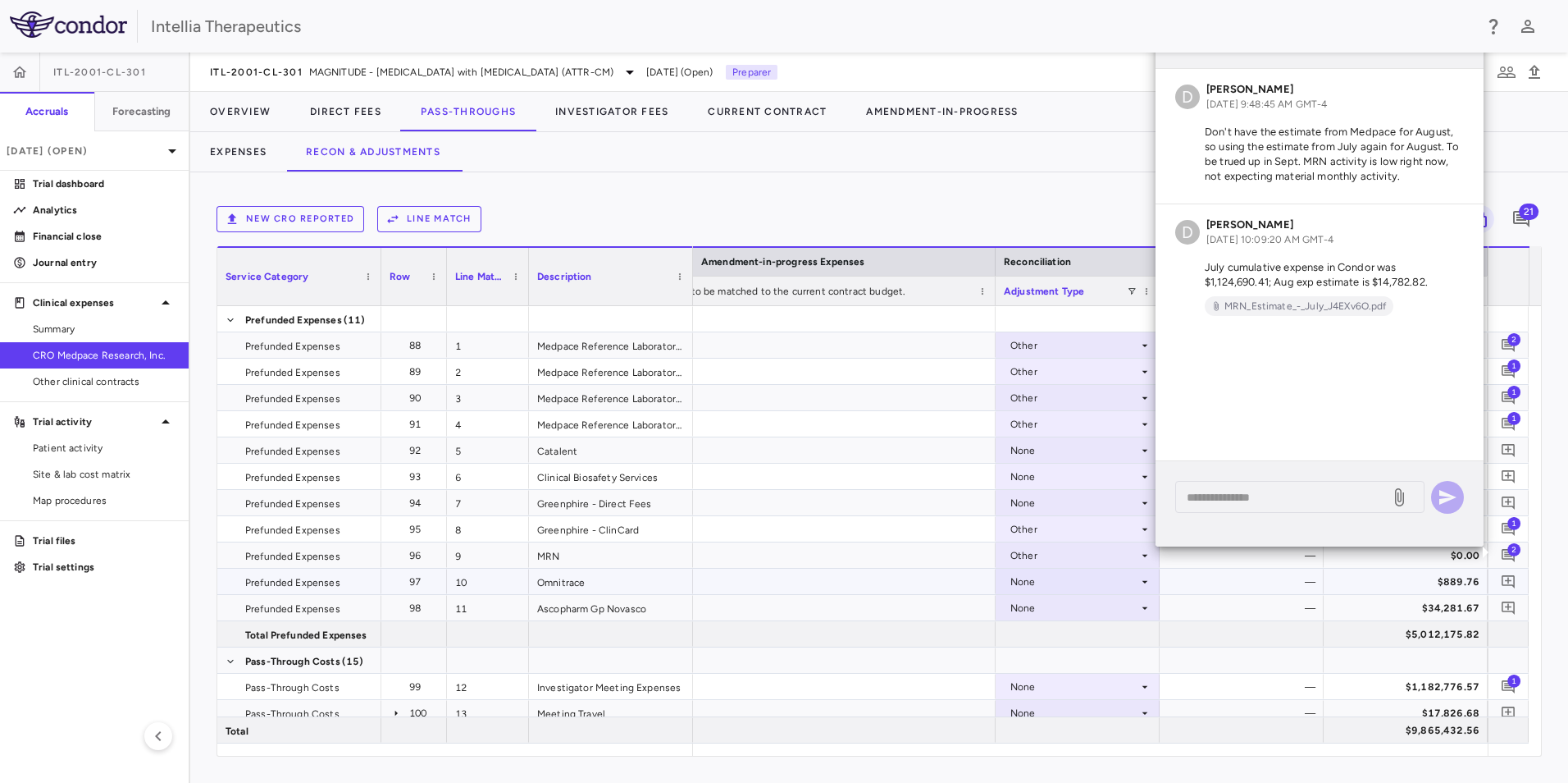
click at [1254, 590] on div "—" at bounding box center [1244, 581] width 141 height 26
click at [1503, 613] on icon "Add comment" at bounding box center [1508, 607] width 15 height 15
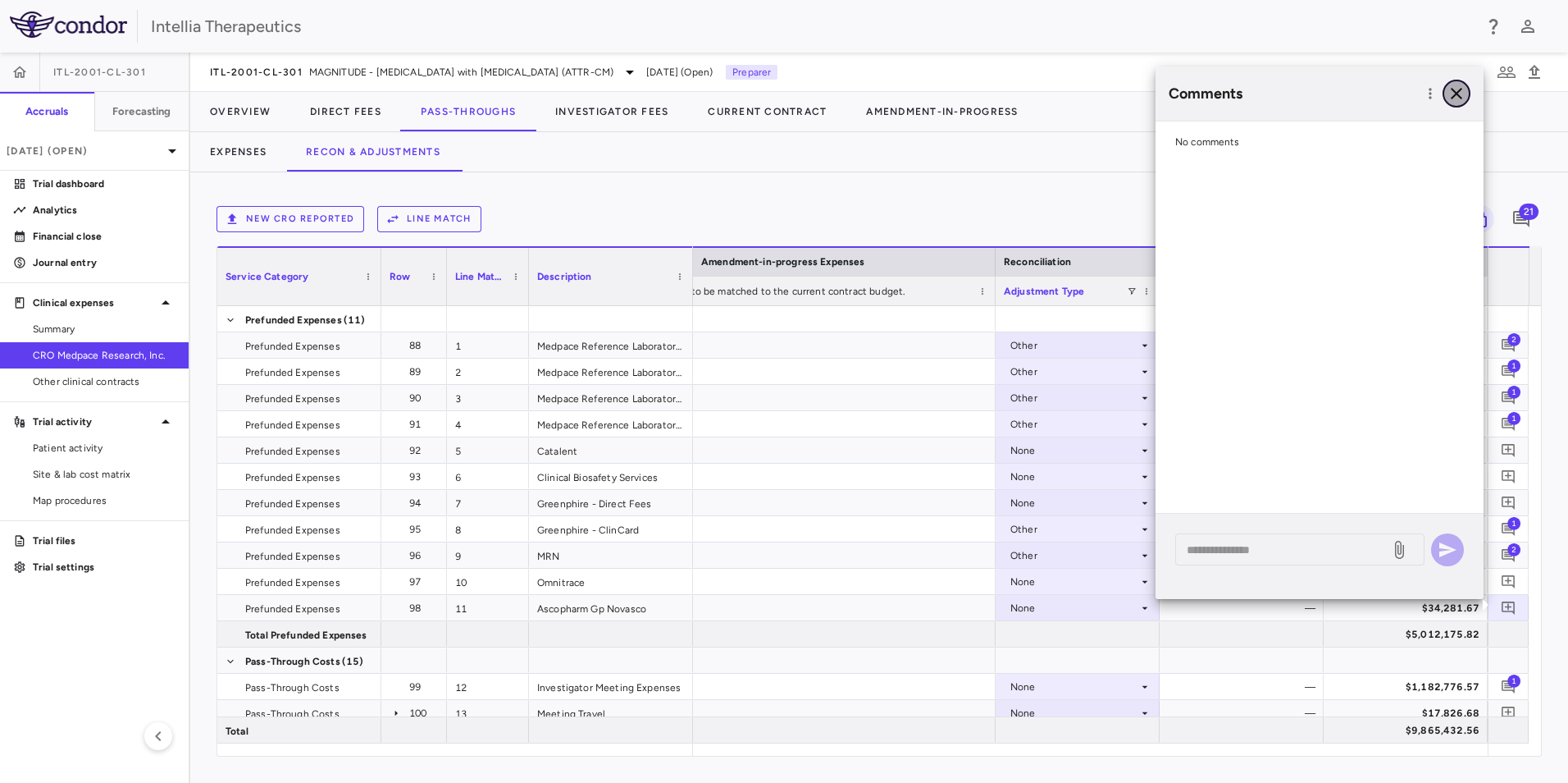
click at [1456, 92] on icon "button" at bounding box center [1456, 94] width 12 height 12
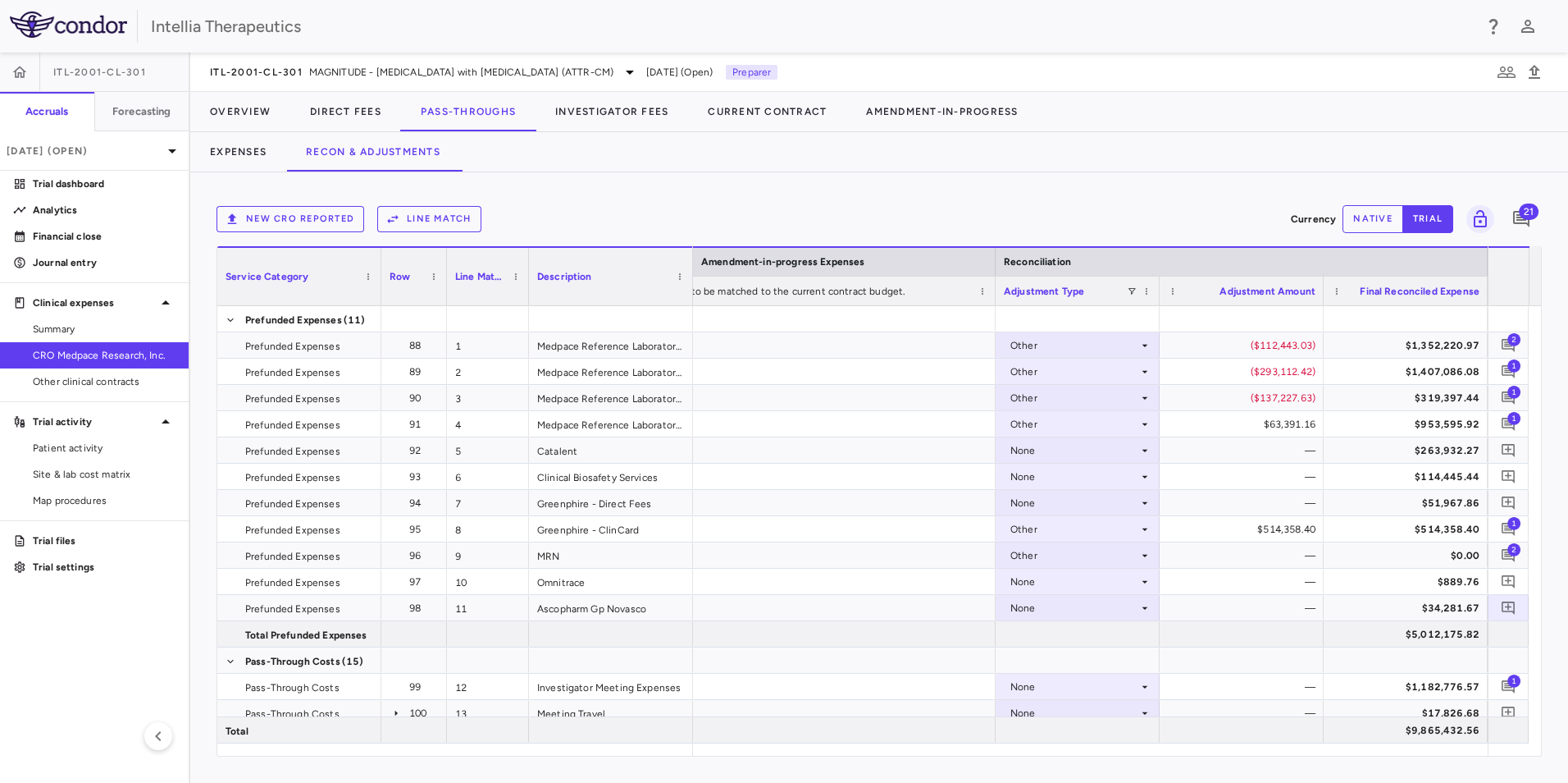
click at [1377, 197] on div "New CRO reported Line Match Currency native trial 21 Service Category Drag here…" at bounding box center [879, 477] width 1378 height 610
click at [1371, 227] on button "native" at bounding box center [1373, 219] width 61 height 28
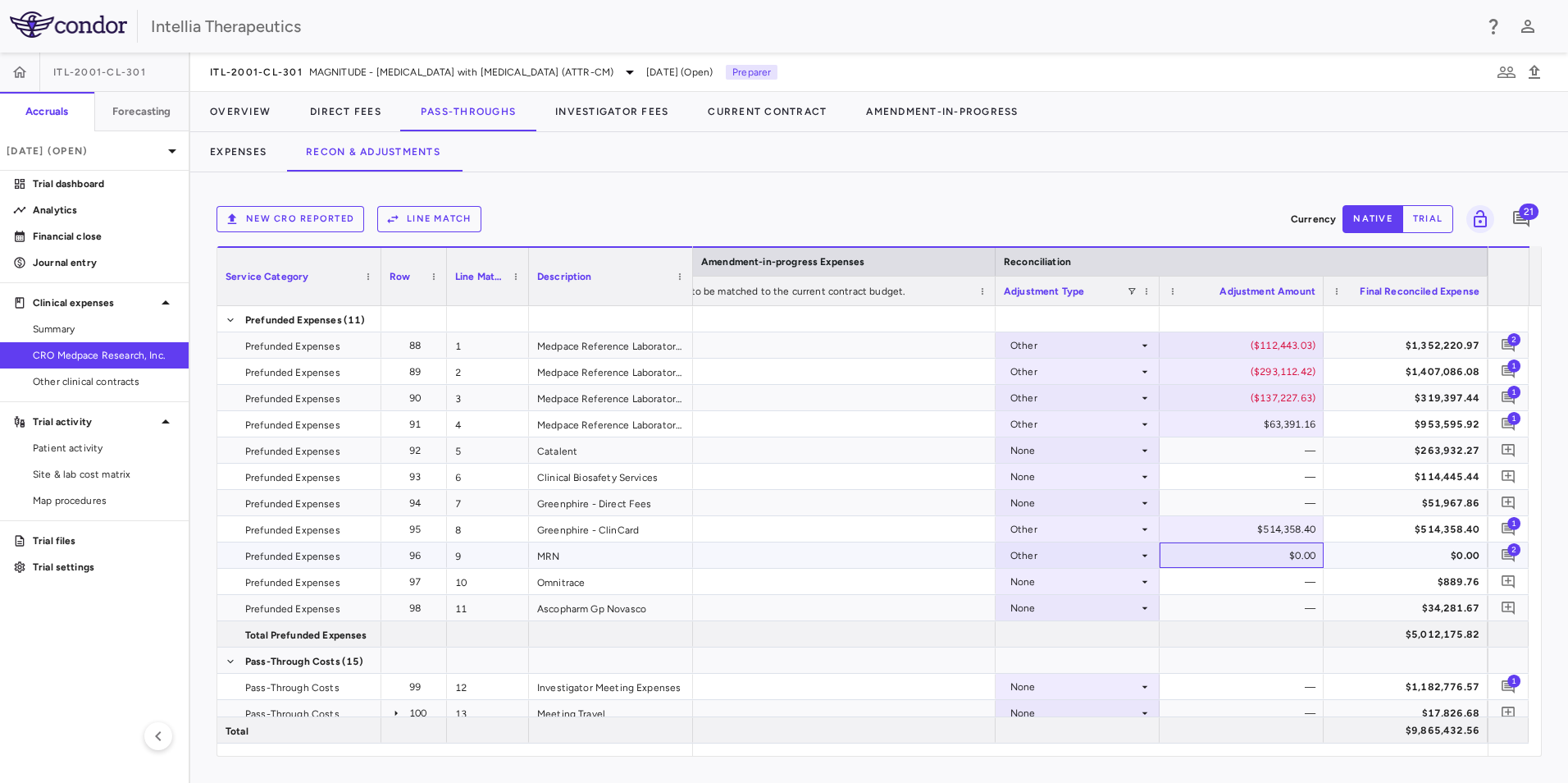
click at [1290, 563] on div "$0.00" at bounding box center [1244, 555] width 141 height 26
type input "**********"
click at [1333, 616] on div "$34,281.67" at bounding box center [1405, 607] width 147 height 24
click at [105, 196] on div "Trial dashboard" at bounding box center [95, 184] width 189 height 26
click at [93, 210] on p "Analytics" at bounding box center [104, 210] width 143 height 15
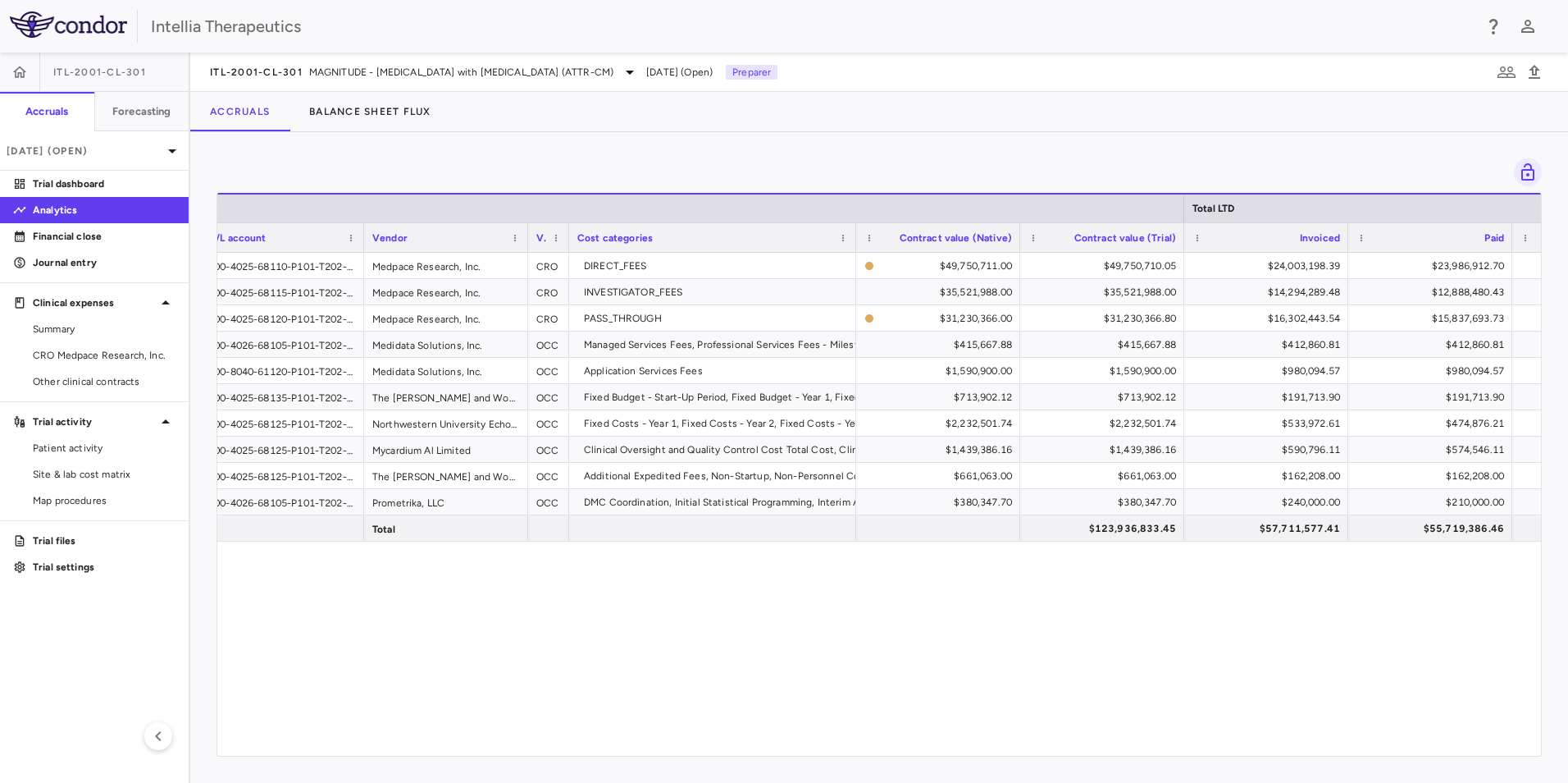
scroll to position [0, 374]
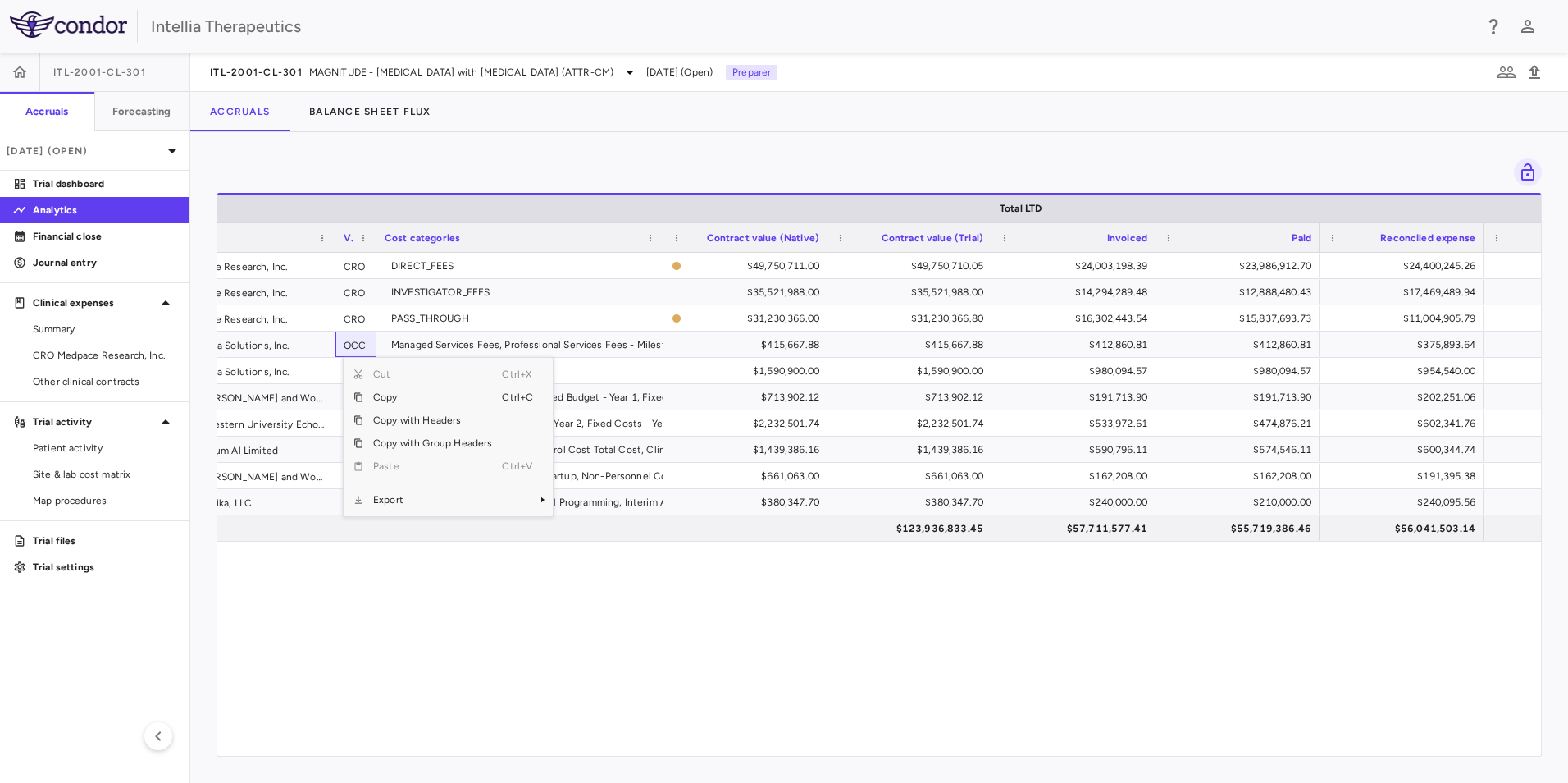
click at [406, 513] on div "Cut Ctrl+X Copy Ctrl+C Copy with Headers Copy with Group Headers Paste Ctrl+V E…" at bounding box center [448, 437] width 209 height 158
click at [419, 503] on span "Export" at bounding box center [433, 499] width 138 height 23
click at [614, 522] on span "Excel Export" at bounding box center [607, 527] width 77 height 23
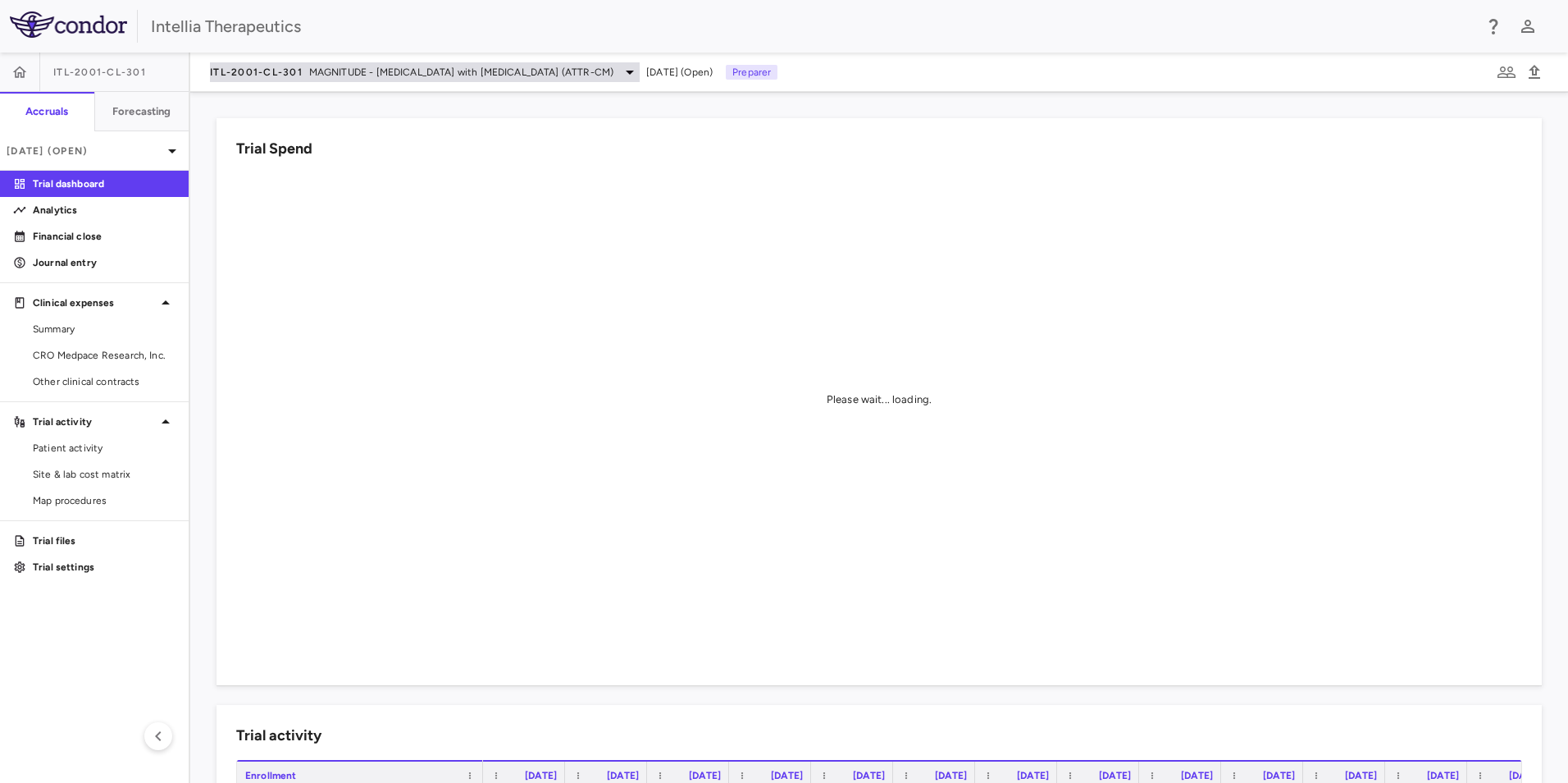
click at [501, 75] on span "MAGNITUDE - [MEDICAL_DATA] with [MEDICAL_DATA] (ATTR-CM)" at bounding box center [461, 72] width 305 height 15
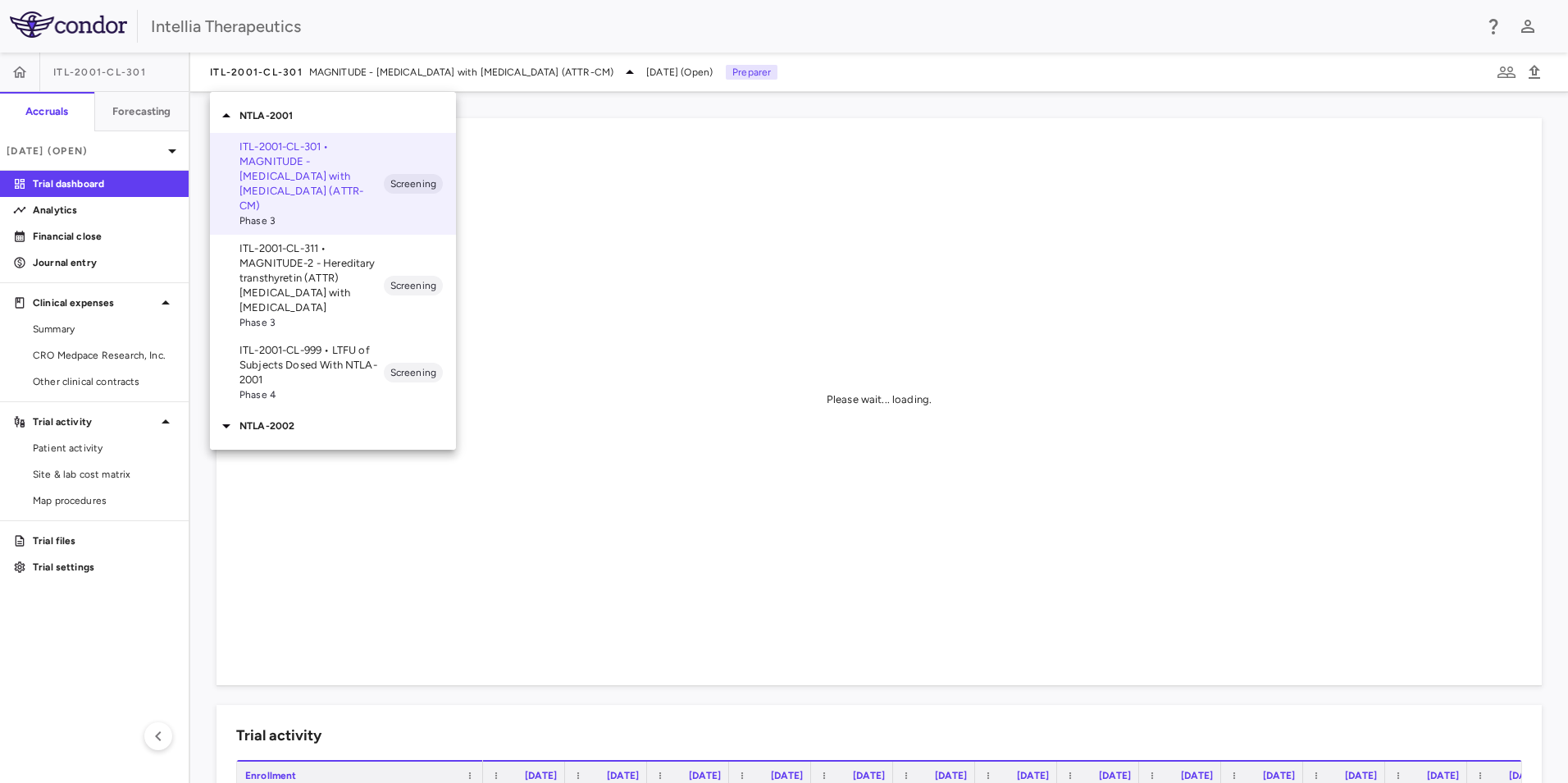
click at [138, 156] on div at bounding box center [784, 391] width 1568 height 783
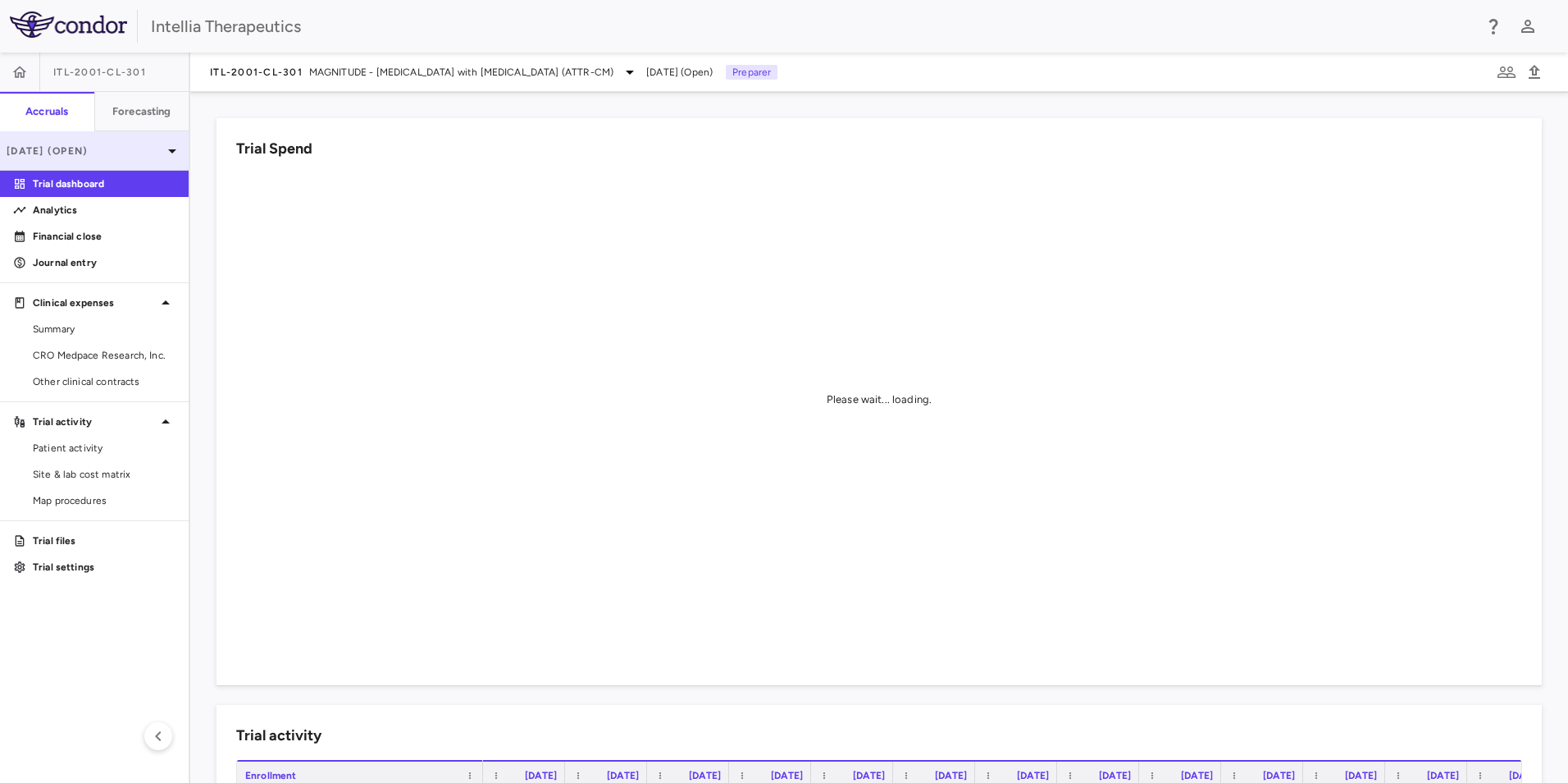
click at [158, 154] on p "[DATE] (Open)" at bounding box center [84, 151] width 155 height 15
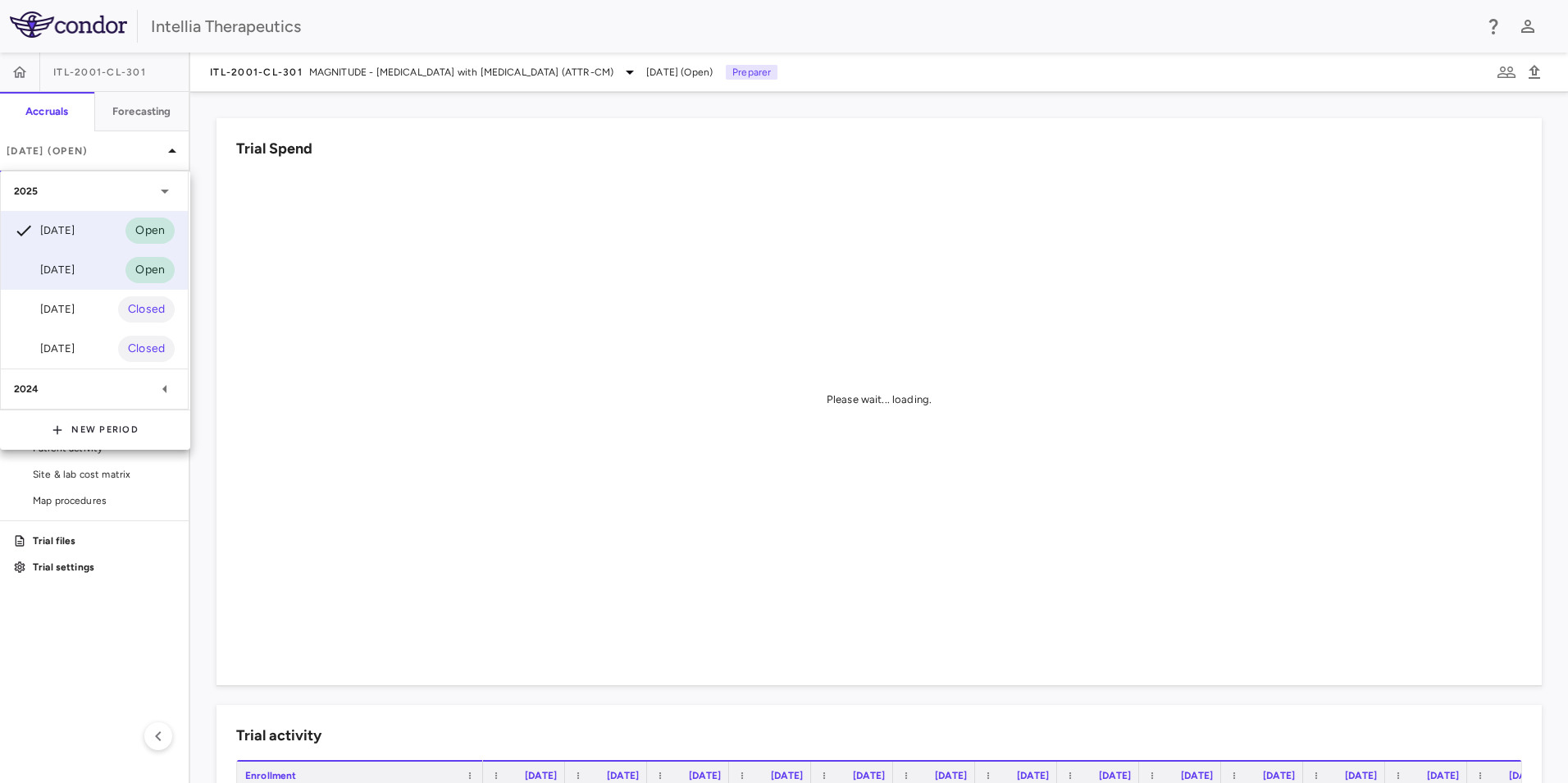
click at [96, 272] on div "[DATE] Open" at bounding box center [95, 269] width 187 height 39
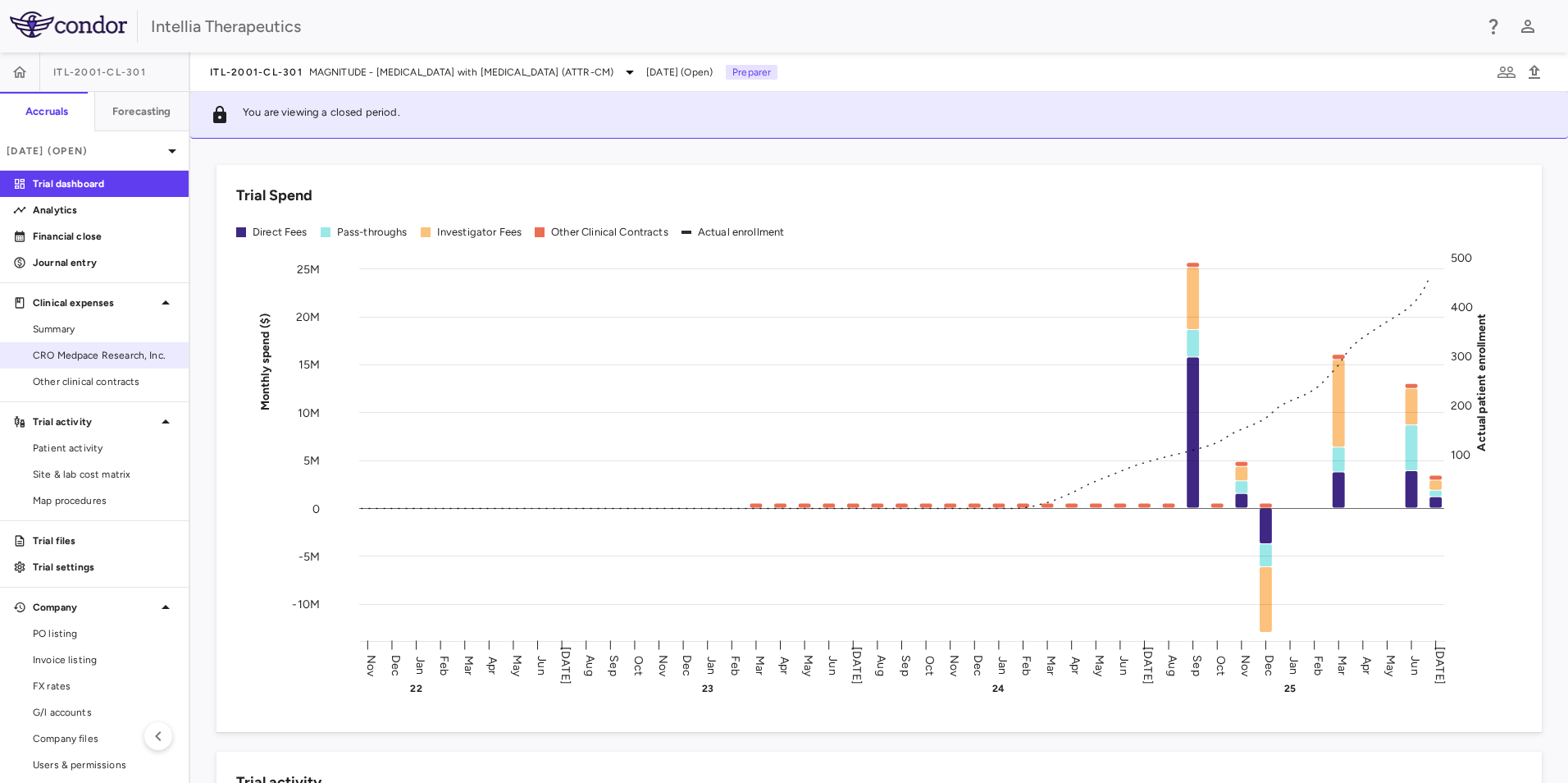
click at [97, 360] on span "CRO Medpace Research, Inc." at bounding box center [104, 356] width 143 height 15
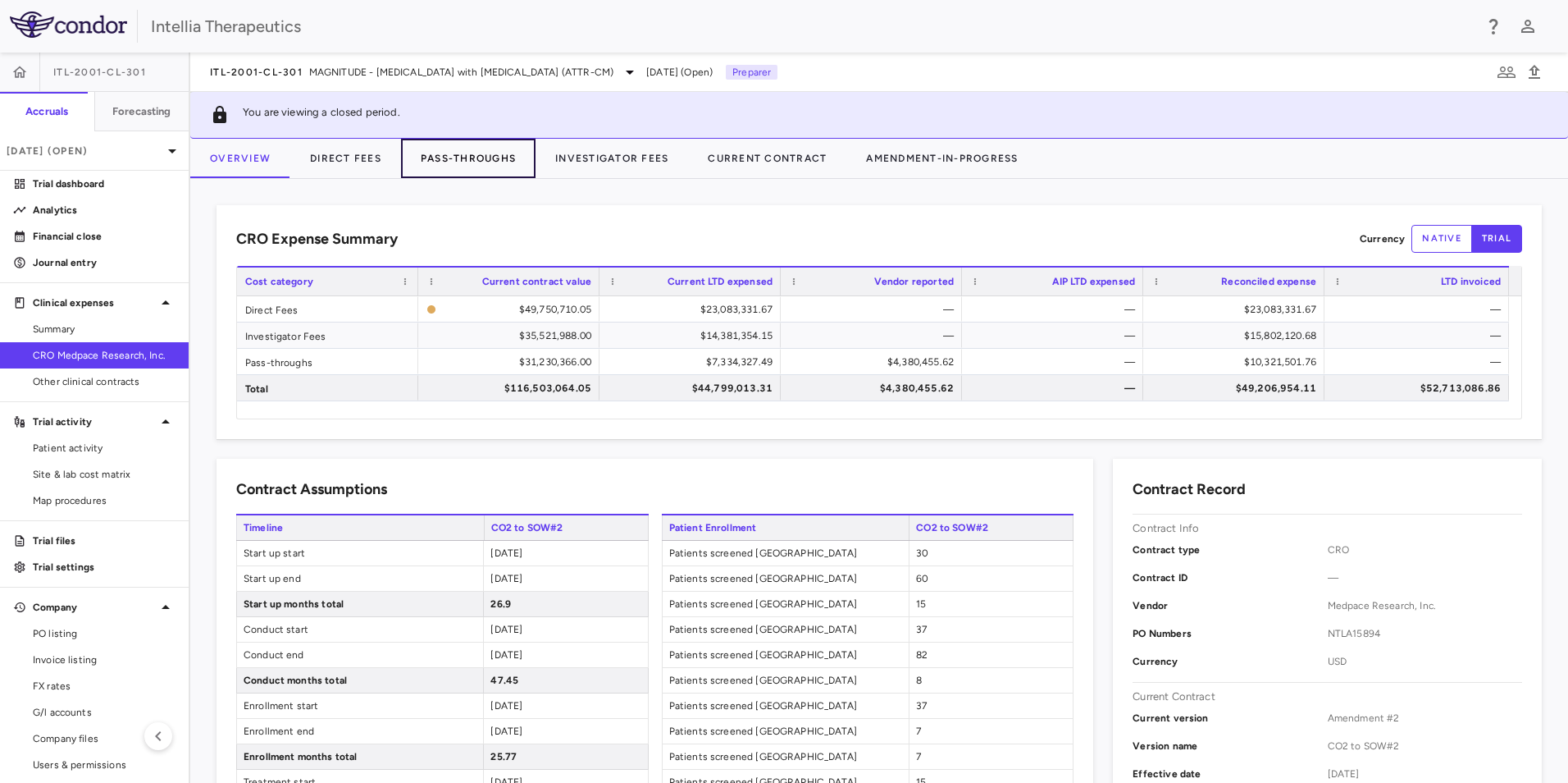
click at [506, 165] on button "Pass-Throughs" at bounding box center [468, 157] width 135 height 39
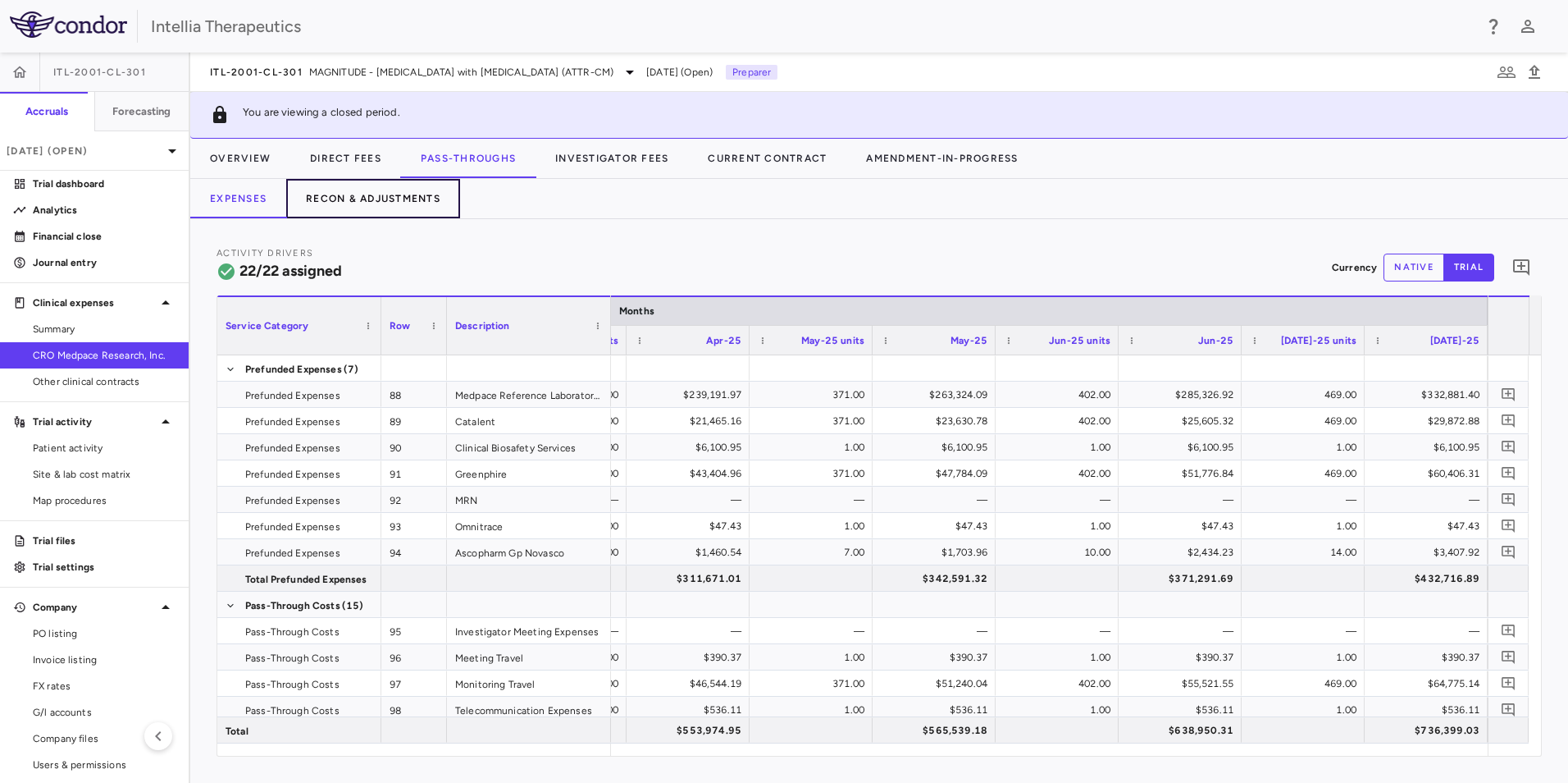
click at [416, 199] on button "Recon & Adjustments" at bounding box center [373, 198] width 174 height 39
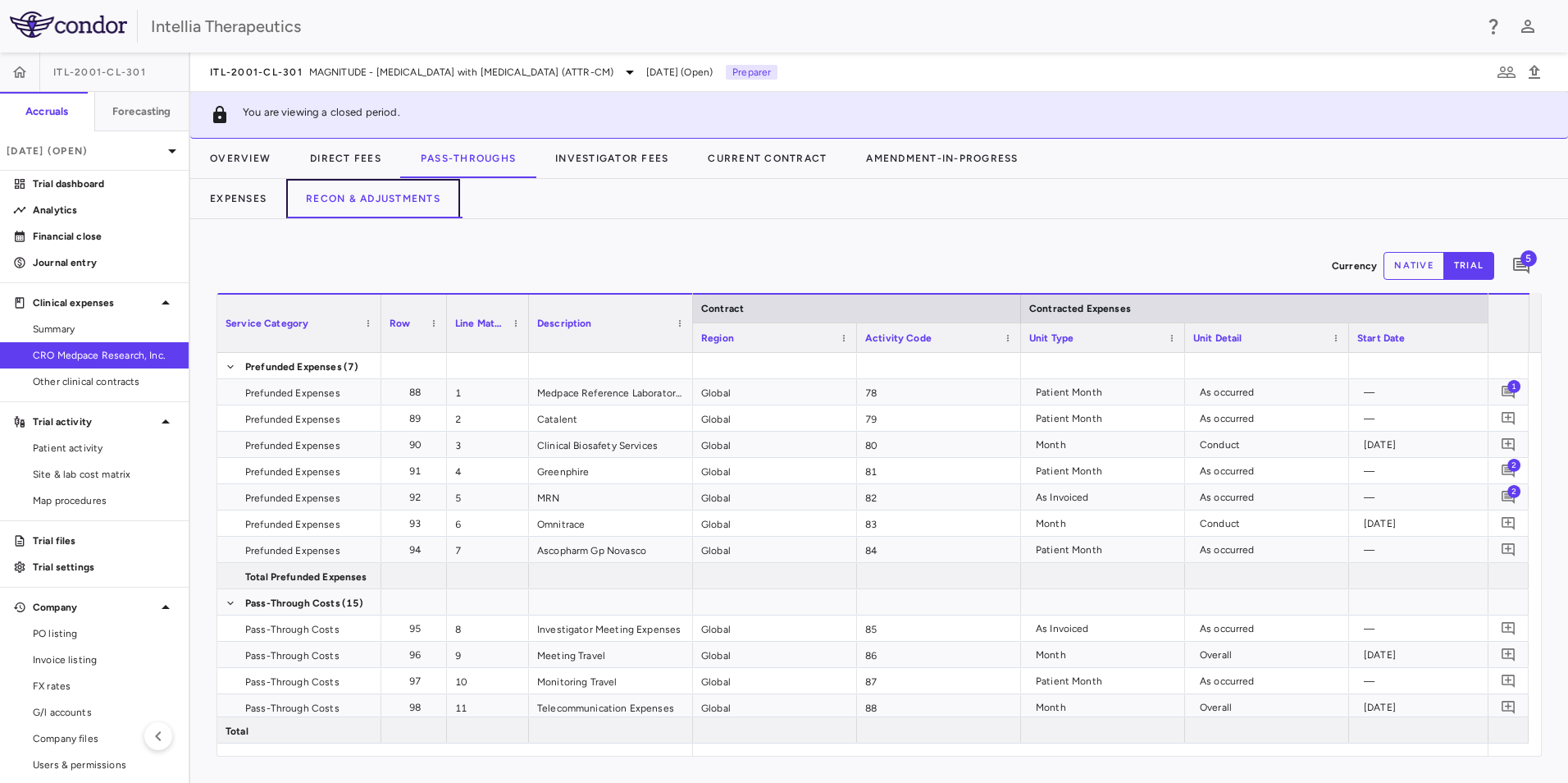
scroll to position [0, 1483]
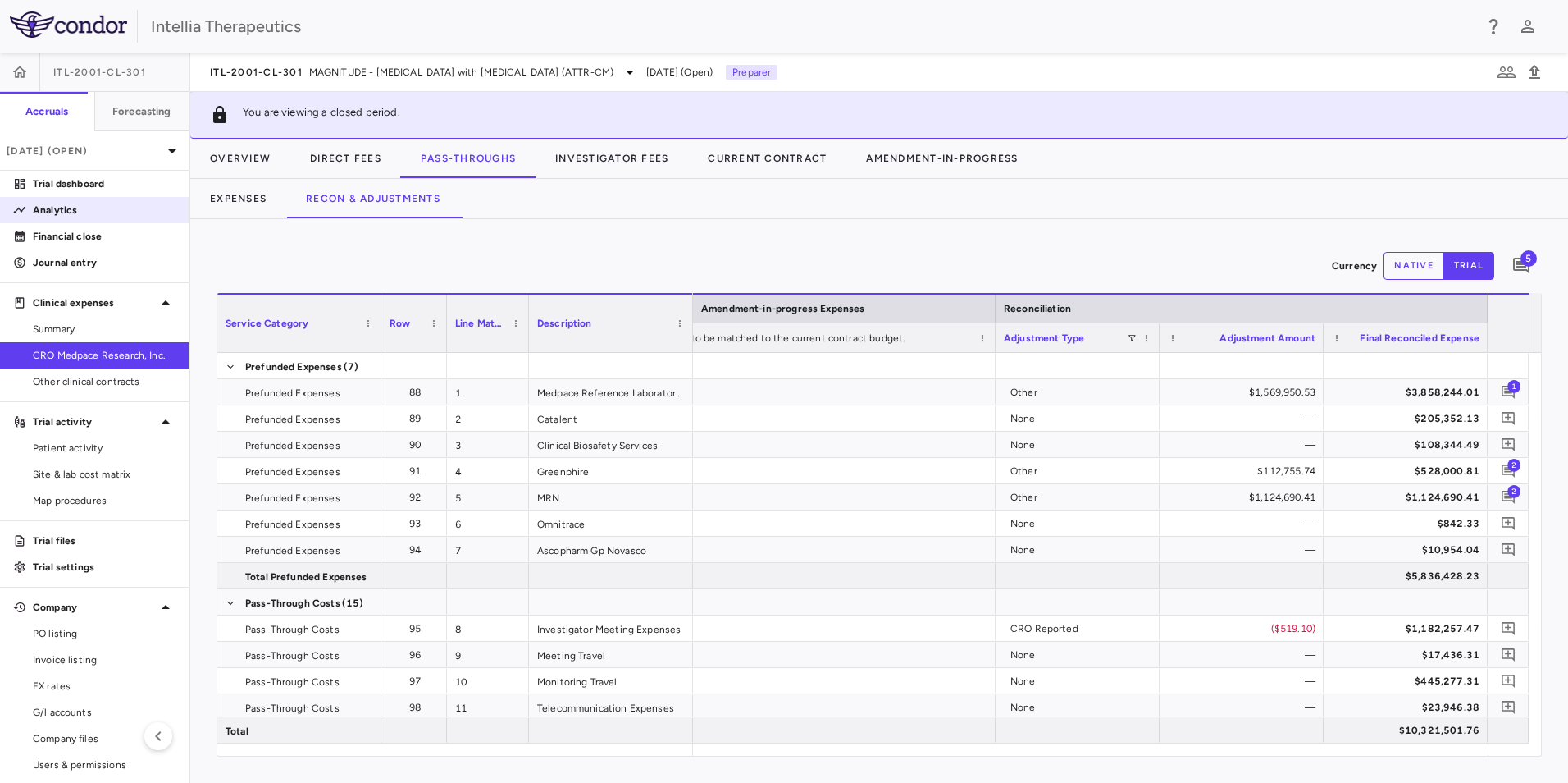
click at [108, 206] on p "Analytics" at bounding box center [104, 210] width 143 height 15
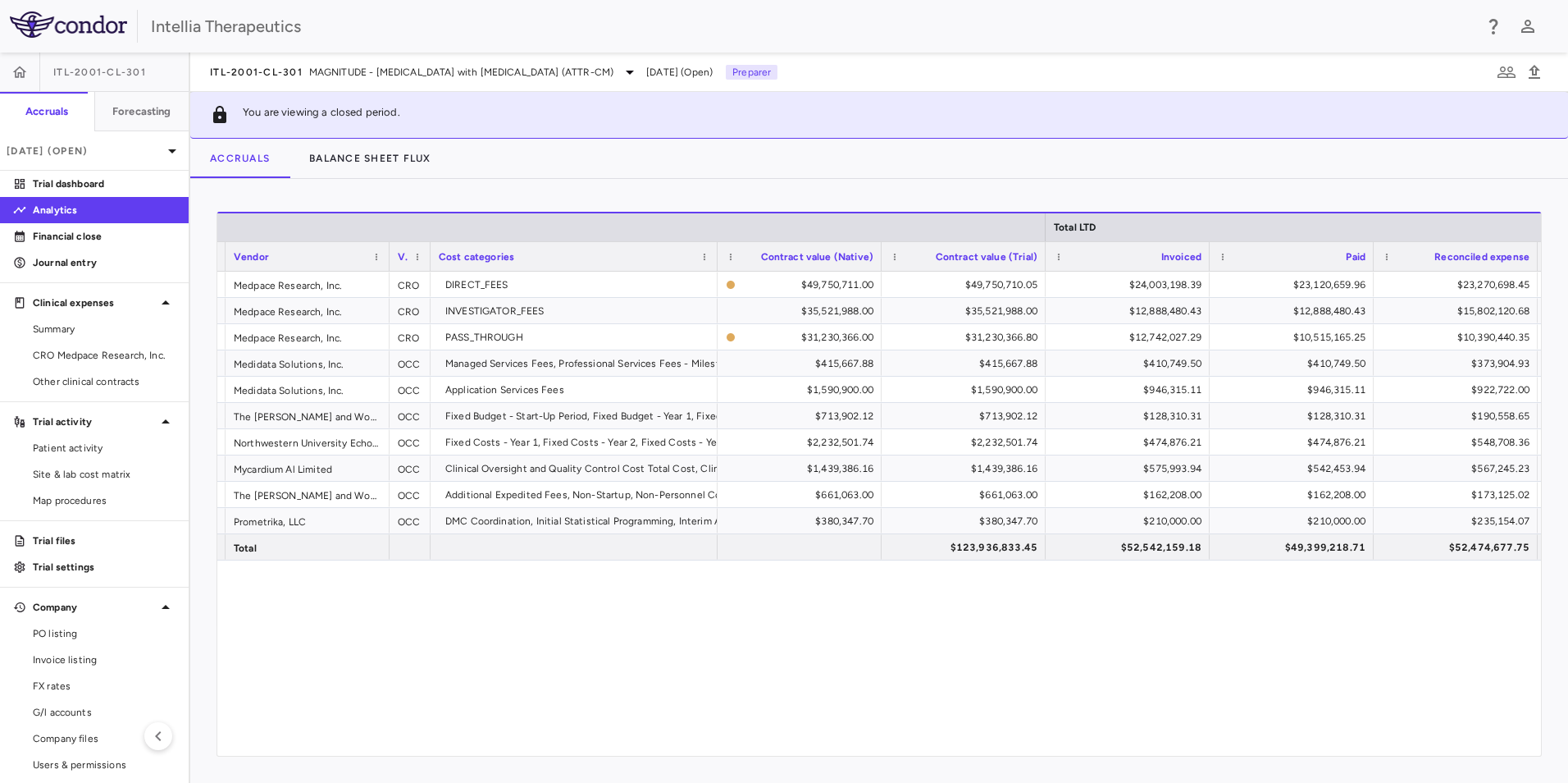
scroll to position [0, 323]
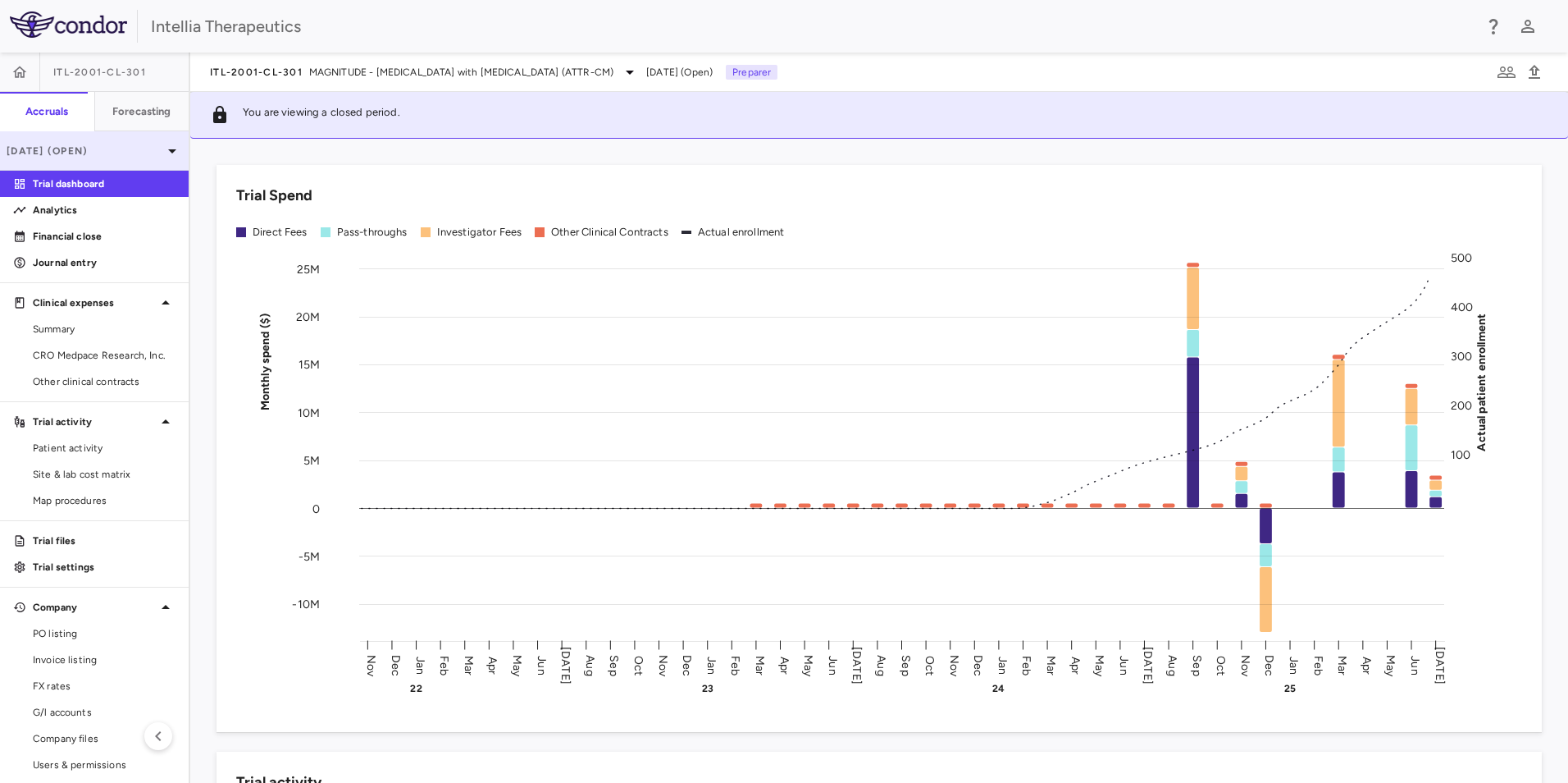
click at [136, 148] on p "[DATE] (Open)" at bounding box center [84, 151] width 155 height 15
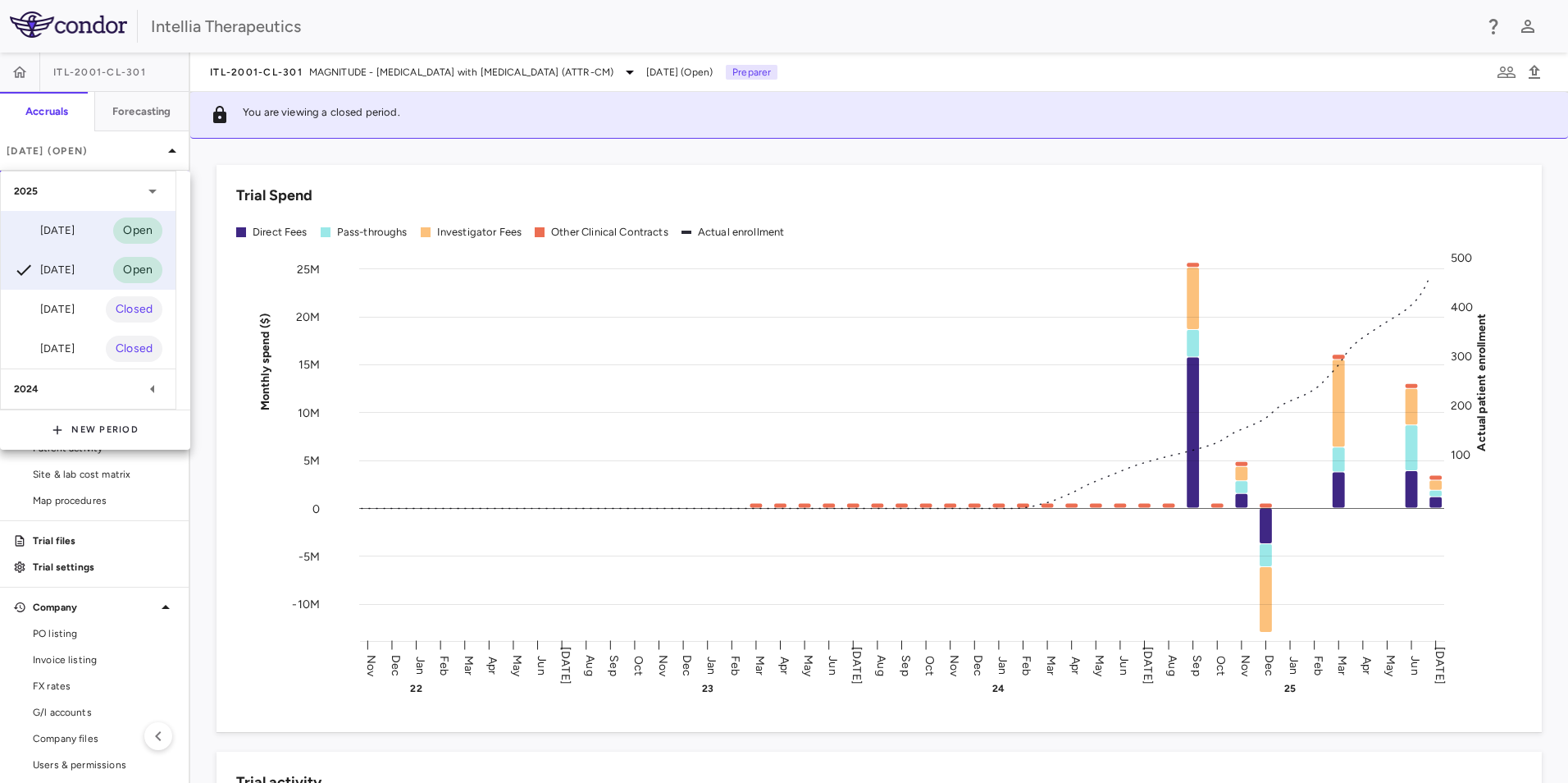
click at [75, 234] on div "[DATE]" at bounding box center [44, 231] width 61 height 20
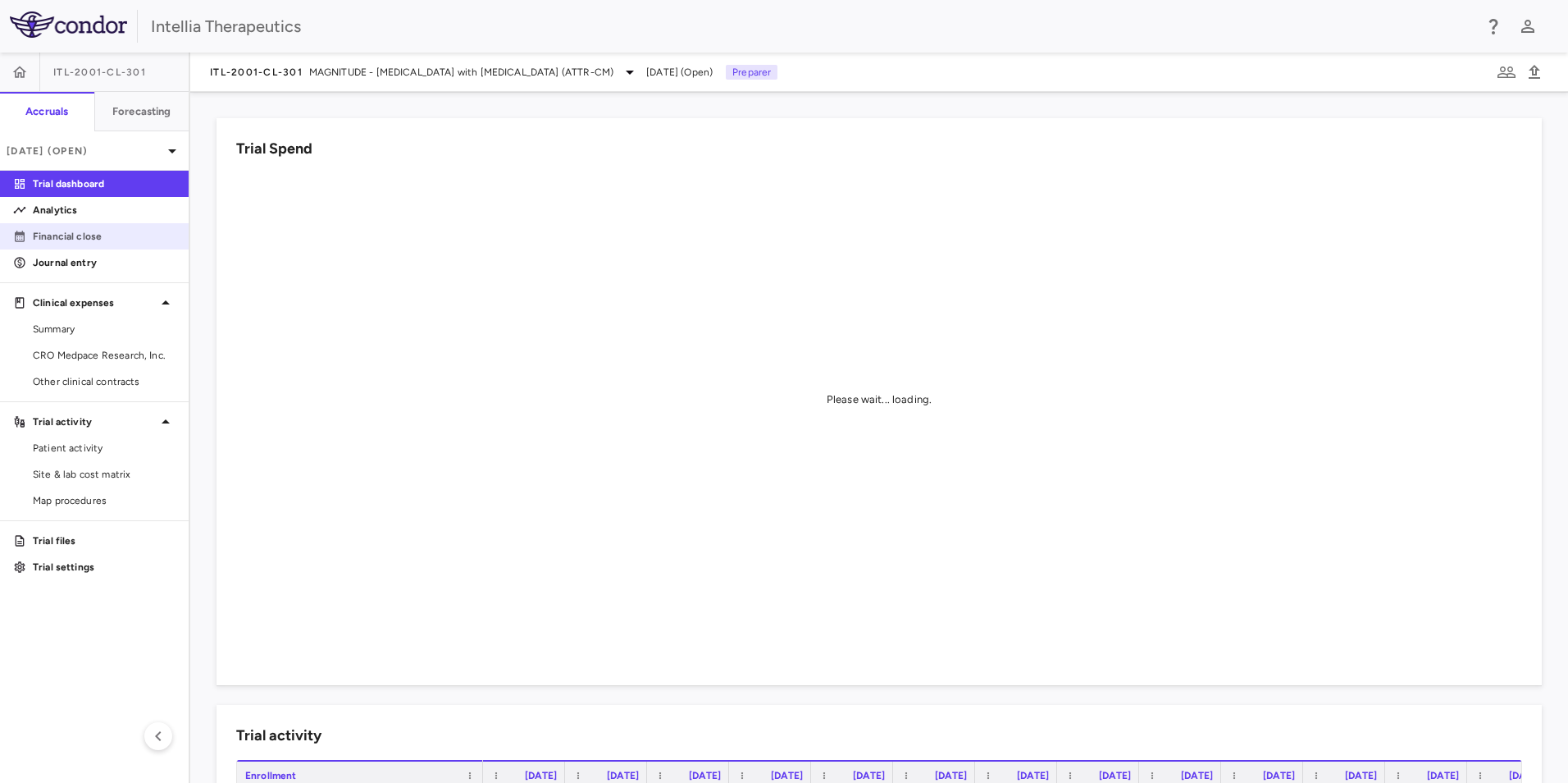
click at [83, 245] on link "Financial close" at bounding box center [95, 236] width 189 height 25
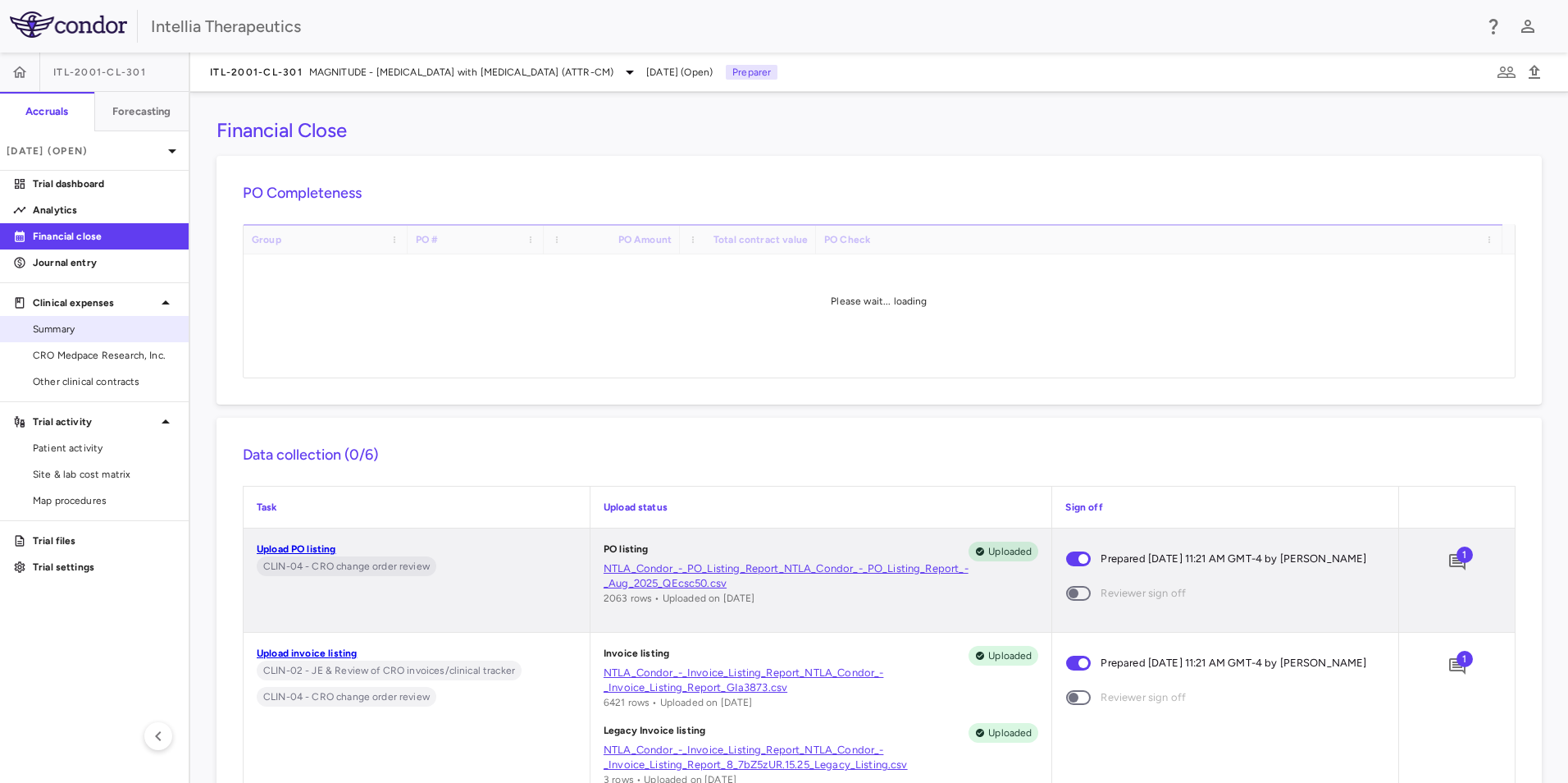
click at [124, 341] on div "Summary" at bounding box center [95, 328] width 189 height 26
click at [115, 358] on span "CRO Medpace Research, Inc." at bounding box center [104, 356] width 143 height 15
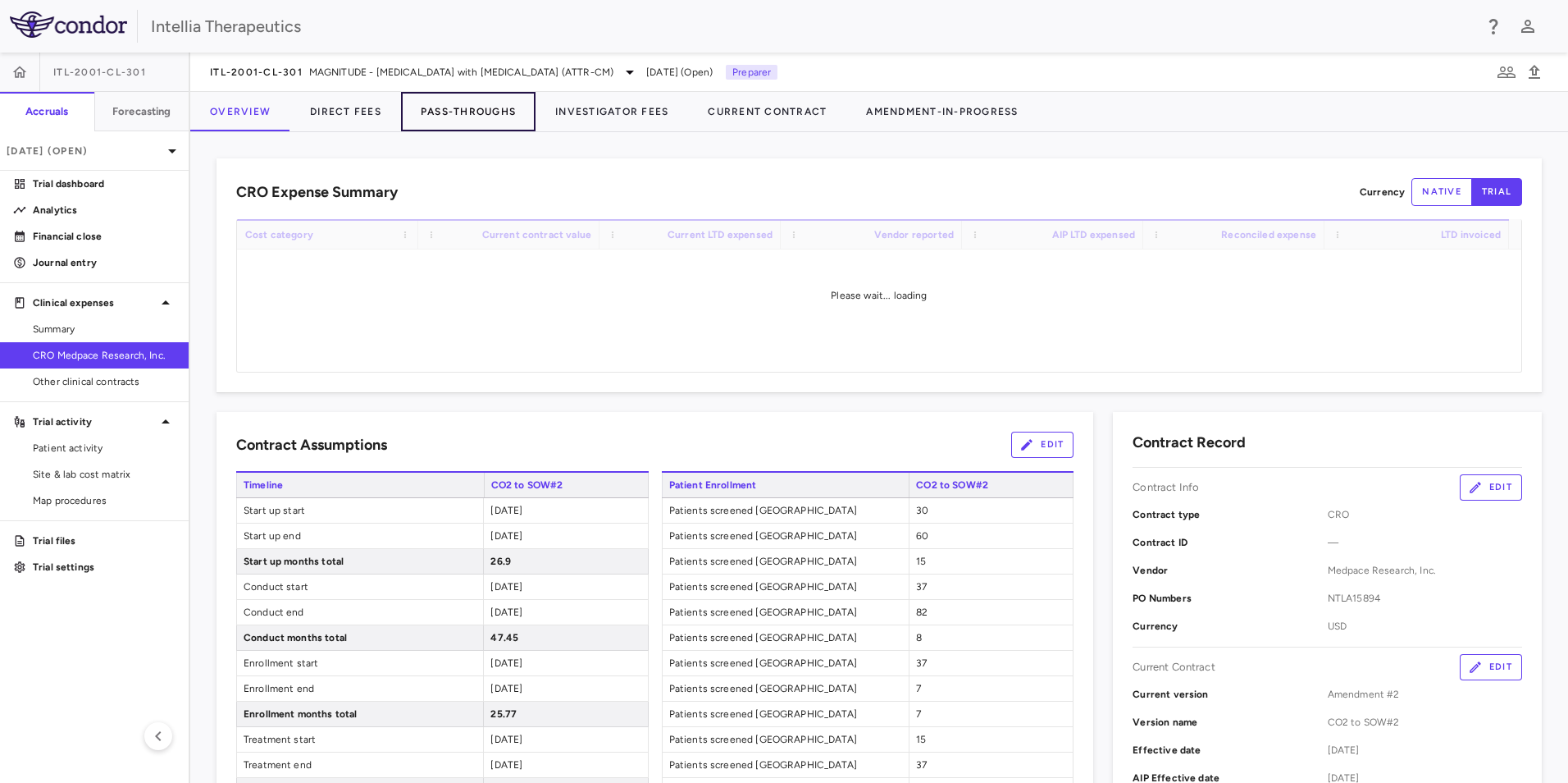
click at [452, 120] on button "Pass-Throughs" at bounding box center [468, 111] width 135 height 39
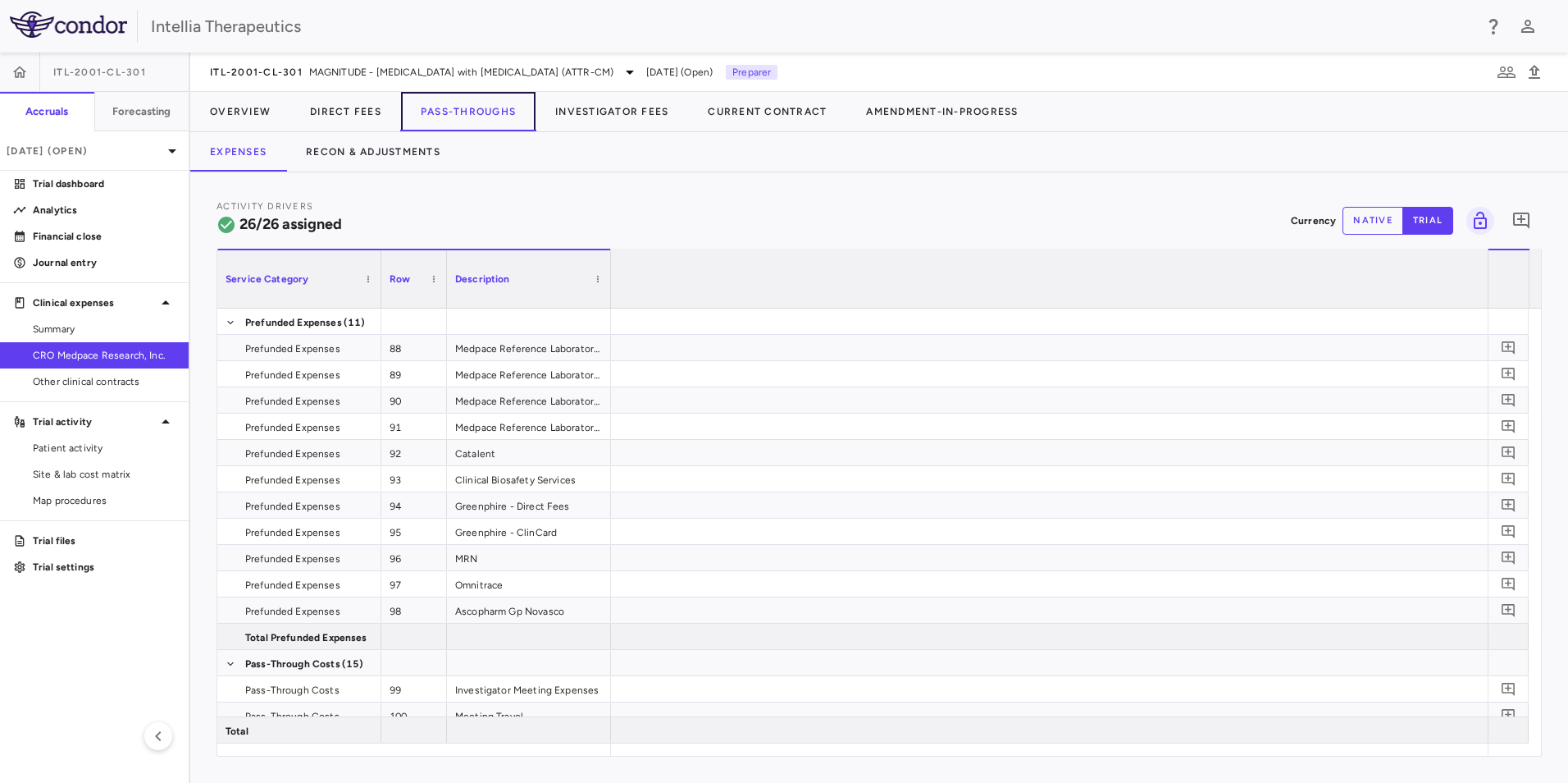
scroll to position [0, 12861]
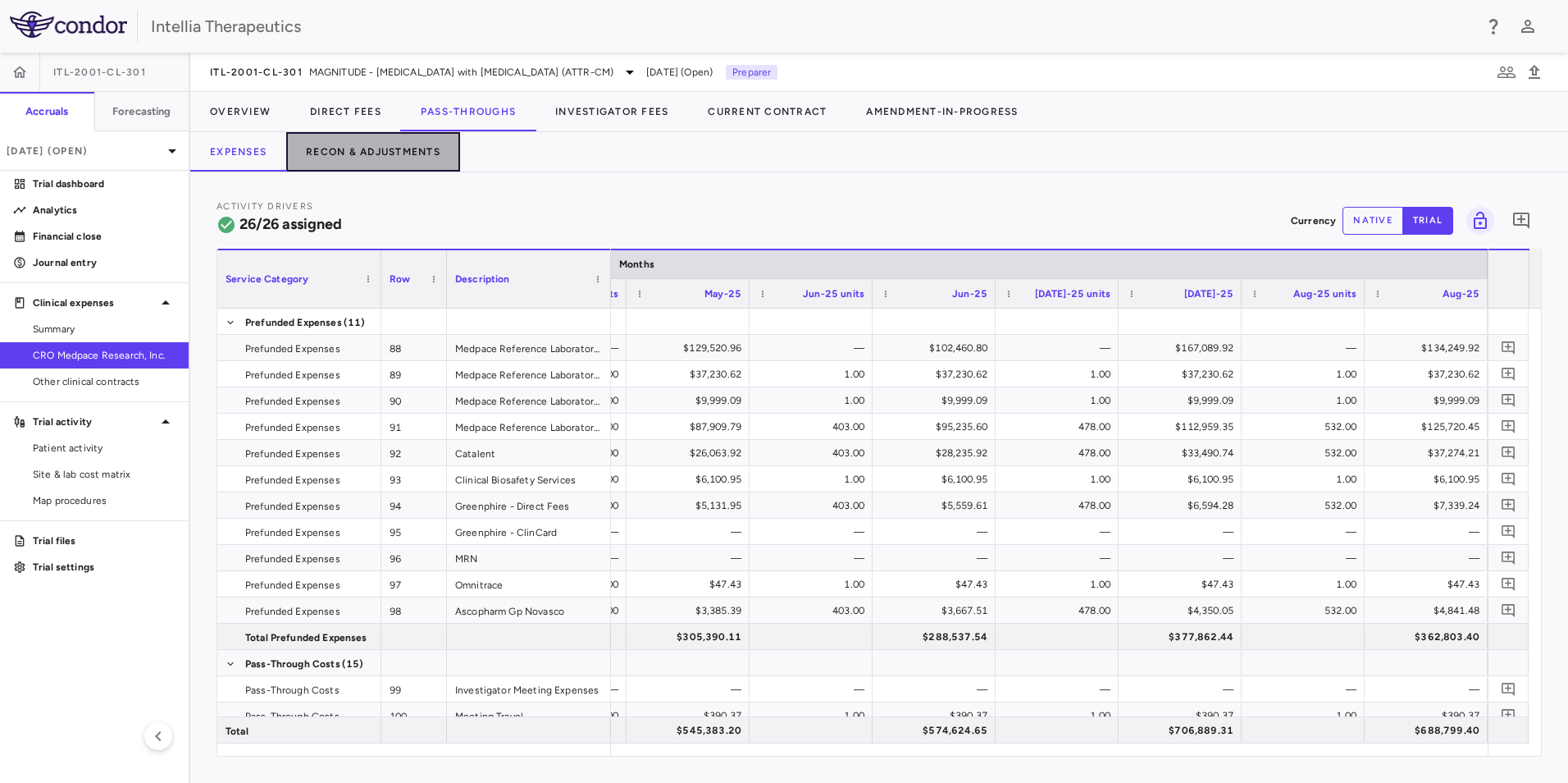
click at [404, 144] on button "Recon & Adjustments" at bounding box center [373, 151] width 174 height 39
